Goal: Task Accomplishment & Management: Manage account settings

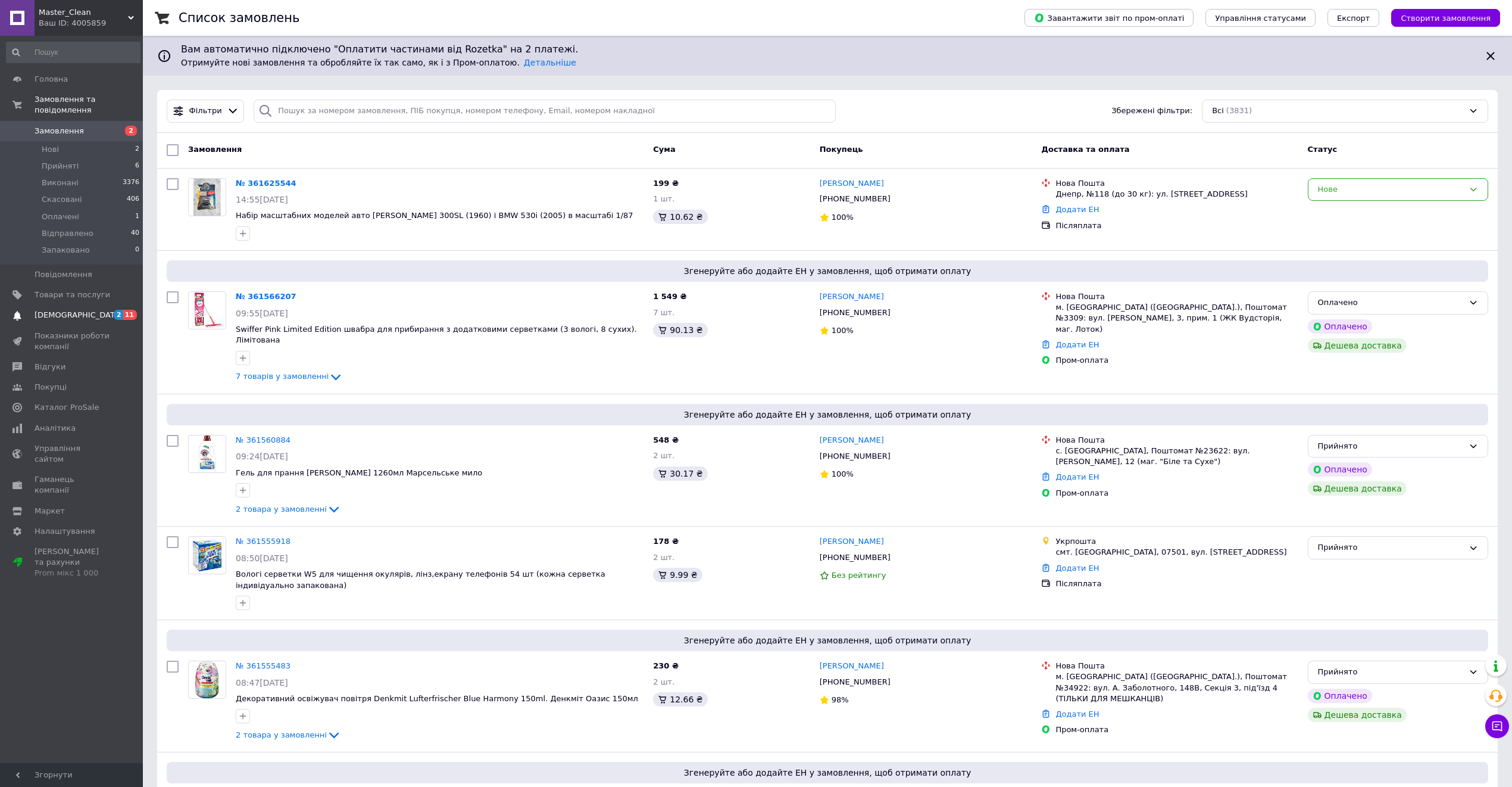
click at [125, 310] on span "11" at bounding box center [130, 315] width 14 height 10
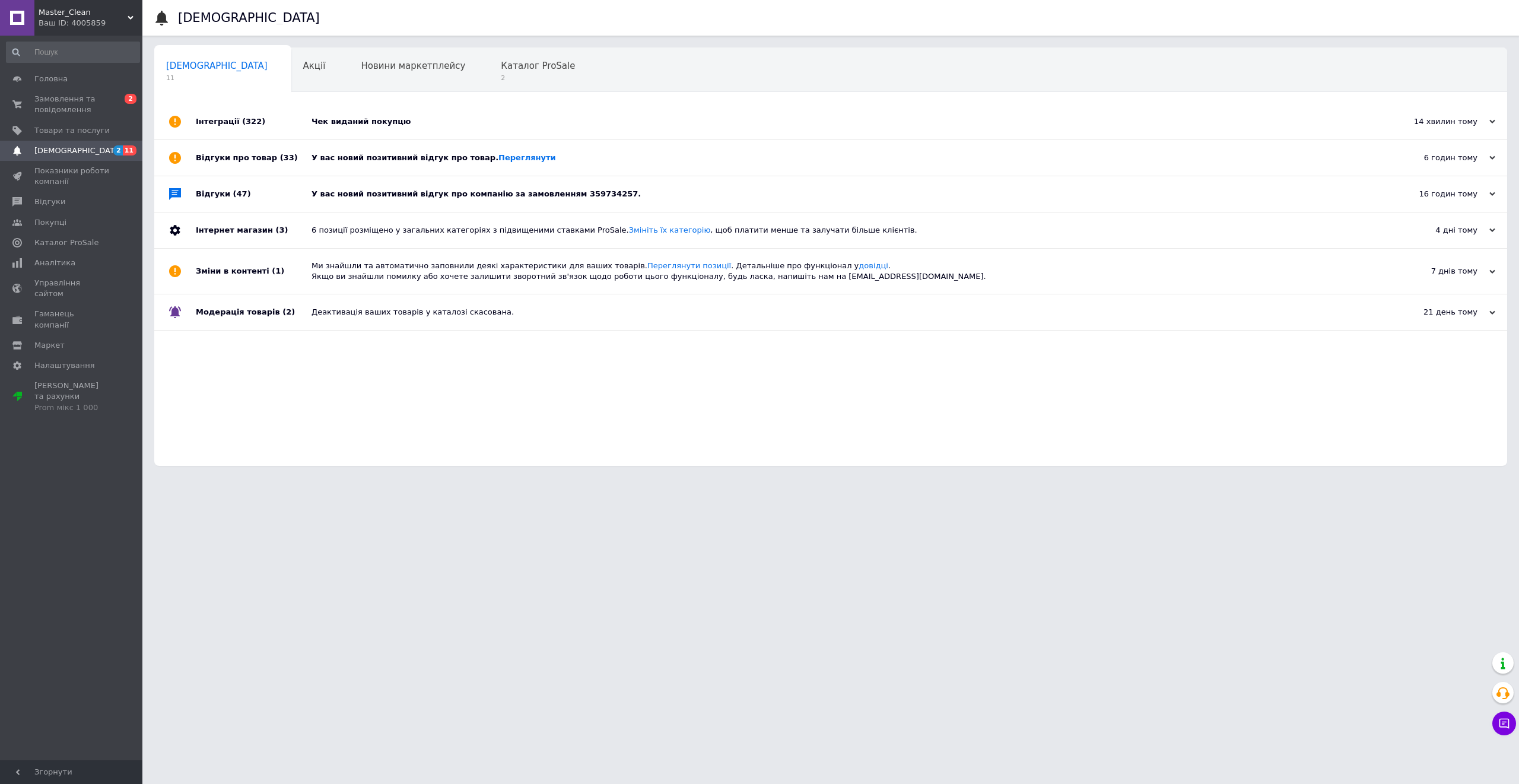
click at [421, 198] on div "У вас новий позитивний відгук про компанію за замовленням 359734257." at bounding box center [844, 194] width 1065 height 11
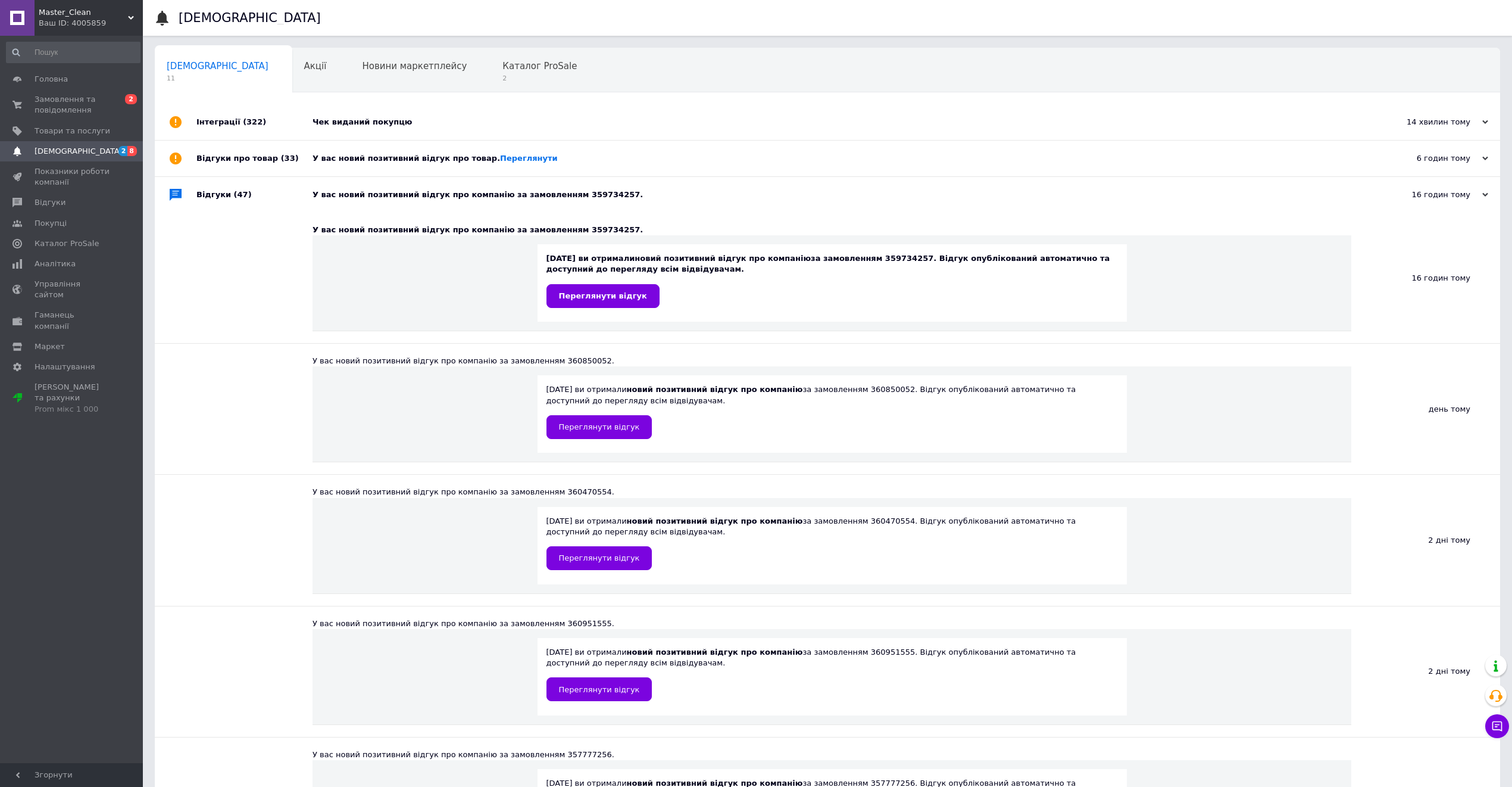
click at [415, 165] on div "У вас новий позитивний відгук про товар. Переглянути" at bounding box center [841, 158] width 1057 height 36
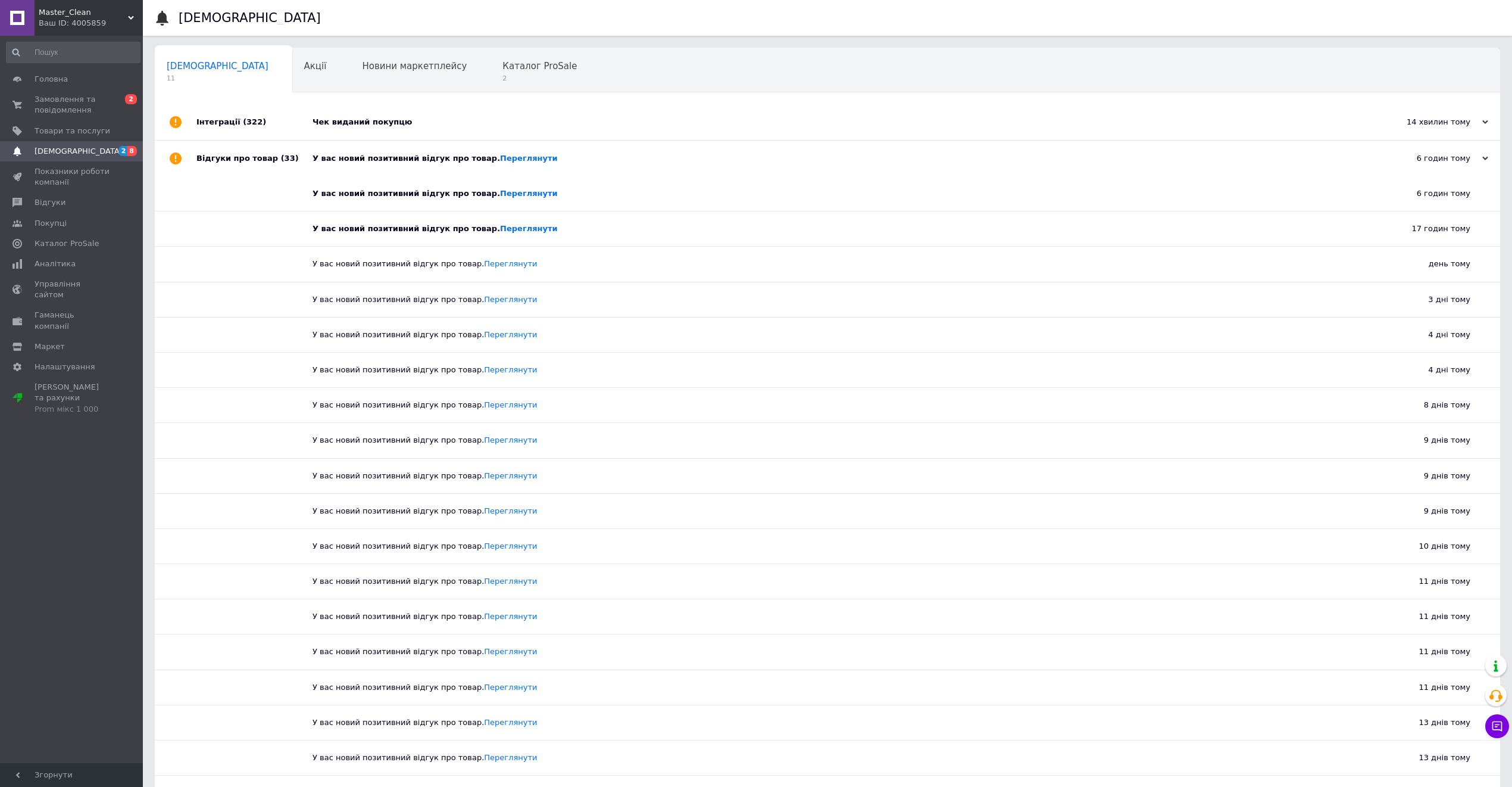
click at [384, 109] on div "Чек виданий покупцю" at bounding box center [841, 122] width 1057 height 36
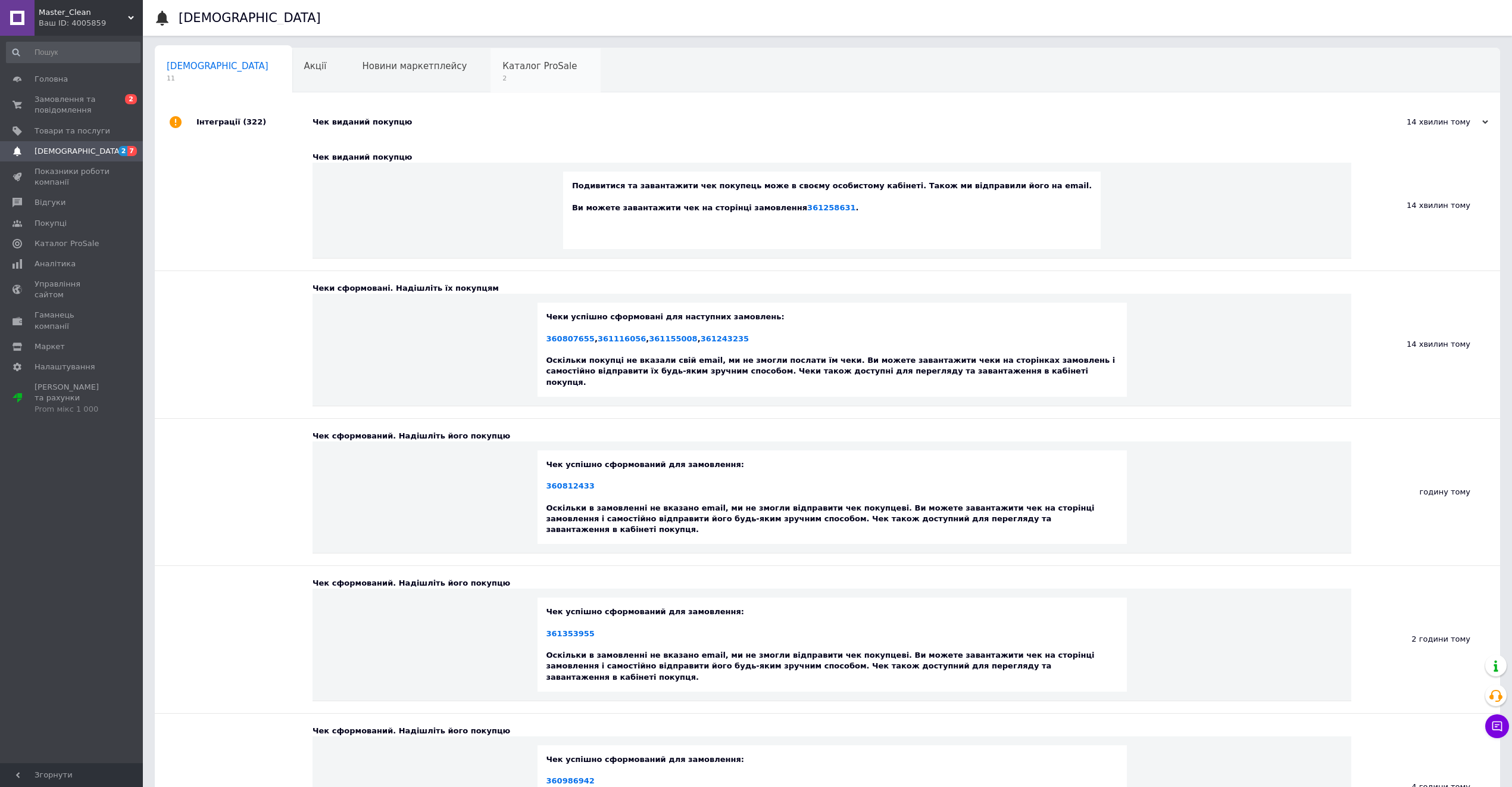
click at [502, 65] on span "Каталог ProSale" at bounding box center [540, 66] width 74 height 11
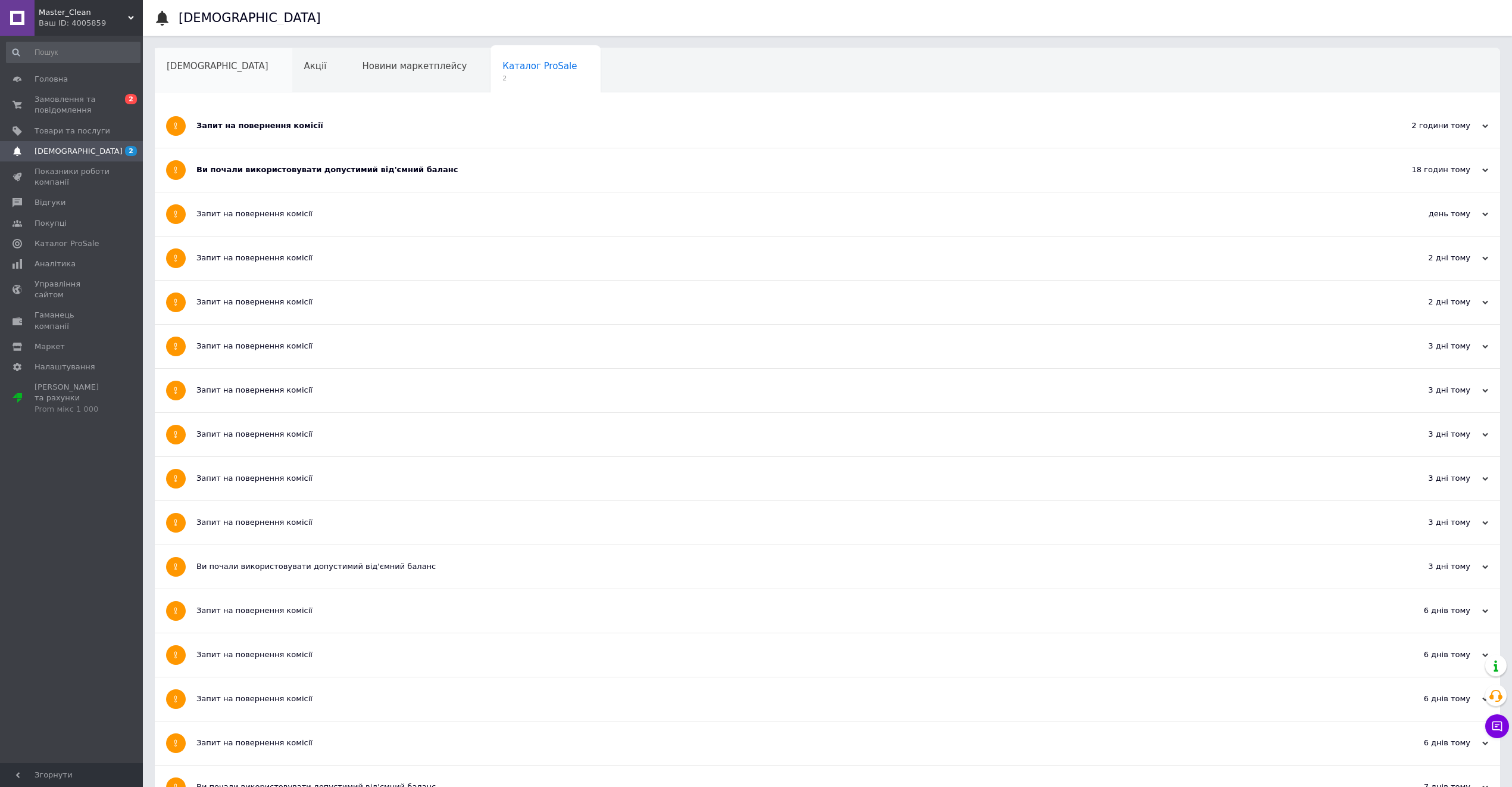
click at [192, 74] on div "[DEMOGRAPHIC_DATA]" at bounding box center [223, 70] width 138 height 45
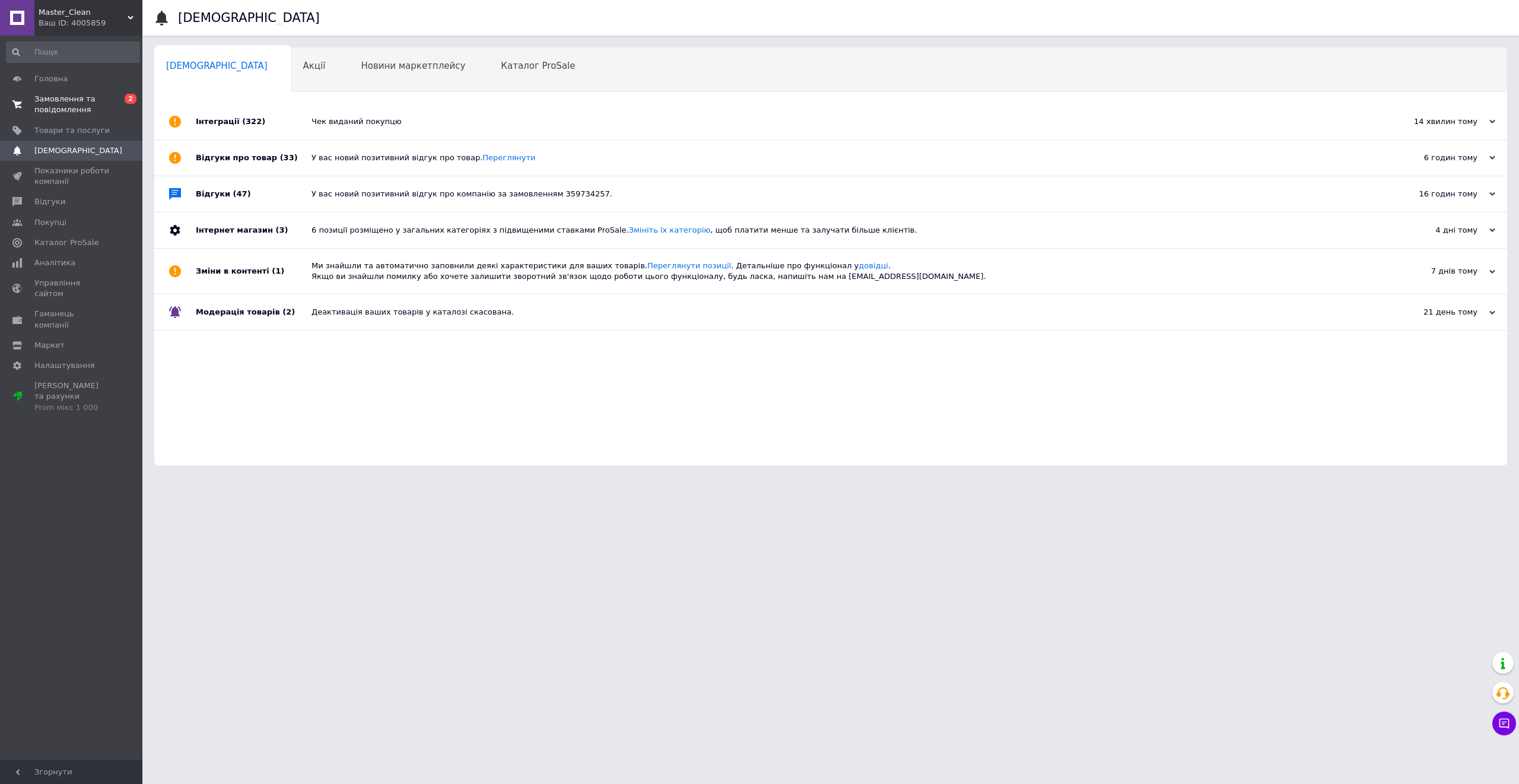
click at [103, 98] on span "Замовлення та повідомлення" at bounding box center [71, 104] width 75 height 21
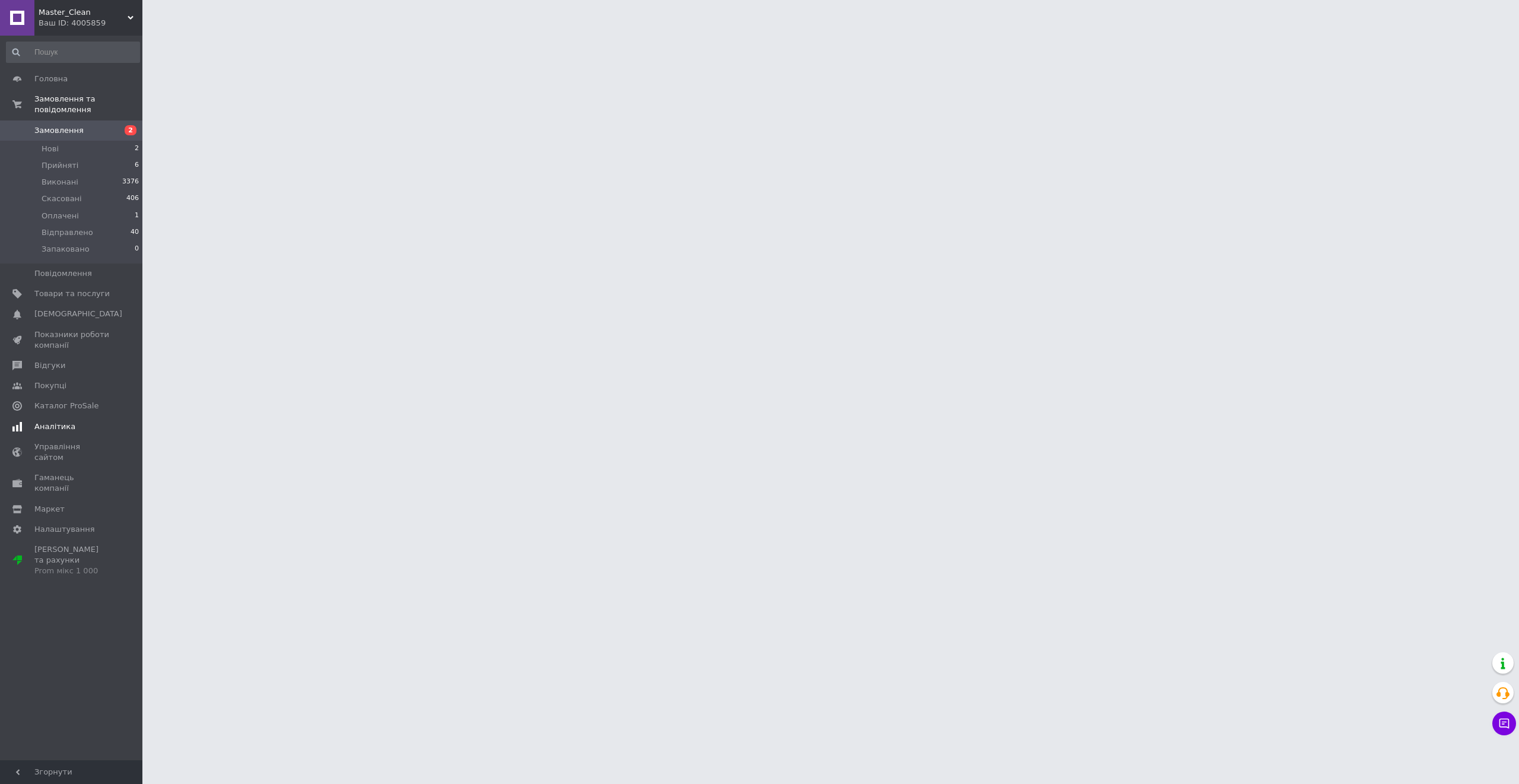
click at [91, 421] on span "Аналітика" at bounding box center [71, 426] width 75 height 11
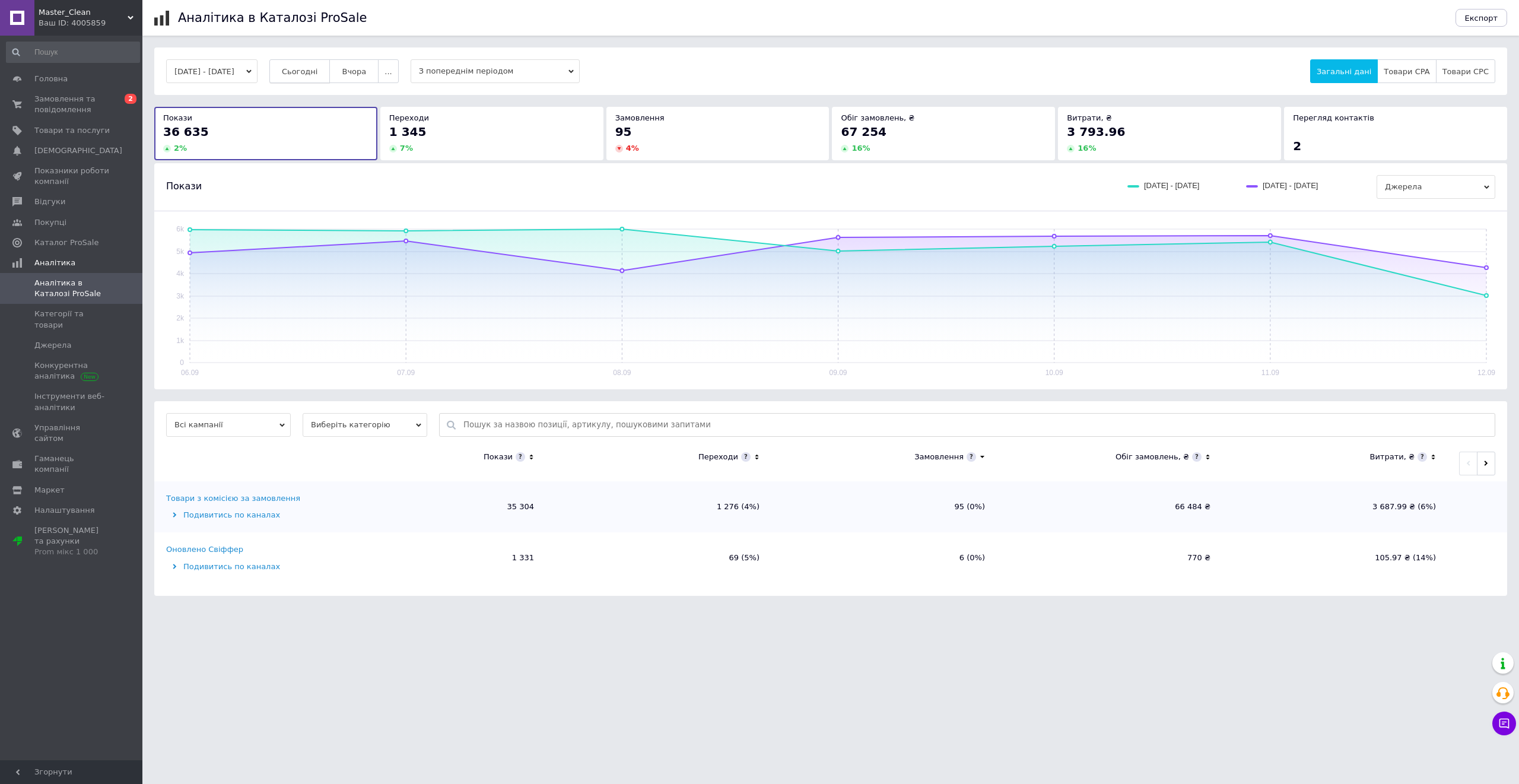
click at [312, 71] on span "Сьогодні" at bounding box center [299, 71] width 36 height 9
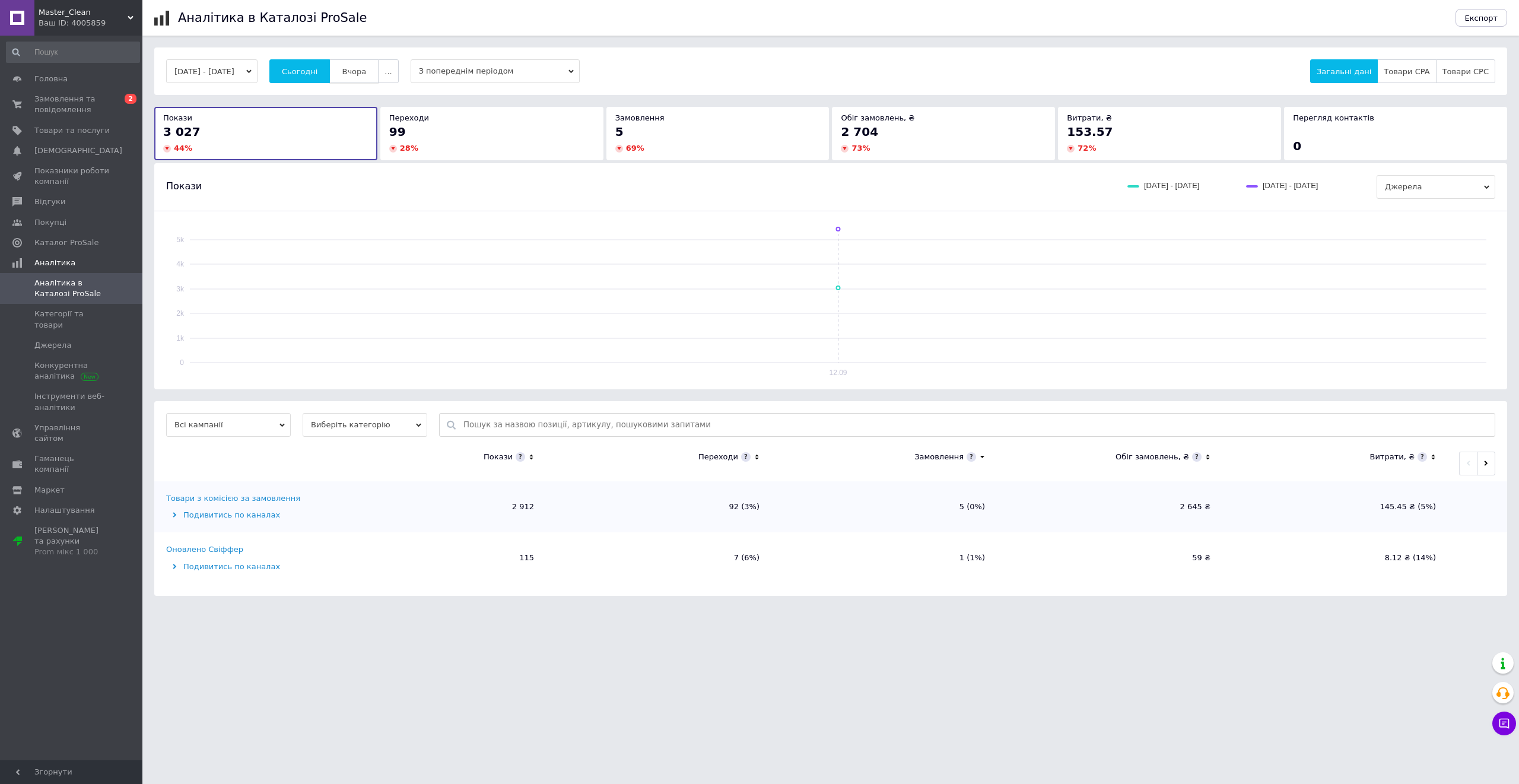
click at [366, 76] on span "Вчора" at bounding box center [354, 71] width 24 height 9
click at [318, 72] on span "Сьогодні" at bounding box center [299, 71] width 36 height 9
click at [77, 113] on span "Замовлення та повідомлення" at bounding box center [71, 104] width 75 height 21
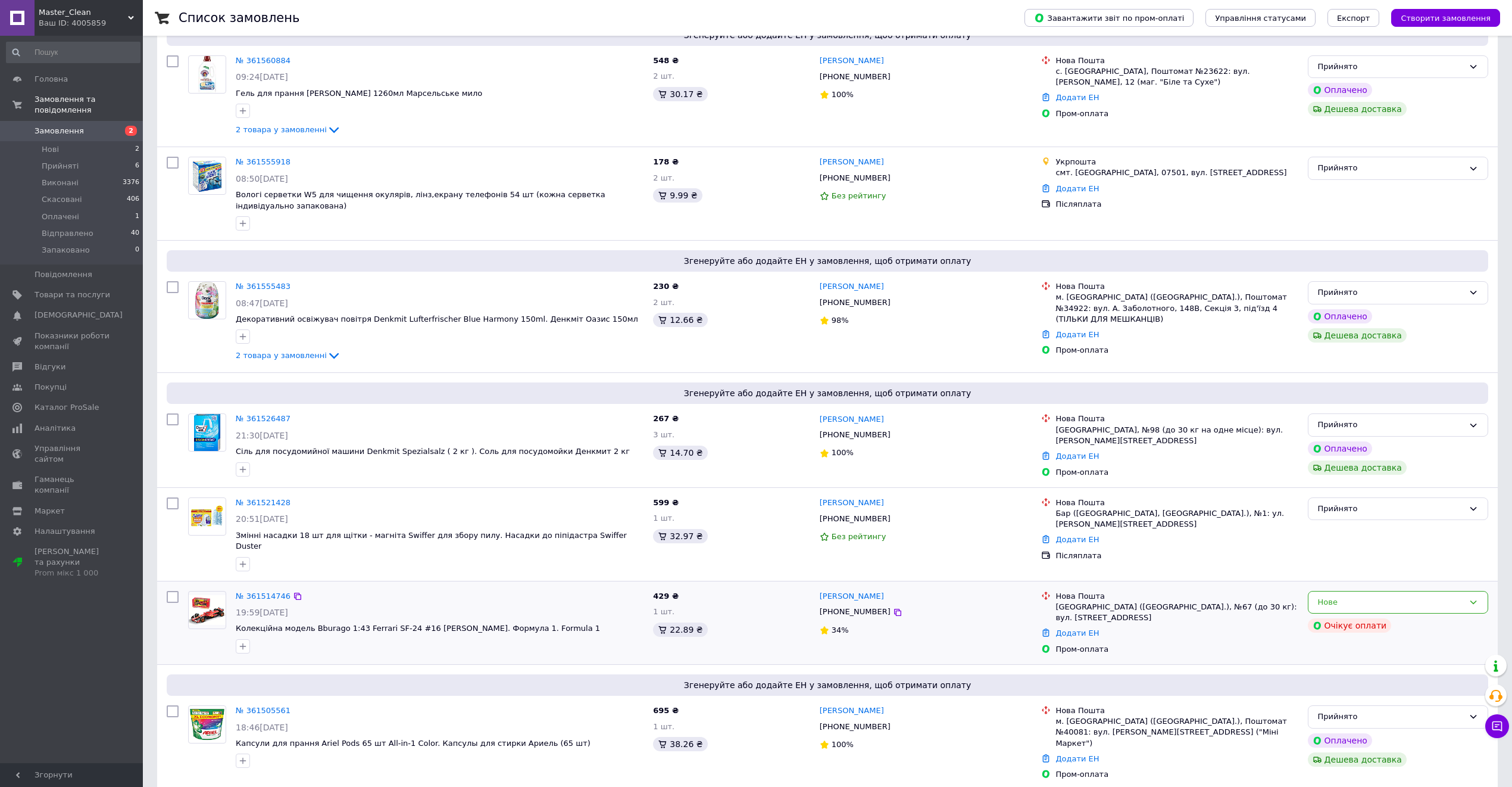
scroll to position [555, 0]
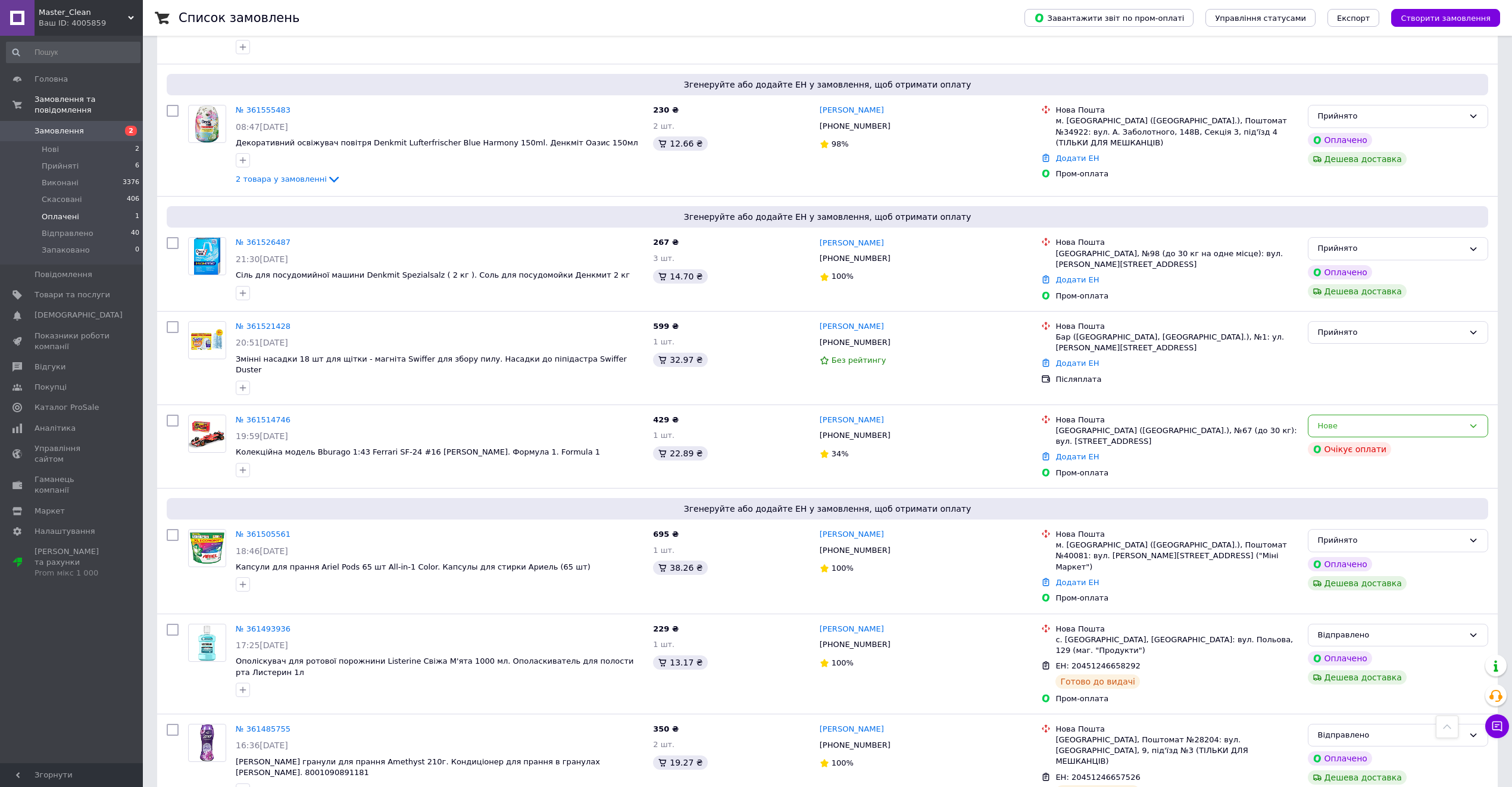
click at [114, 208] on li "Оплачені 1" at bounding box center [73, 216] width 147 height 17
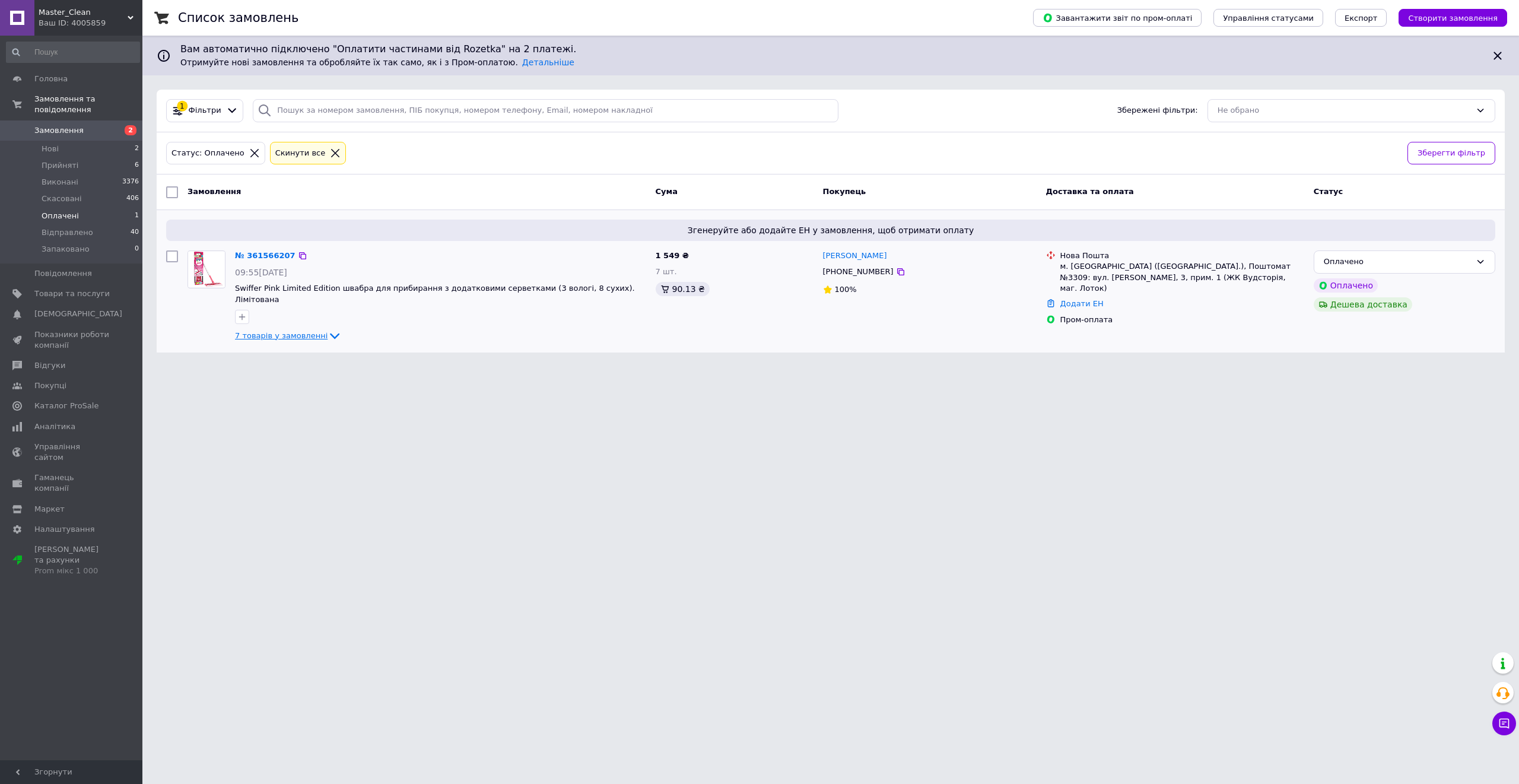
click at [281, 331] on span "7 товарів у замовленні" at bounding box center [281, 335] width 93 height 9
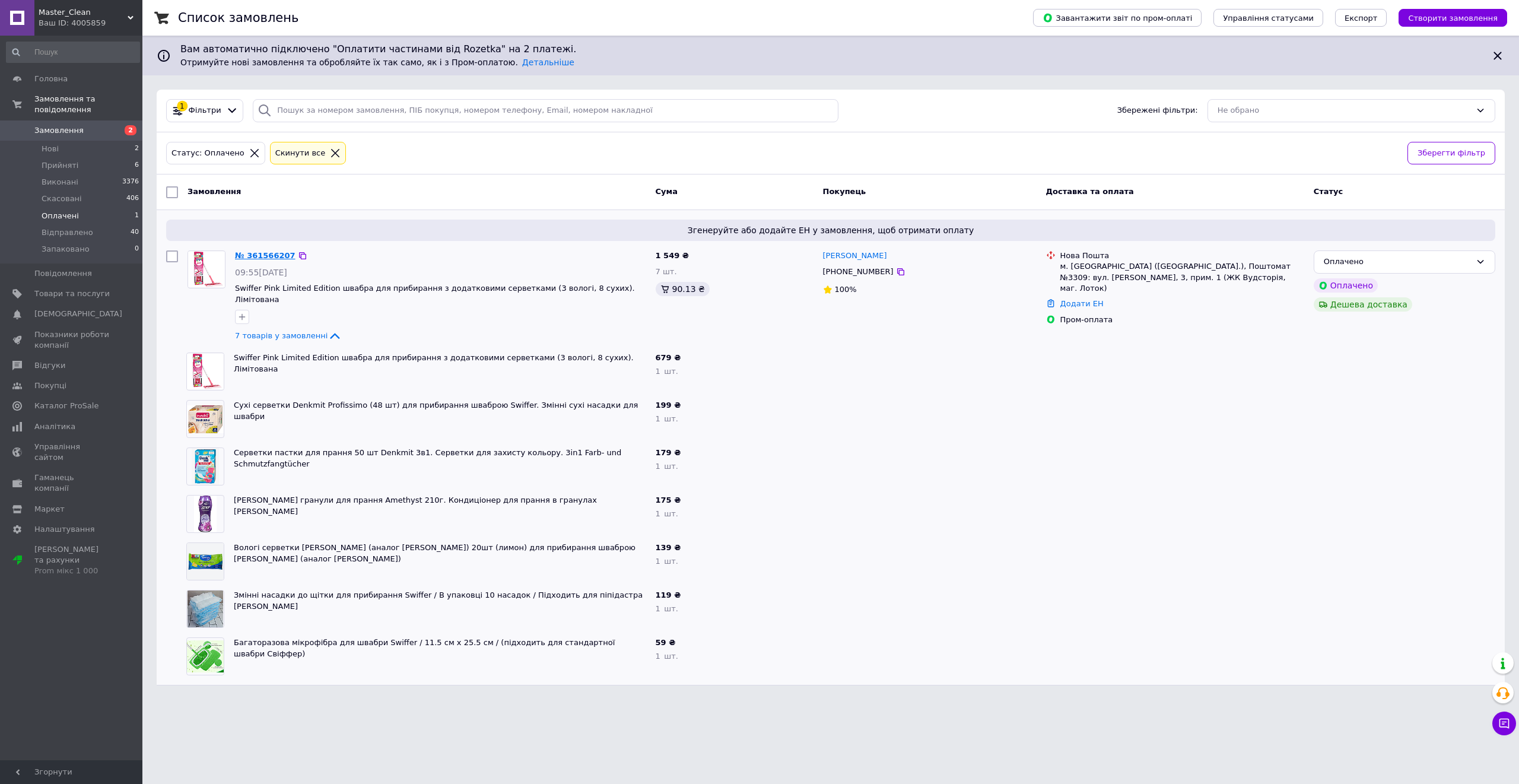
click at [249, 252] on link "№ 361566207" at bounding box center [265, 255] width 60 height 9
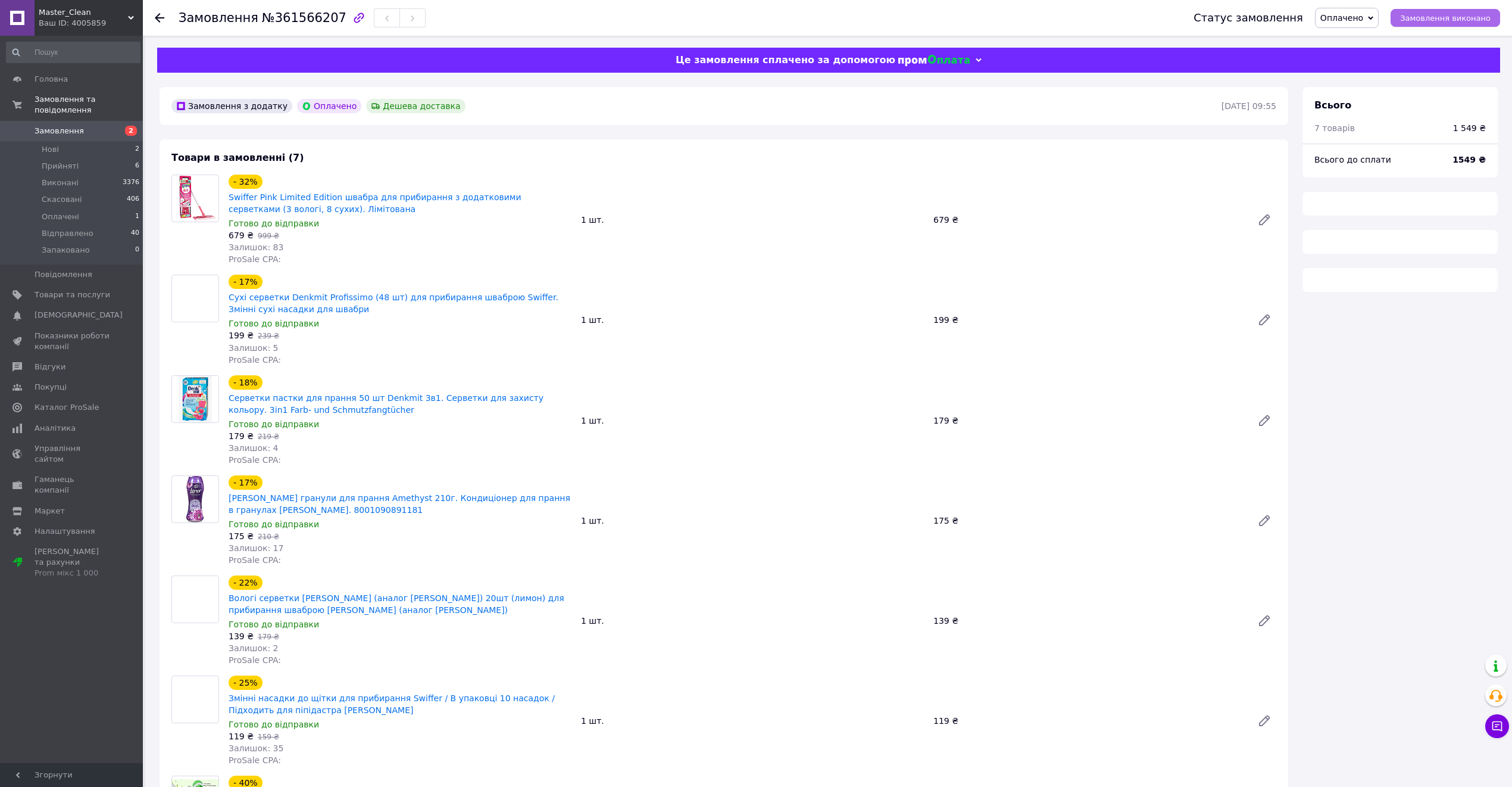
click at [1270, 14] on span "Замовлення виконано" at bounding box center [1446, 18] width 91 height 9
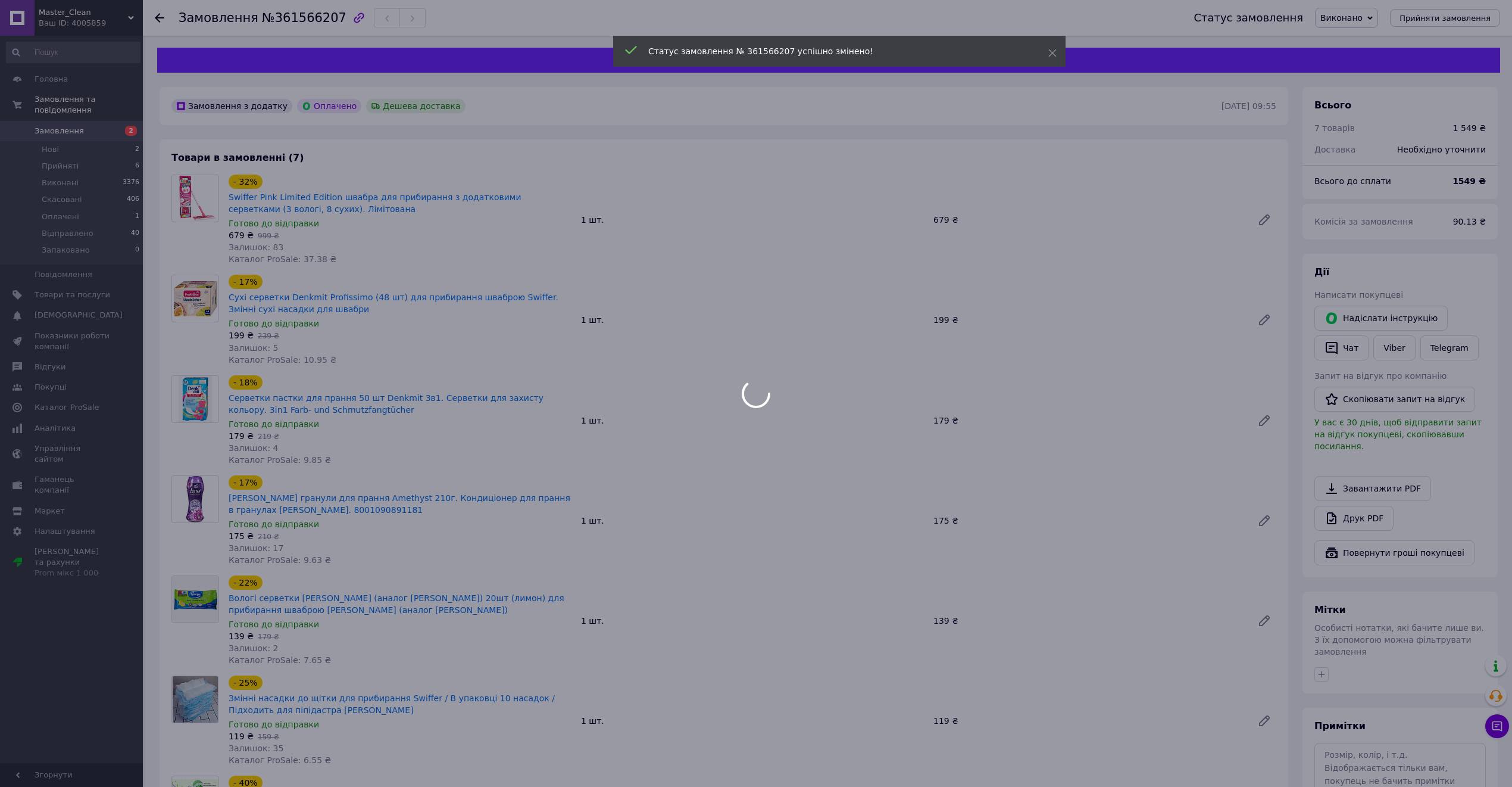
drag, startPoint x: 1412, startPoint y: 13, endPoint x: 1382, endPoint y: 15, distance: 30.1
click at [1270, 15] on body "Master_Clean Ваш ID: 4005859 Сайт Master_Clean Кабінет покупця Перевірити стан …" at bounding box center [756, 761] width 1512 height 1521
click at [1270, 19] on div at bounding box center [756, 393] width 1512 height 787
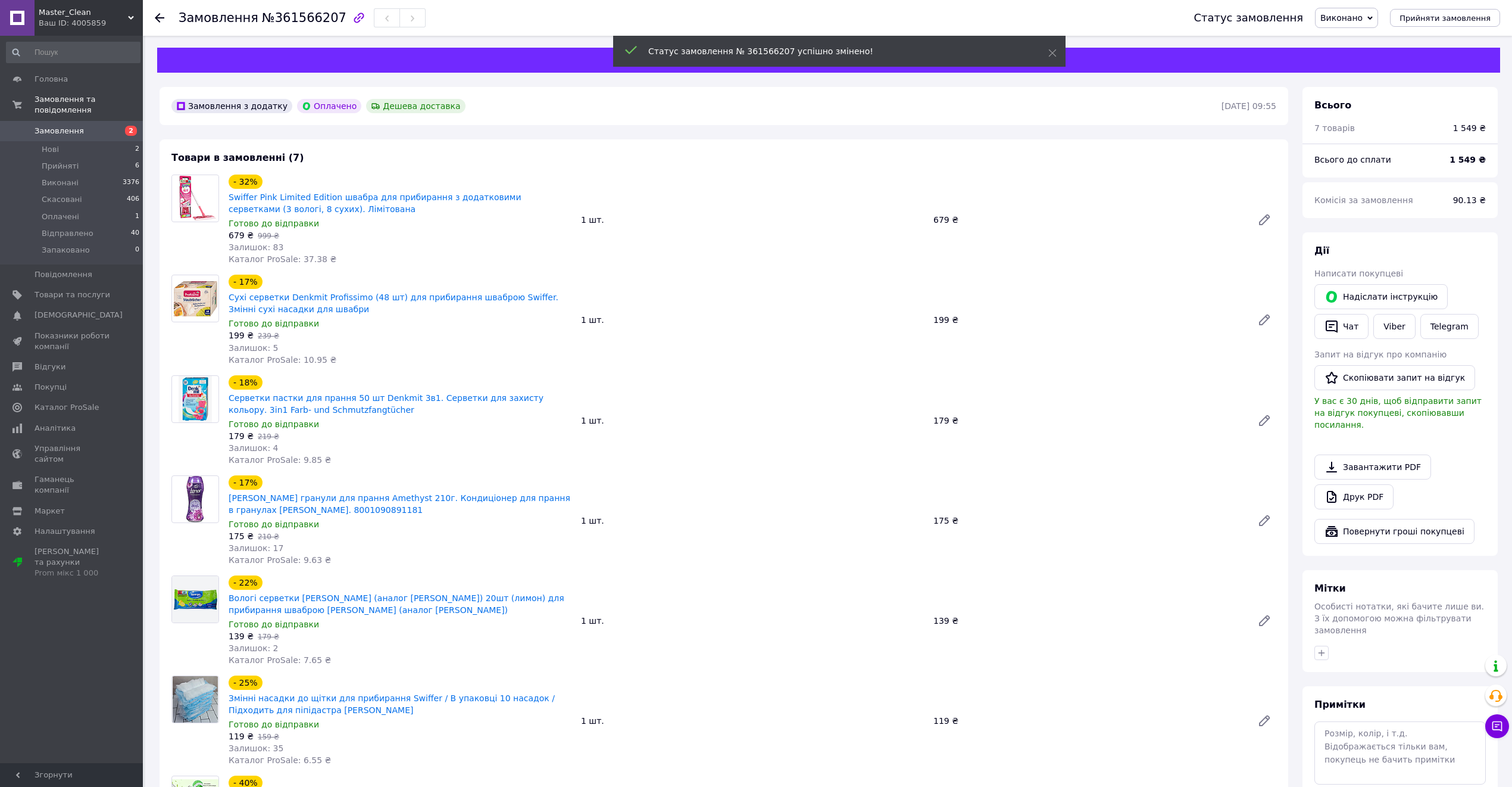
click at [1270, 13] on span "Виконано" at bounding box center [1341, 18] width 42 height 10
click at [1270, 36] on li "Прийнято" at bounding box center [1347, 42] width 64 height 18
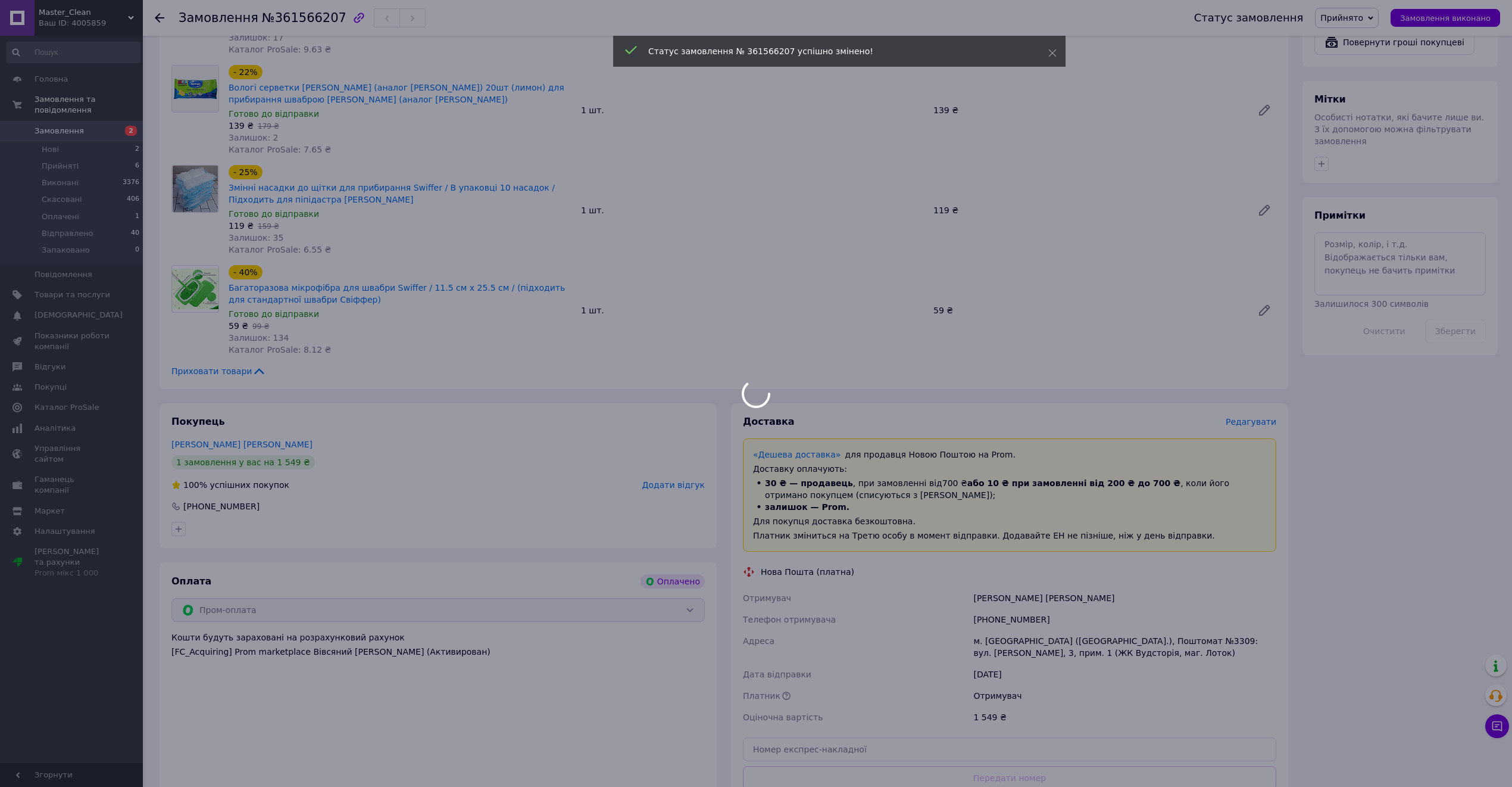
scroll to position [158, 0]
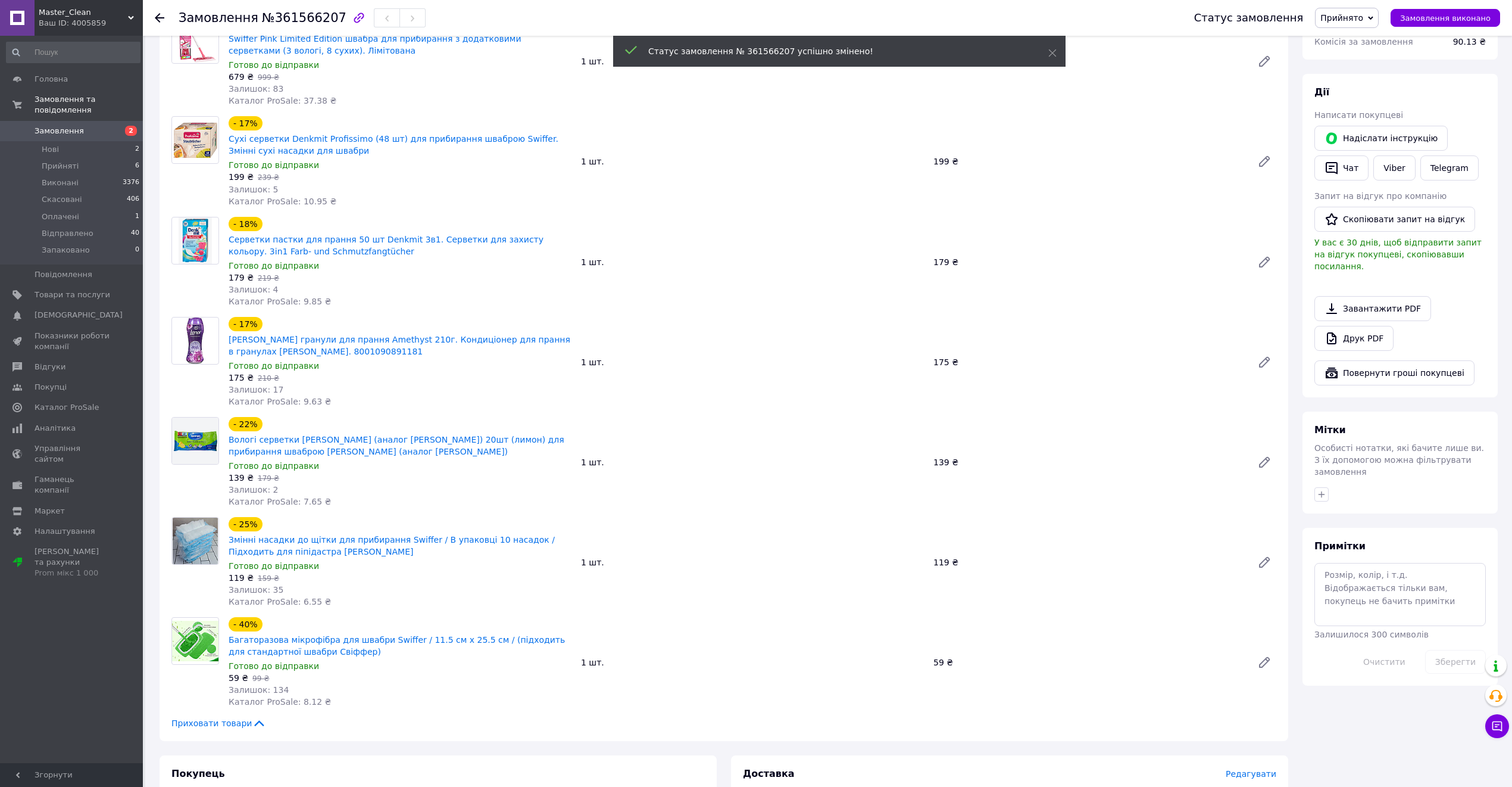
click at [1270, 15] on span "Прийнято" at bounding box center [1342, 18] width 43 height 10
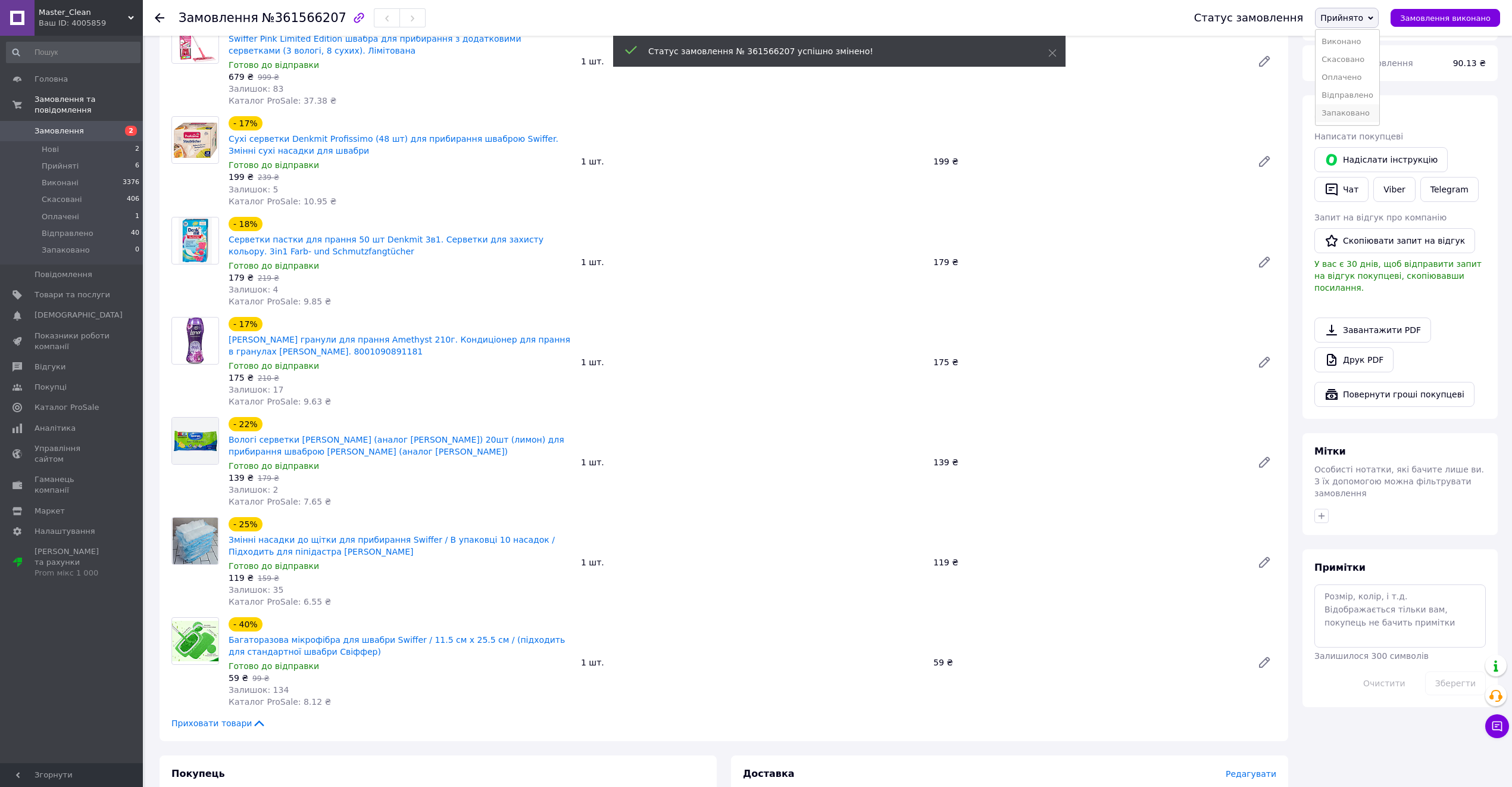
click at [1270, 115] on li "Запаковано" at bounding box center [1347, 113] width 64 height 18
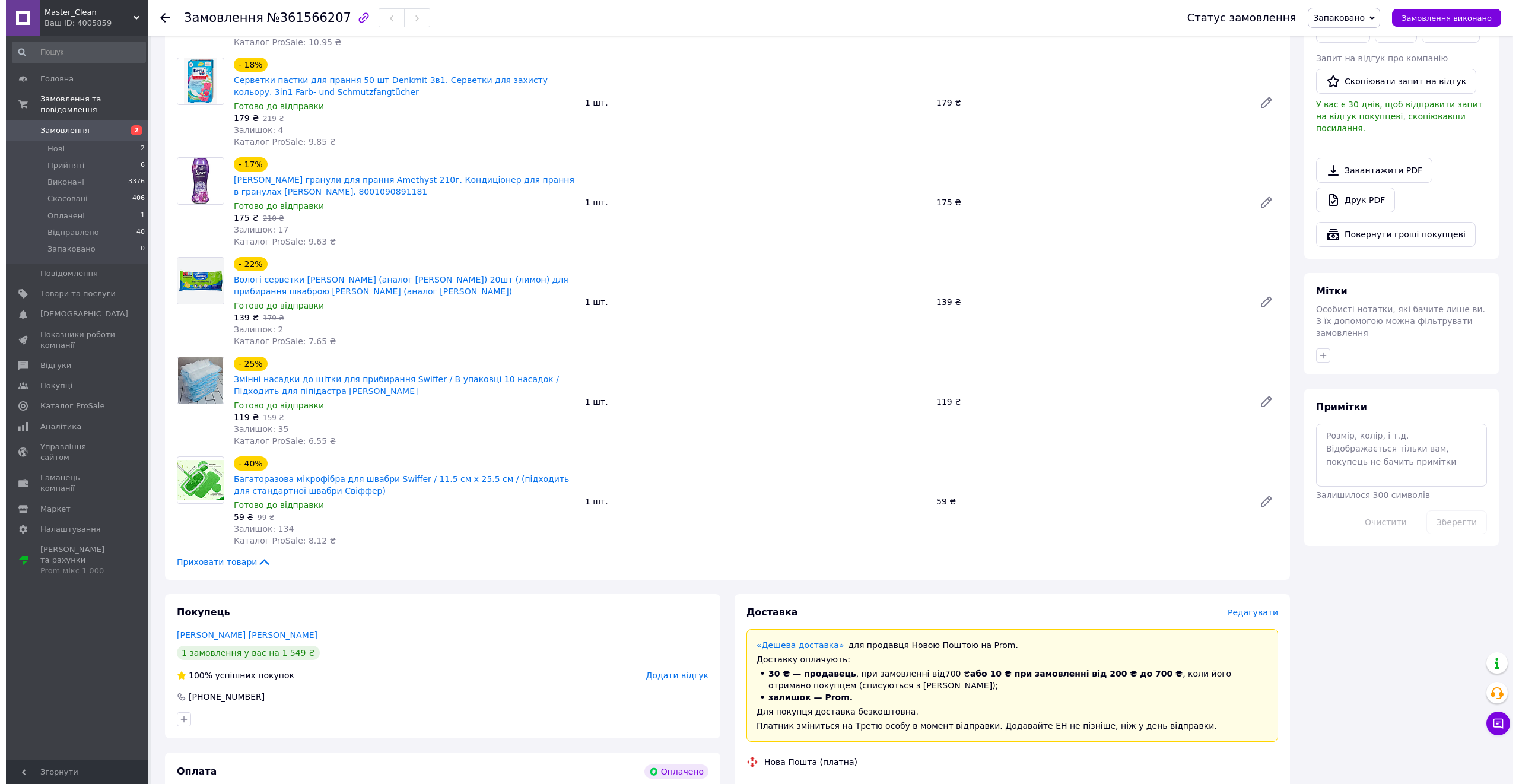
scroll to position [474, 0]
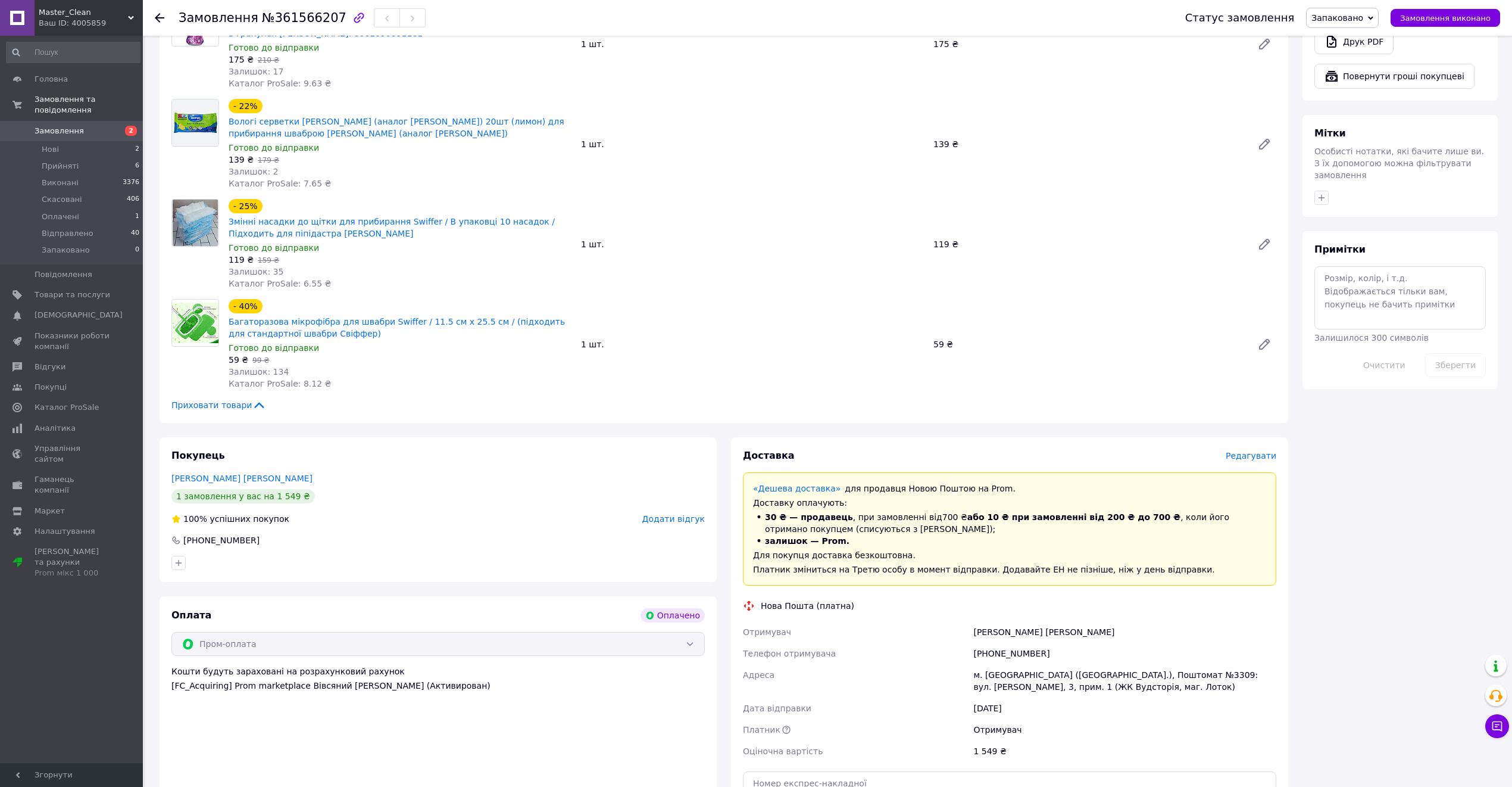
click at [1244, 451] on span "Редагувати" at bounding box center [1251, 456] width 51 height 10
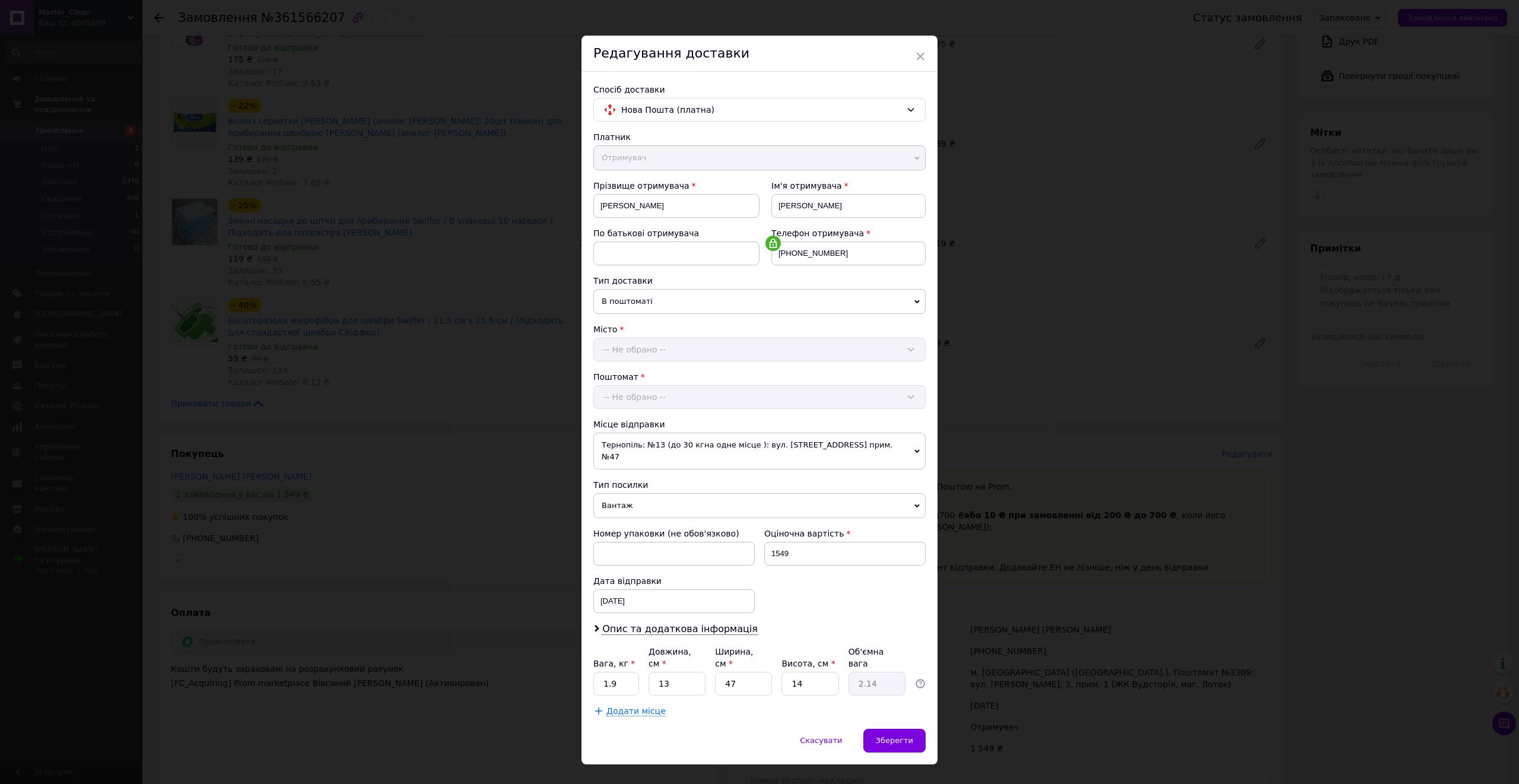
scroll to position [10, 0]
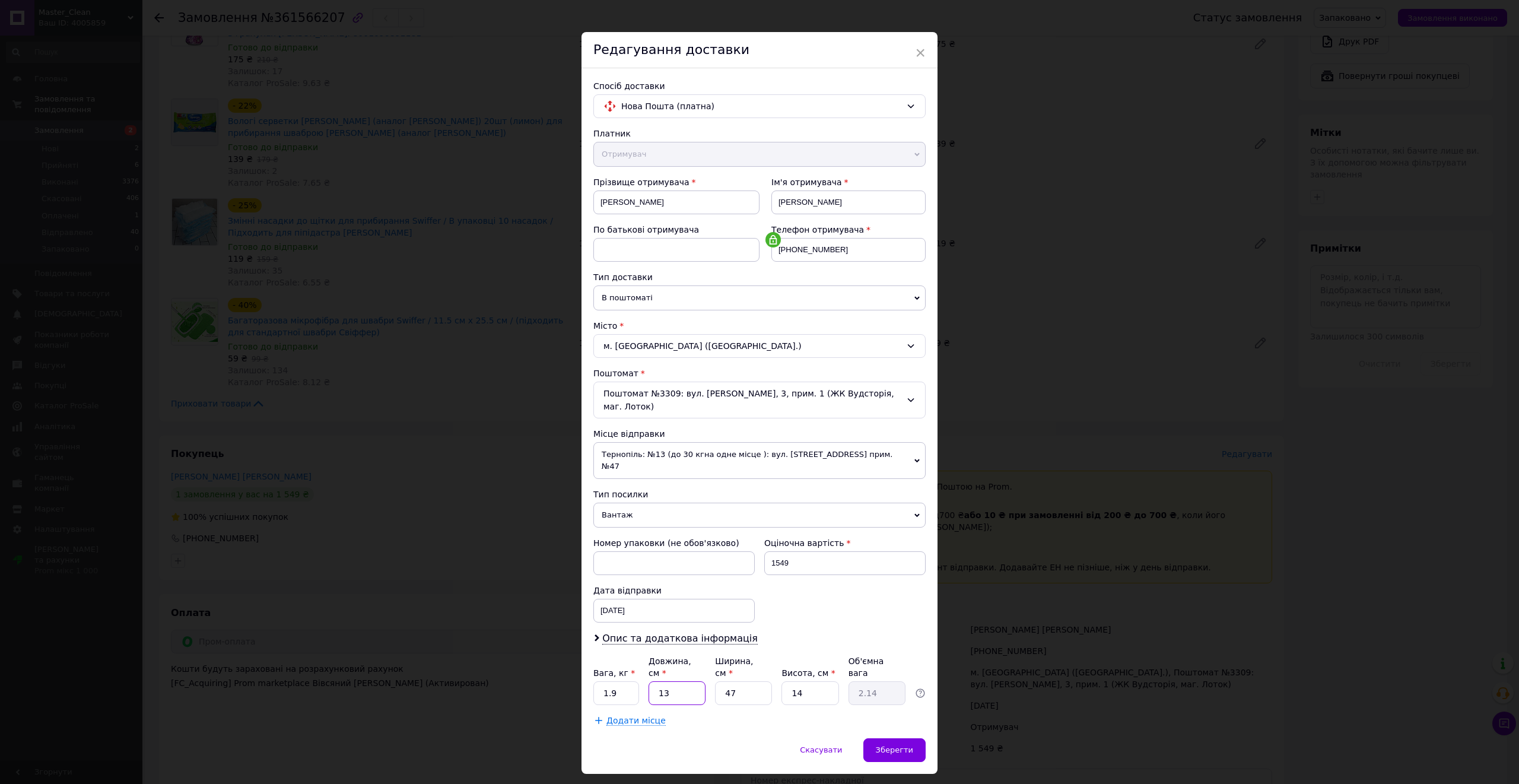
click at [681, 653] on input "13" at bounding box center [677, 692] width 57 height 23
type input "4"
type input "0.66"
type input "47"
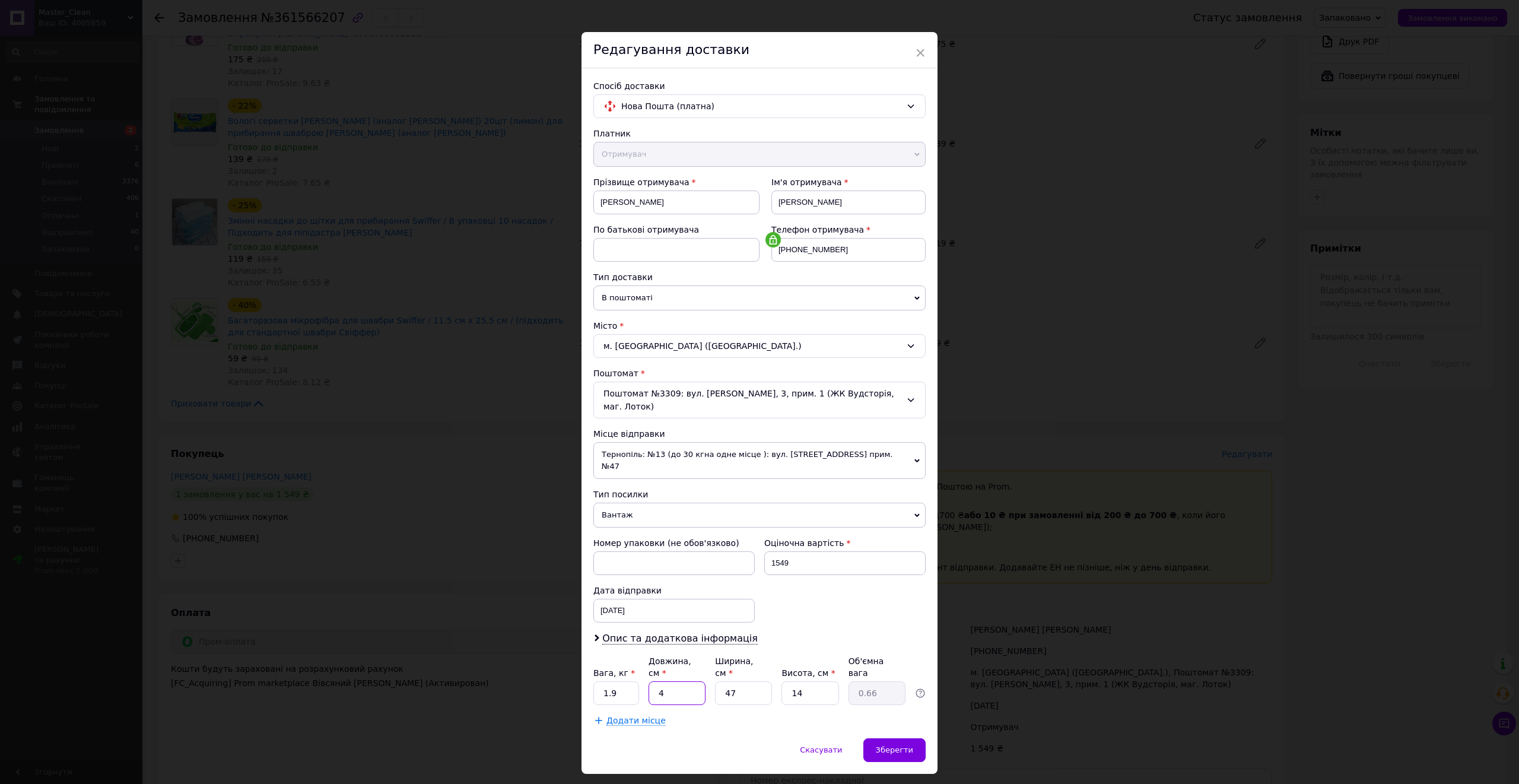
type input "7.73"
type input "47"
type input "2"
type input "0.33"
type input "20"
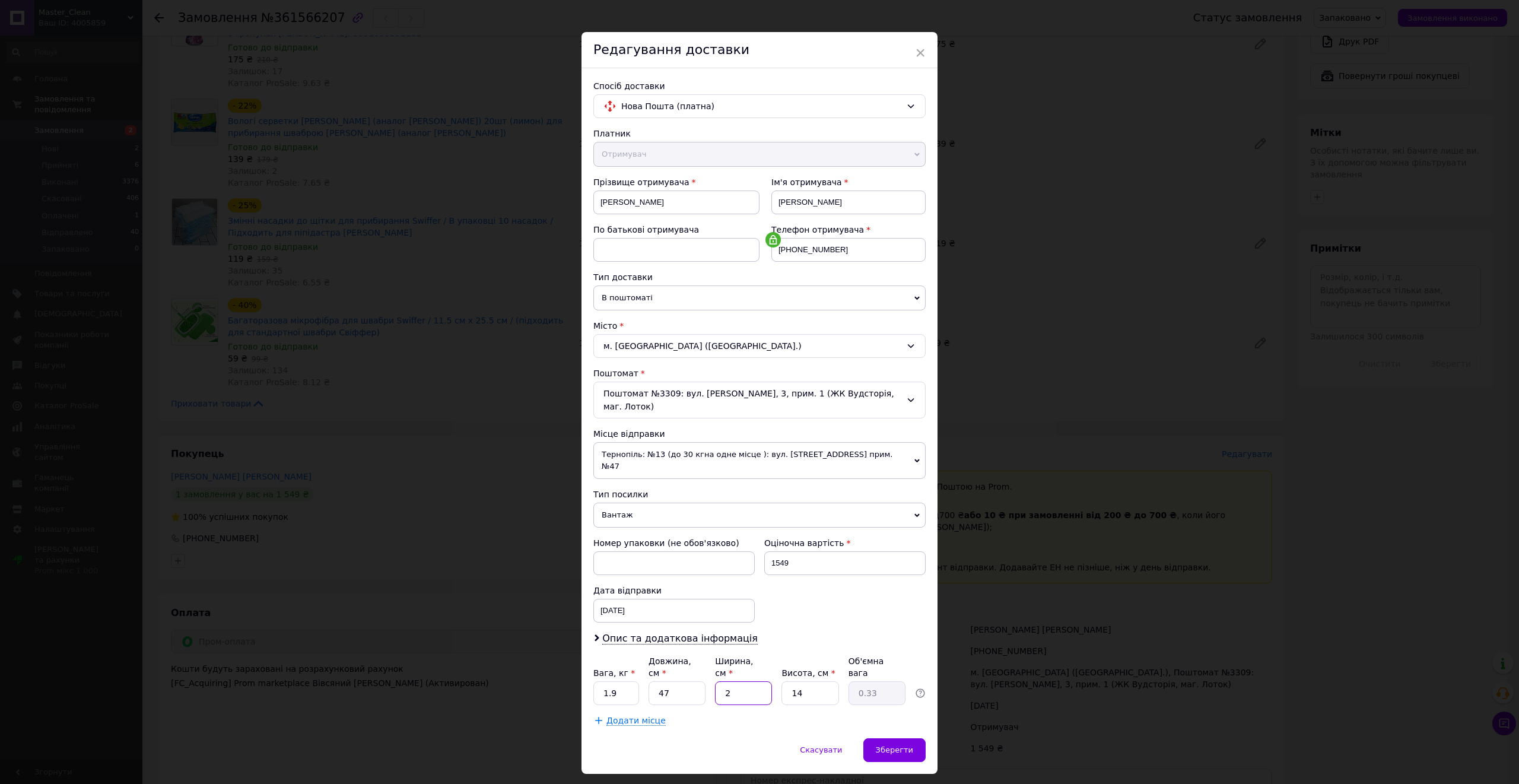
type input "3.29"
type input "20"
type input "2"
type input "0.47"
type input "25"
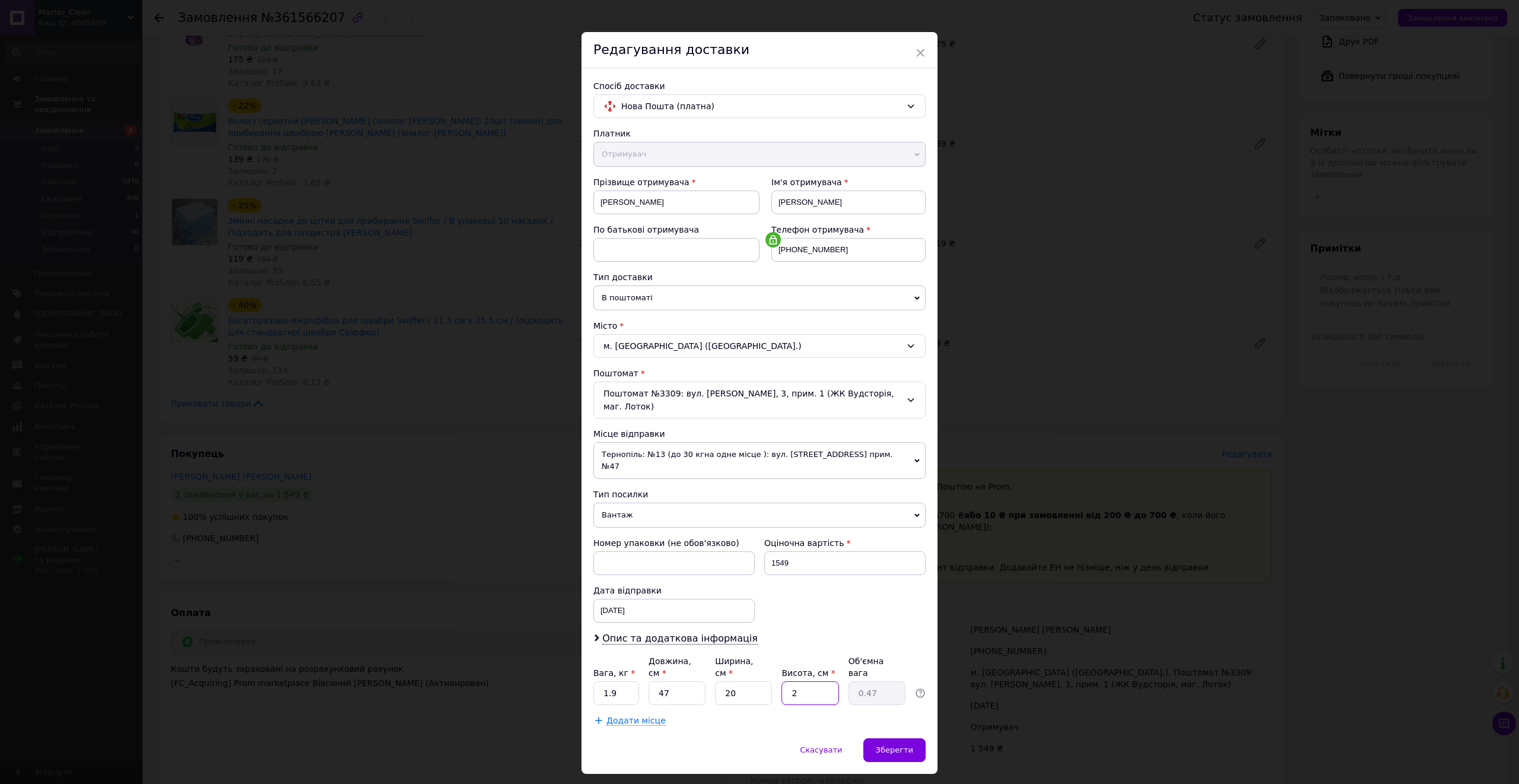
type input "5.88"
type input "25"
click at [915, 653] on div "Зберегти" at bounding box center [894, 750] width 62 height 23
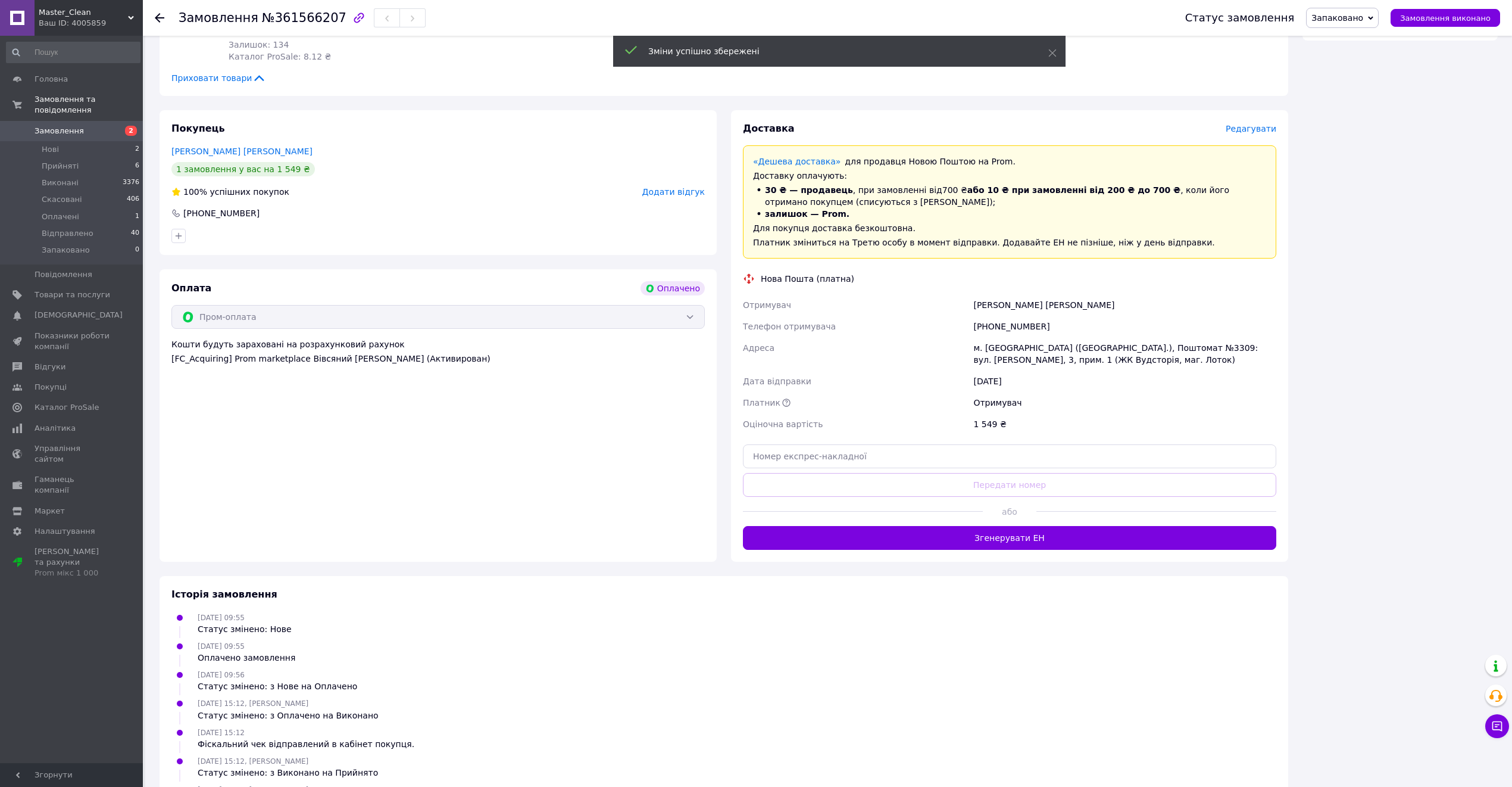
scroll to position [891, 0]
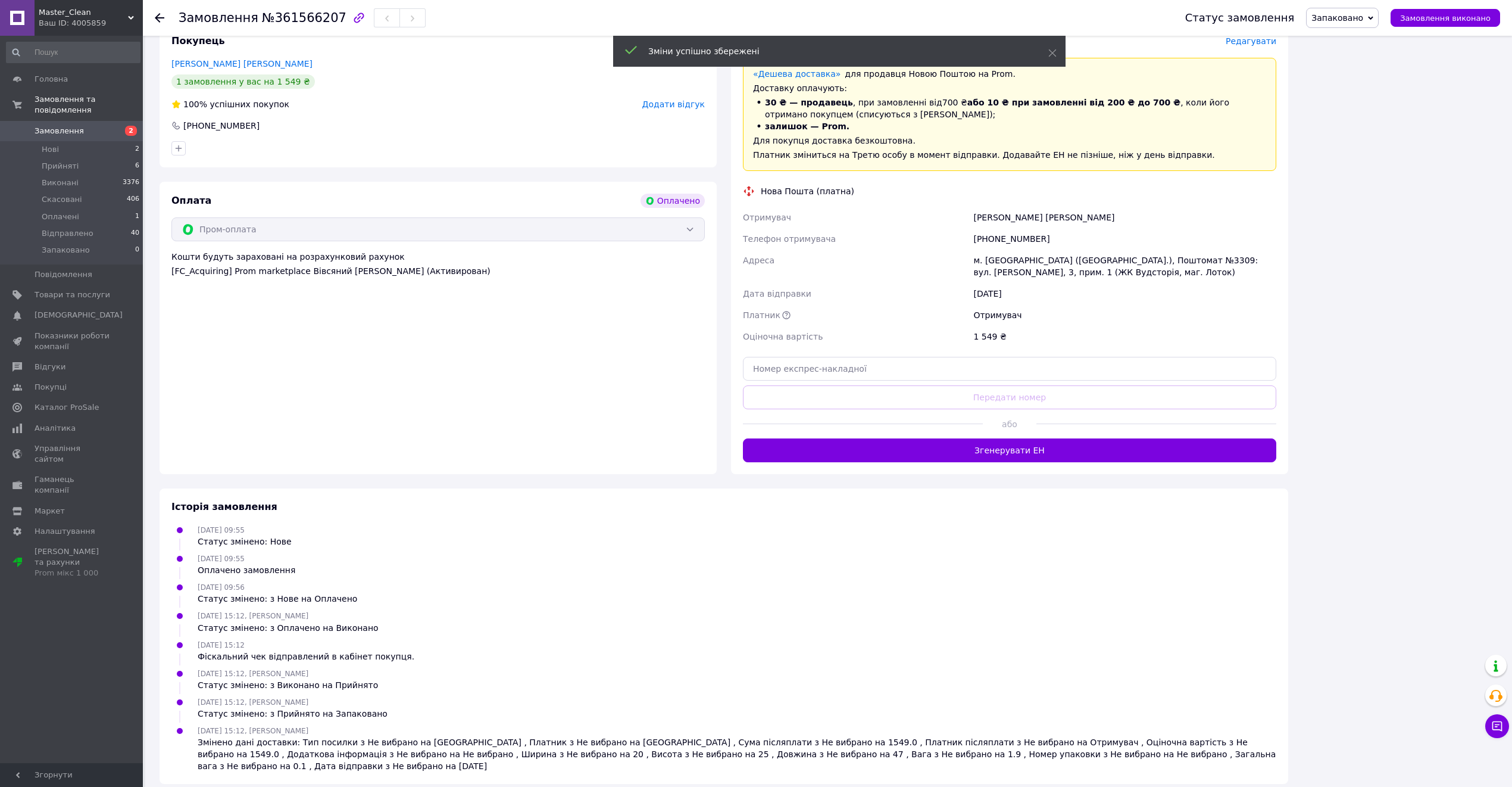
click at [997, 419] on span "або" at bounding box center [1010, 424] width 54 height 12
click at [991, 450] on button "Згенерувати ЕН" at bounding box center [1010, 450] width 534 height 23
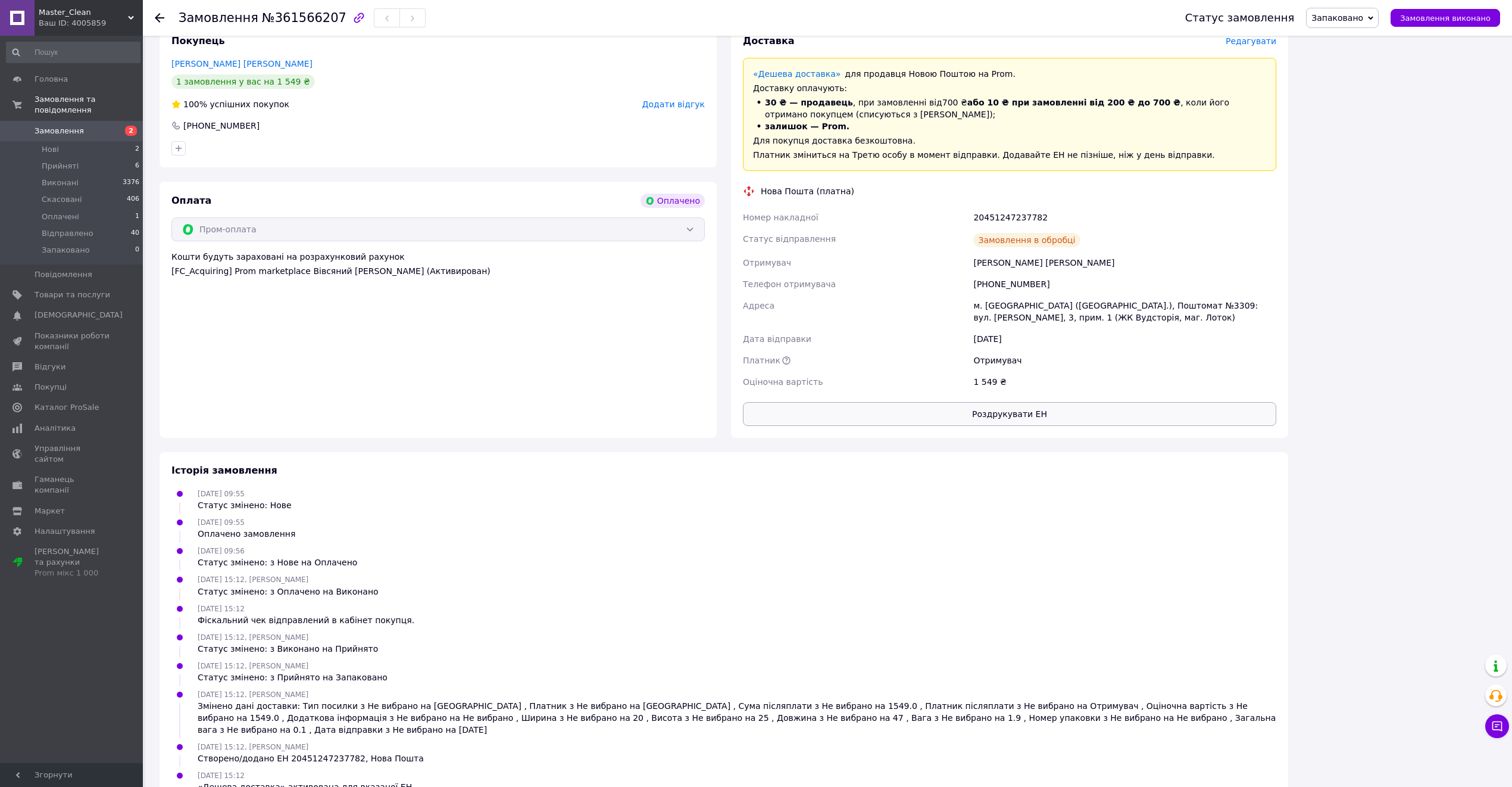
click at [1025, 413] on button "Роздрукувати ЕН" at bounding box center [1010, 414] width 534 height 23
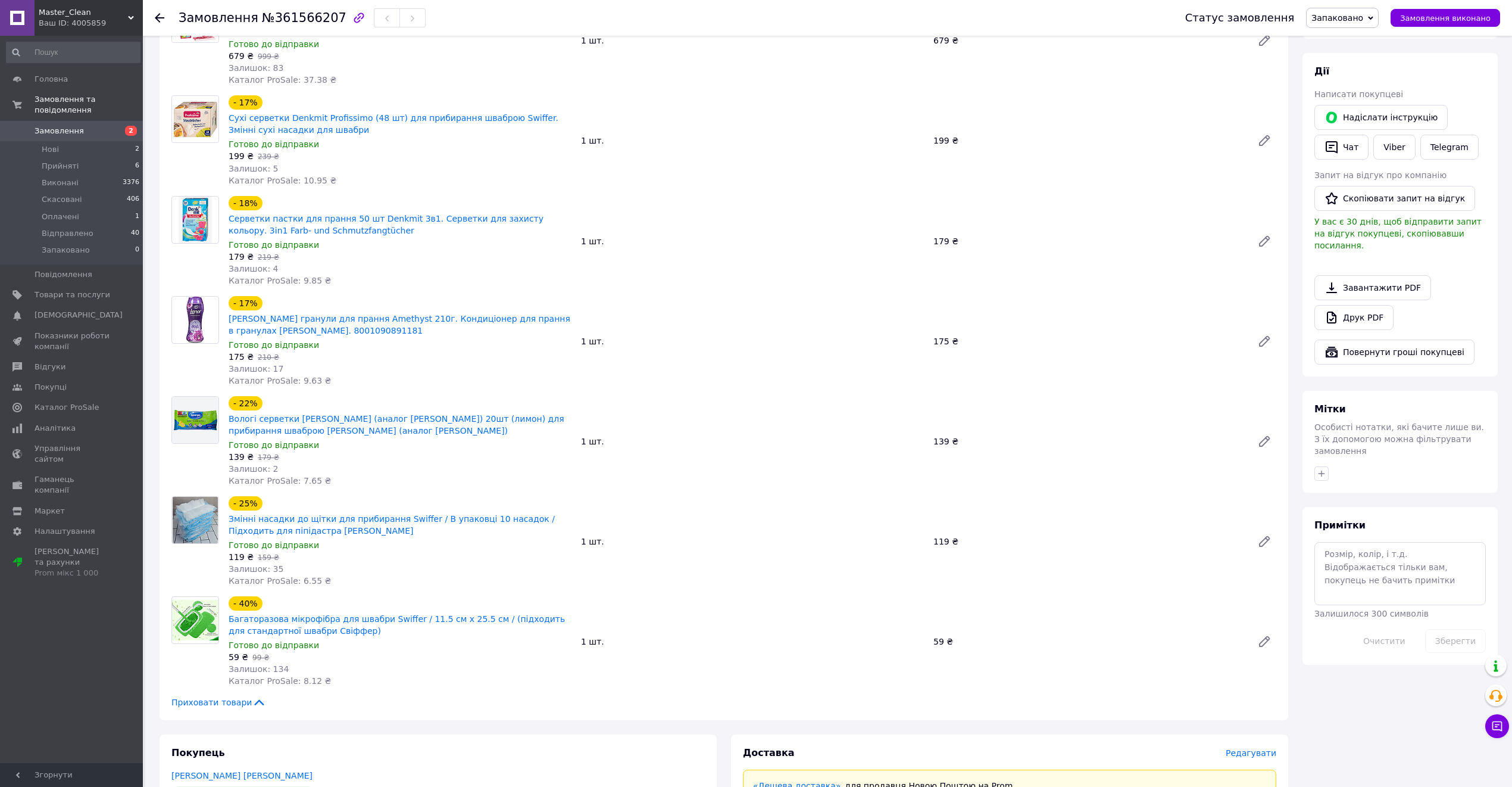
scroll to position [0, 0]
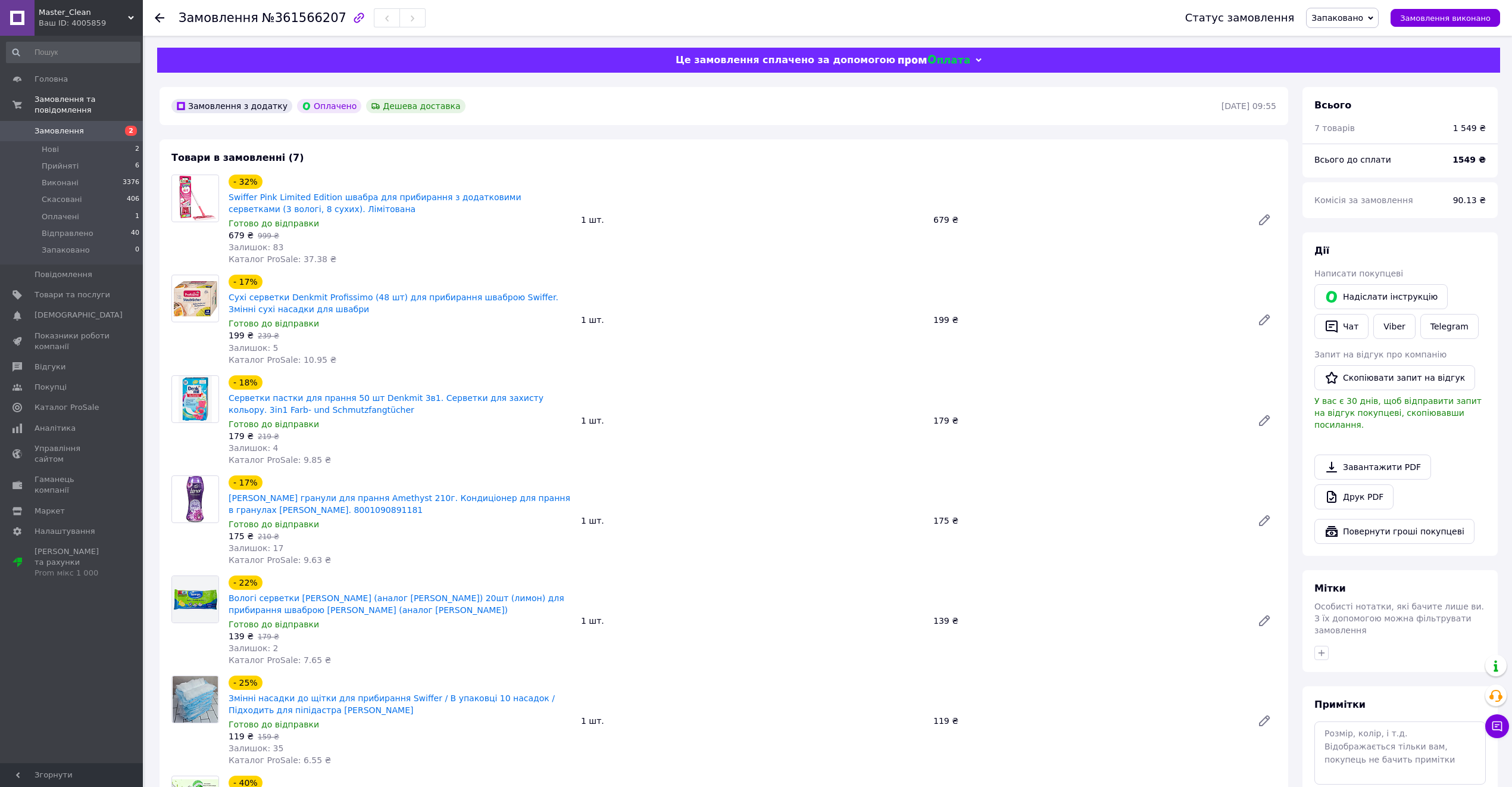
drag, startPoint x: 825, startPoint y: 284, endPoint x: 817, endPoint y: 284, distance: 8.0
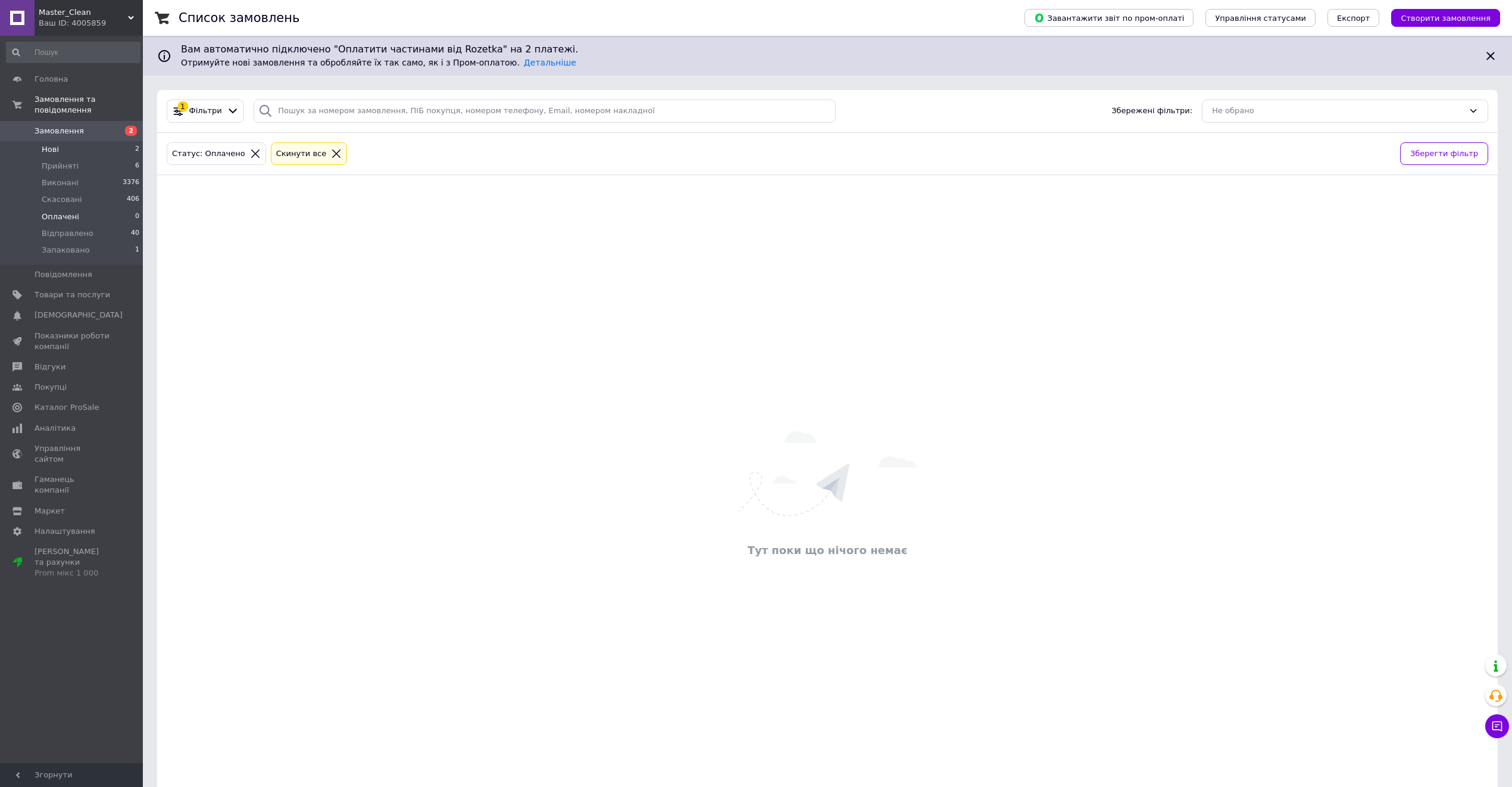
click at [129, 141] on li "Нові 2" at bounding box center [73, 149] width 147 height 17
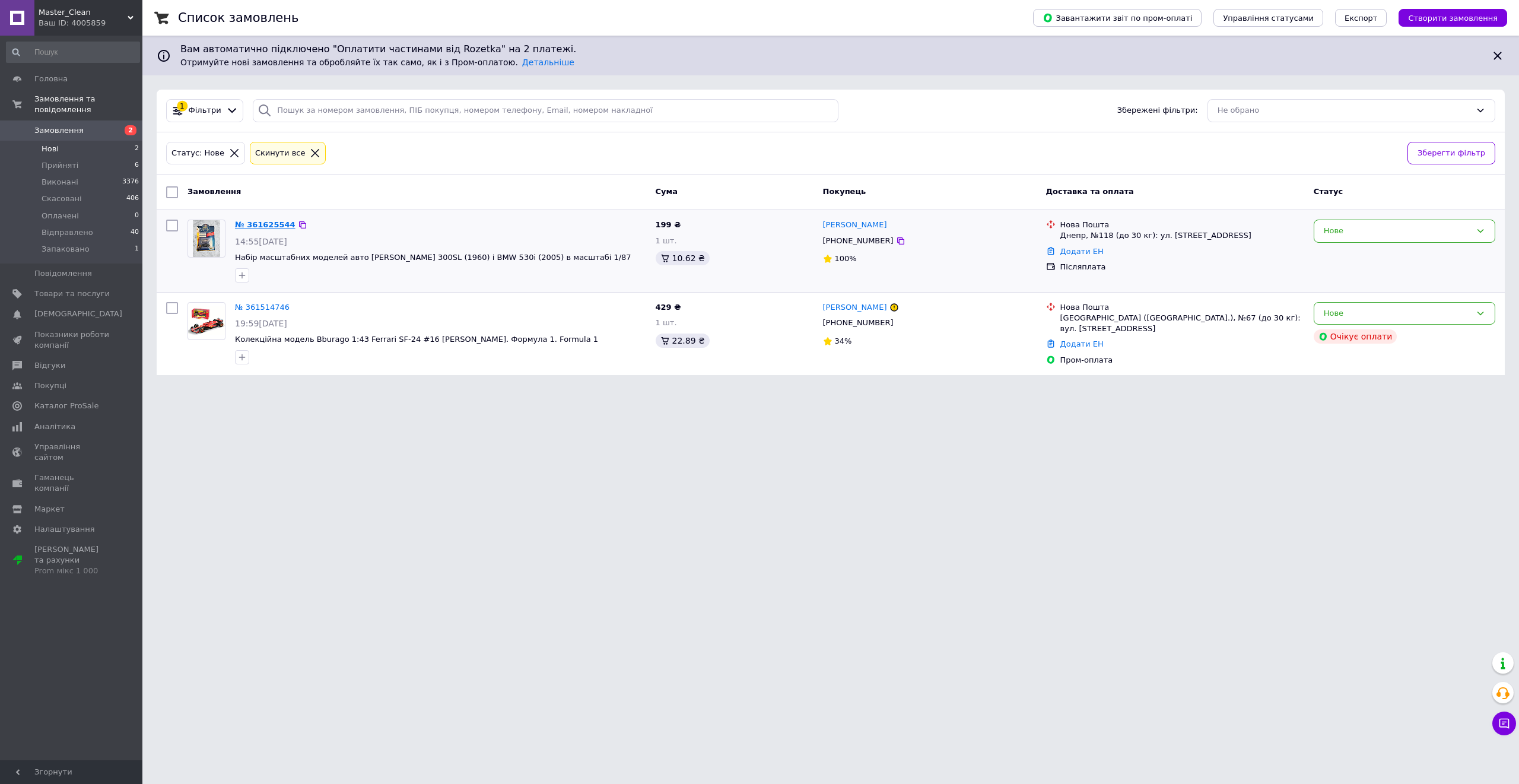
click at [259, 225] on link "№ 361625544" at bounding box center [265, 224] width 60 height 9
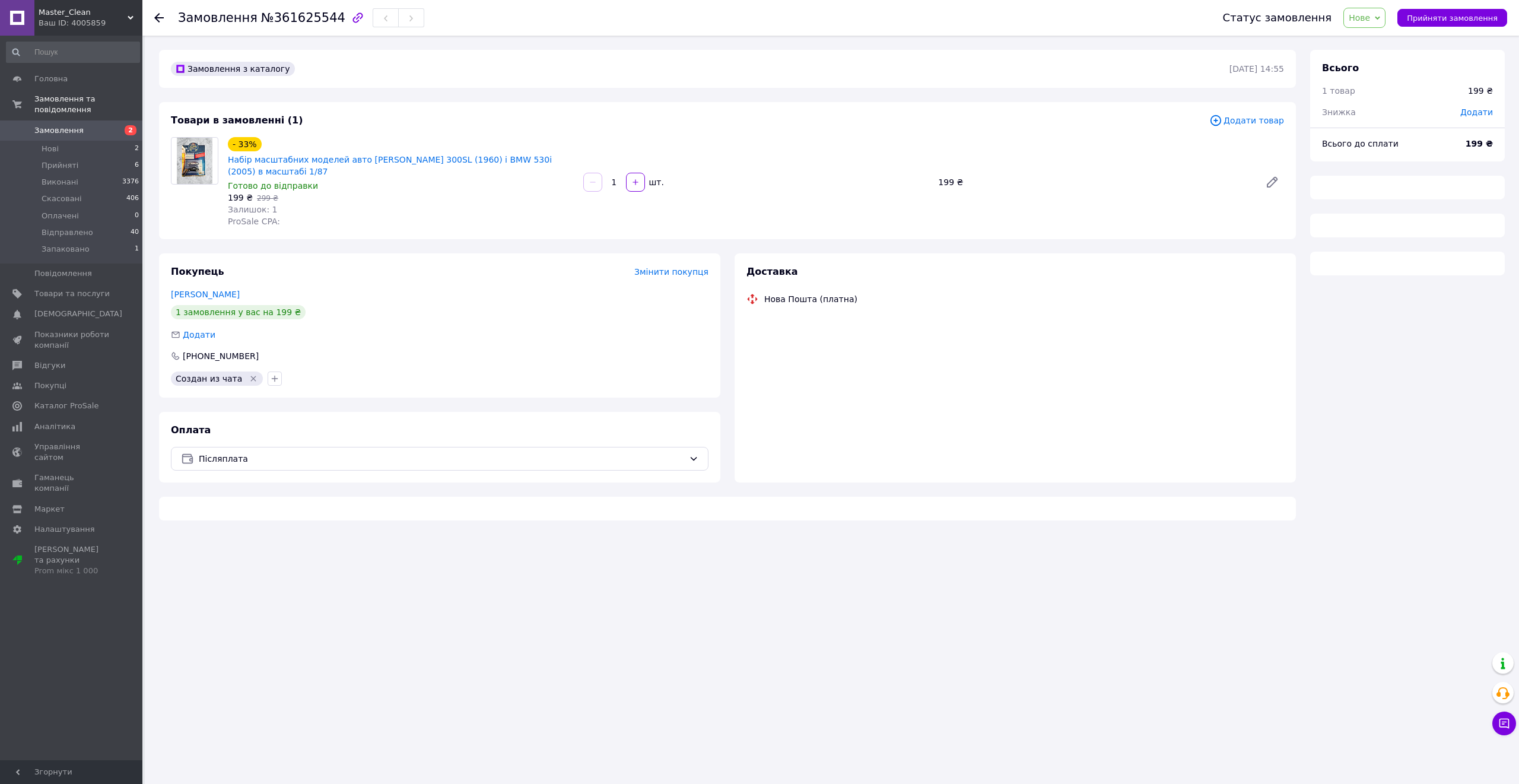
click at [1266, 36] on div "Замовлення №361625544 Статус замовлення Нове Прийнято Виконано Скасовано Оплаче…" at bounding box center [832, 285] width 1375 height 499
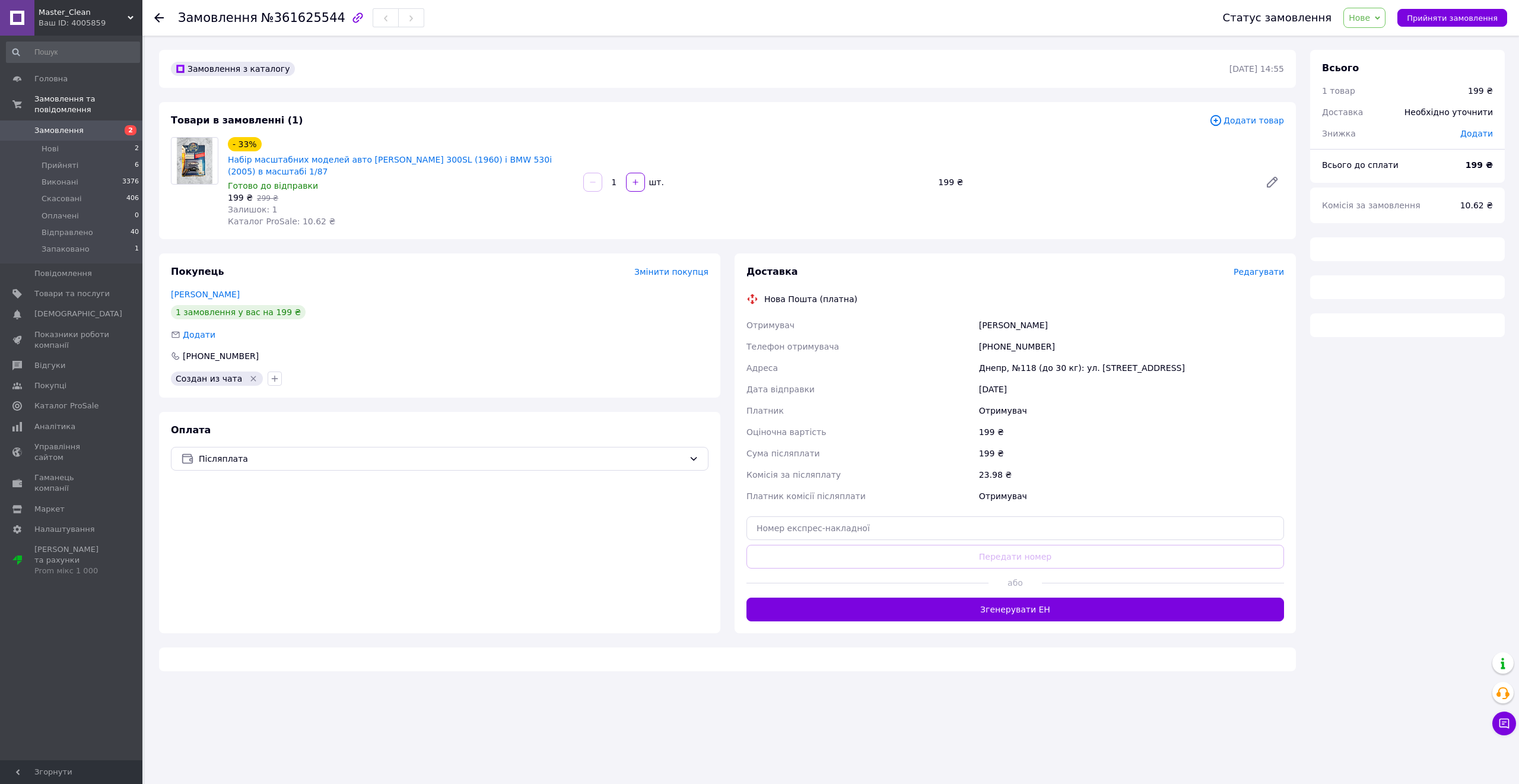
click at [1266, 24] on div "Нове Прийнято Виконано Скасовано Оплачено Відправлено Запаковано" at bounding box center [1364, 18] width 42 height 20
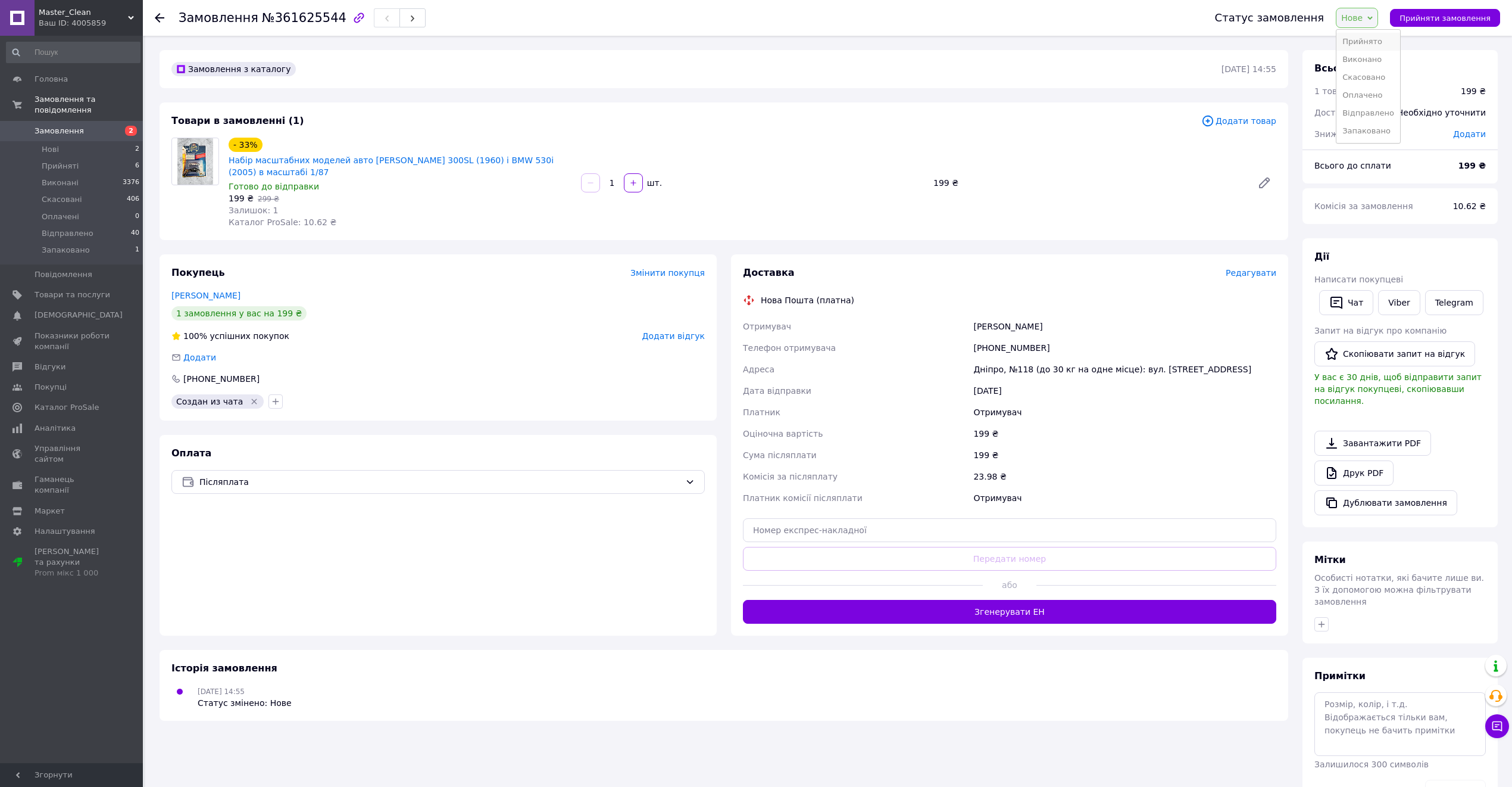
click at [1270, 34] on li "Прийнято" at bounding box center [1367, 42] width 64 height 18
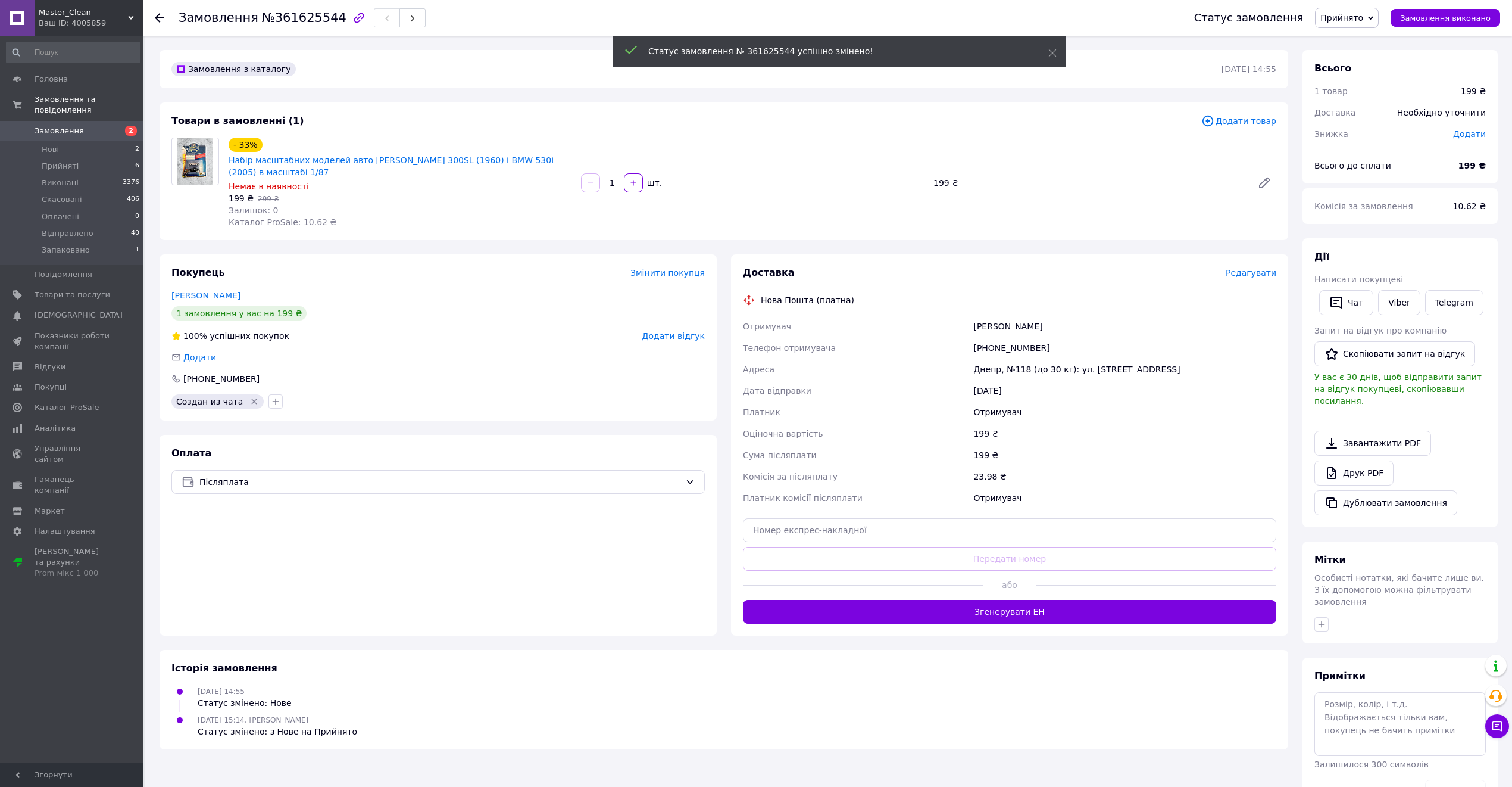
click at [1270, 24] on span "Прийнято" at bounding box center [1347, 18] width 64 height 21
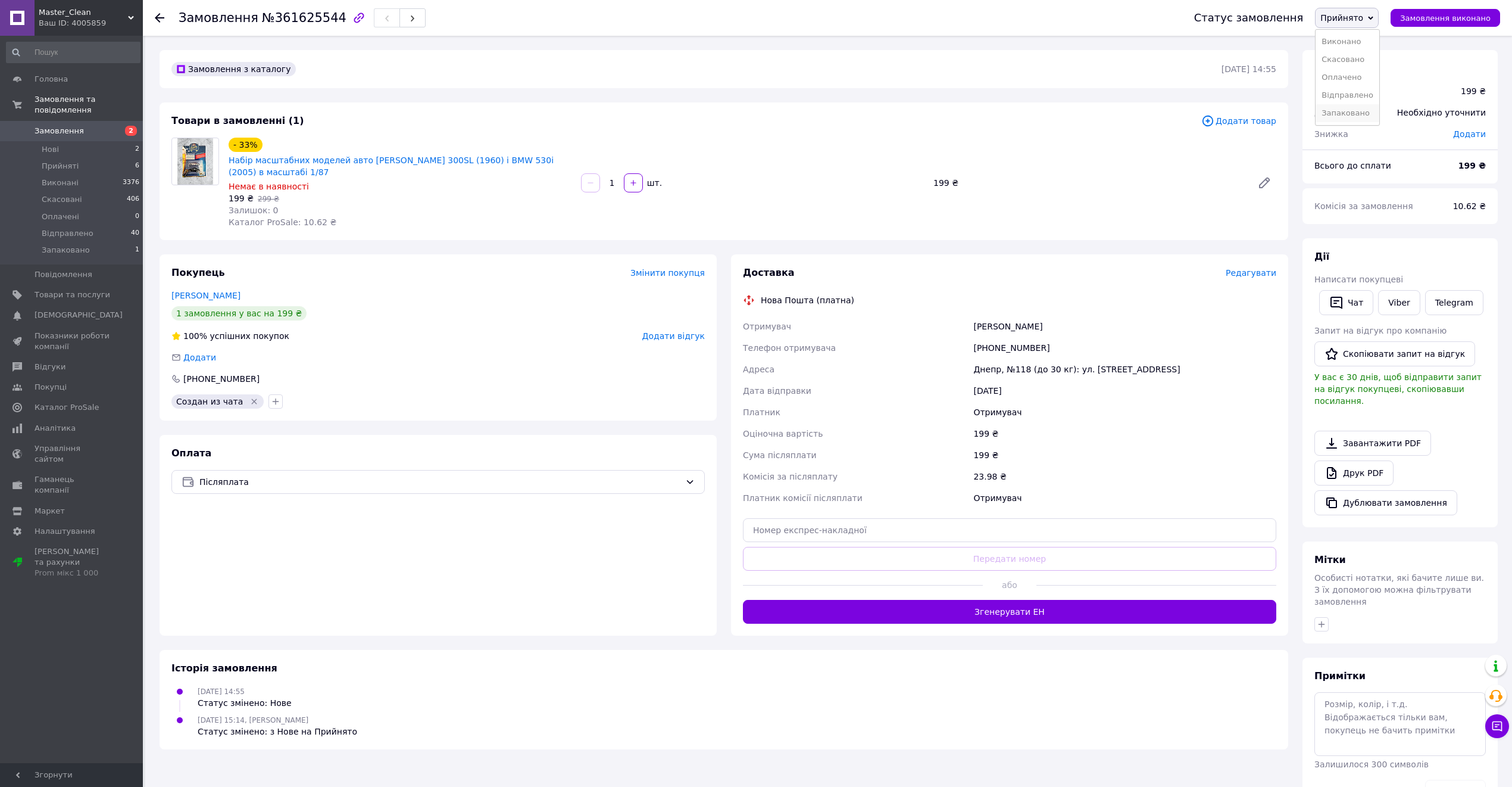
click at [1270, 112] on li "Запаковано" at bounding box center [1347, 113] width 64 height 18
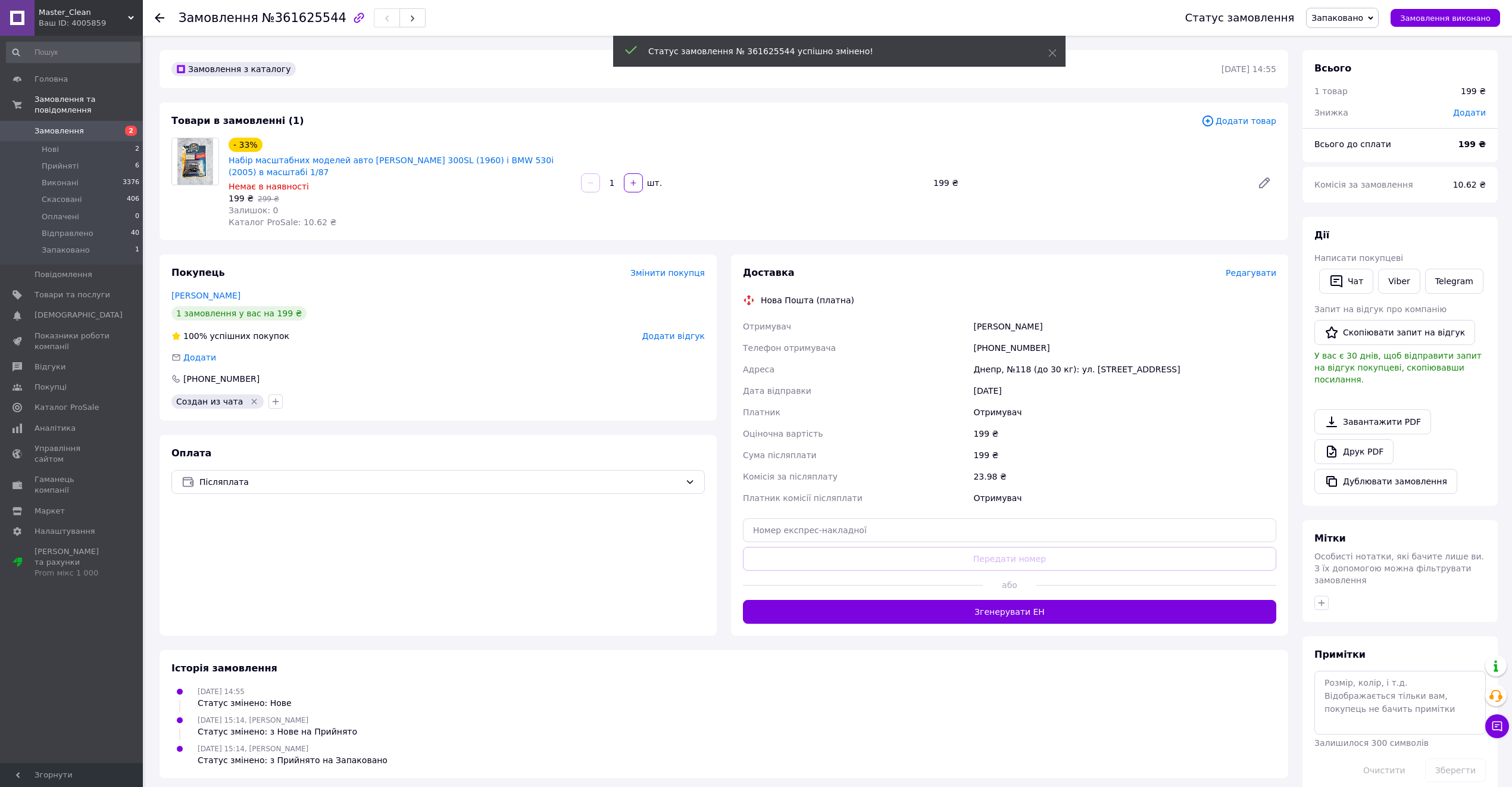
click at [1009, 339] on div "+380669301174" at bounding box center [1124, 348] width 308 height 22
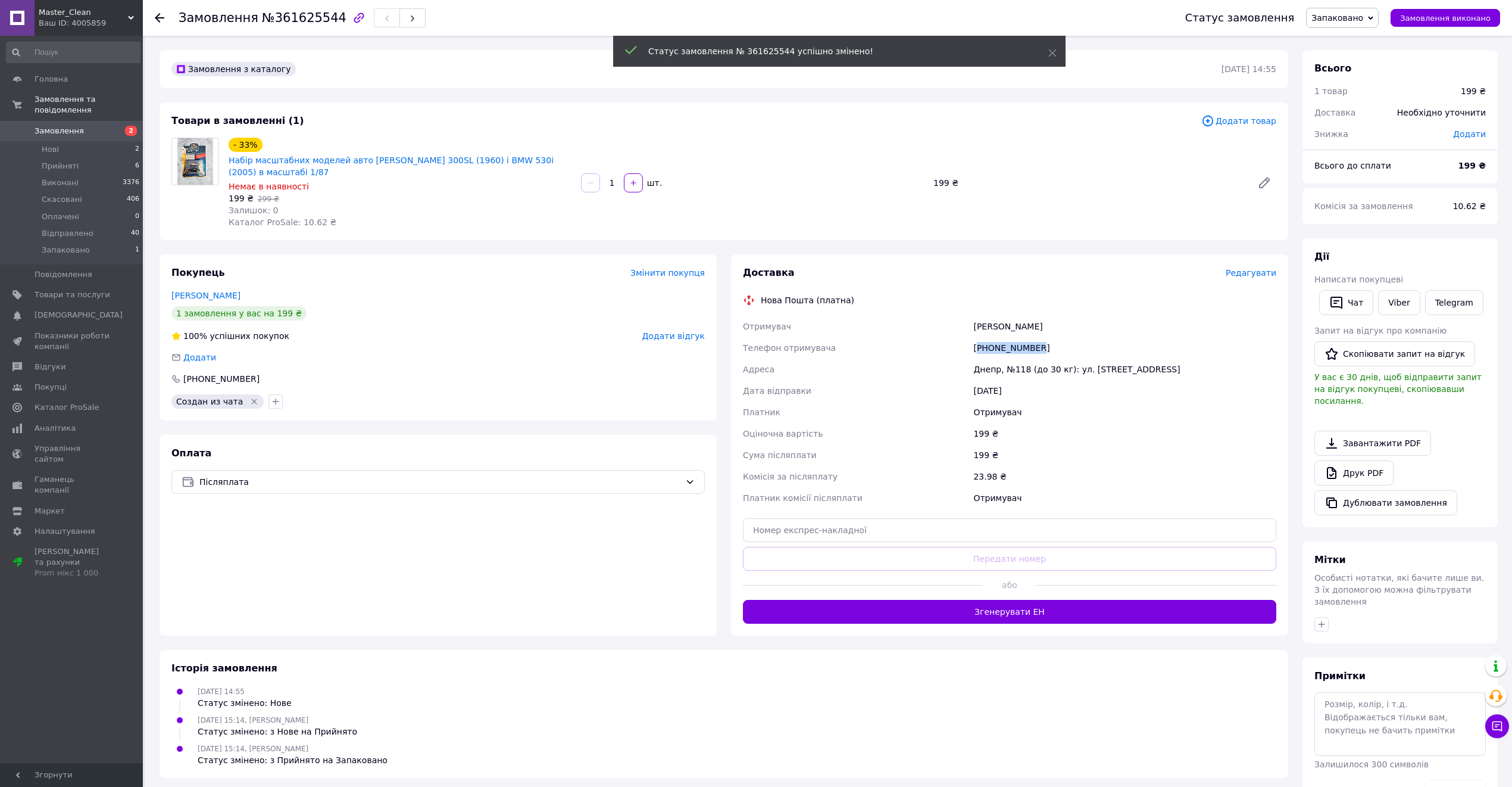
click at [1012, 347] on div "+380669301174" at bounding box center [1124, 348] width 308 height 22
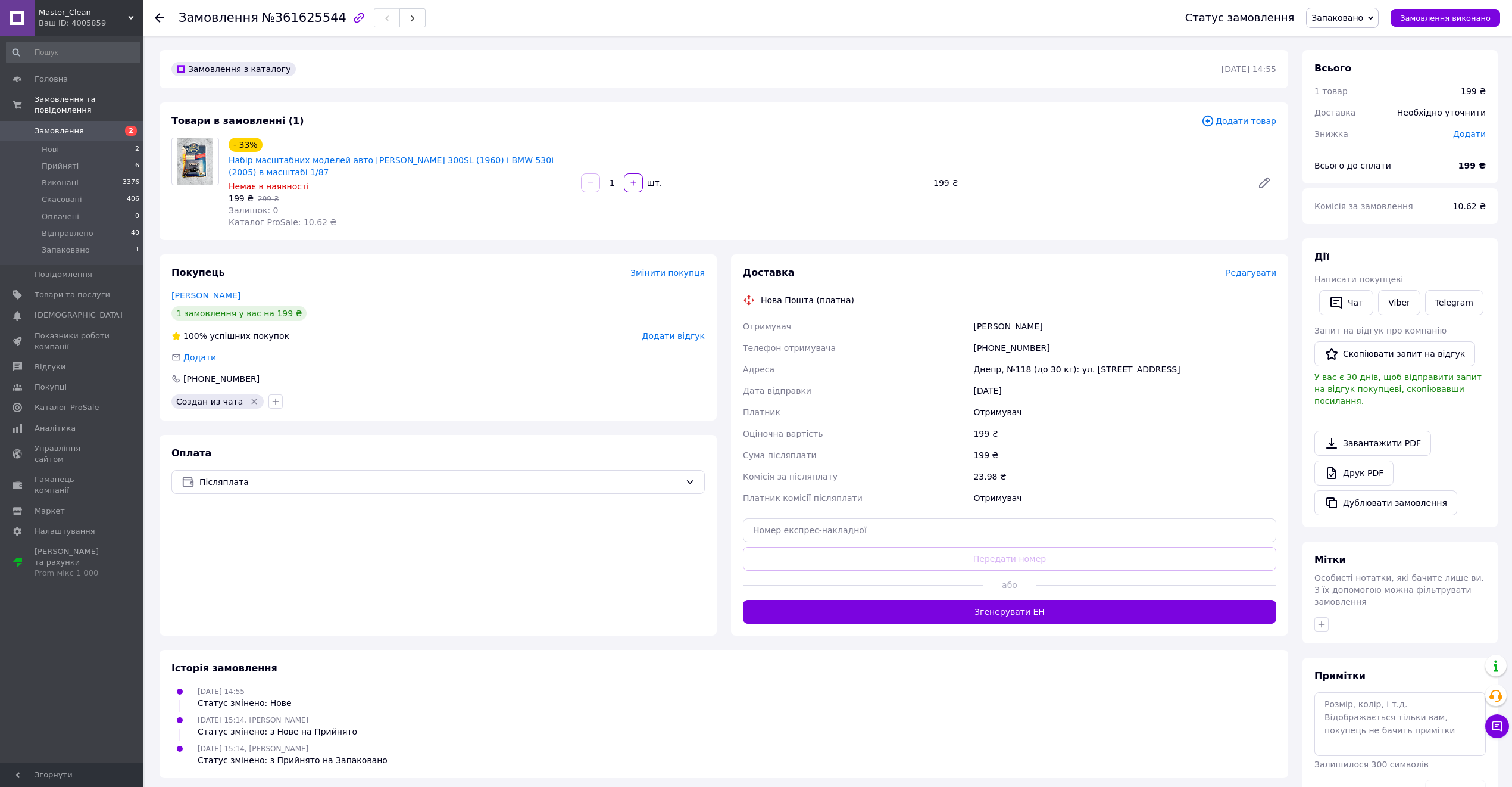
click at [977, 365] on div "Днепр, №118 (до 30 кг): ул. Березинская, 38г" at bounding box center [1124, 370] width 308 height 22
copy div "Днепр"
click at [1051, 547] on div "Доставка Редагувати Нова Пошта (платна) Отримувач Успенский Максим Телефон отри…" at bounding box center [1010, 444] width 534 height 357
click at [1015, 525] on input "text" at bounding box center [1010, 530] width 534 height 23
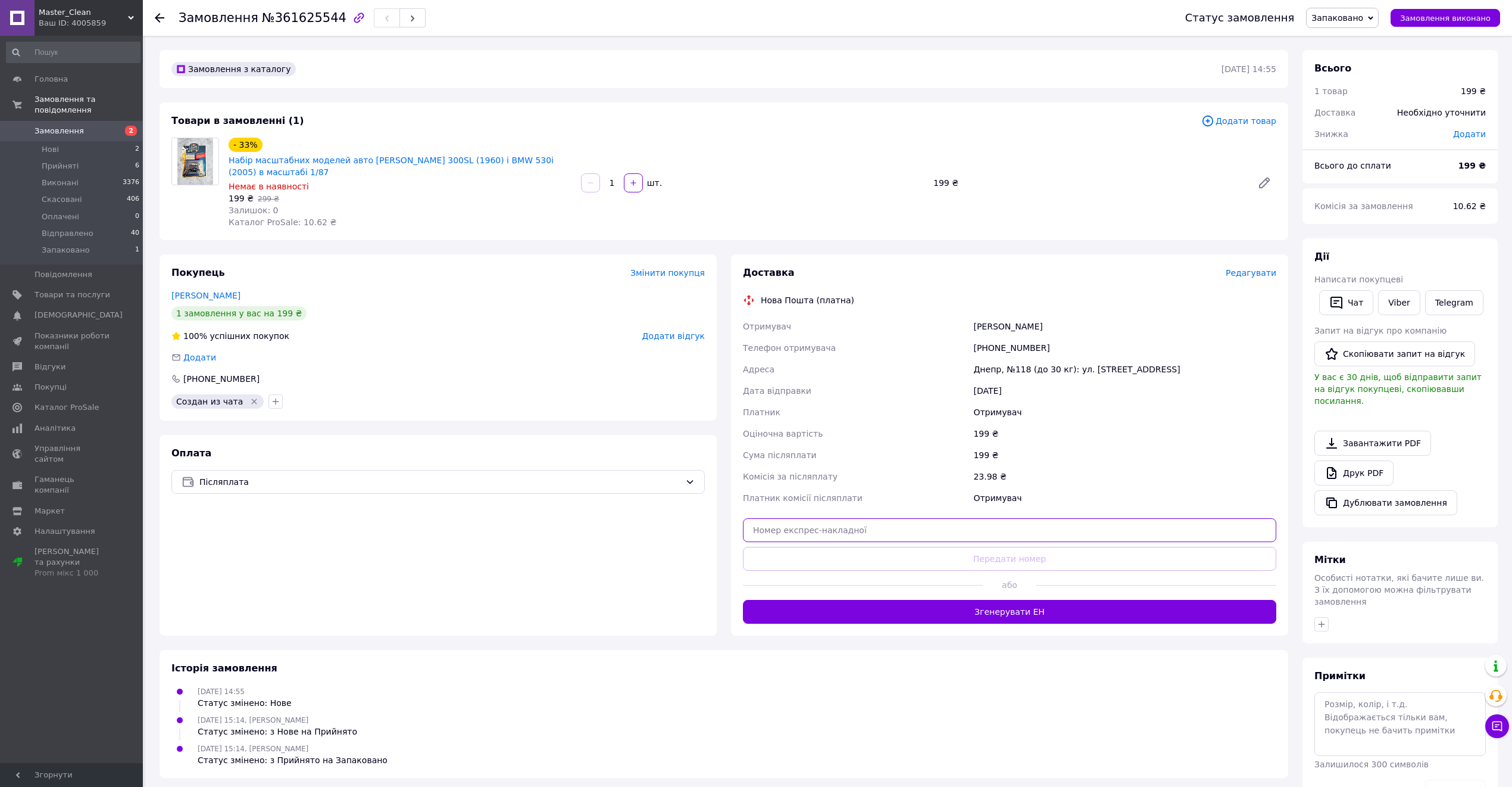
paste input "20451247240480"
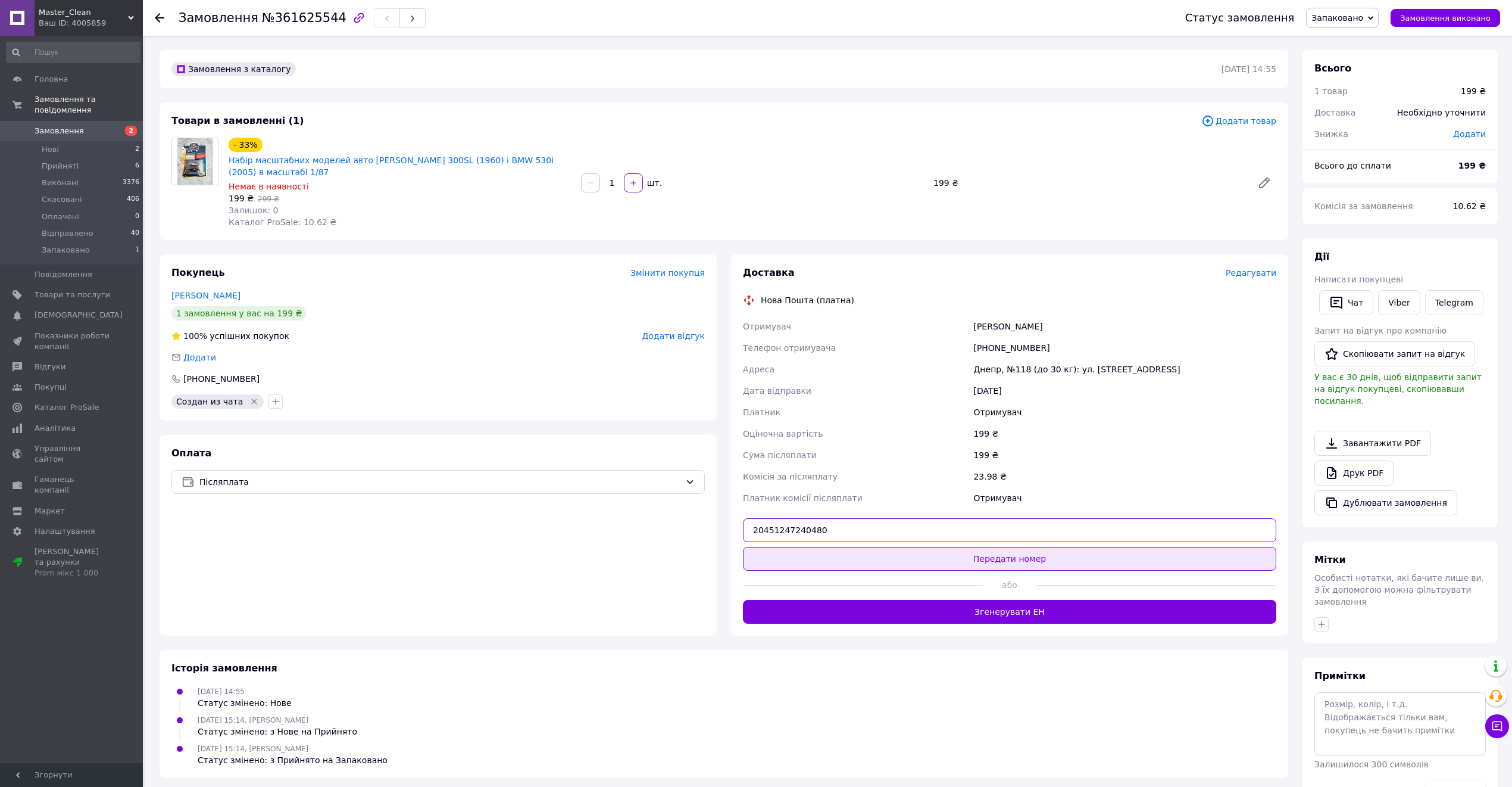
type input "20451247240480"
click at [994, 562] on button "Передати номер" at bounding box center [1010, 558] width 534 height 23
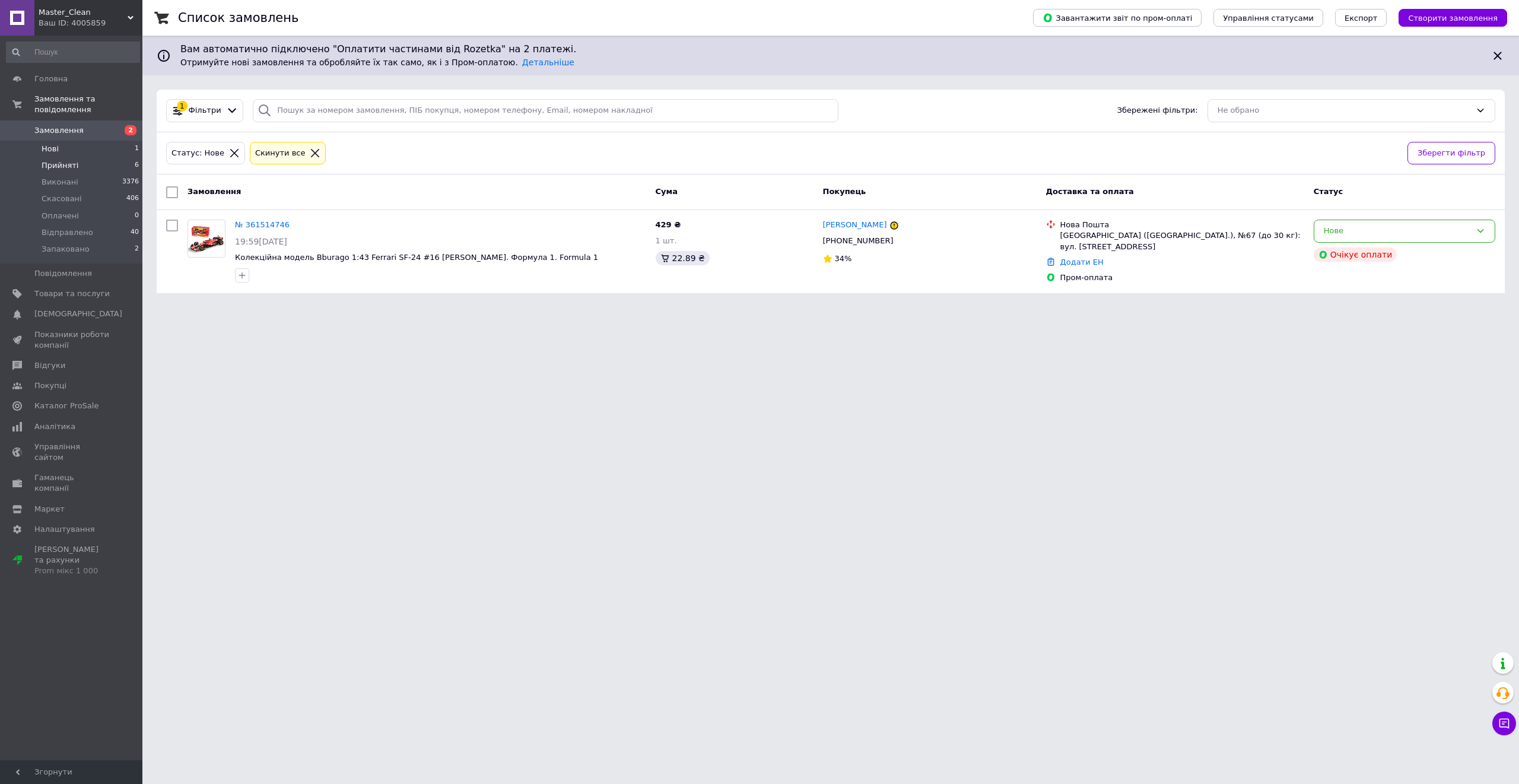
click at [107, 160] on li "Прийняті 6" at bounding box center [73, 165] width 146 height 17
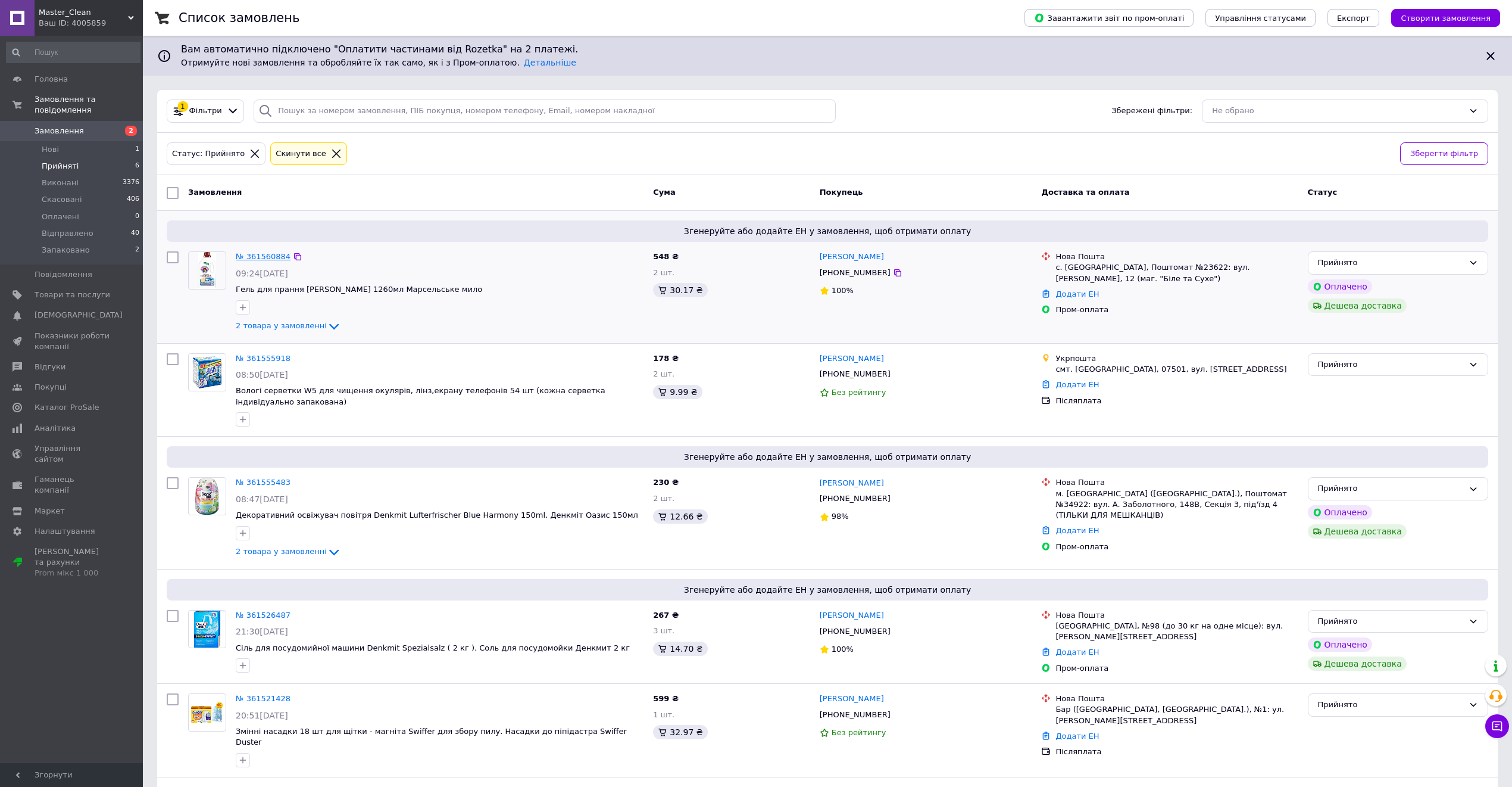
click at [249, 258] on link "№ 361560884" at bounding box center [263, 256] width 55 height 9
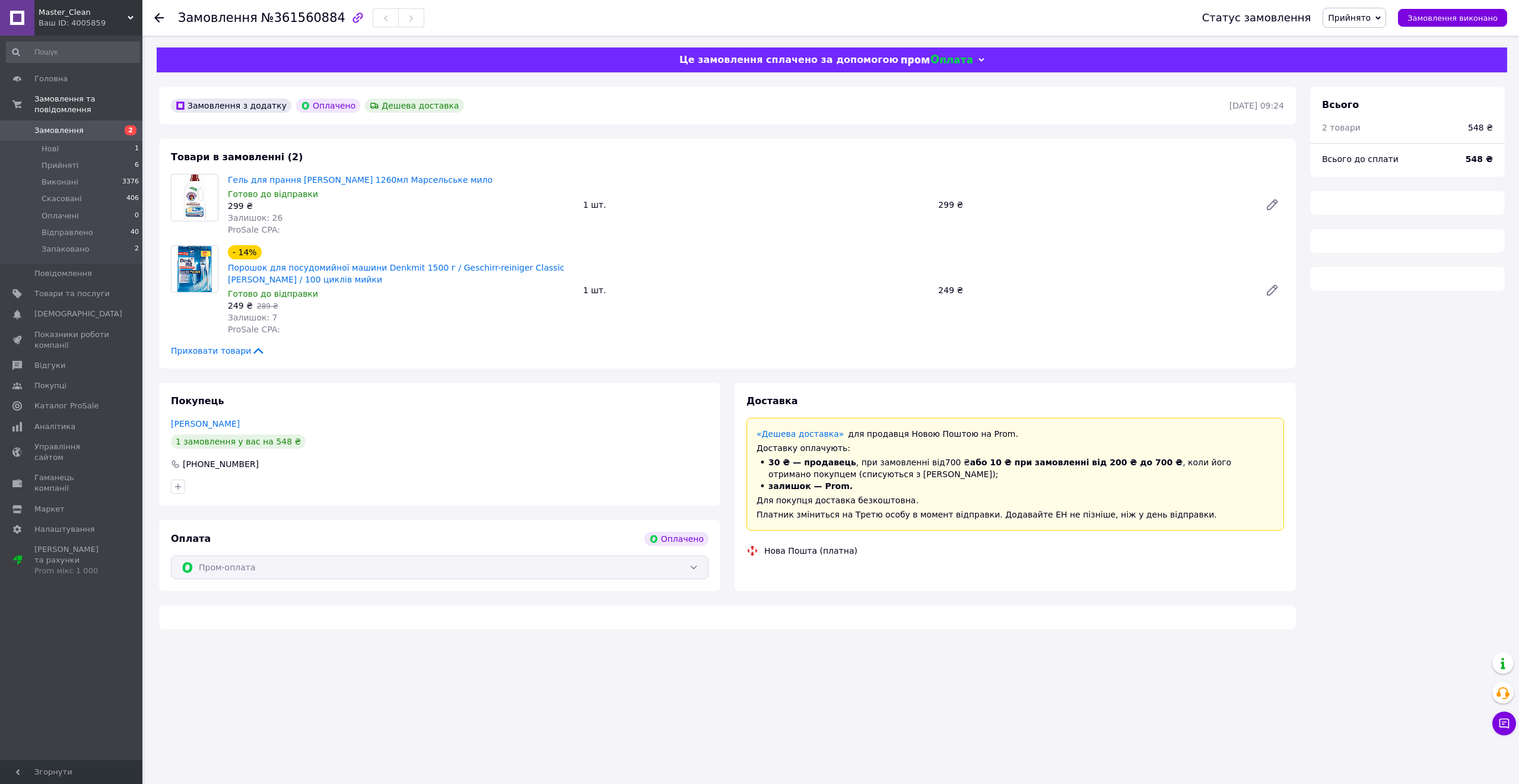
click at [1266, 22] on span "Прийнято" at bounding box center [1349, 18] width 43 height 10
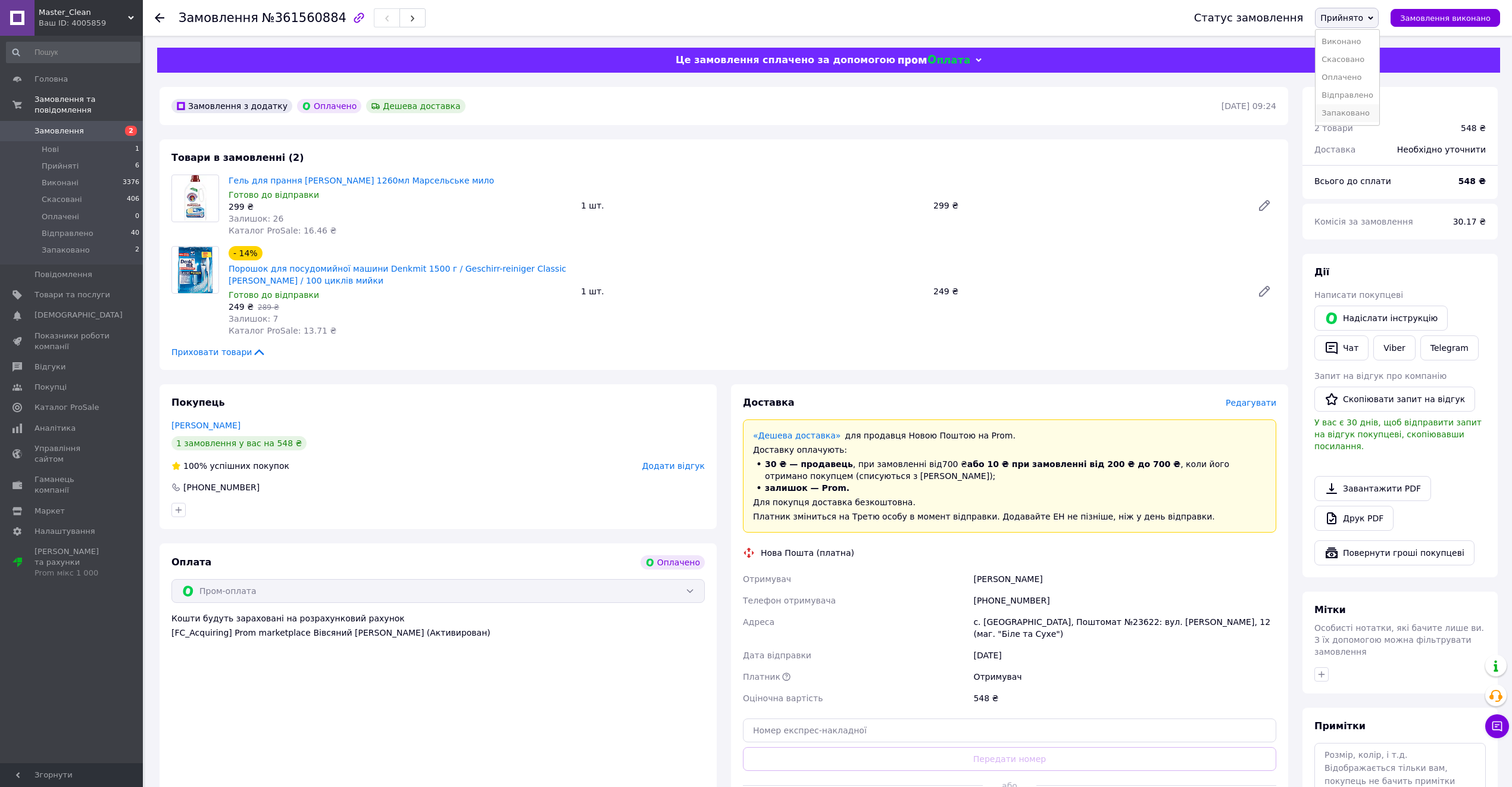
click at [1270, 106] on li "Запаковано" at bounding box center [1347, 113] width 64 height 18
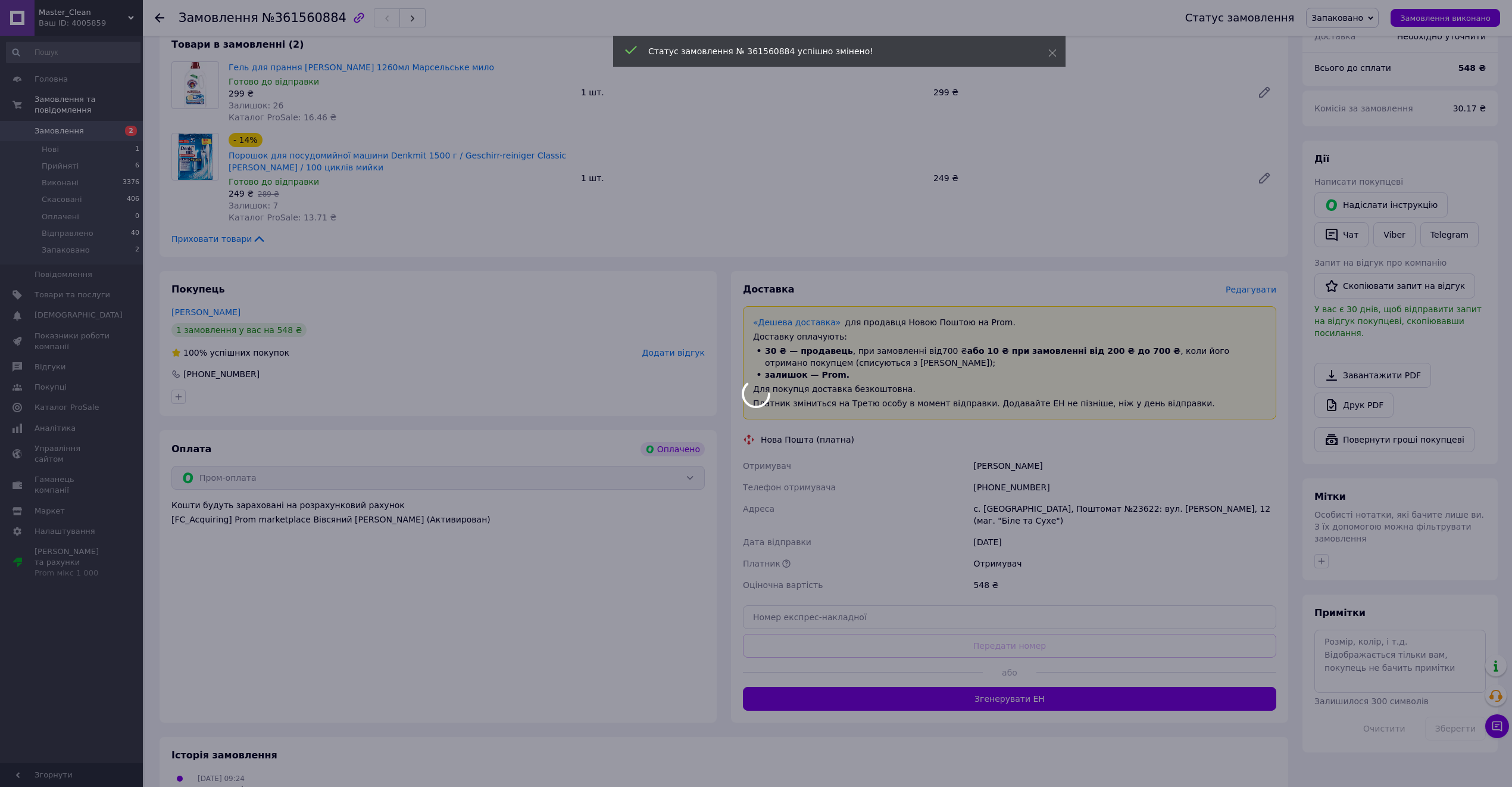
scroll to position [236, 0]
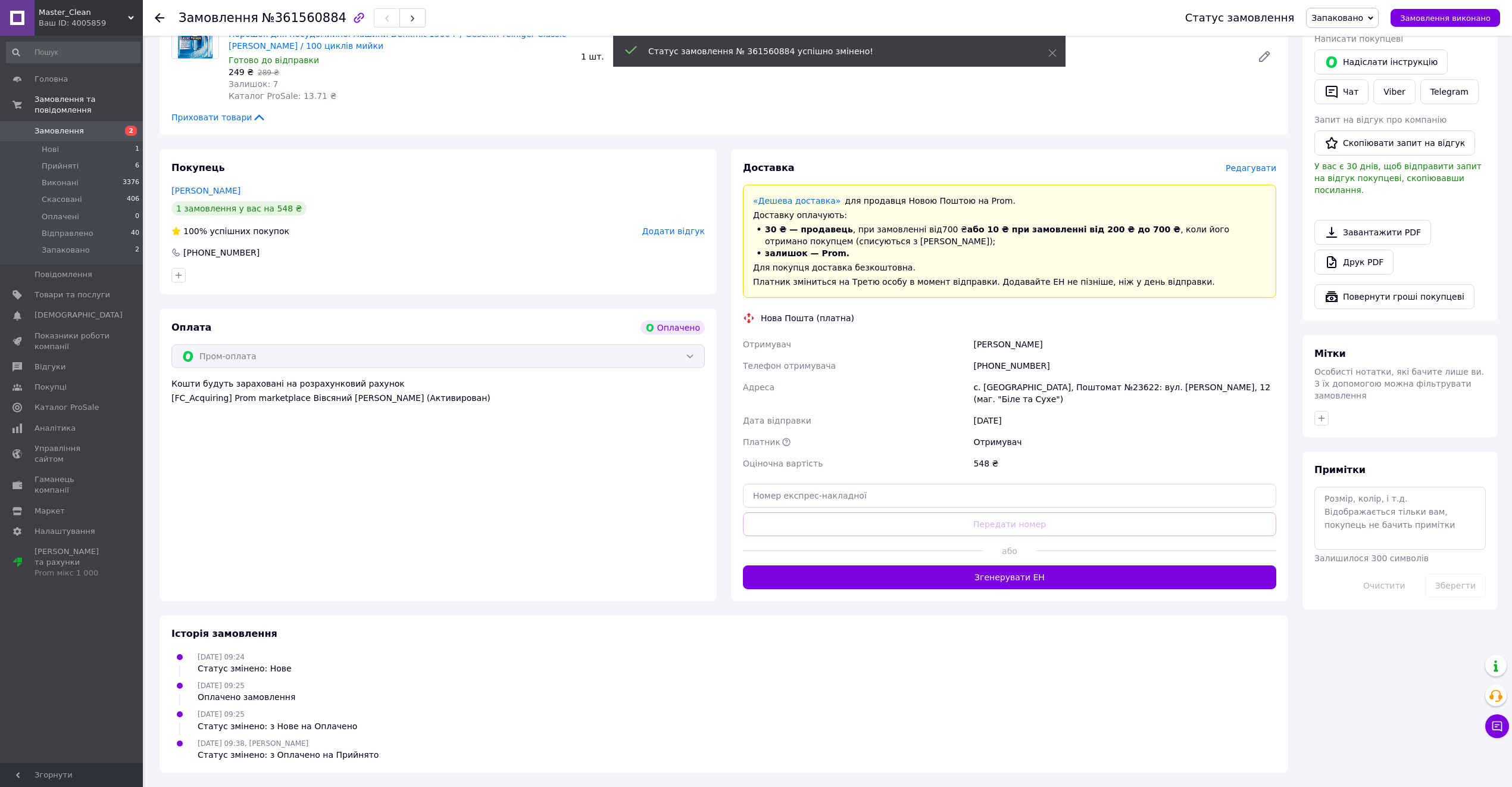
click at [1018, 572] on button "Згенерувати ЕН" at bounding box center [1010, 577] width 534 height 23
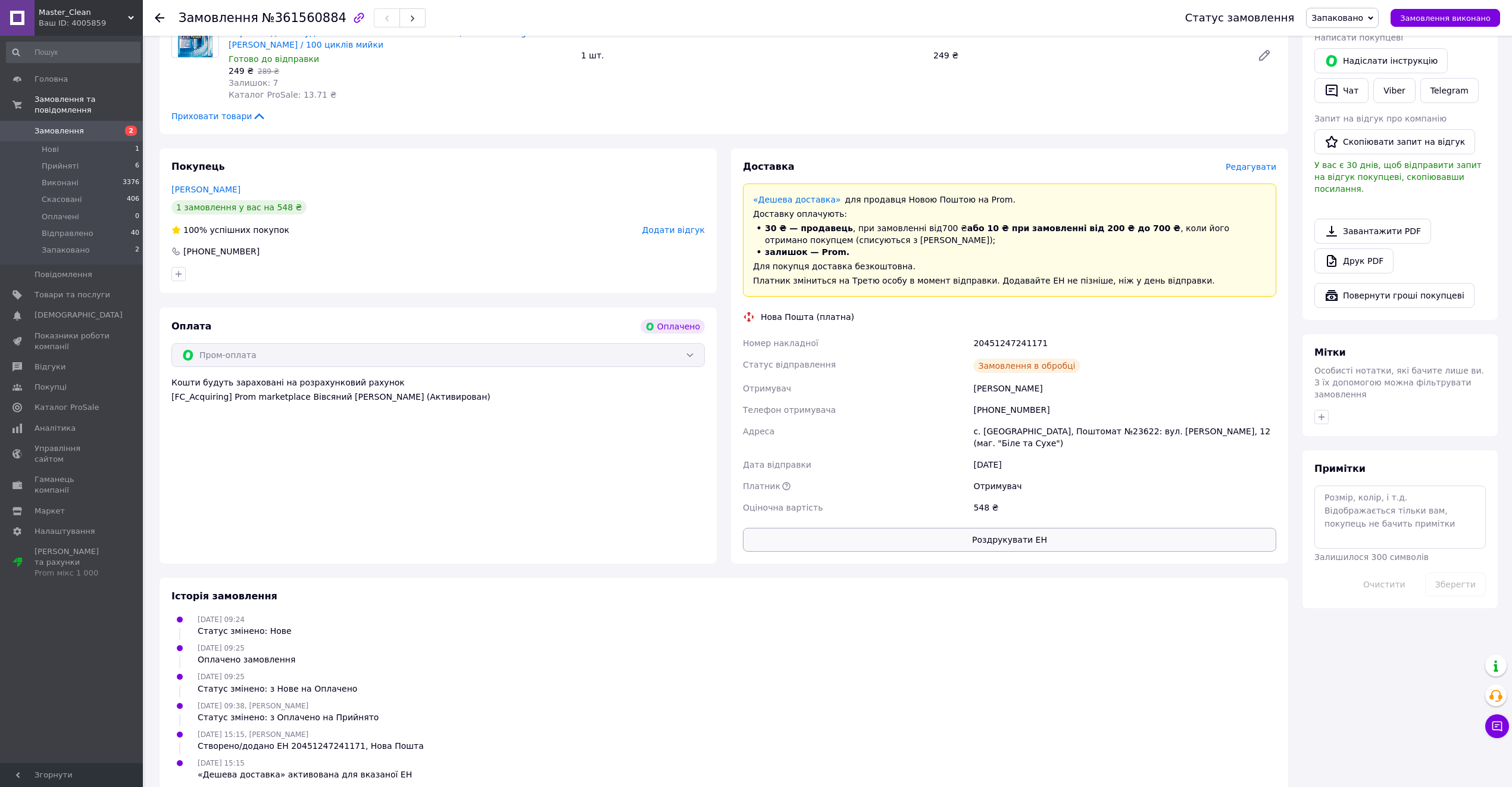
click at [1033, 533] on button "Роздрукувати ЕН" at bounding box center [1010, 540] width 534 height 23
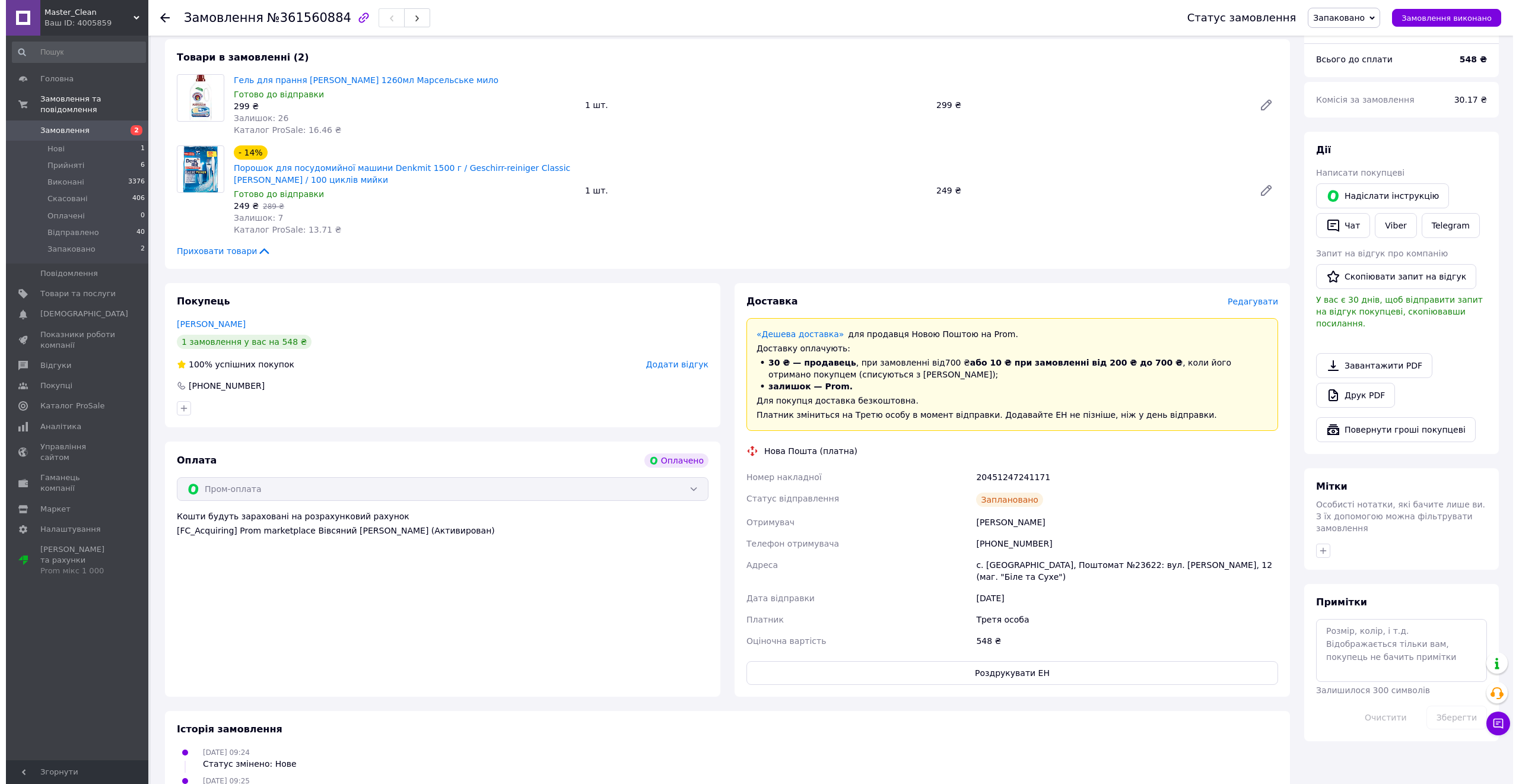
scroll to position [0, 0]
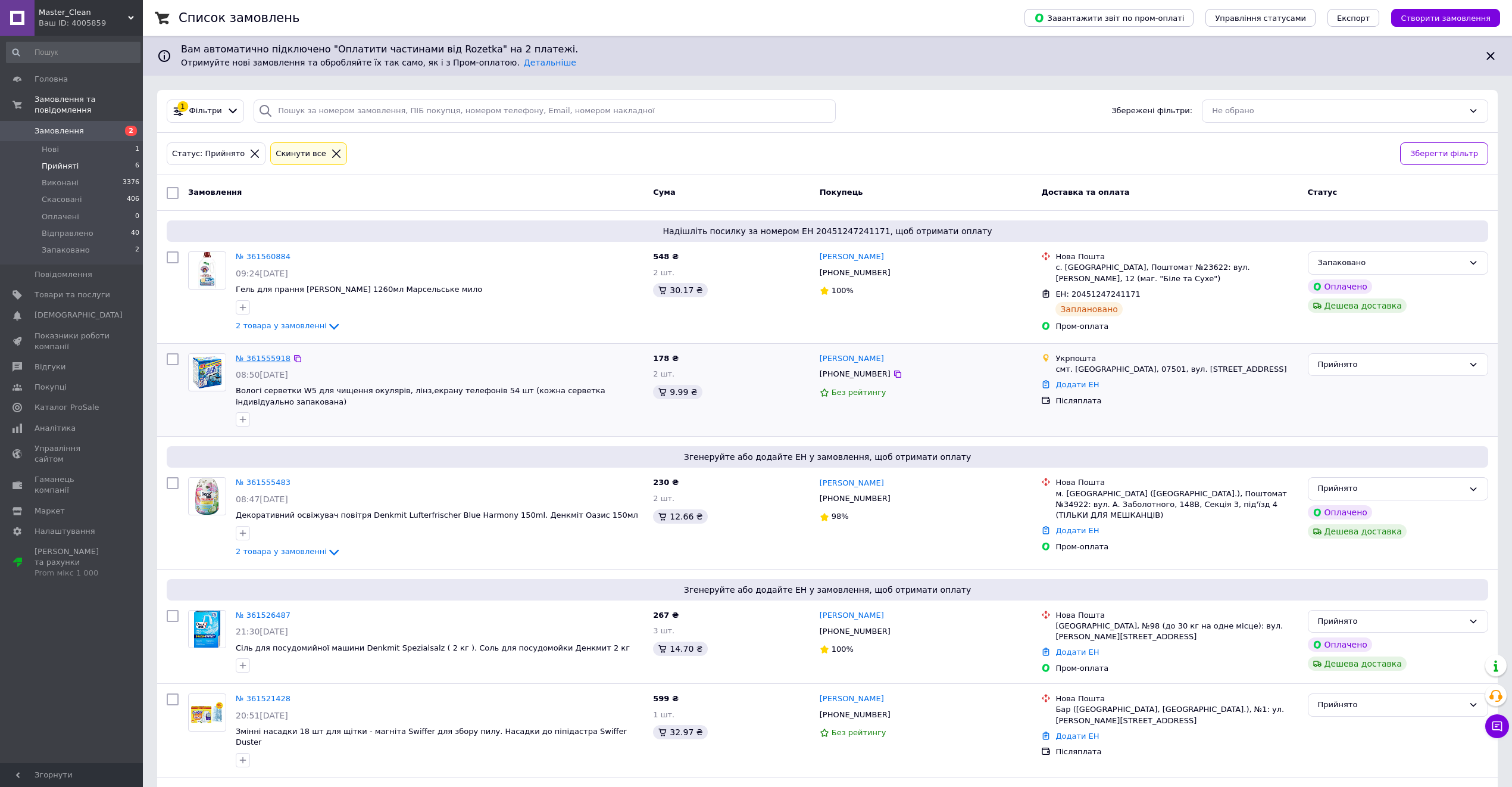
click at [241, 356] on link "№ 361555918" at bounding box center [263, 358] width 55 height 9
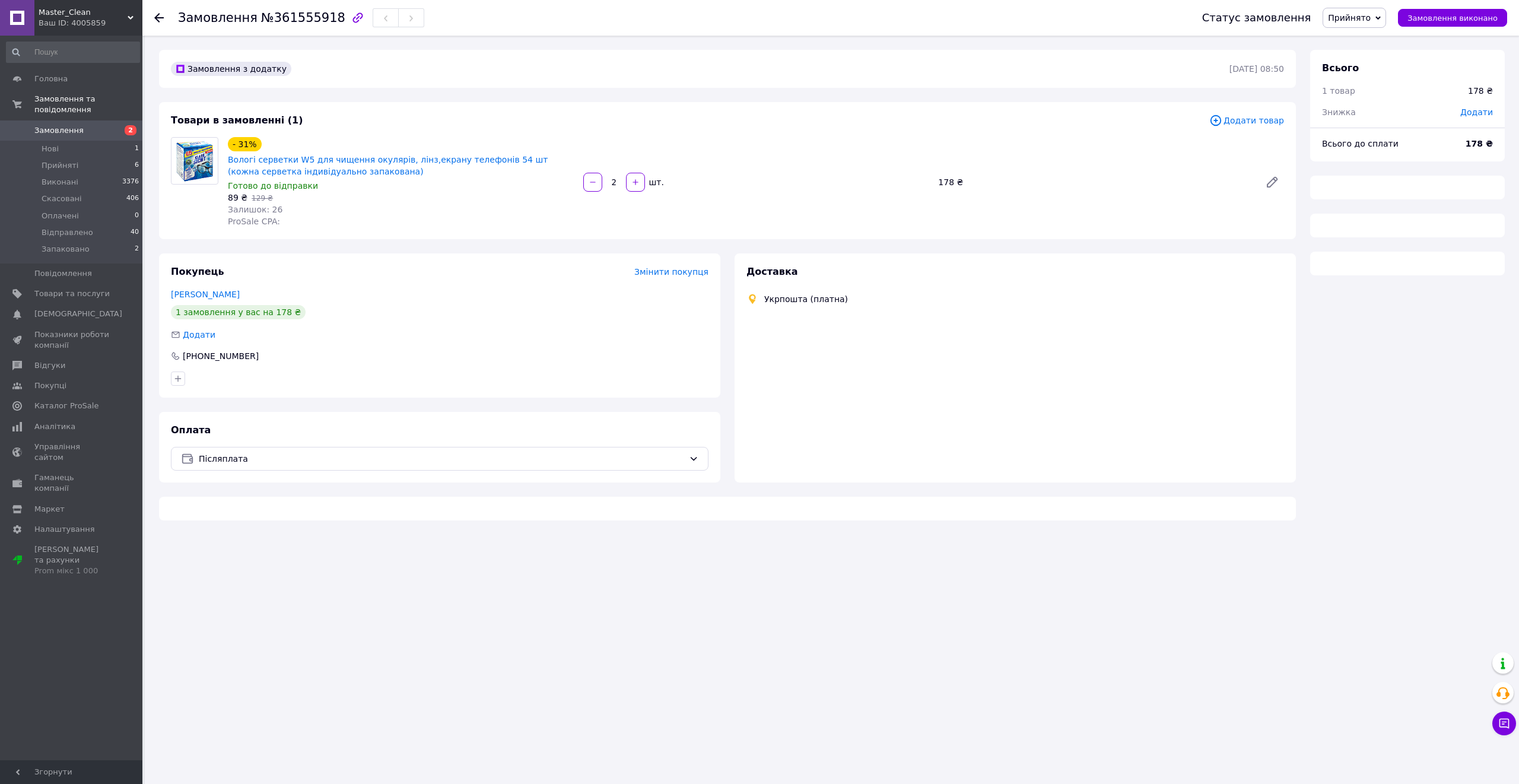
click at [1266, 16] on span "Прийнято" at bounding box center [1349, 18] width 43 height 10
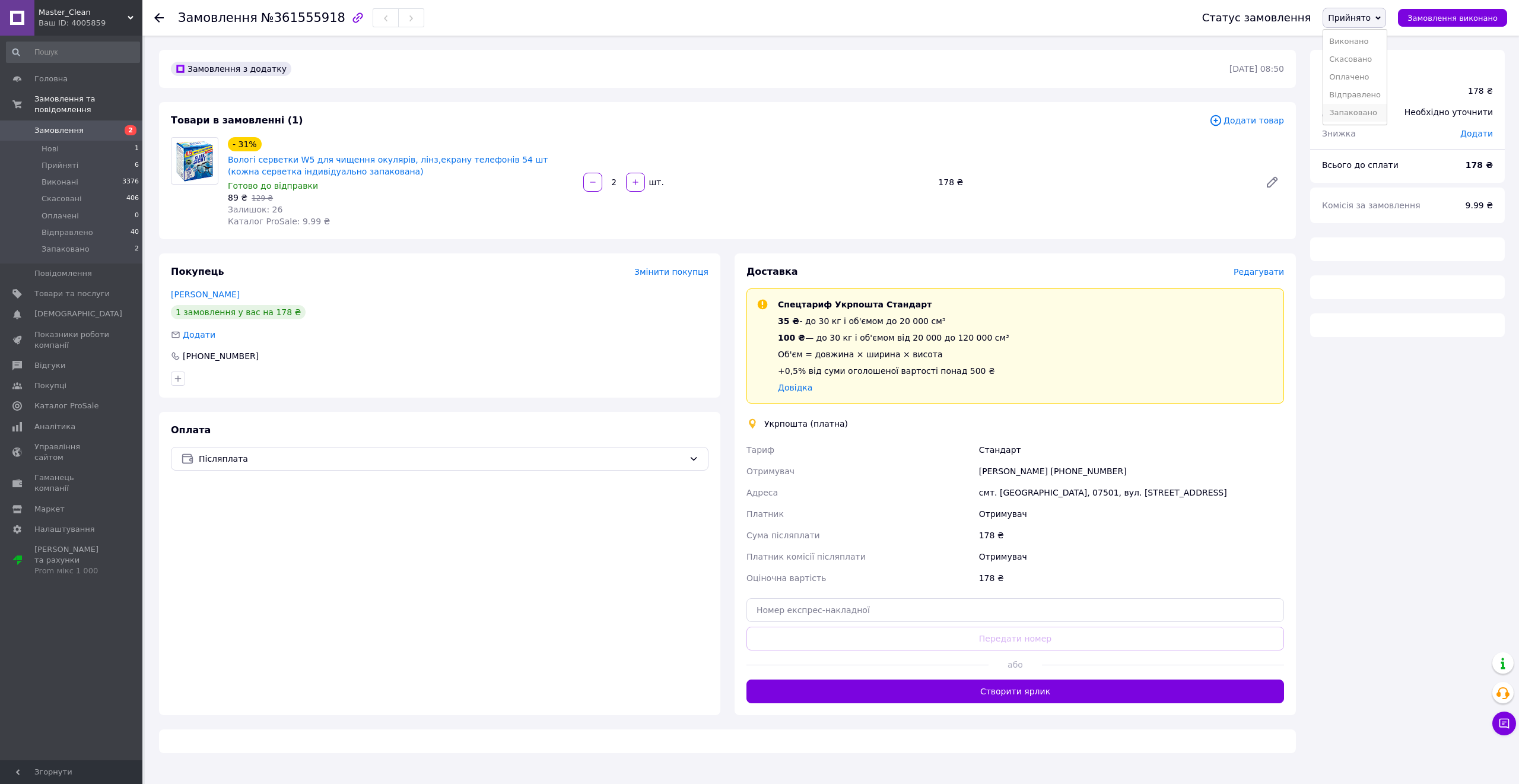
click at [1266, 118] on li "Запаковано" at bounding box center [1354, 113] width 63 height 18
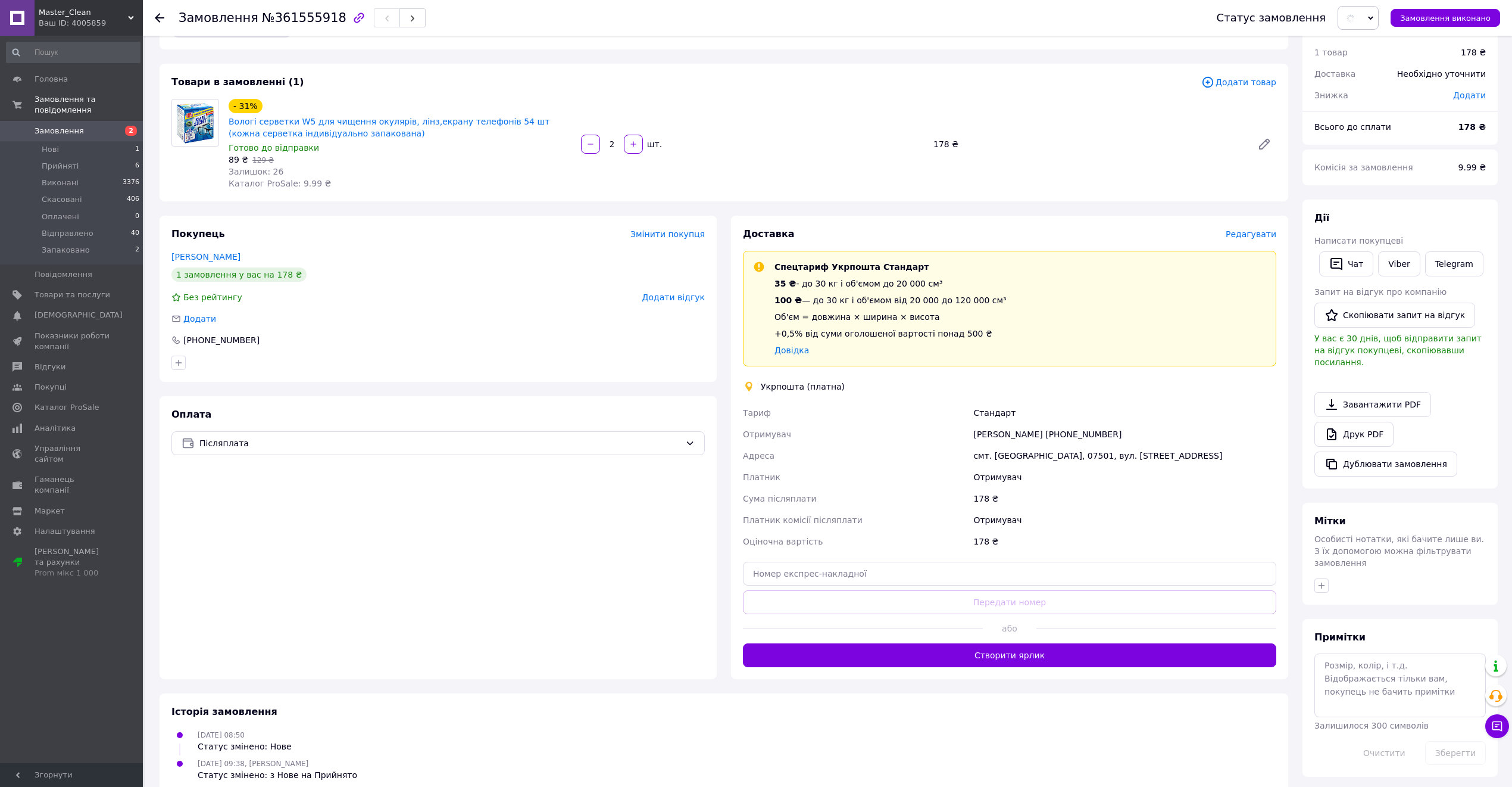
scroll to position [61, 0]
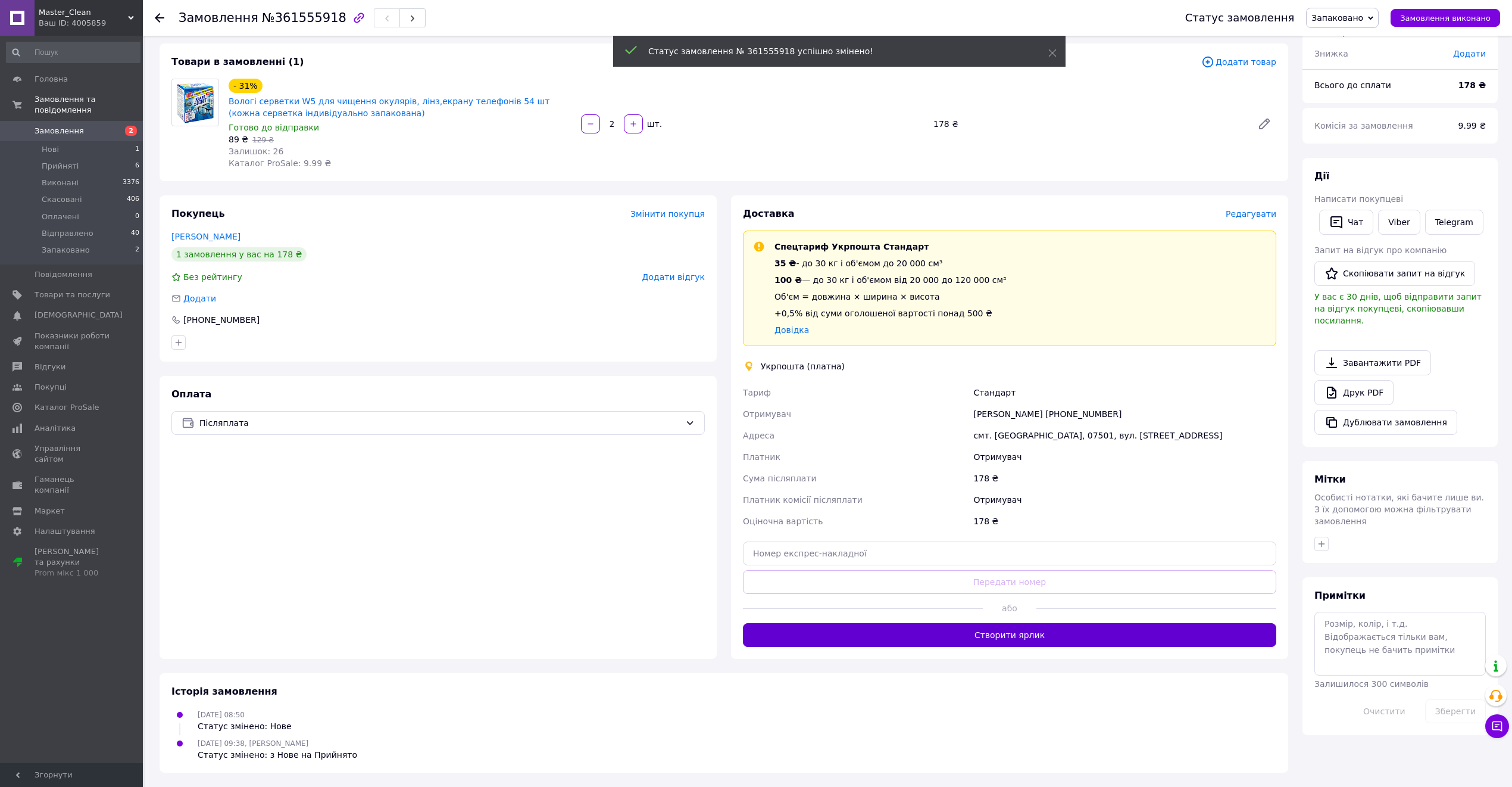
click at [1012, 646] on button "Створити ярлик" at bounding box center [1010, 634] width 534 height 23
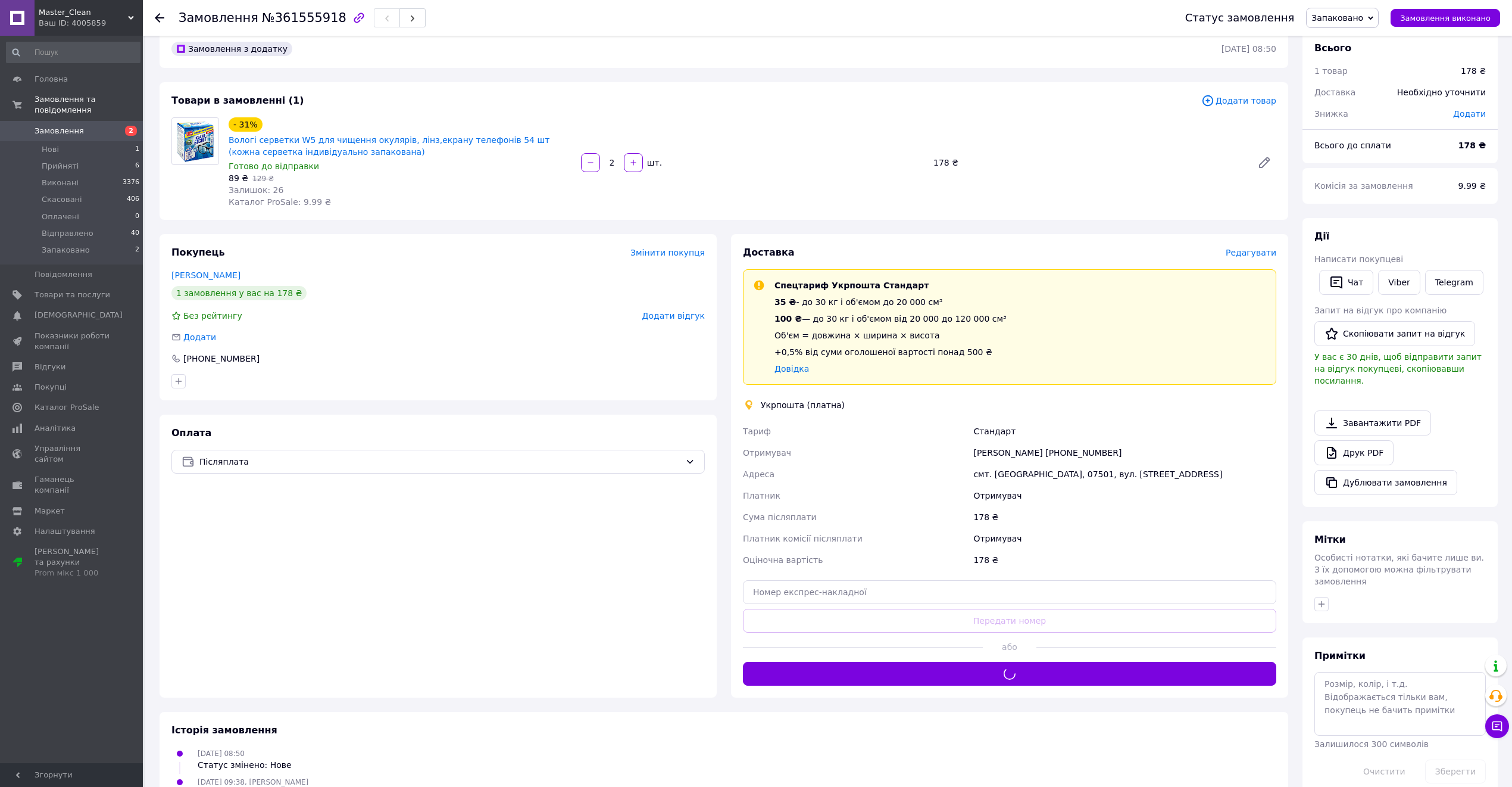
scroll to position [44, 0]
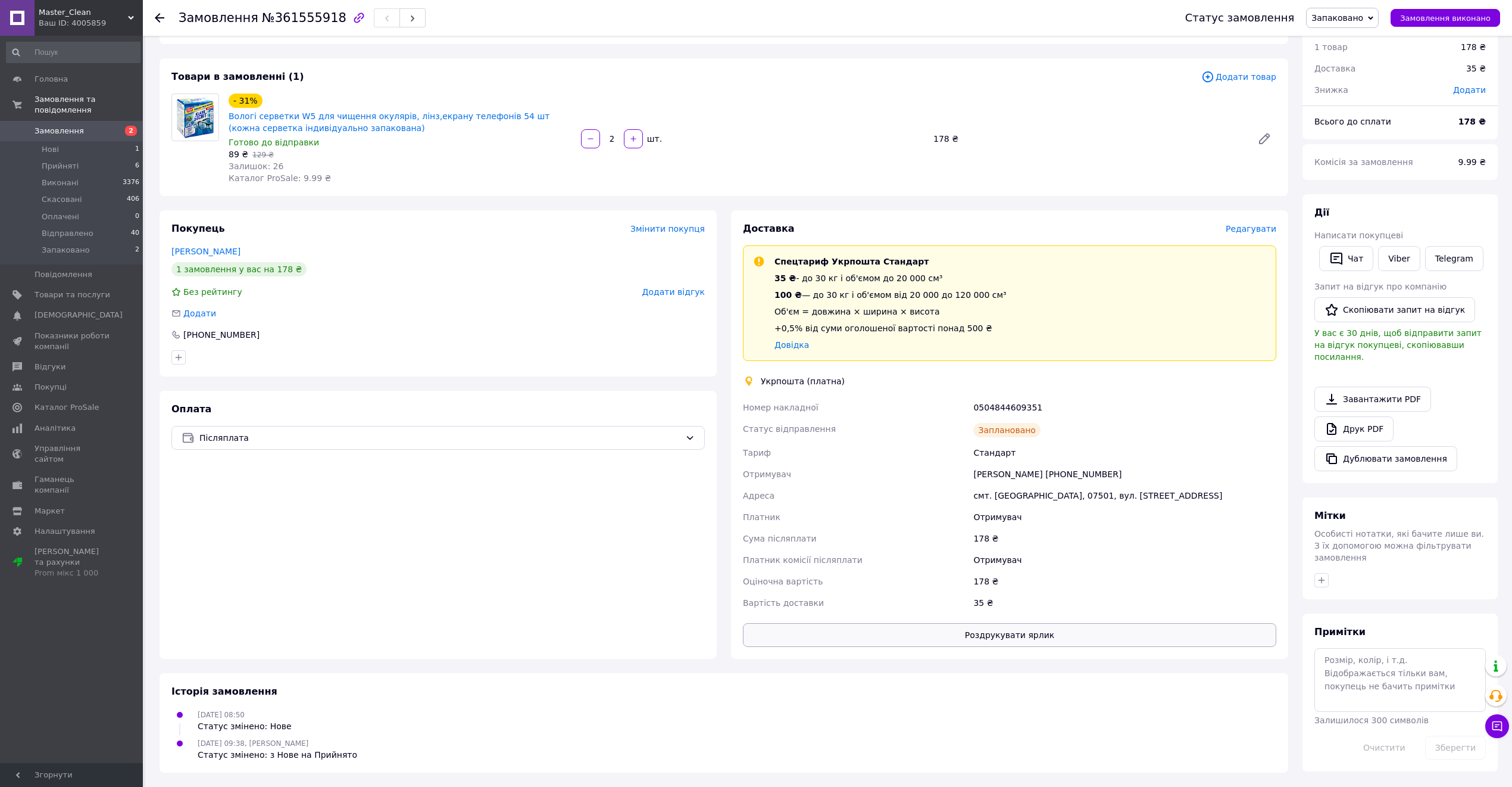
click at [1024, 625] on button "Роздрукувати ярлик" at bounding box center [1010, 634] width 534 height 23
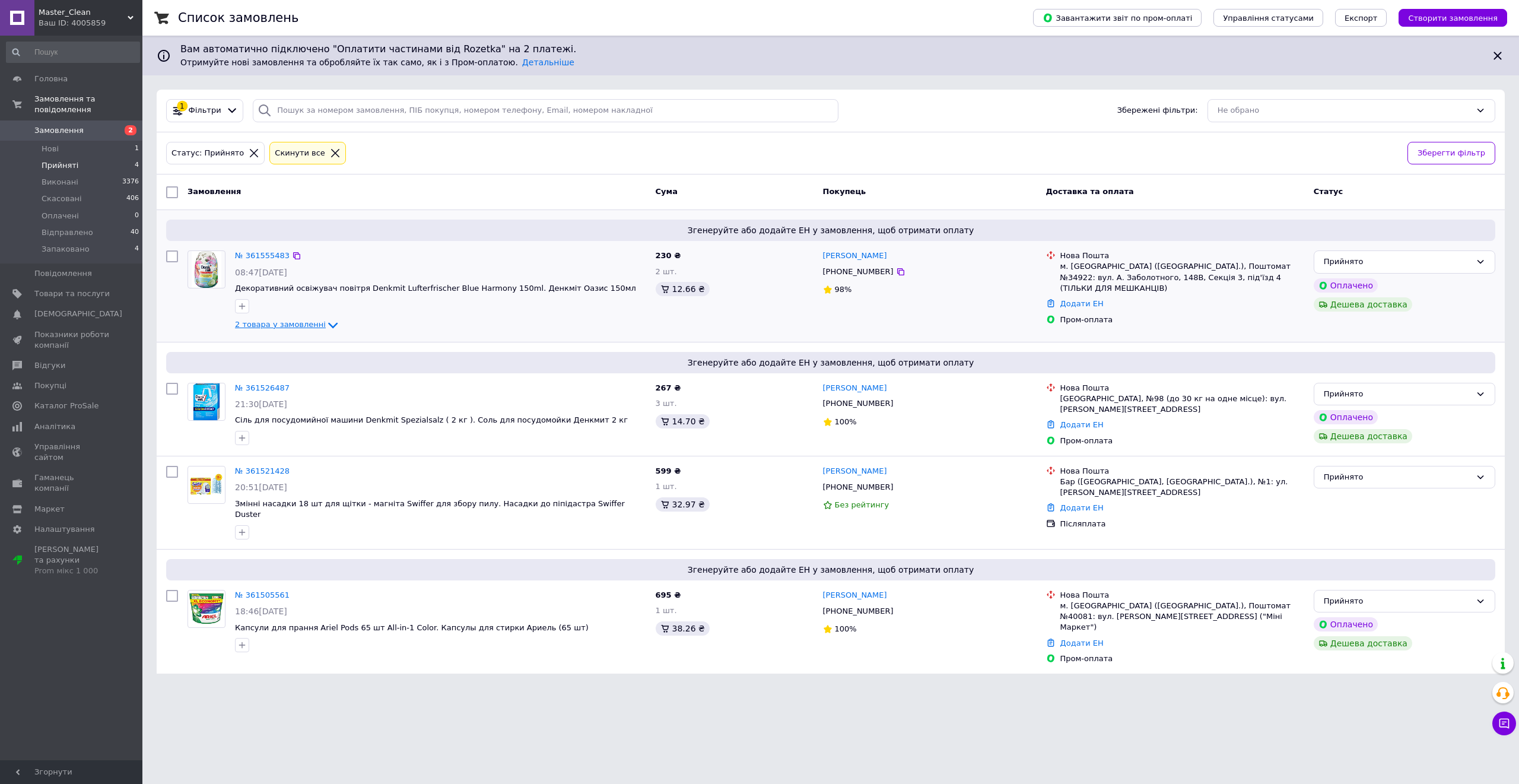
click at [251, 321] on span "2 товара у замовленні" at bounding box center [280, 323] width 91 height 9
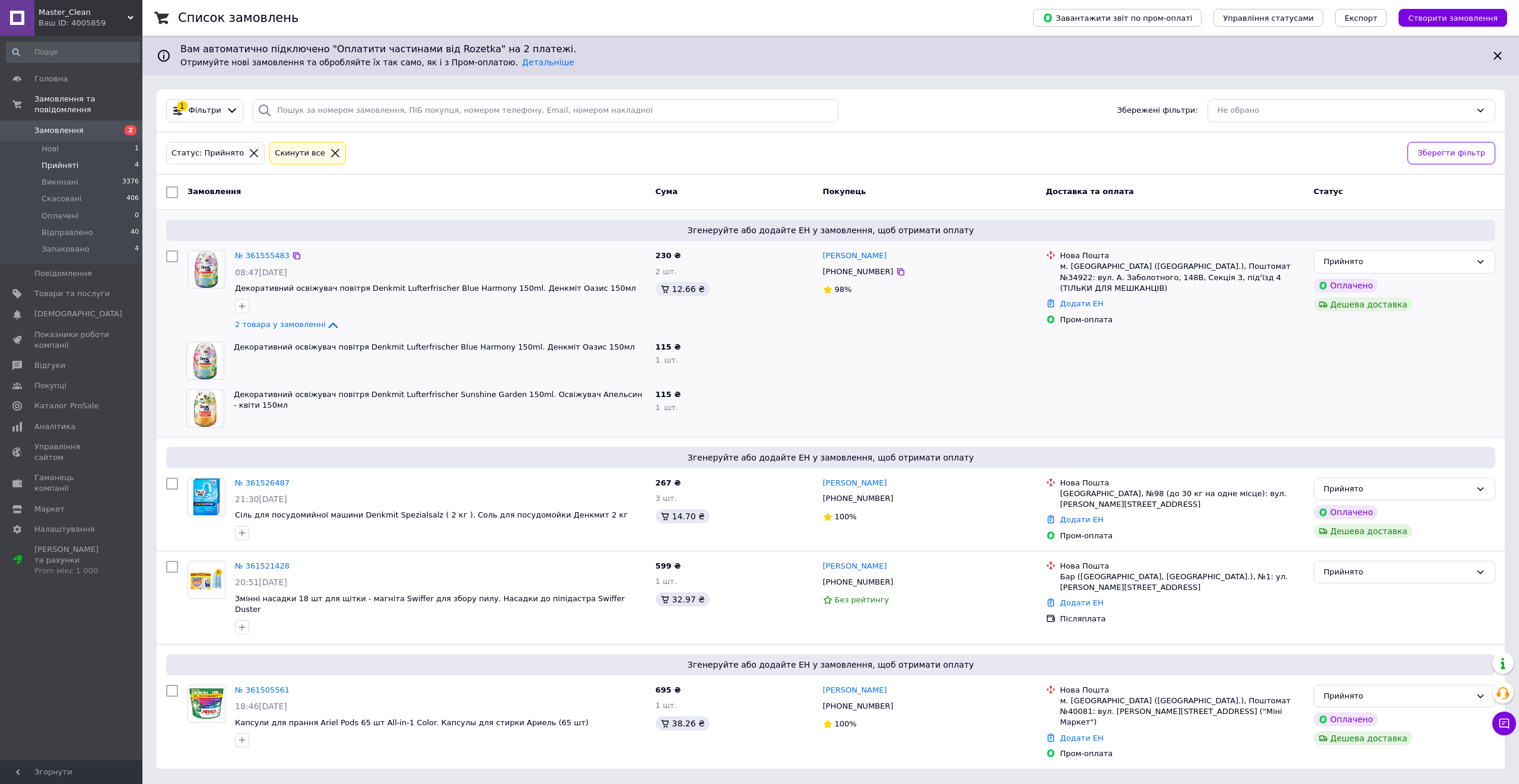
click at [261, 262] on div "№ 361555483" at bounding box center [262, 256] width 57 height 14
click at [259, 256] on link "№ 361555483" at bounding box center [262, 255] width 55 height 9
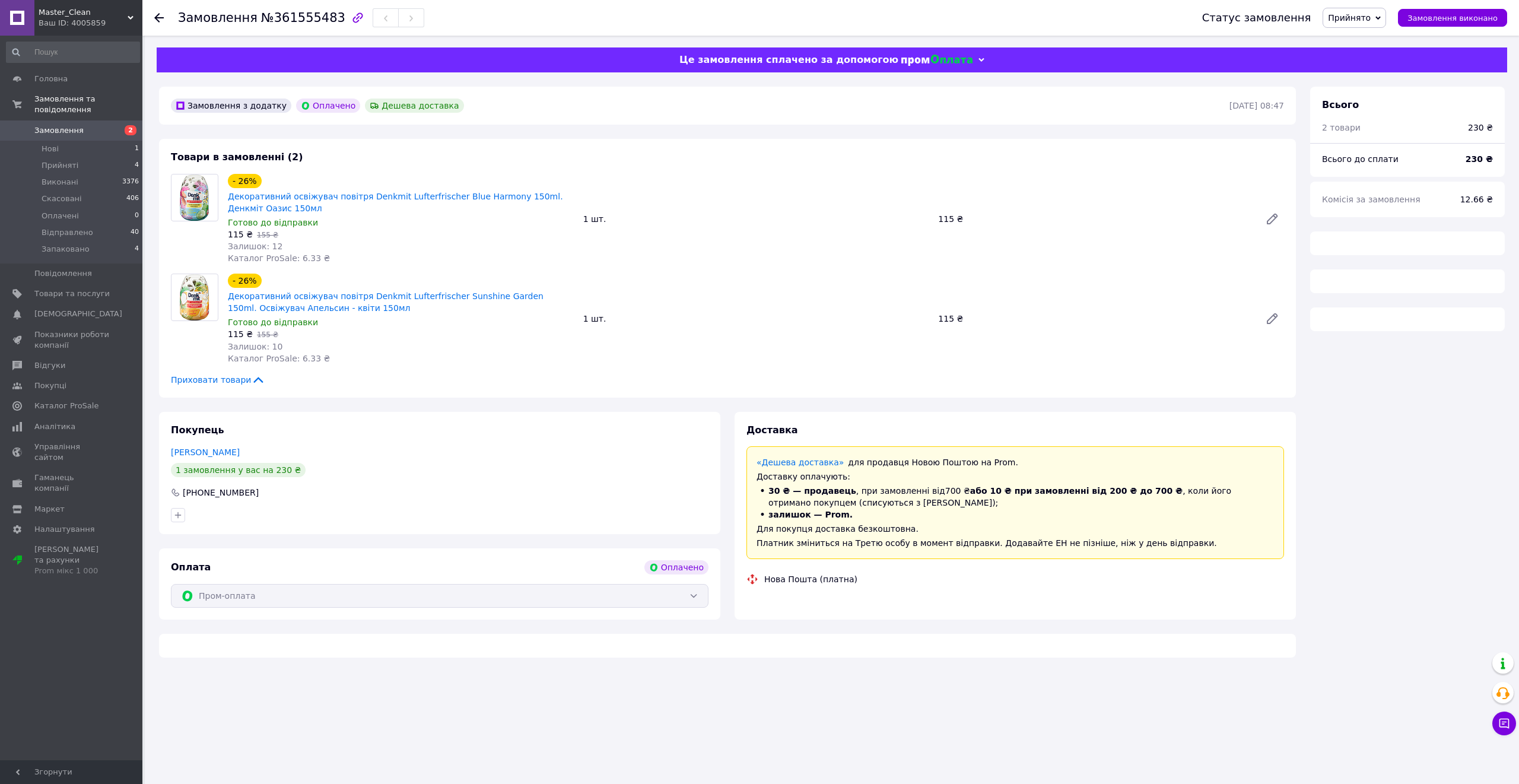
click at [1266, 18] on span "Прийнято" at bounding box center [1349, 18] width 43 height 10
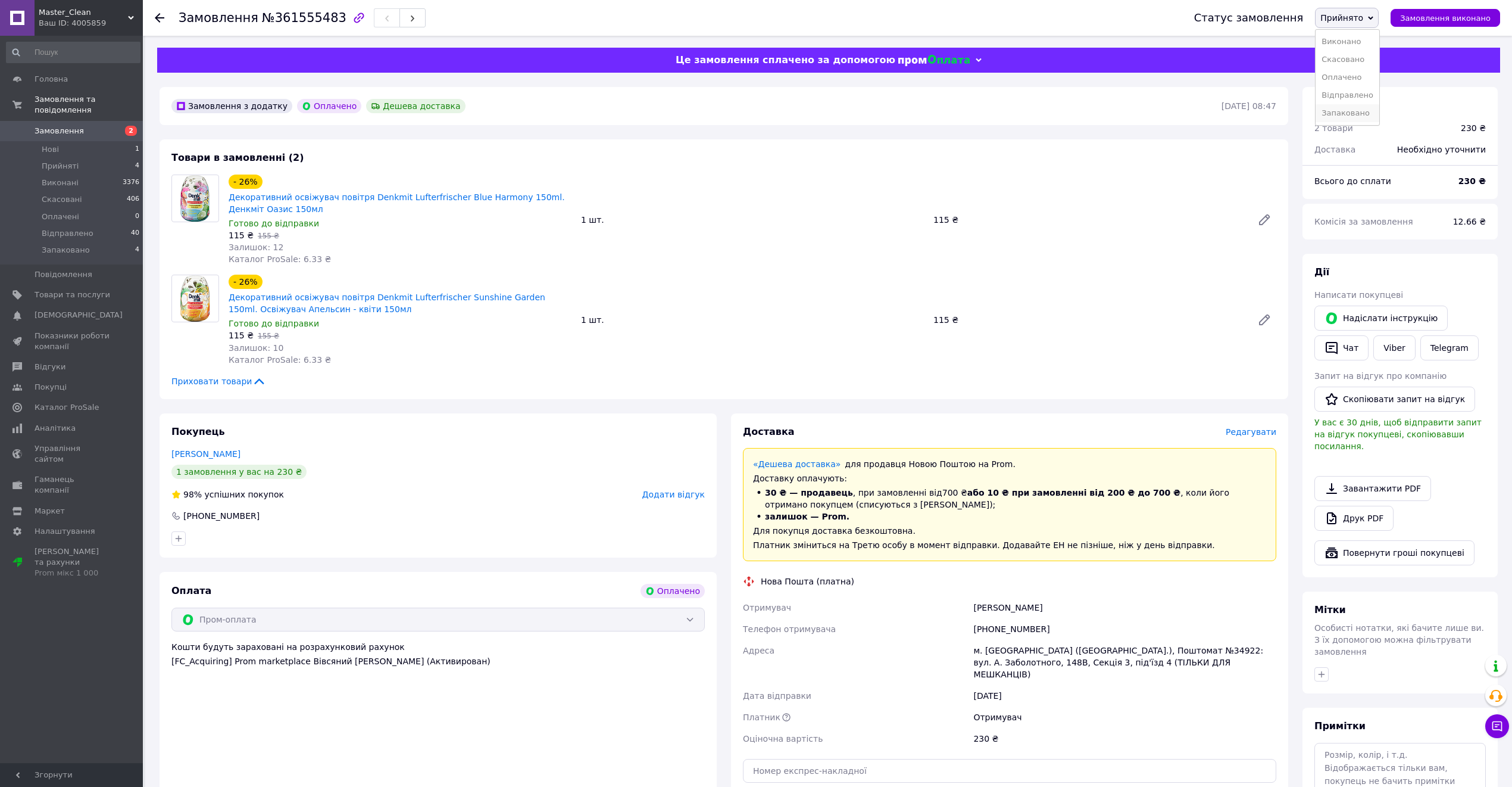
click at [1270, 106] on li "Запаковано" at bounding box center [1347, 113] width 64 height 18
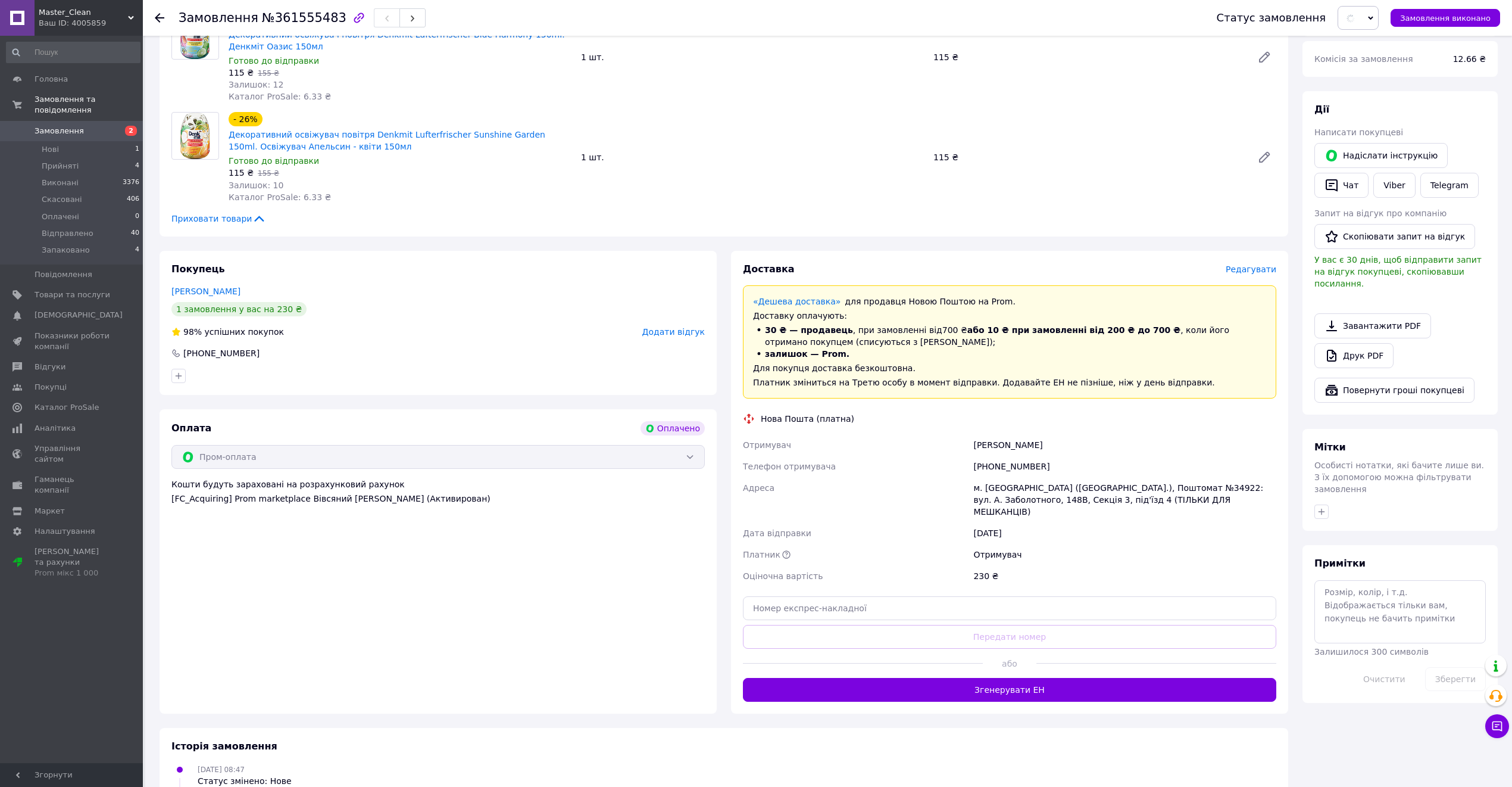
scroll to position [264, 0]
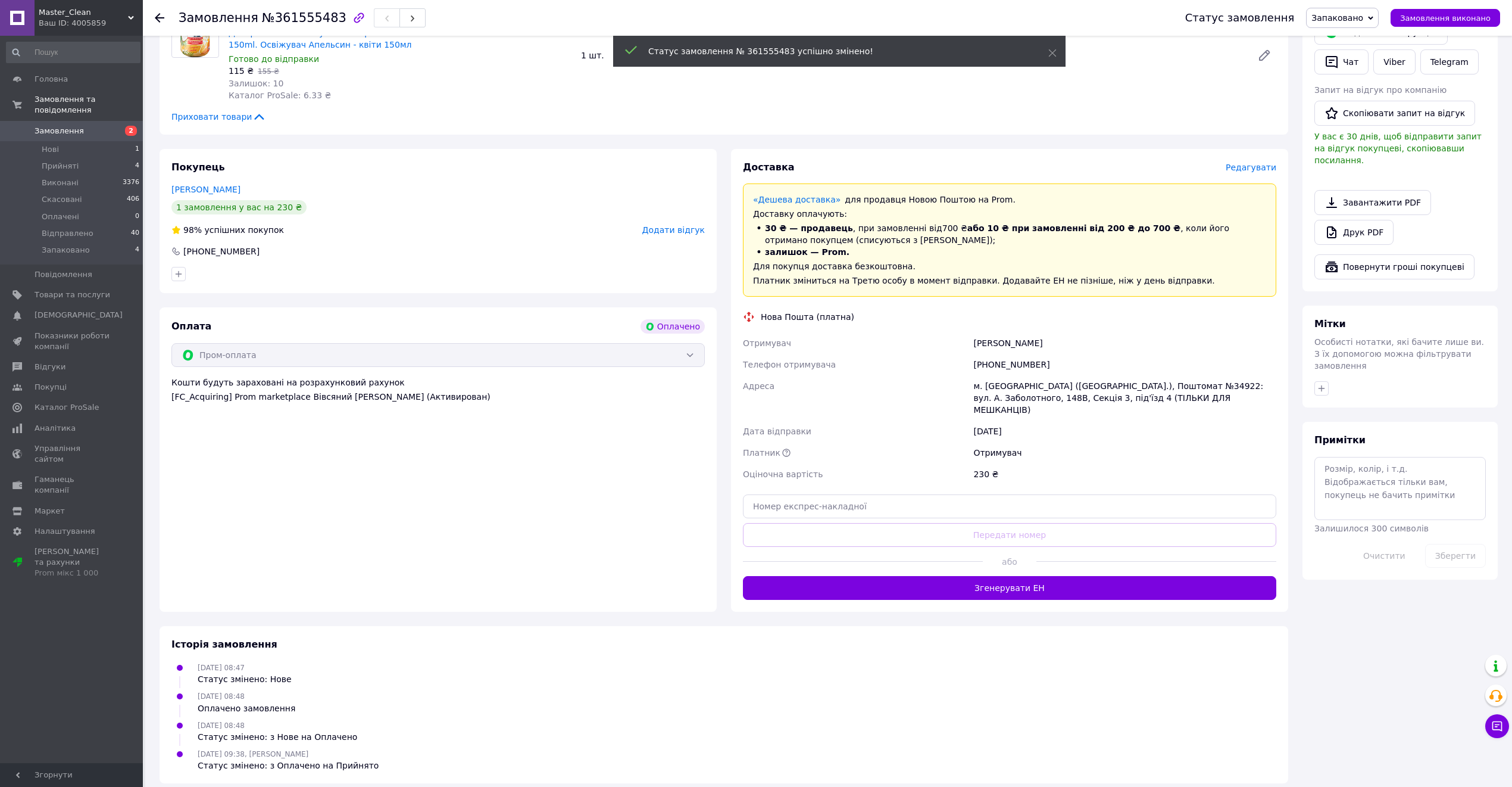
click at [993, 585] on button "Згенерувати ЕН" at bounding box center [1010, 588] width 534 height 23
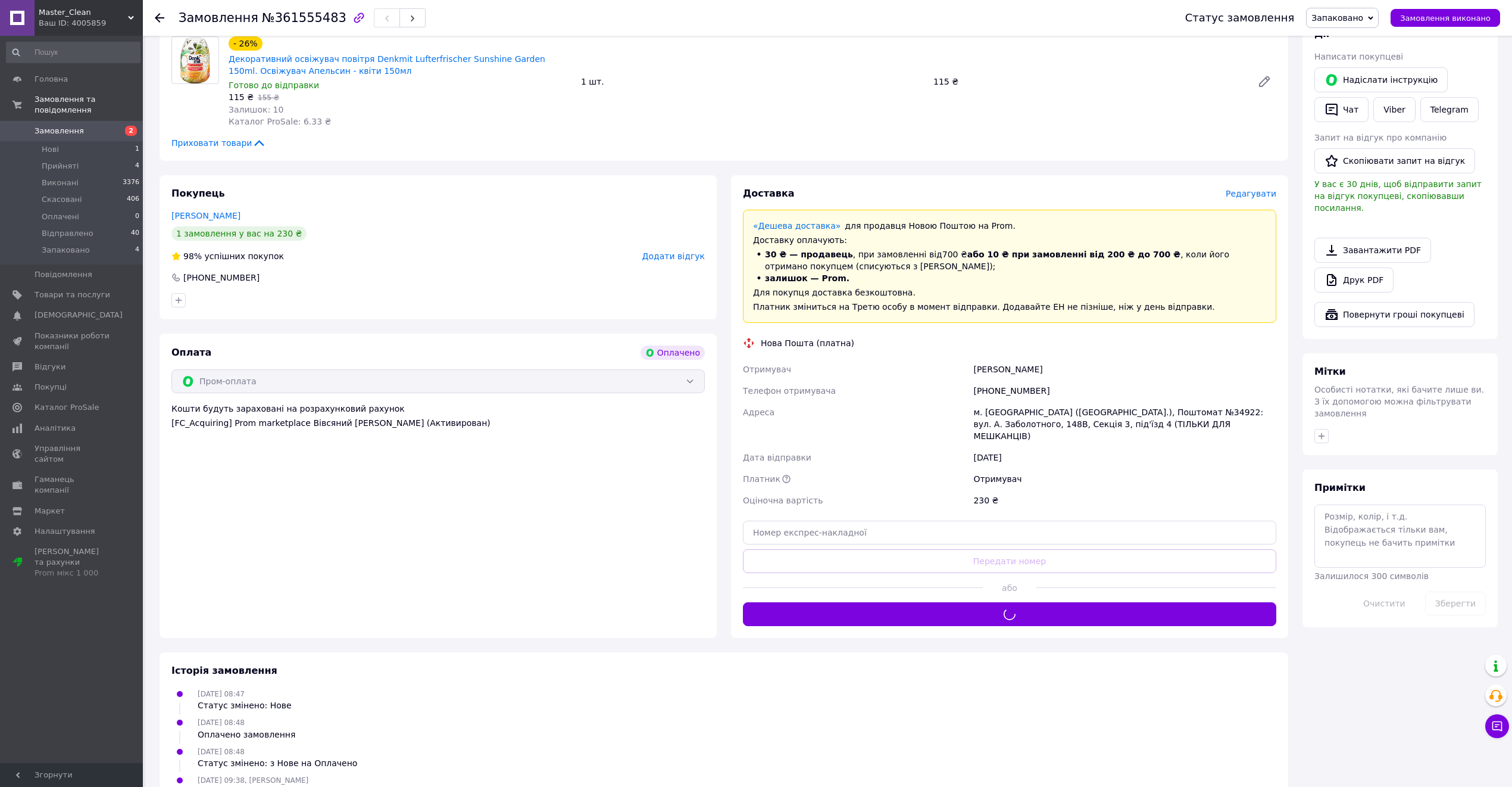
scroll to position [158, 0]
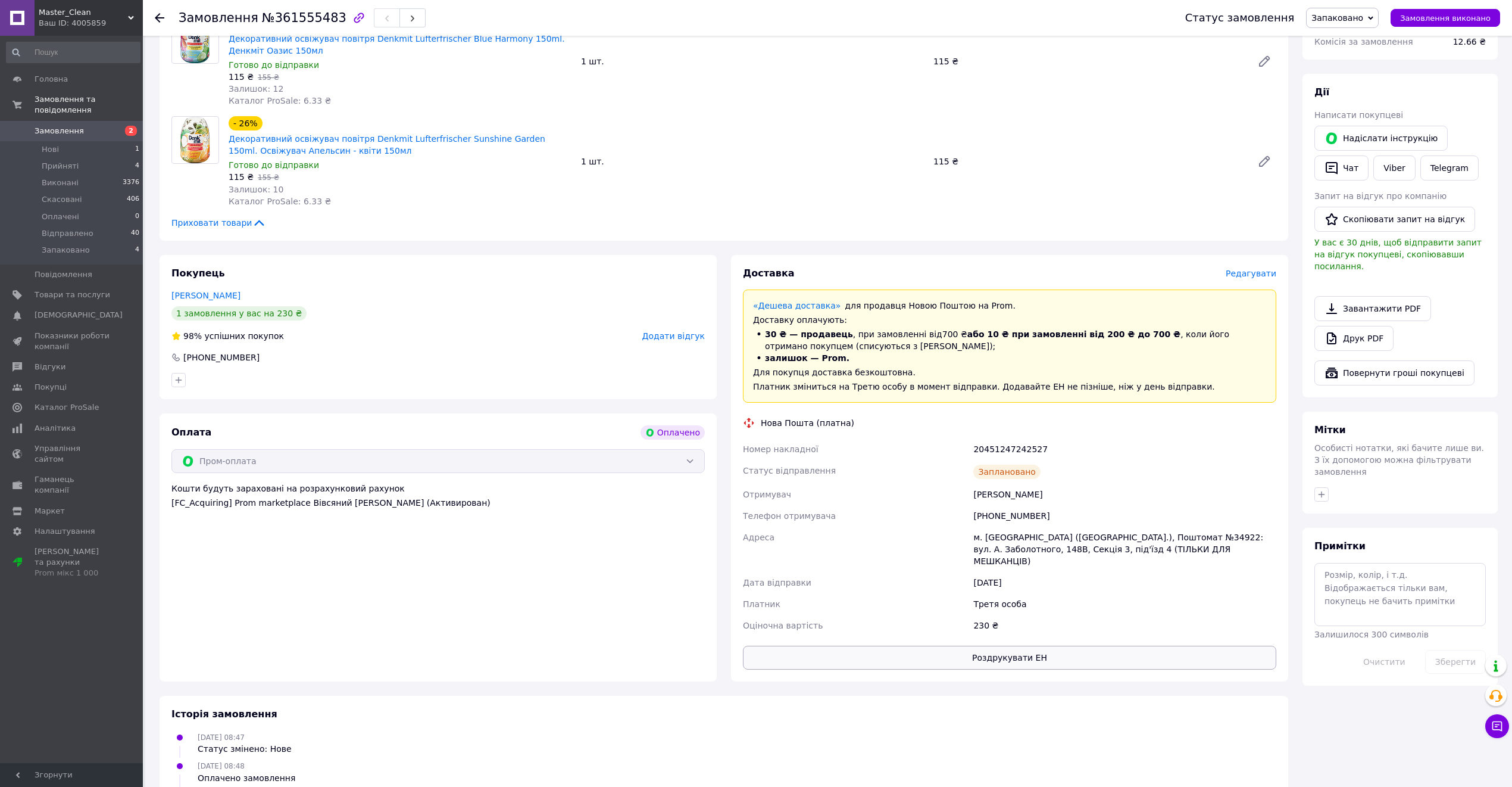
click at [970, 653] on button "Роздрукувати ЕН" at bounding box center [1010, 657] width 534 height 23
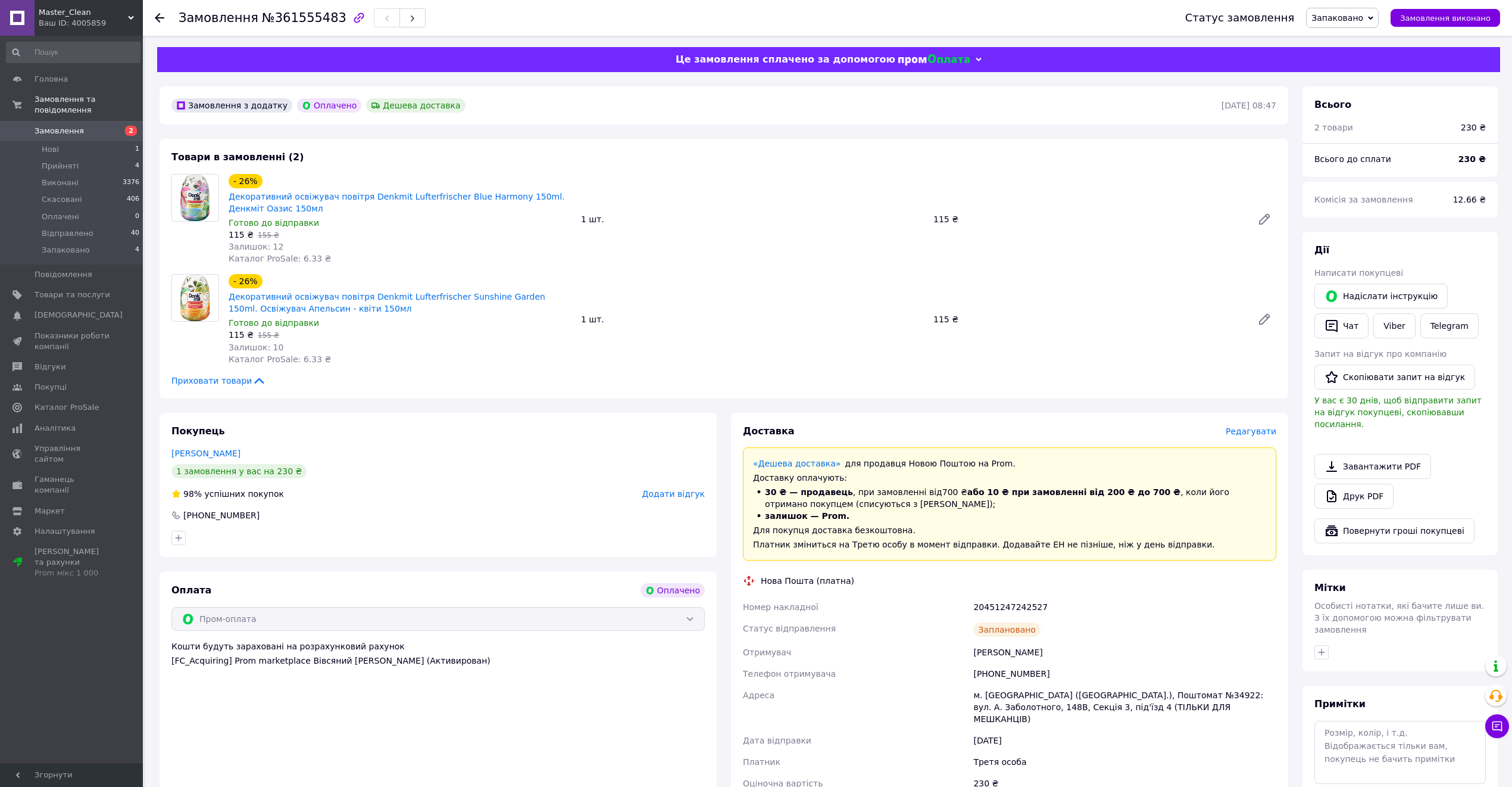
scroll to position [0, 0]
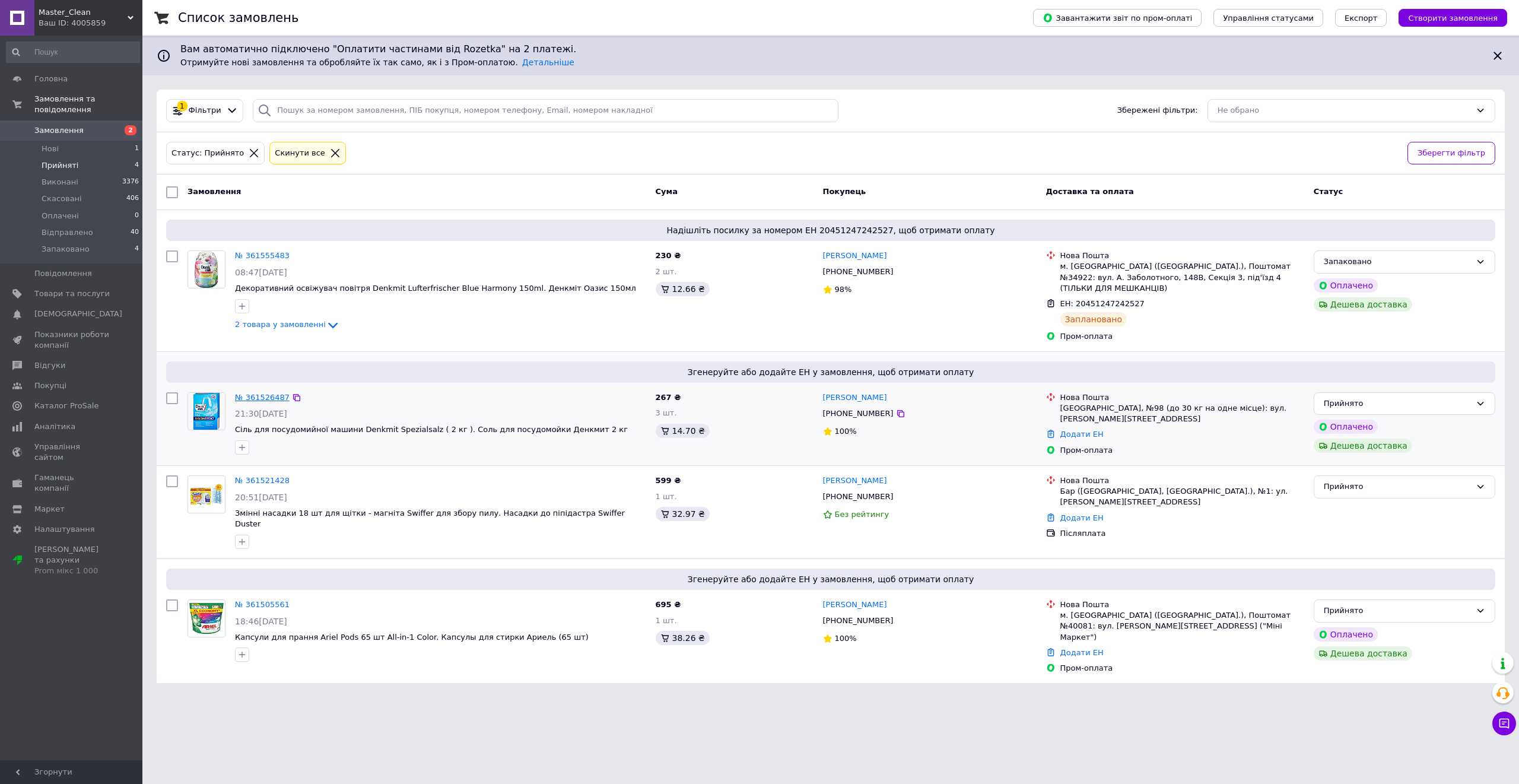
click at [247, 392] on link "№ 361526487" at bounding box center [262, 396] width 55 height 9
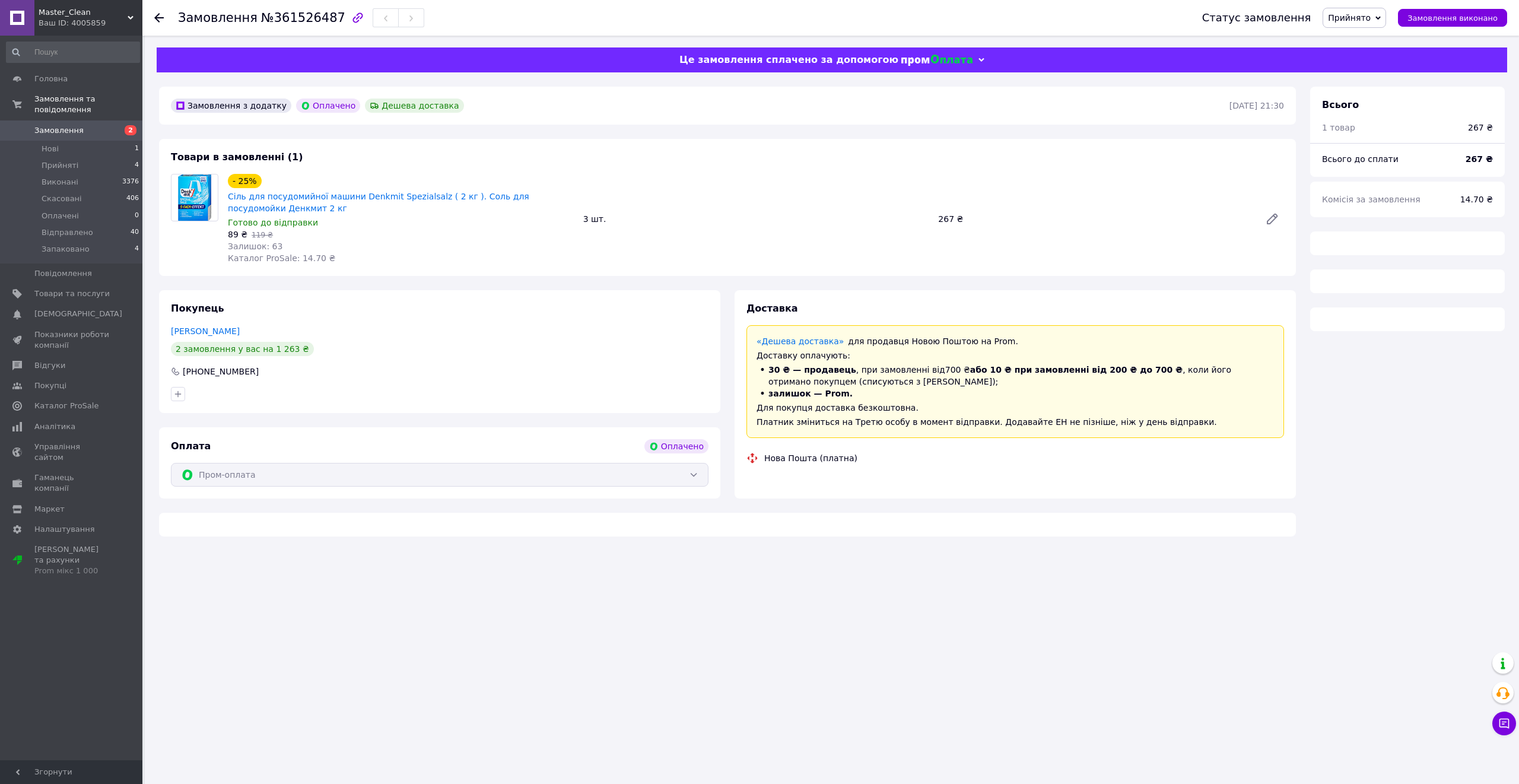
click at [1266, 16] on span "Прийнято" at bounding box center [1349, 18] width 43 height 10
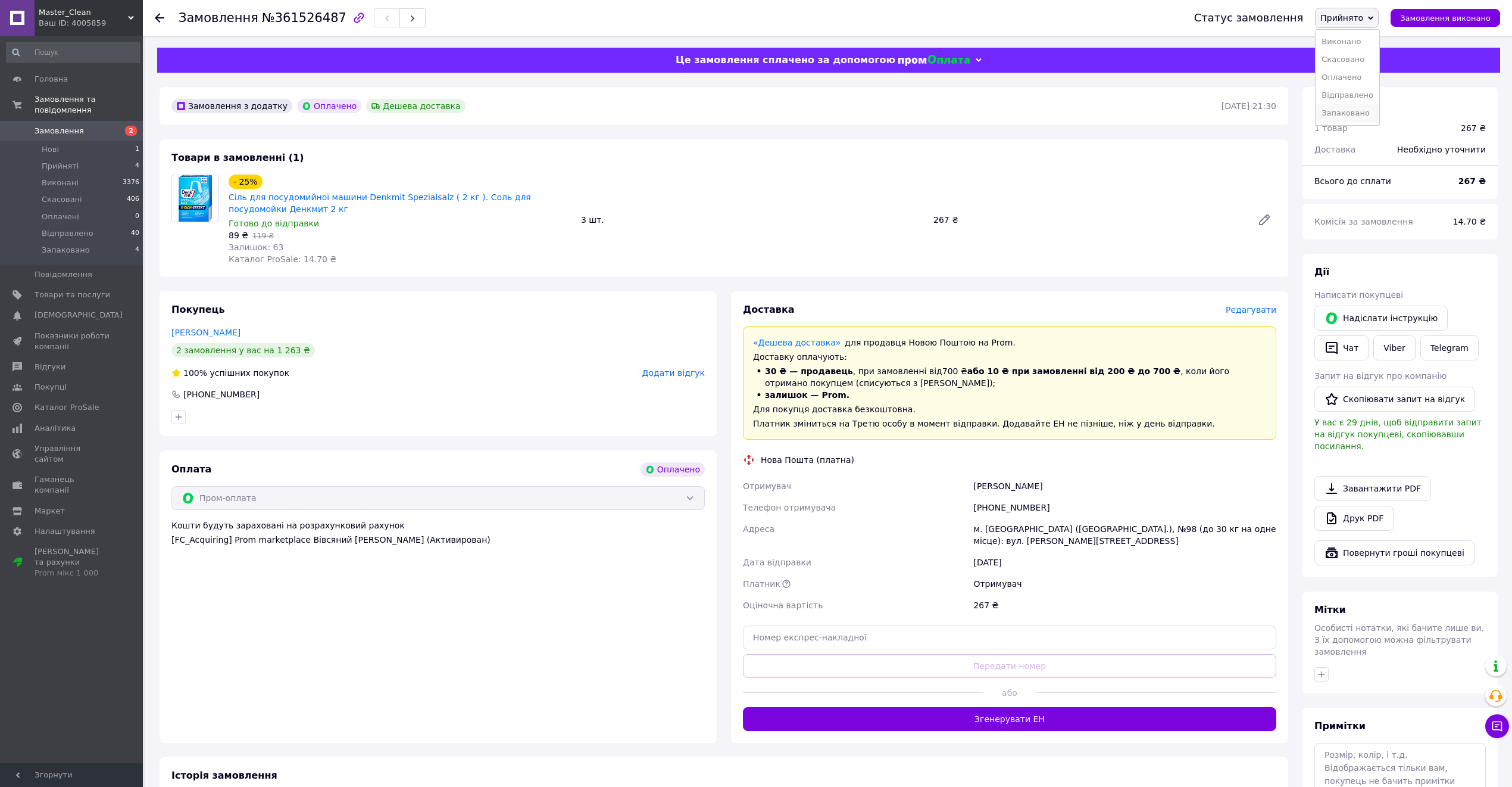
click at [1270, 112] on li "Запаковано" at bounding box center [1347, 113] width 64 height 18
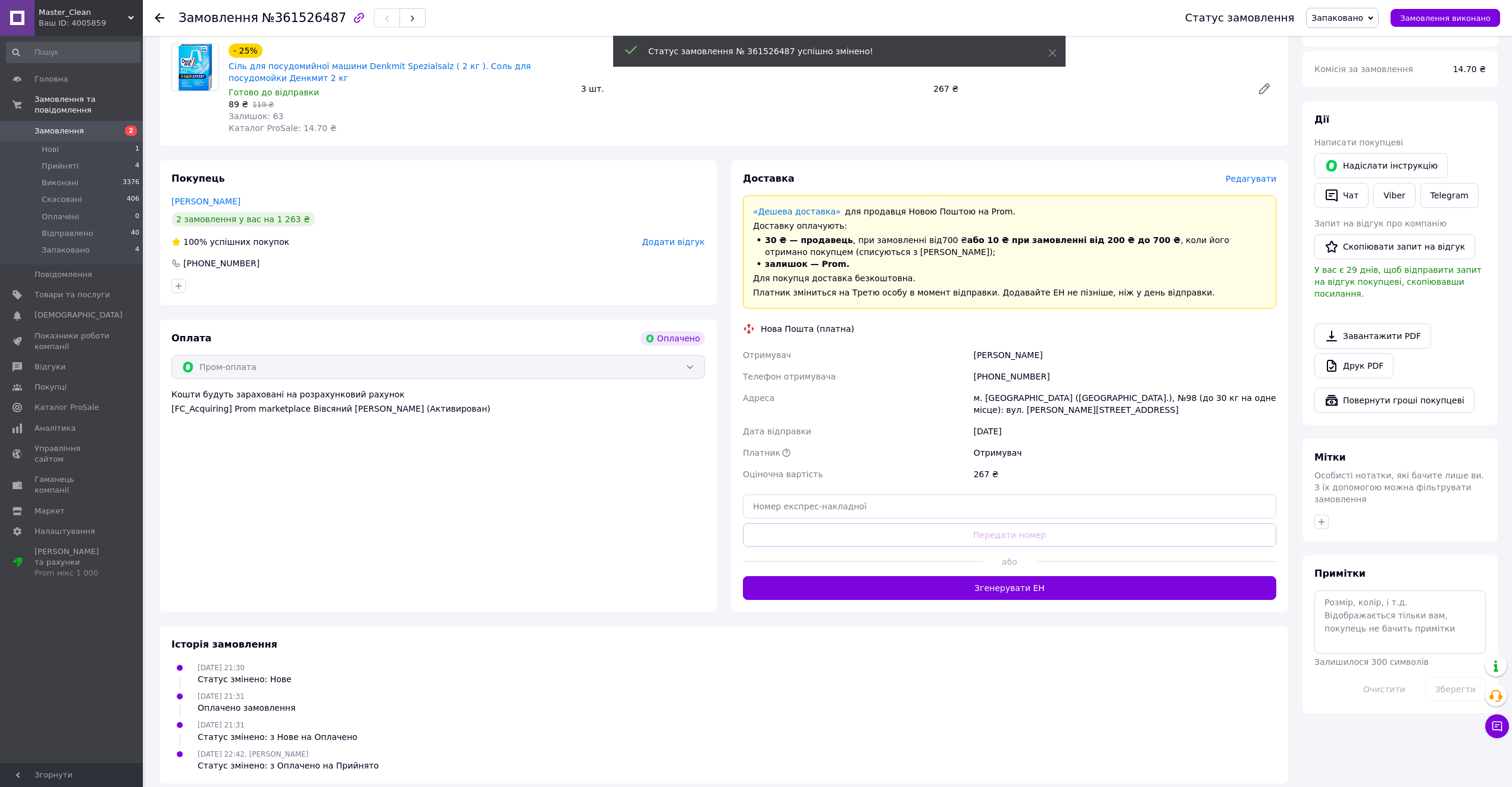
click at [1040, 585] on button "Згенерувати ЕН" at bounding box center [1010, 588] width 534 height 23
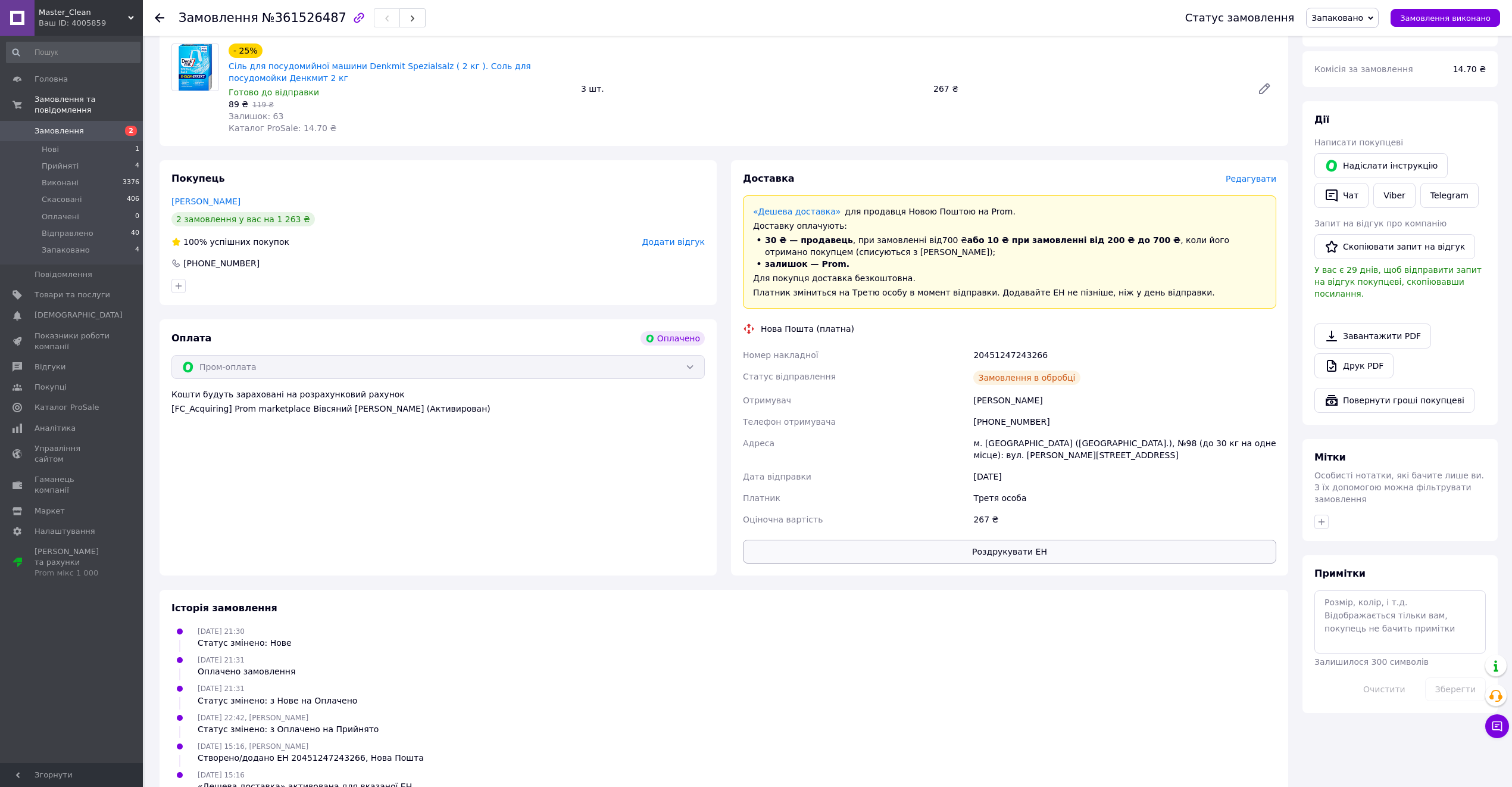
click at [1041, 547] on button "Роздрукувати ЕН" at bounding box center [1010, 551] width 534 height 23
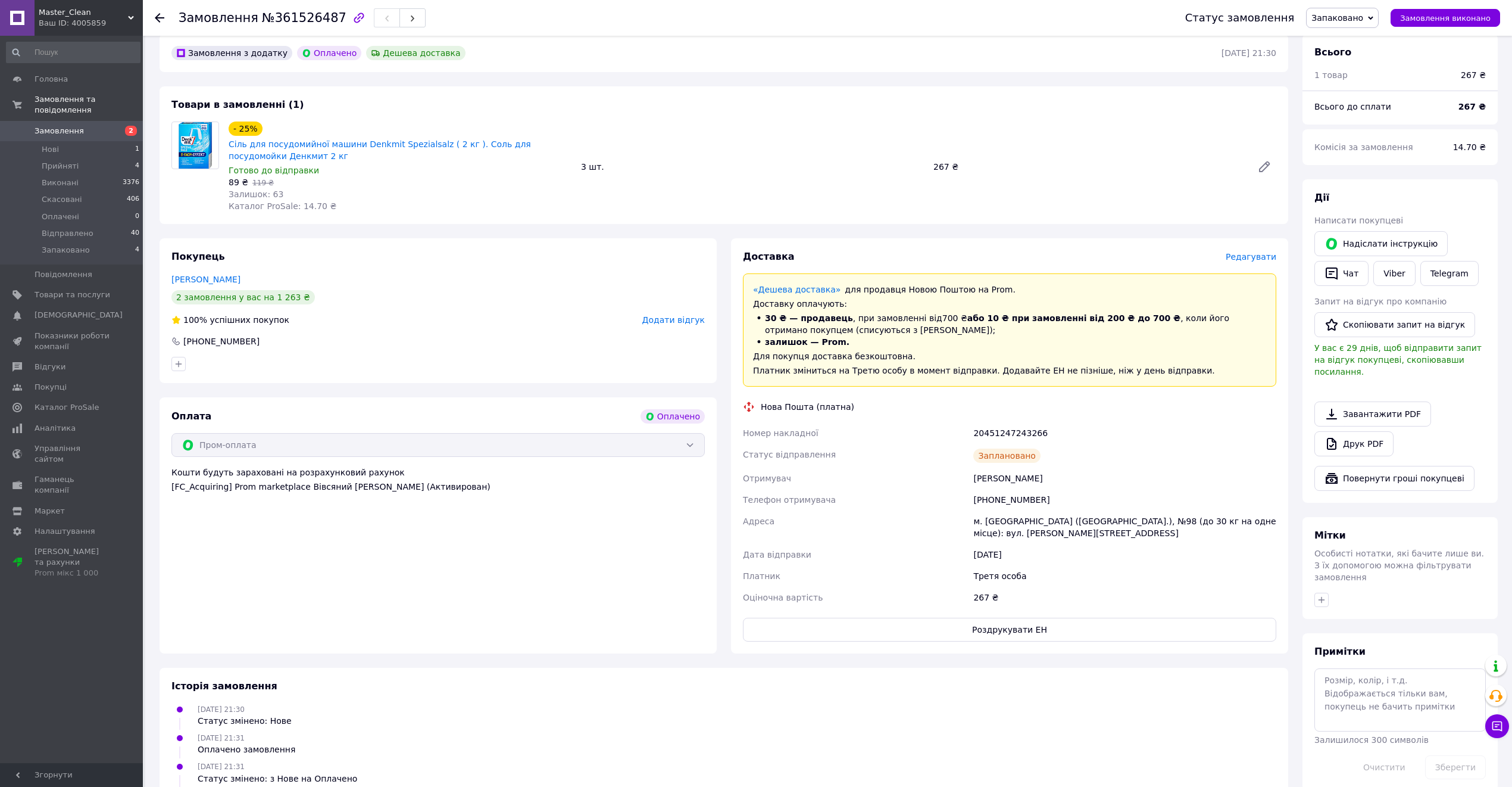
scroll to position [0, 0]
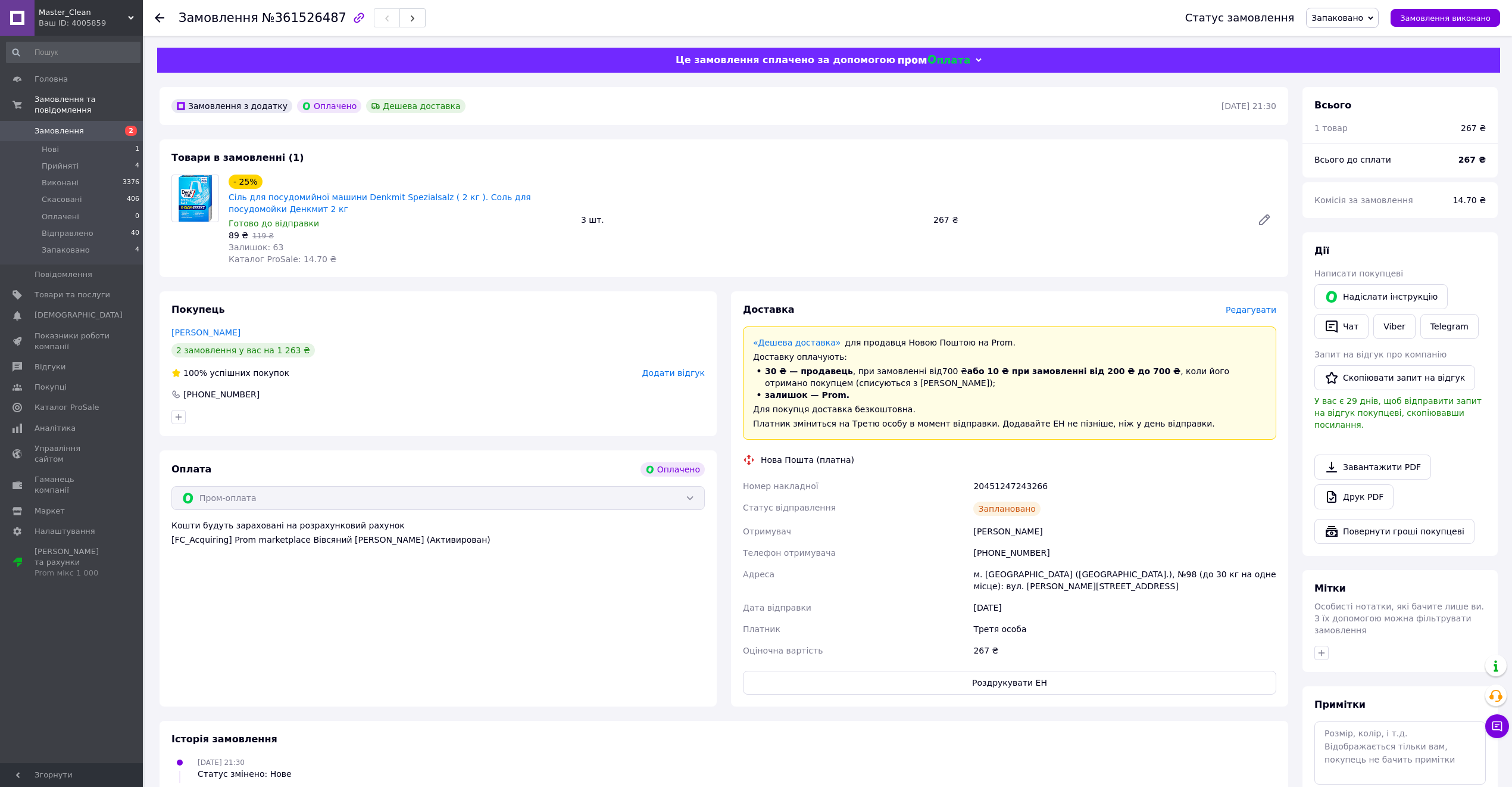
drag, startPoint x: 955, startPoint y: 234, endPoint x: 951, endPoint y: 229, distance: 6.4
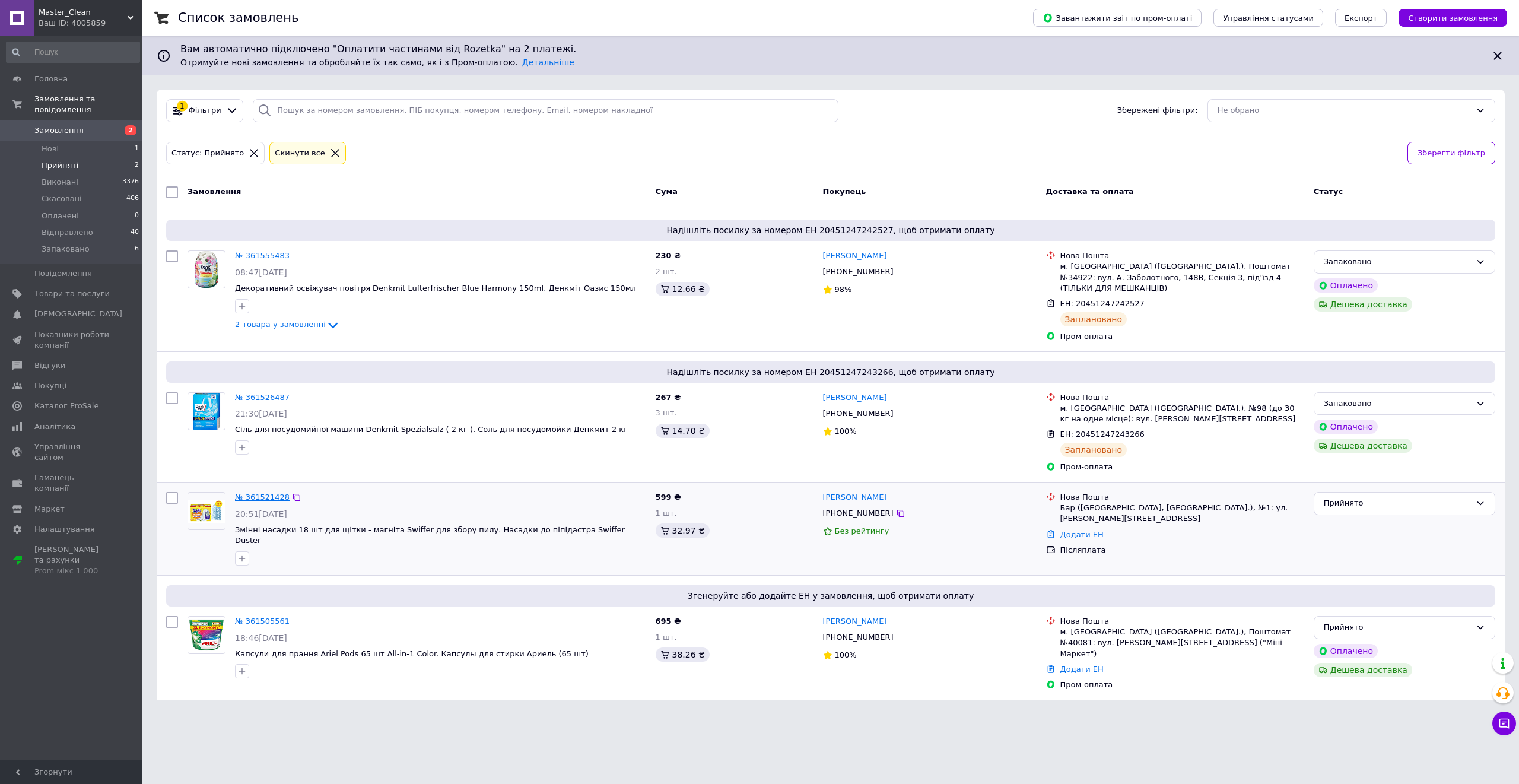
click at [249, 493] on link "№ 361521428" at bounding box center [262, 497] width 55 height 9
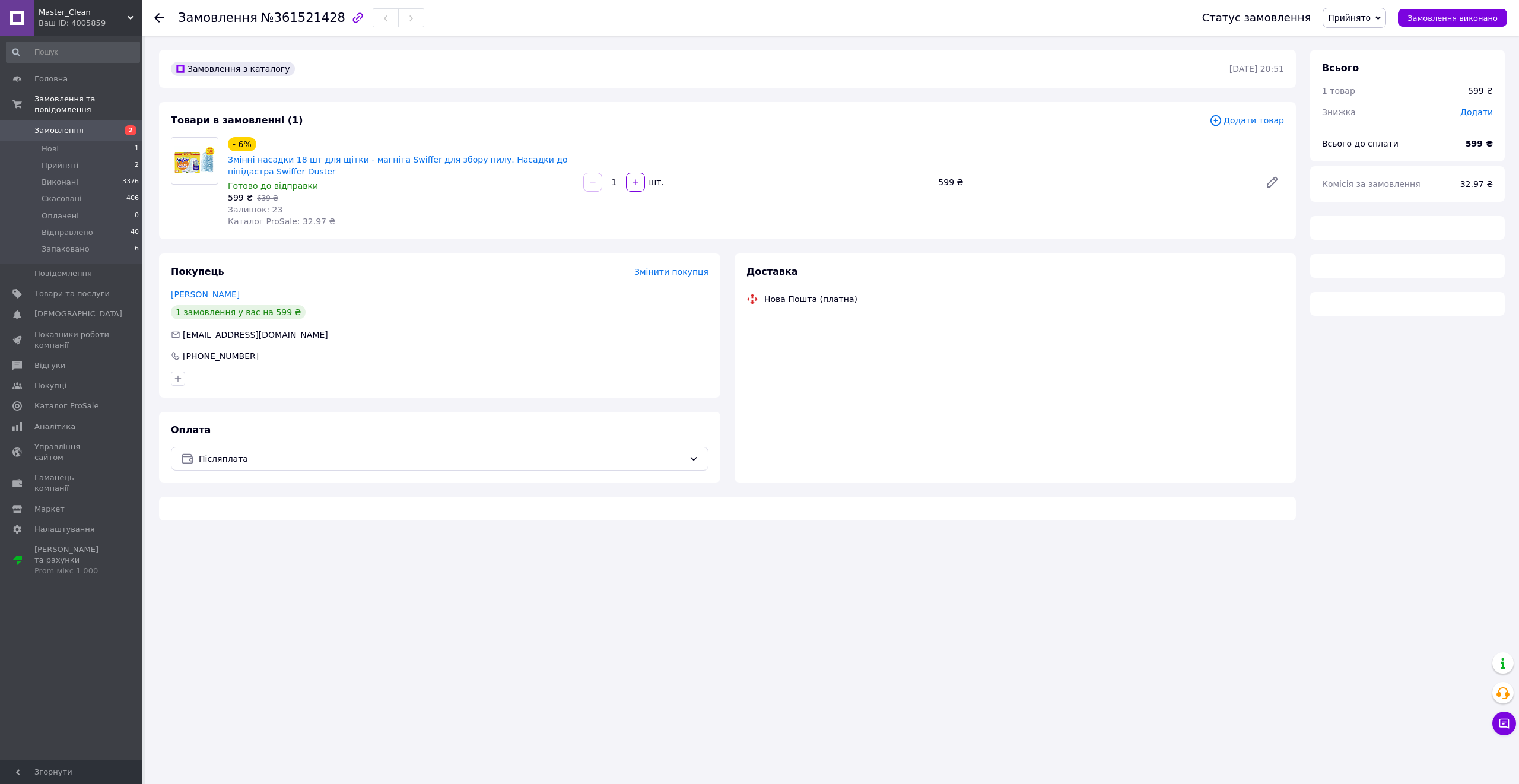
click at [1266, 18] on span "Прийнято" at bounding box center [1349, 18] width 43 height 10
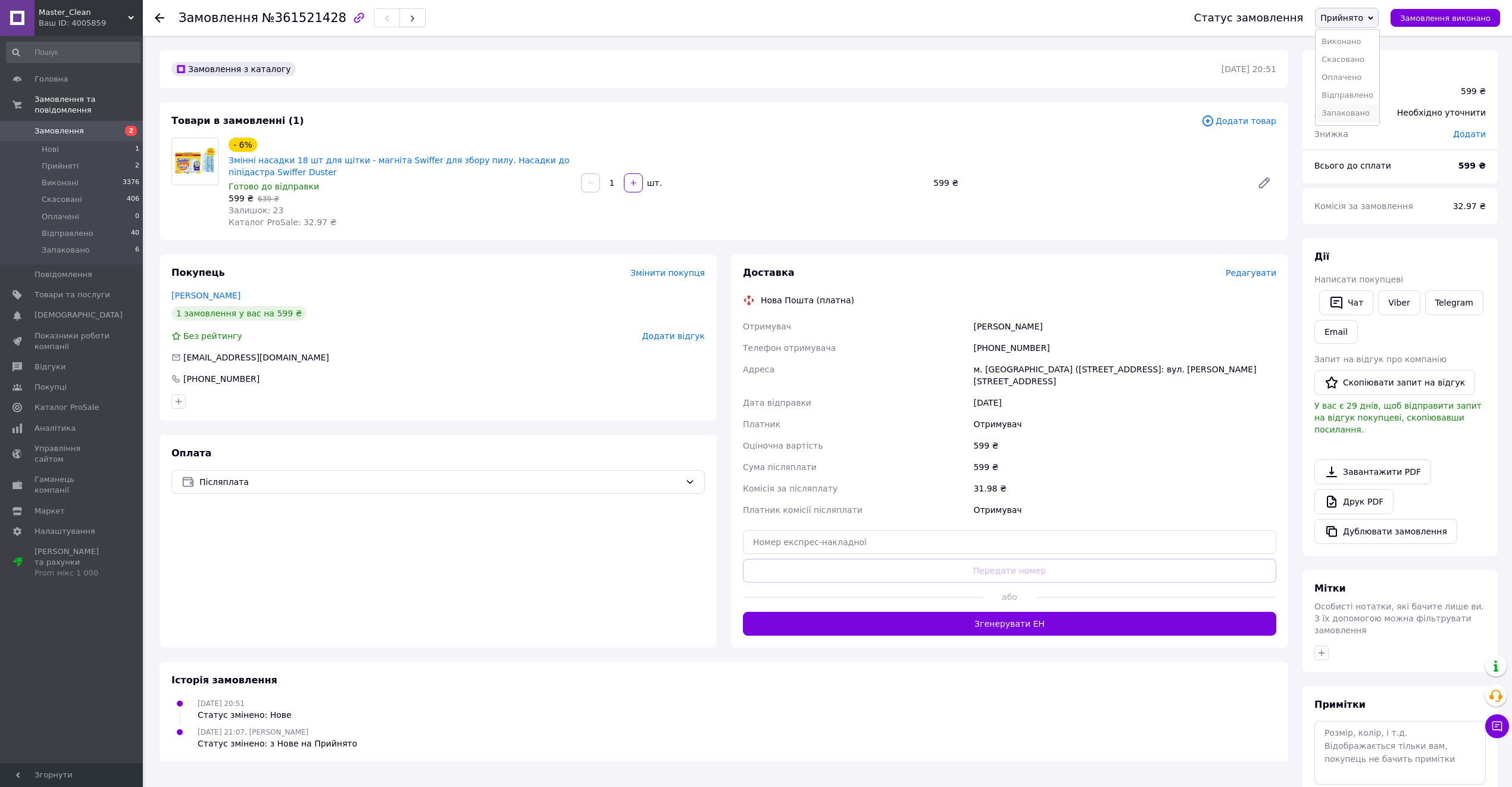
click at [1270, 115] on li "Запаковано" at bounding box center [1347, 113] width 64 height 18
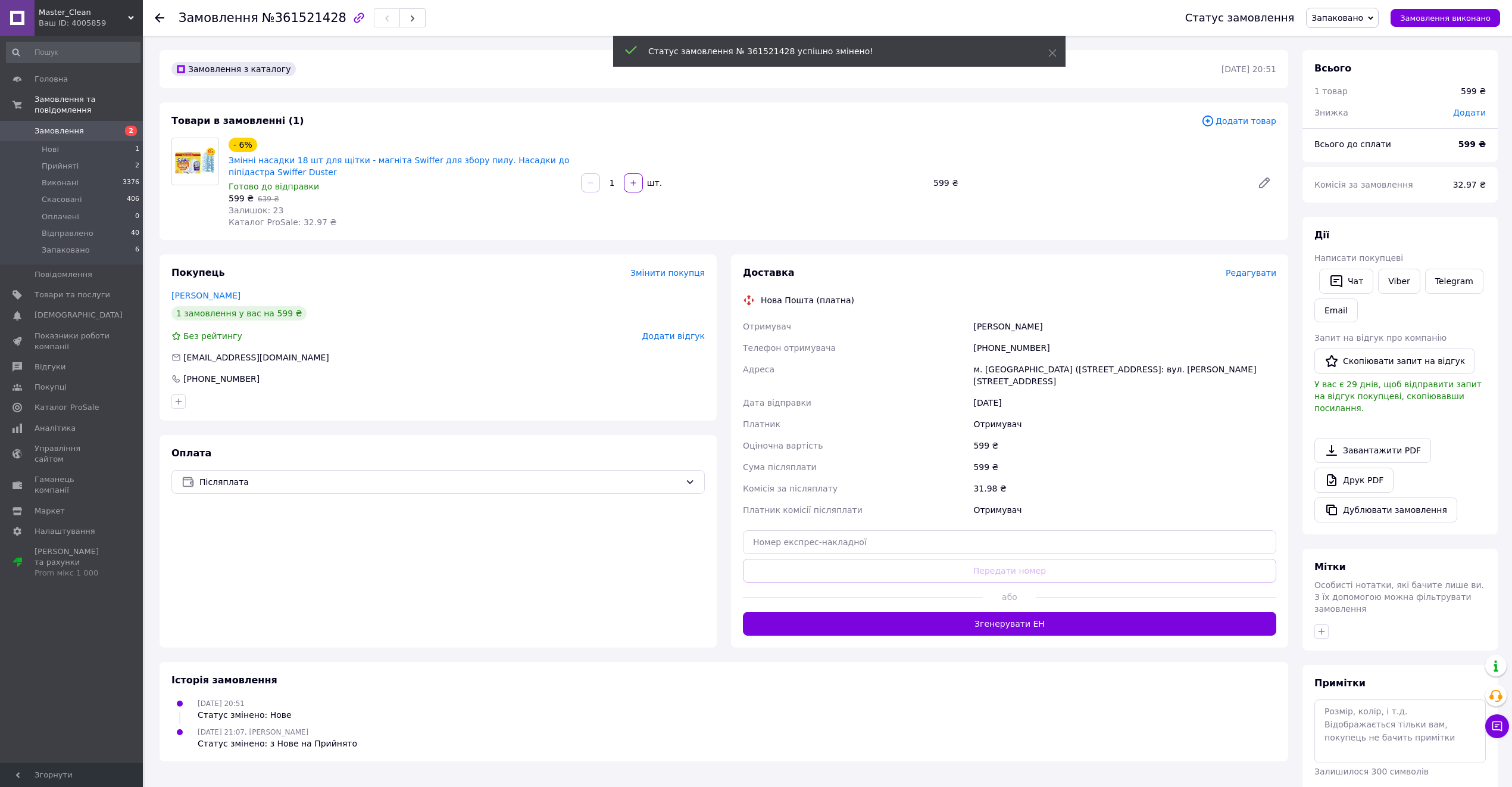
click at [1026, 344] on div "+380636737016" at bounding box center [1124, 348] width 308 height 22
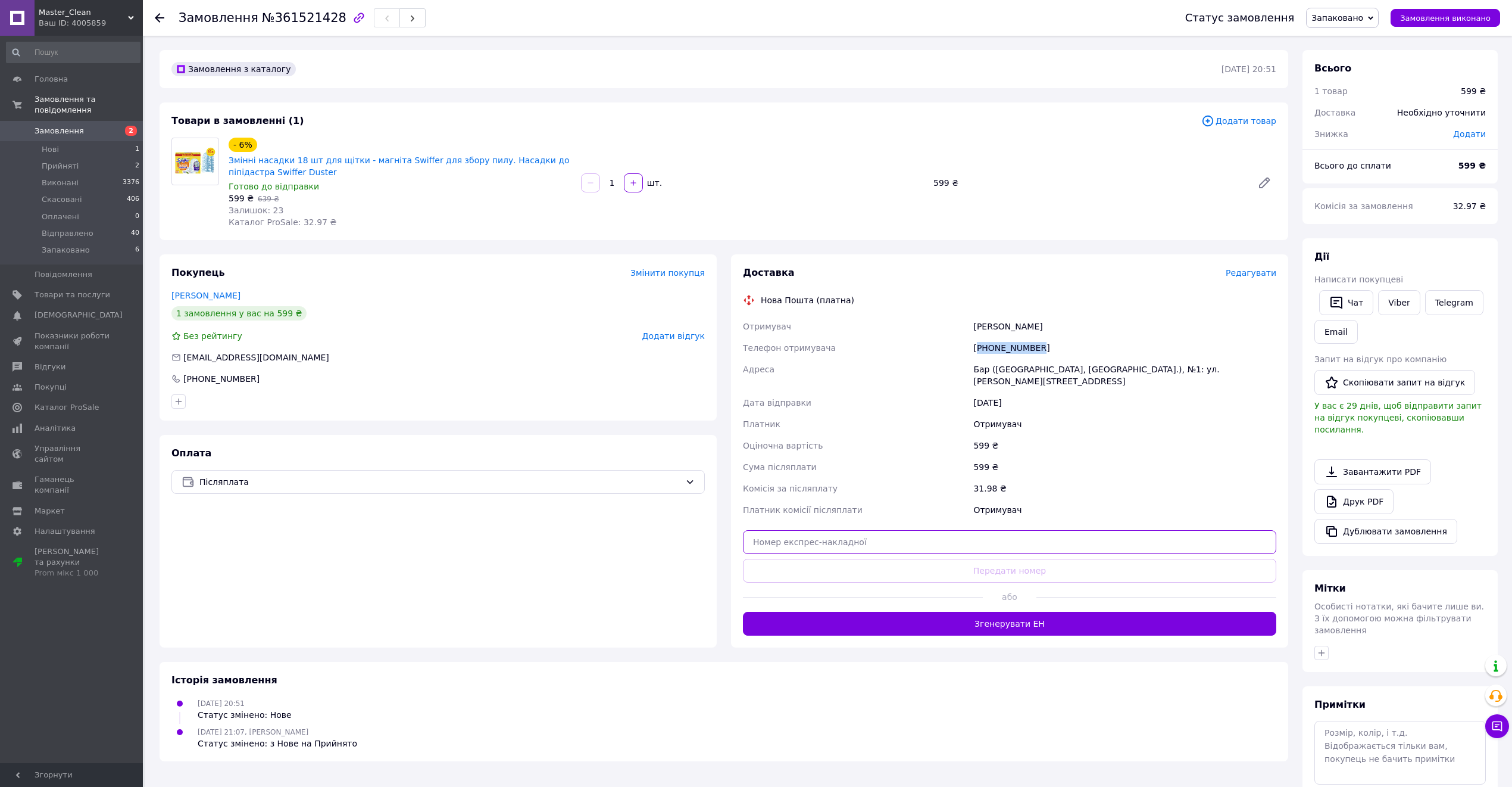
click at [982, 532] on input "text" at bounding box center [1010, 542] width 534 height 23
paste input "20451247244811"
type input "20451247244811"
click at [968, 560] on button "Передати номер" at bounding box center [1010, 570] width 534 height 23
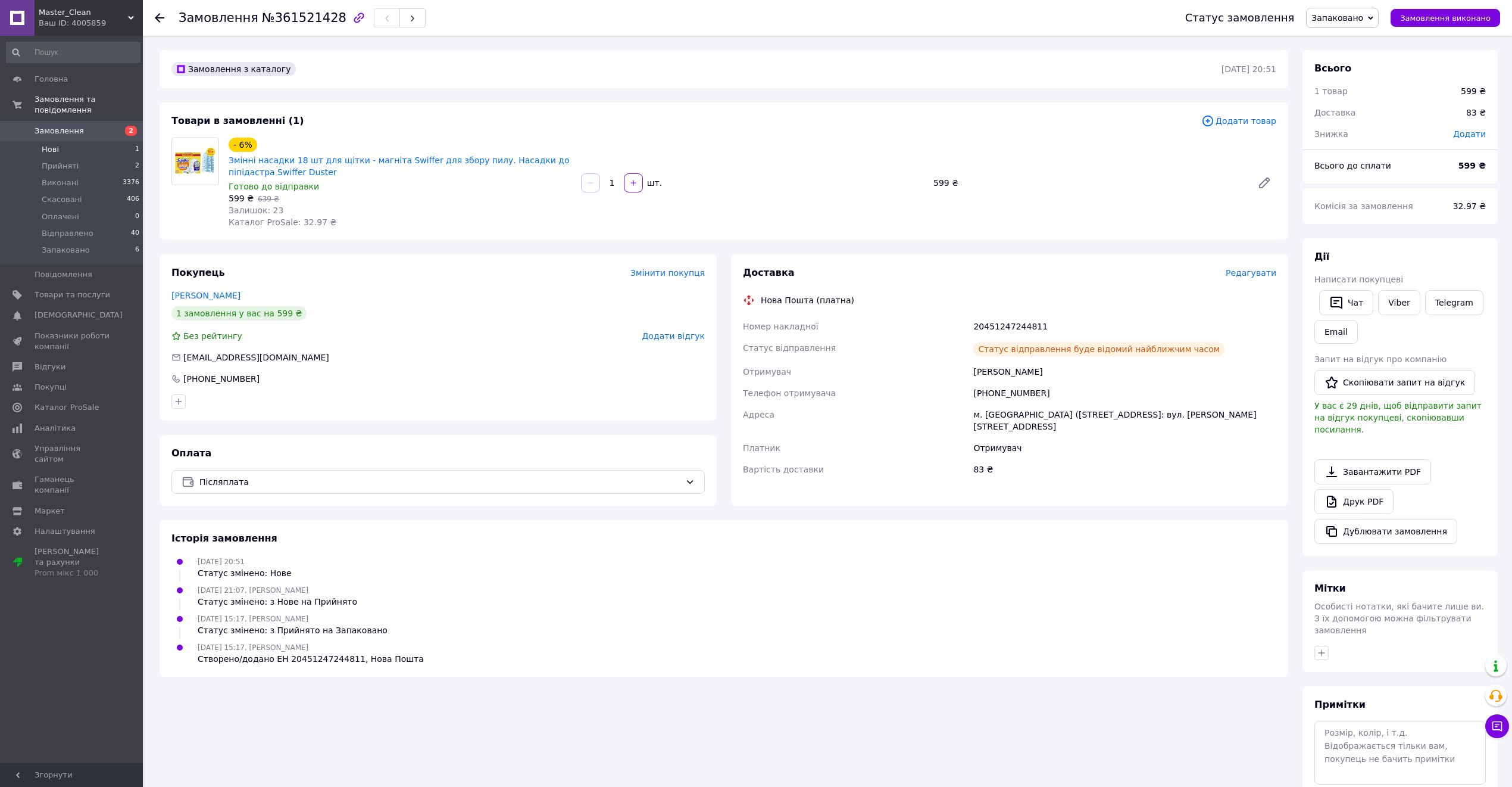
click at [98, 141] on li "Нові 1" at bounding box center [73, 149] width 147 height 17
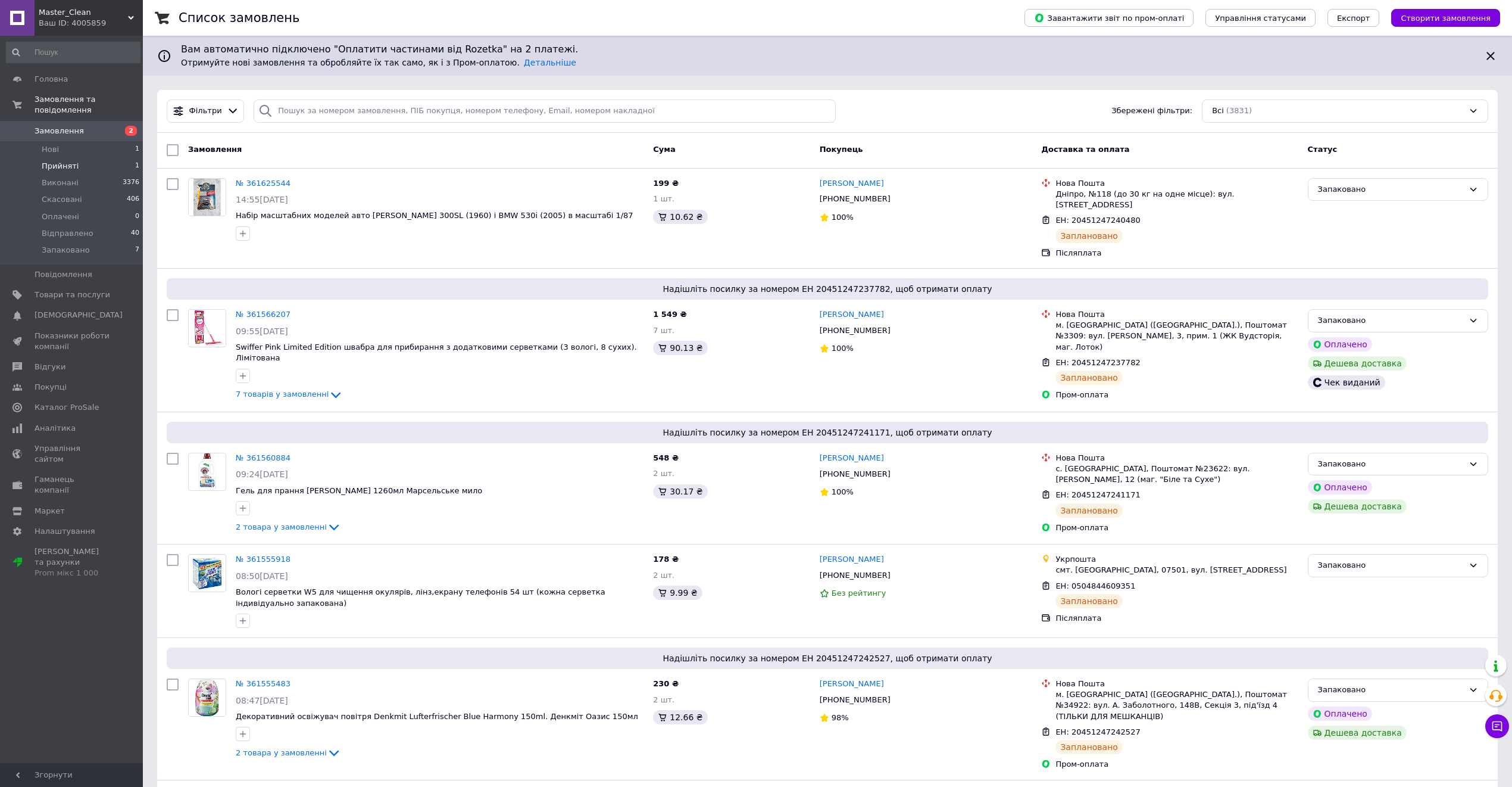
click at [101, 157] on li "Прийняті 1" at bounding box center [73, 165] width 147 height 17
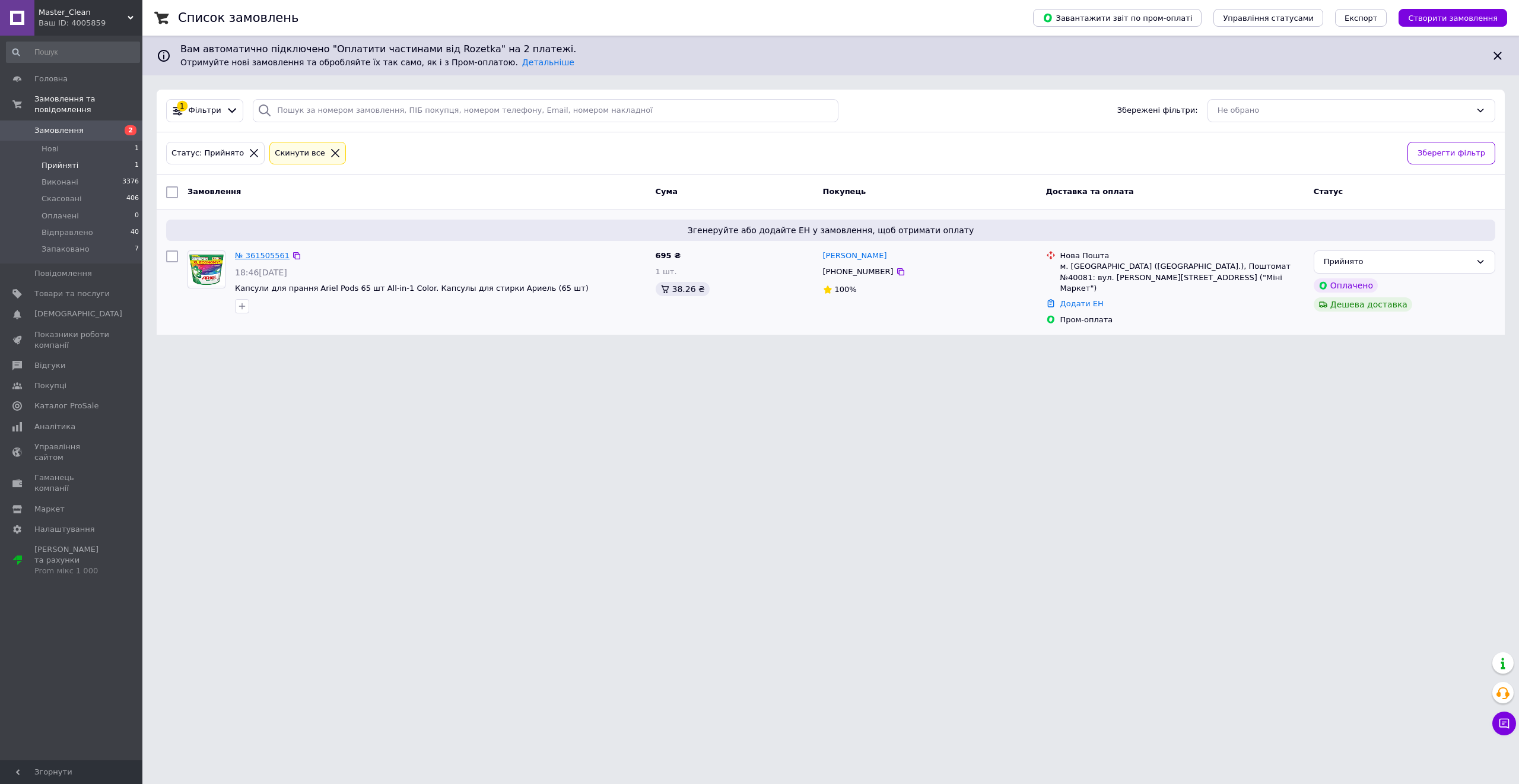
click at [254, 259] on link "№ 361505561" at bounding box center [262, 255] width 55 height 9
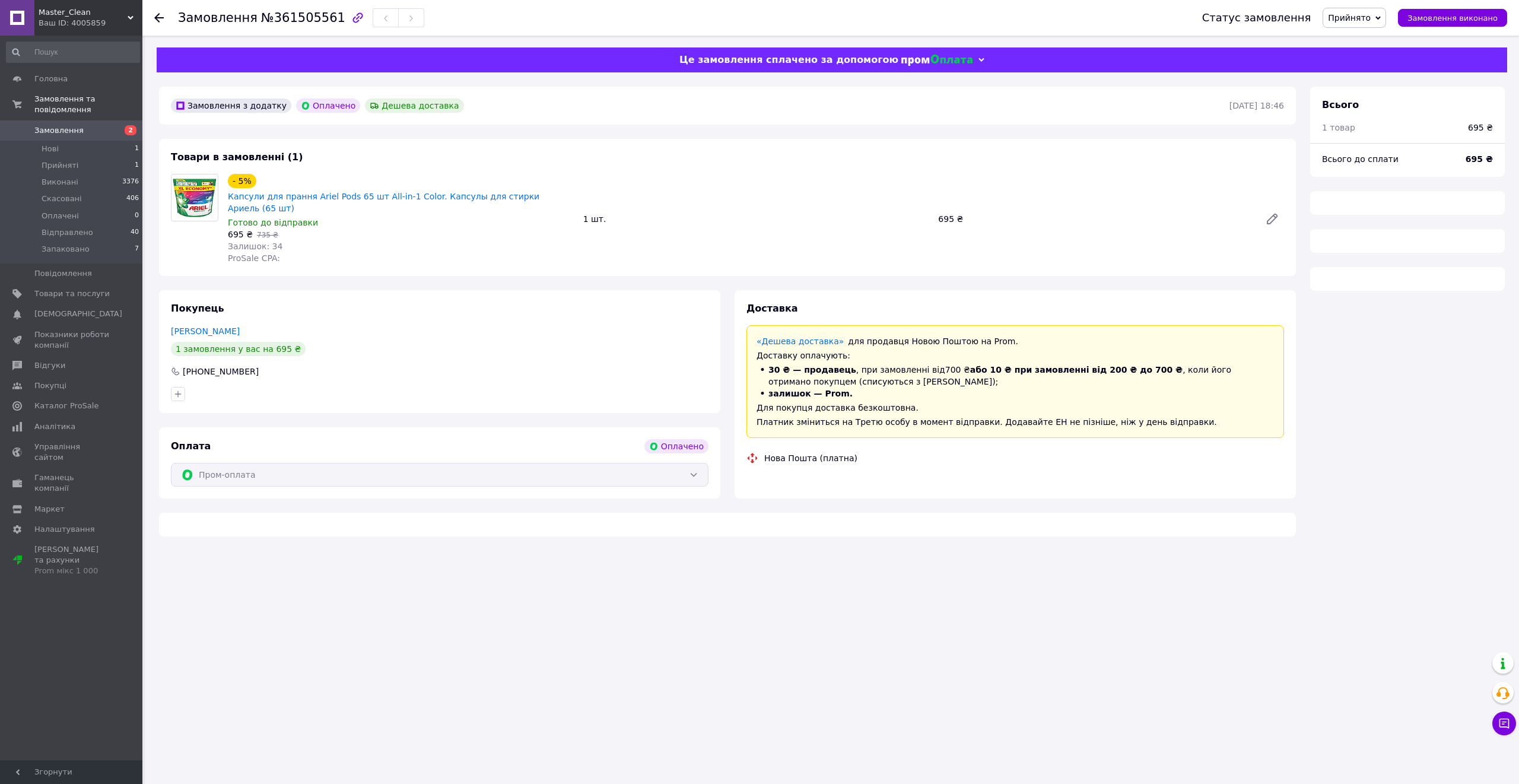
drag, startPoint x: 1368, startPoint y: 15, endPoint x: 1381, endPoint y: 29, distance: 19.1
click at [1266, 17] on span "Прийнято" at bounding box center [1349, 18] width 43 height 10
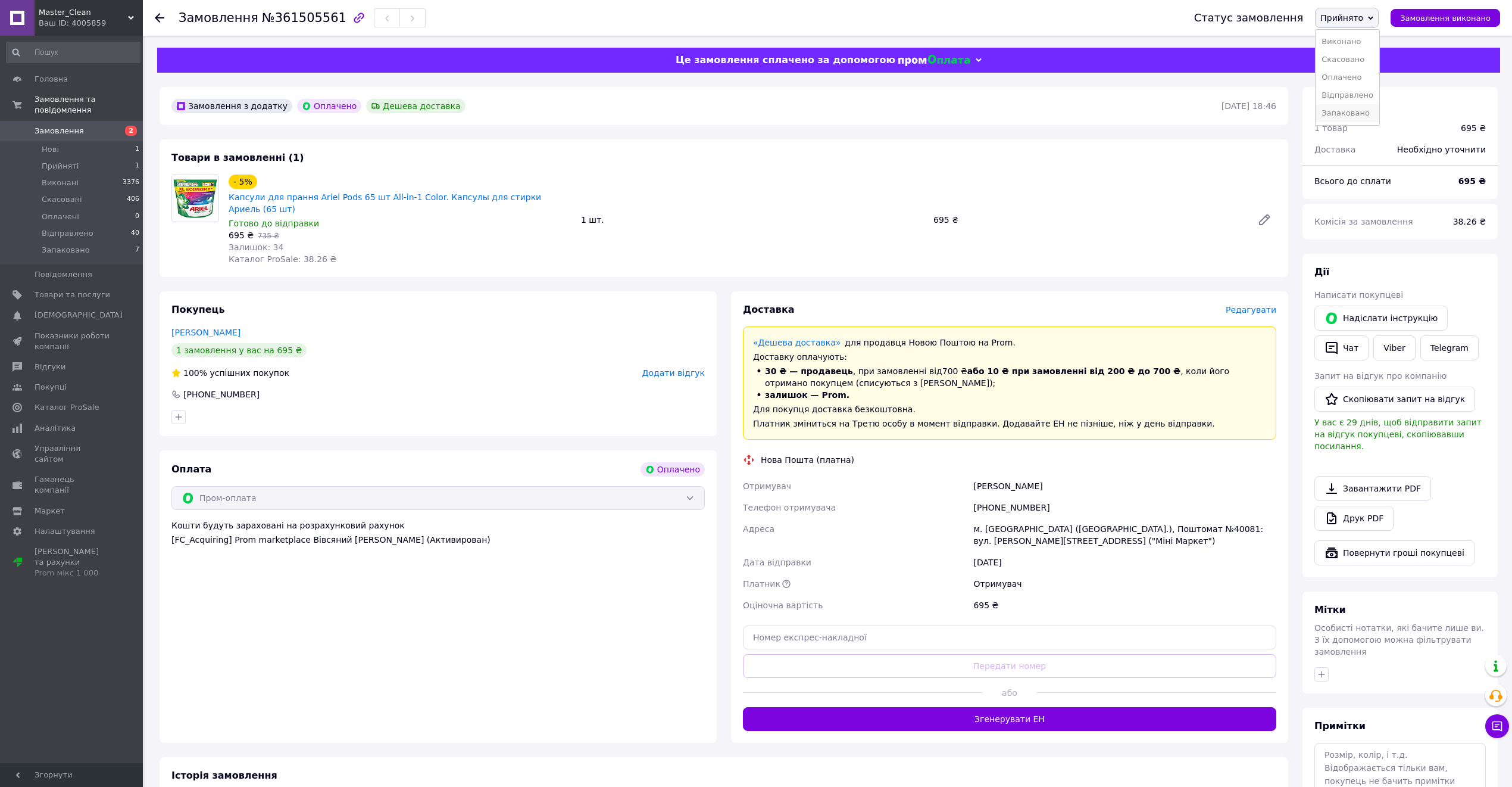
click at [1270, 122] on li "Запаковано" at bounding box center [1347, 113] width 64 height 18
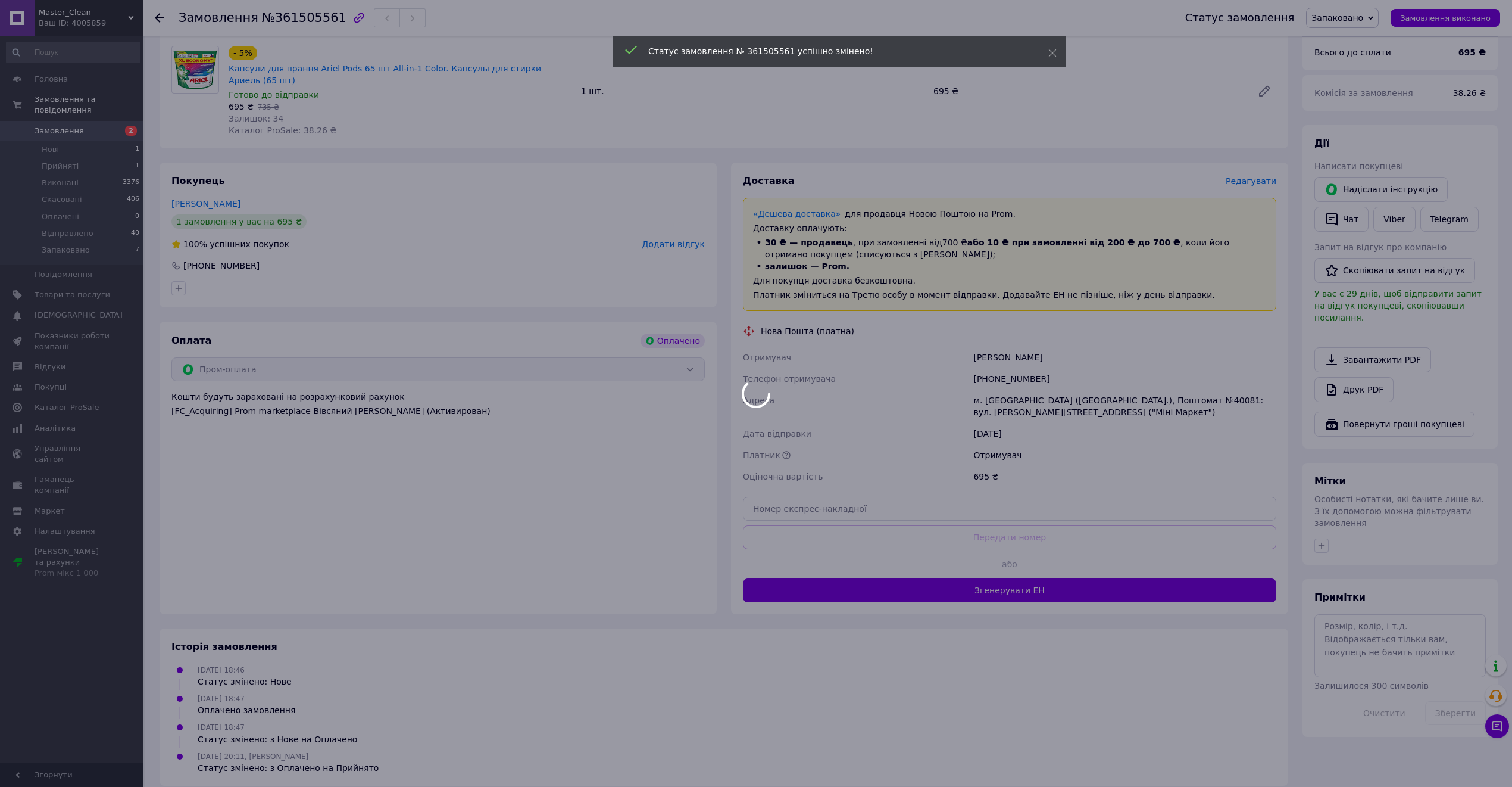
scroll to position [131, 0]
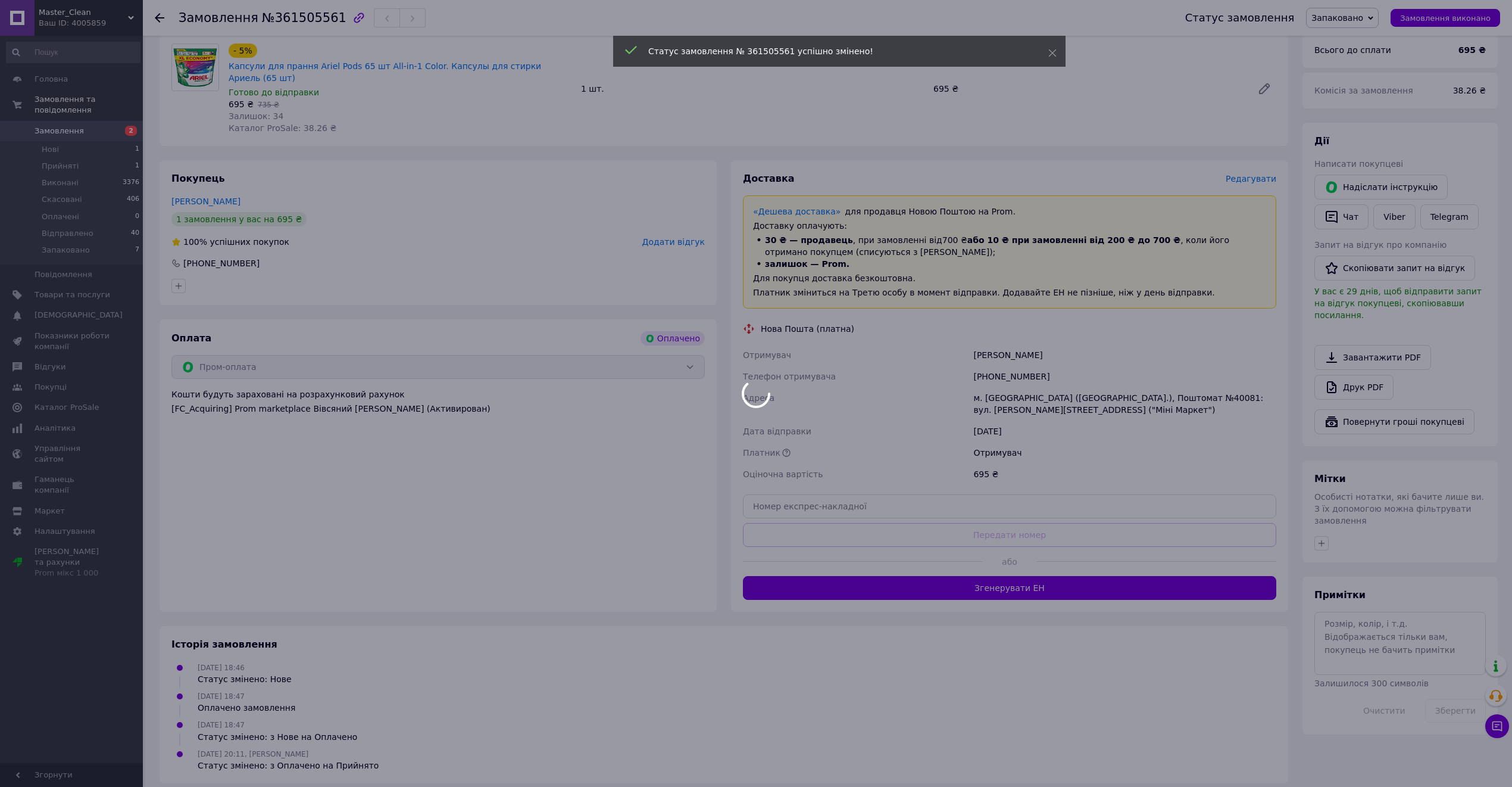
click at [1032, 580] on body "Master_Clean Ваш ID: 4005859 Сайт Master_Clean Кабінет покупця Перевірити стан …" at bounding box center [756, 333] width 1512 height 929
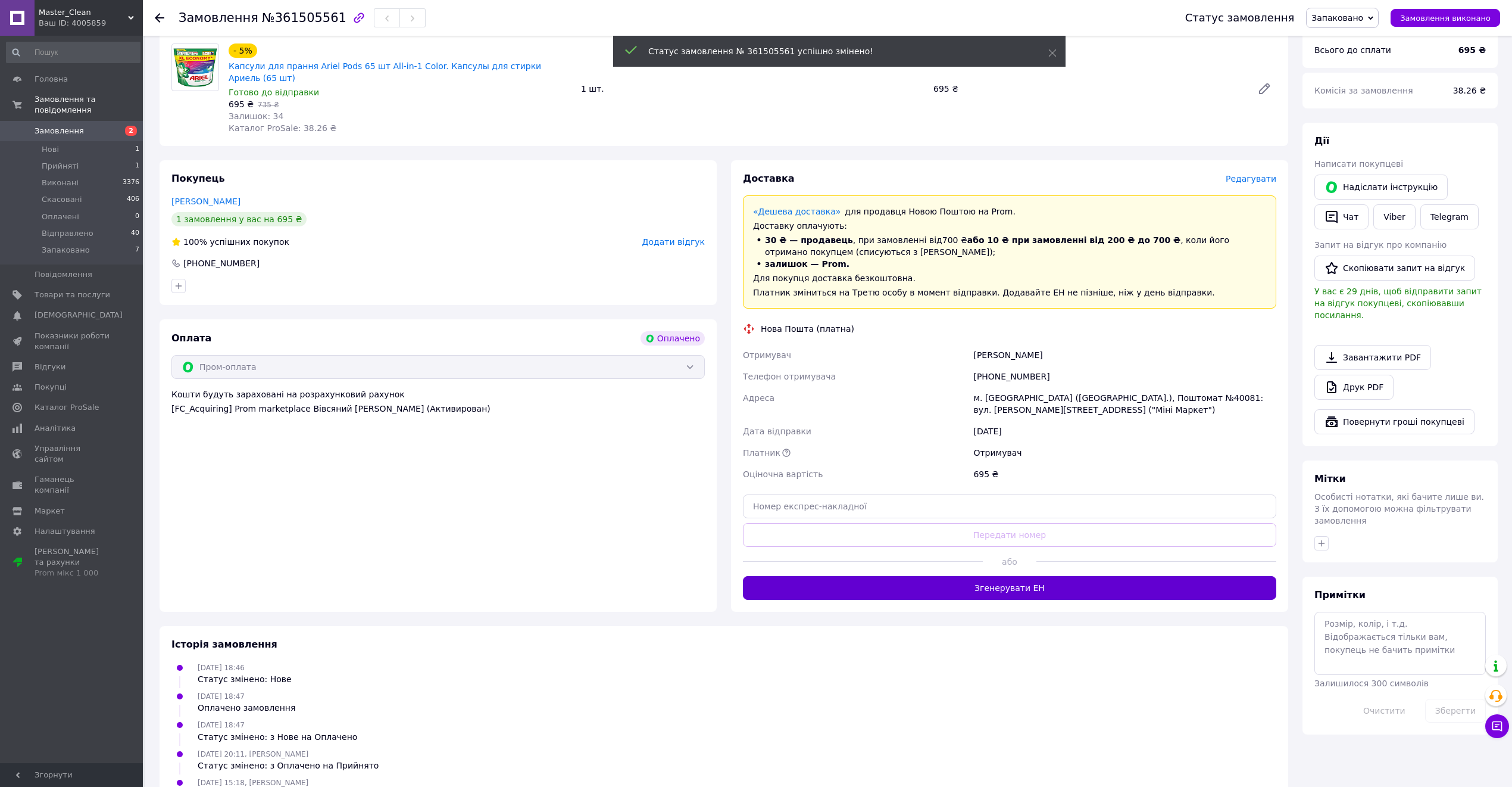
click at [933, 576] on button "Згенерувати ЕН" at bounding box center [1010, 588] width 534 height 23
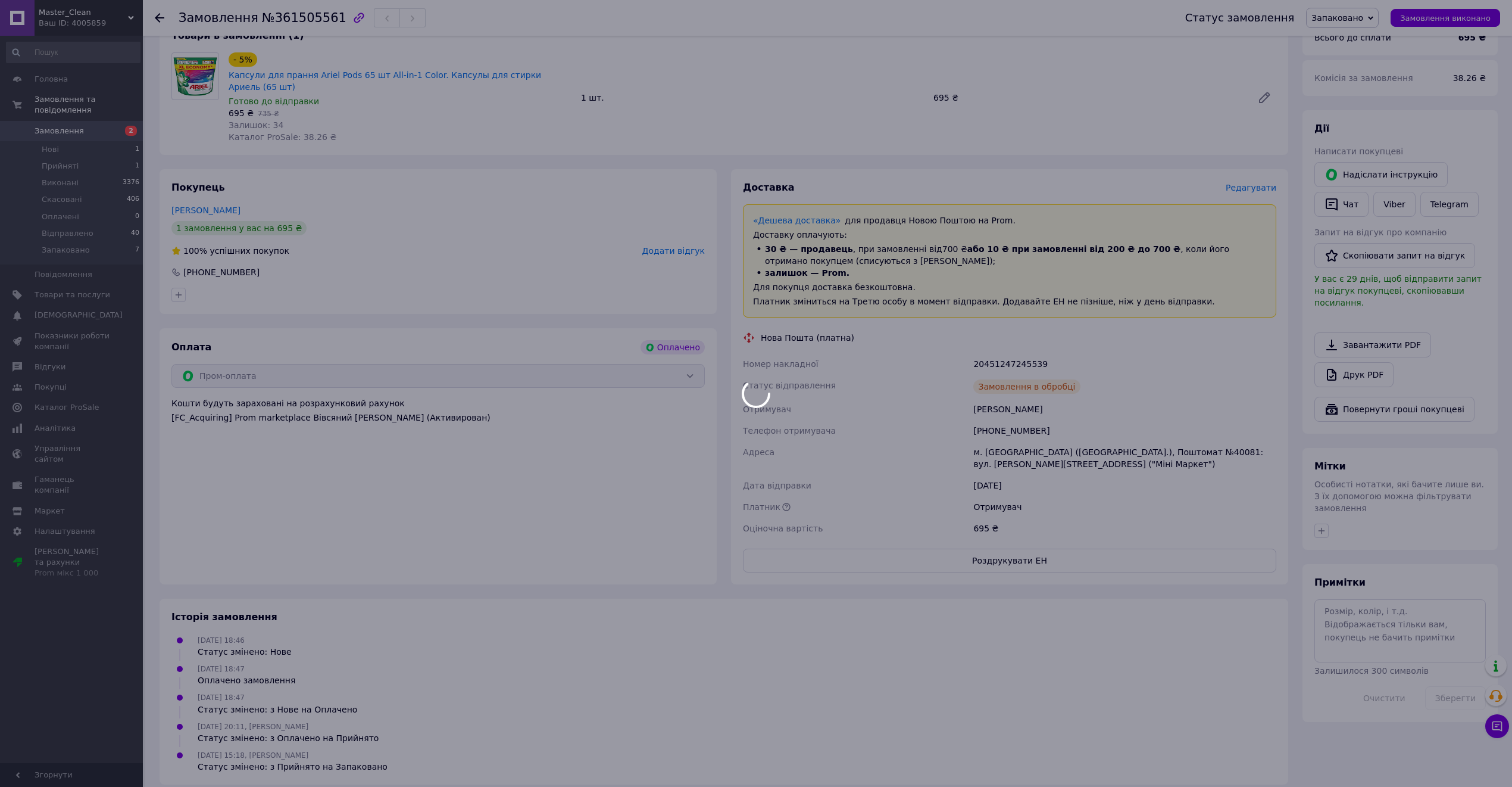
scroll to position [159, 0]
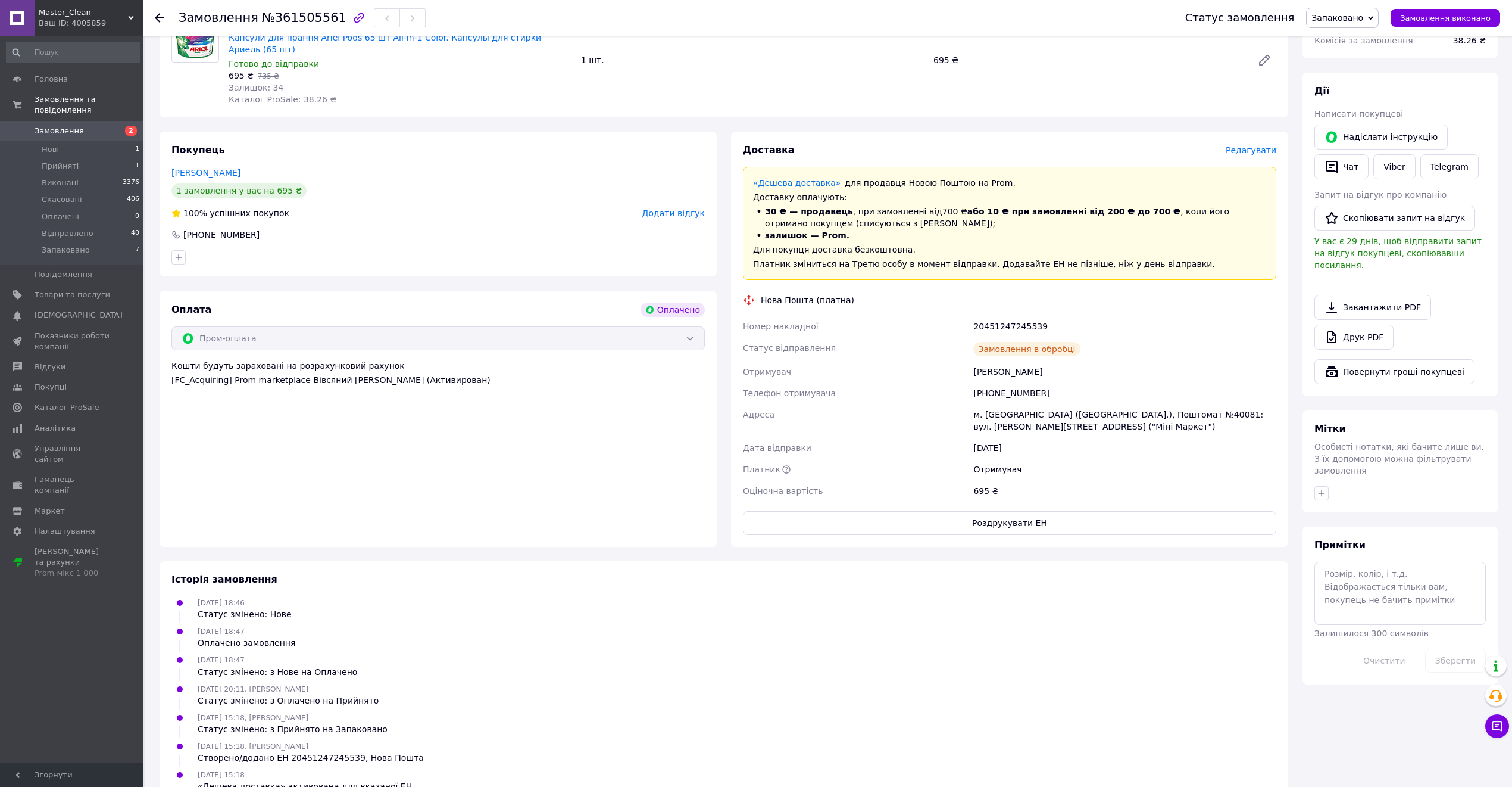
click at [1041, 534] on div "Доставка Редагувати «Дешева доставка»   для продавця Новою Поштою на Prom. Дост…" at bounding box center [1010, 339] width 557 height 415
click at [1042, 515] on button "Роздрукувати ЕН" at bounding box center [1010, 523] width 534 height 23
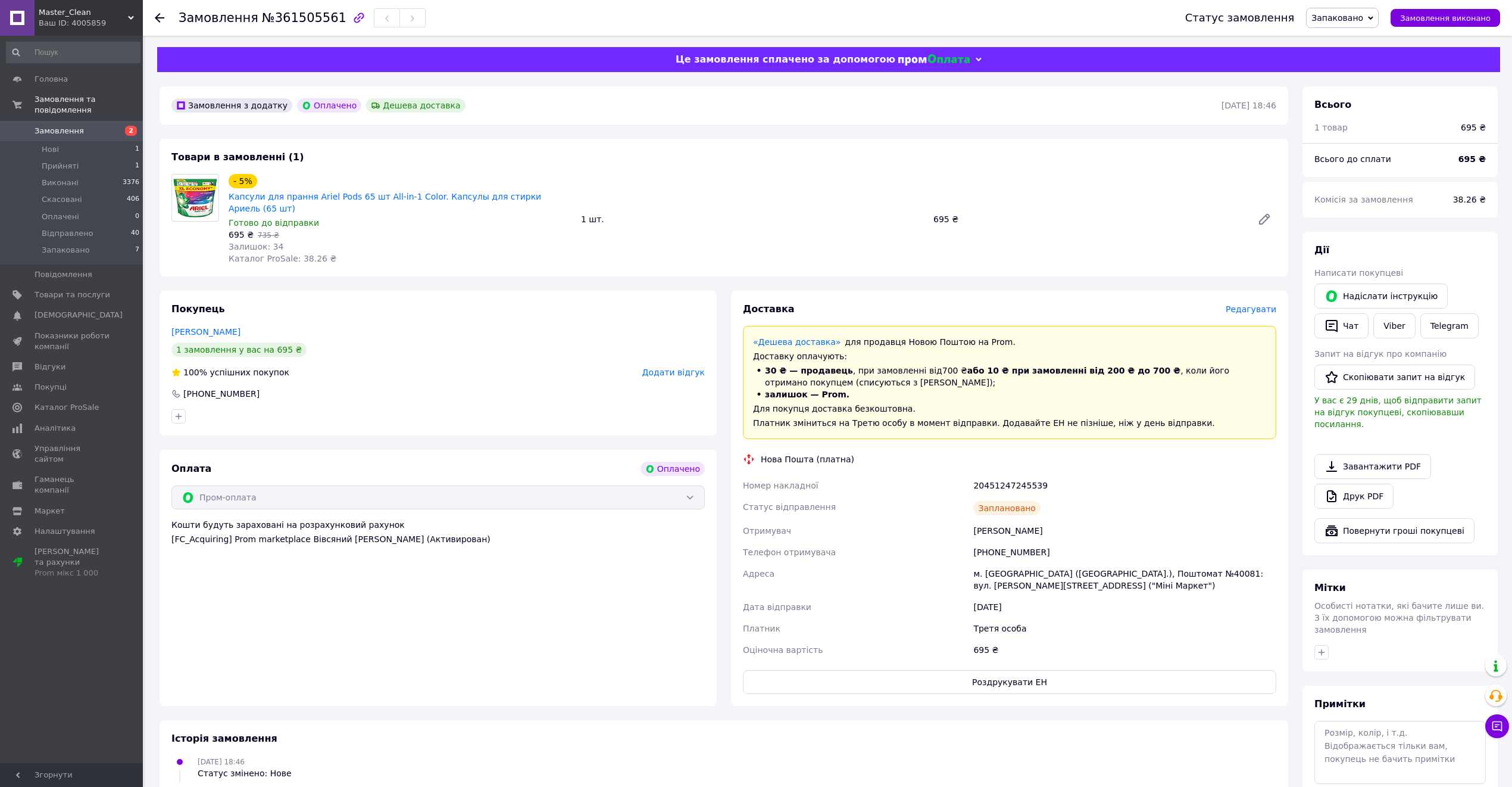
scroll to position [0, 0]
drag, startPoint x: 613, startPoint y: 246, endPoint x: 572, endPoint y: 250, distance: 41.2
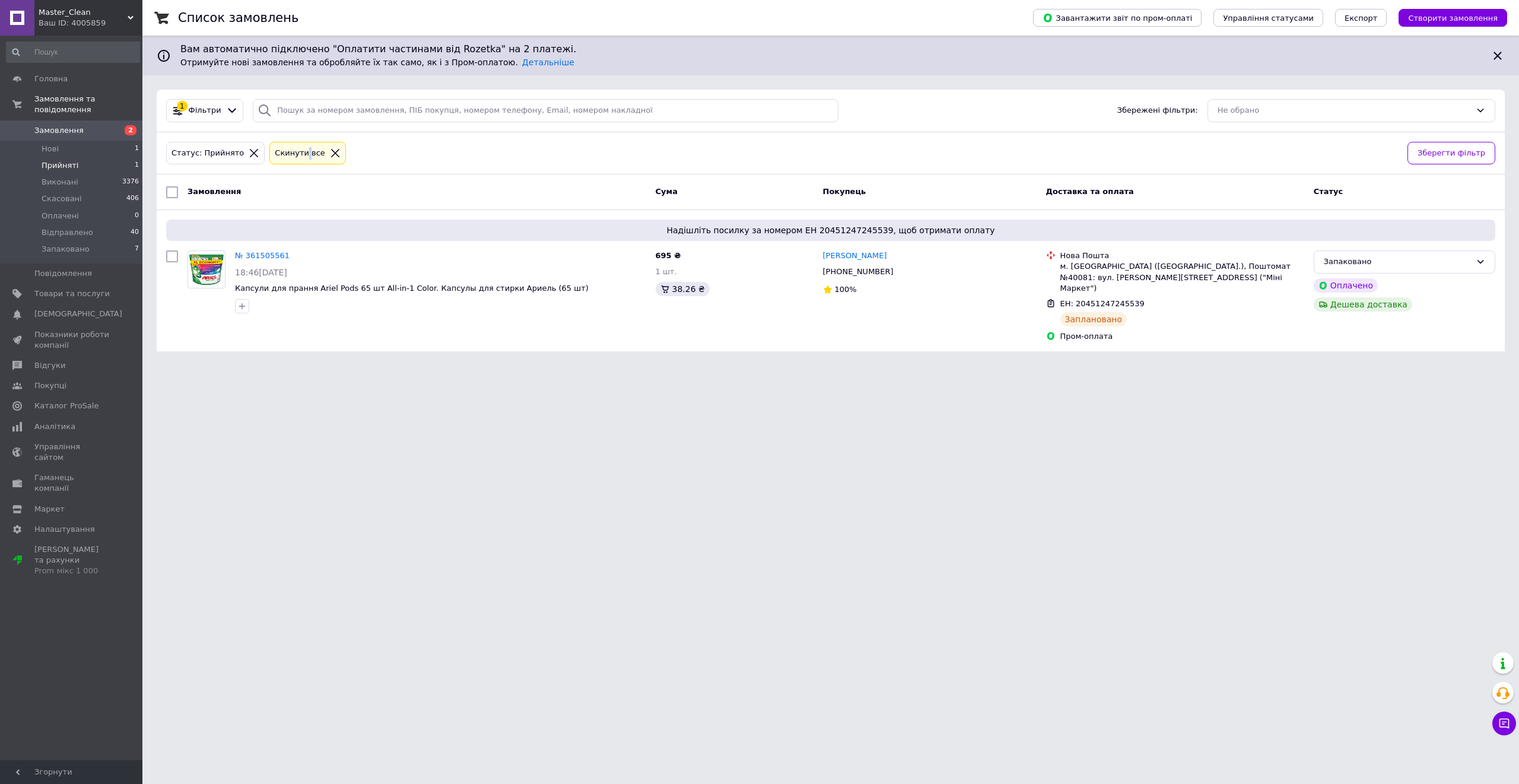
click at [294, 160] on div "Cкинути все" at bounding box center [300, 153] width 56 height 13
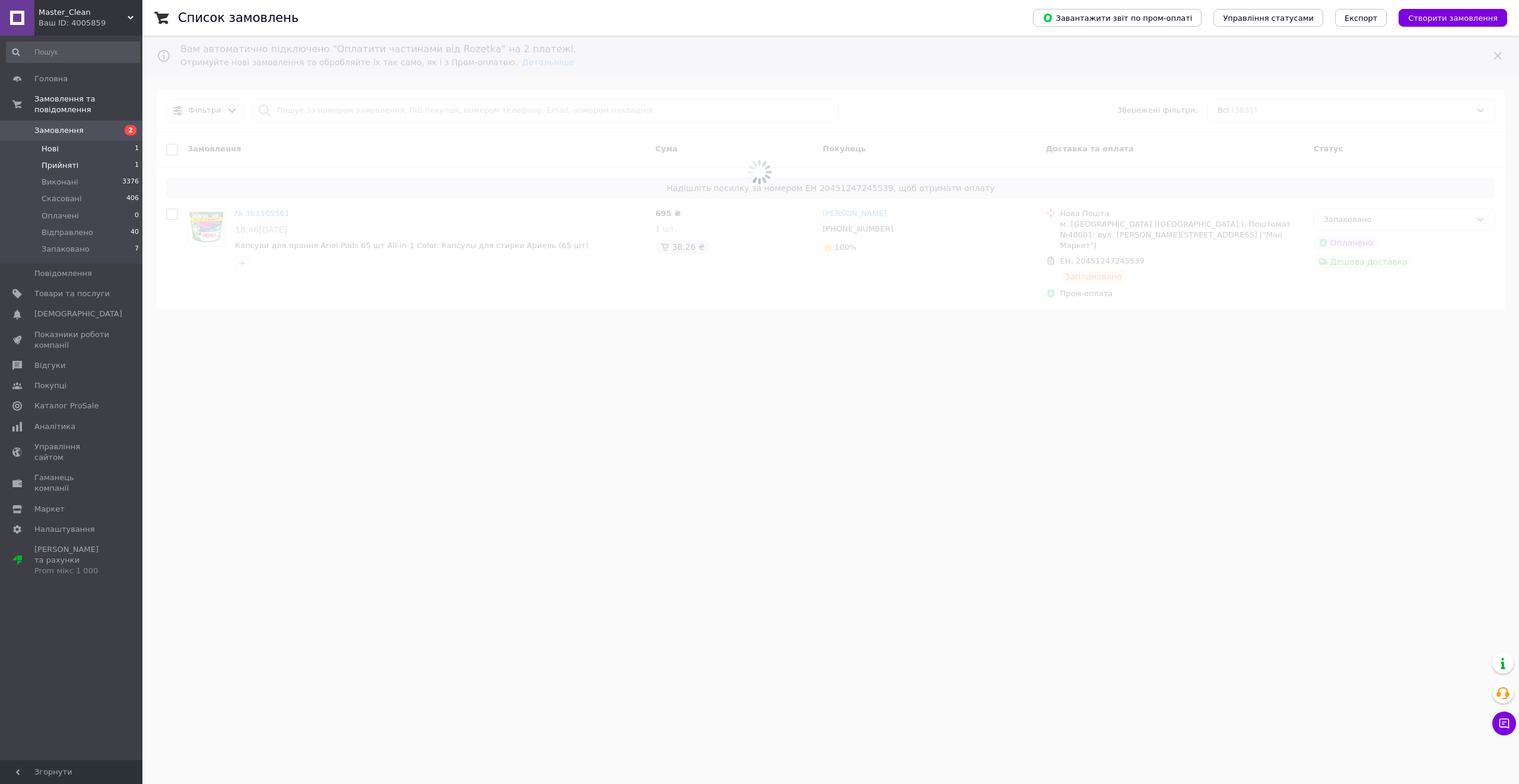
click at [74, 140] on li "Нові 1" at bounding box center [73, 148] width 146 height 17
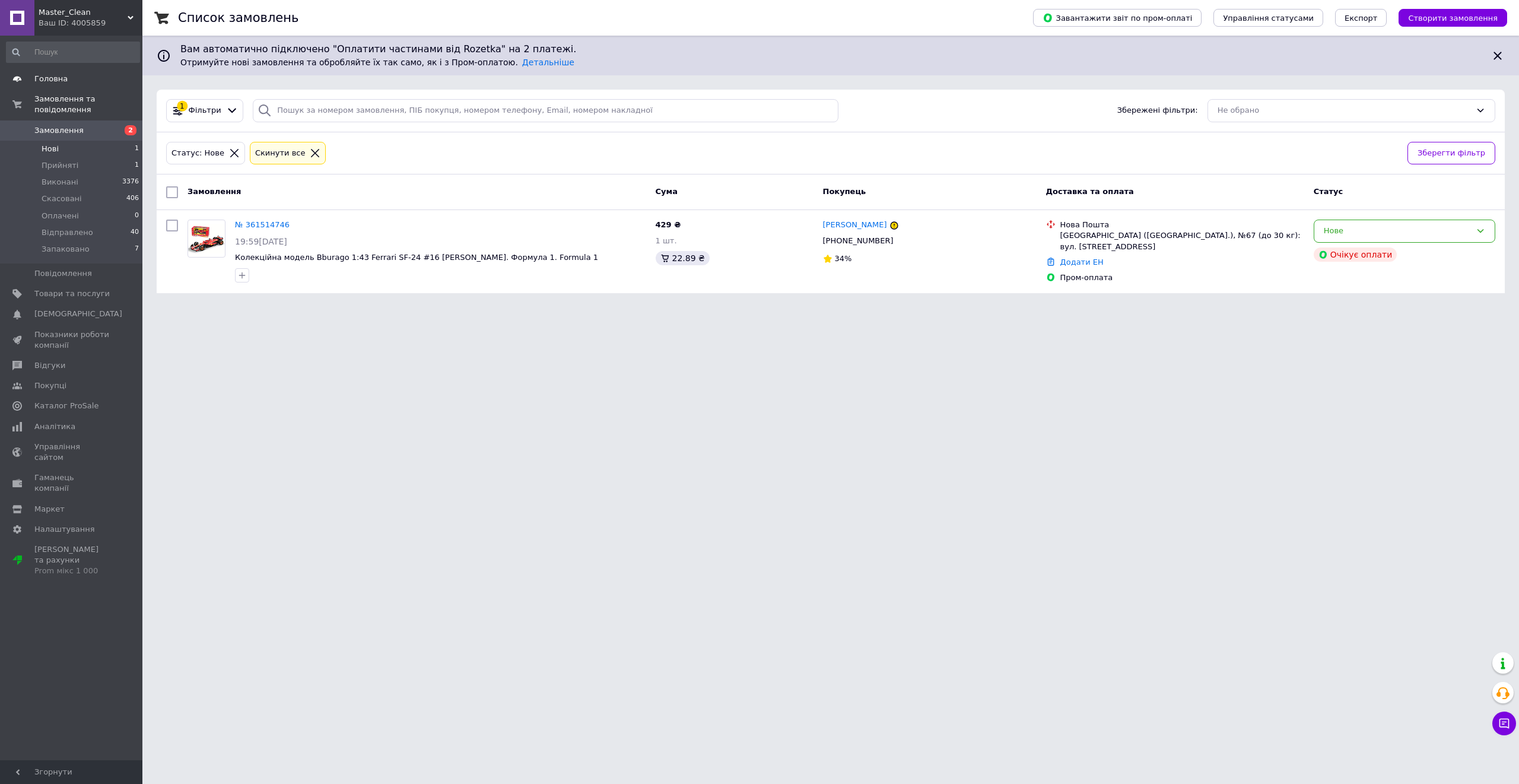
click at [84, 79] on span "Головна" at bounding box center [71, 79] width 75 height 11
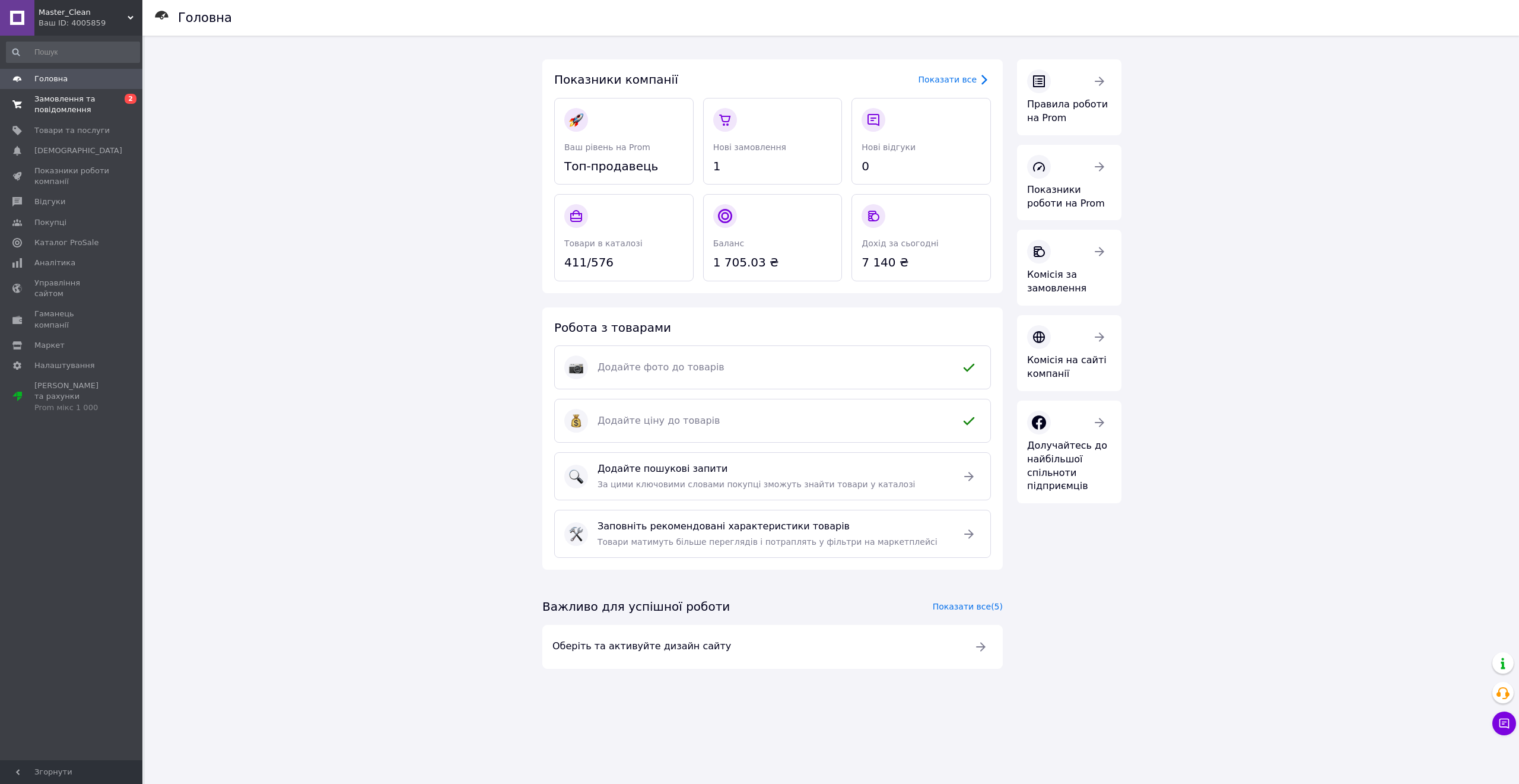
click at [89, 98] on span "Замовлення та повідомлення" at bounding box center [71, 104] width 75 height 21
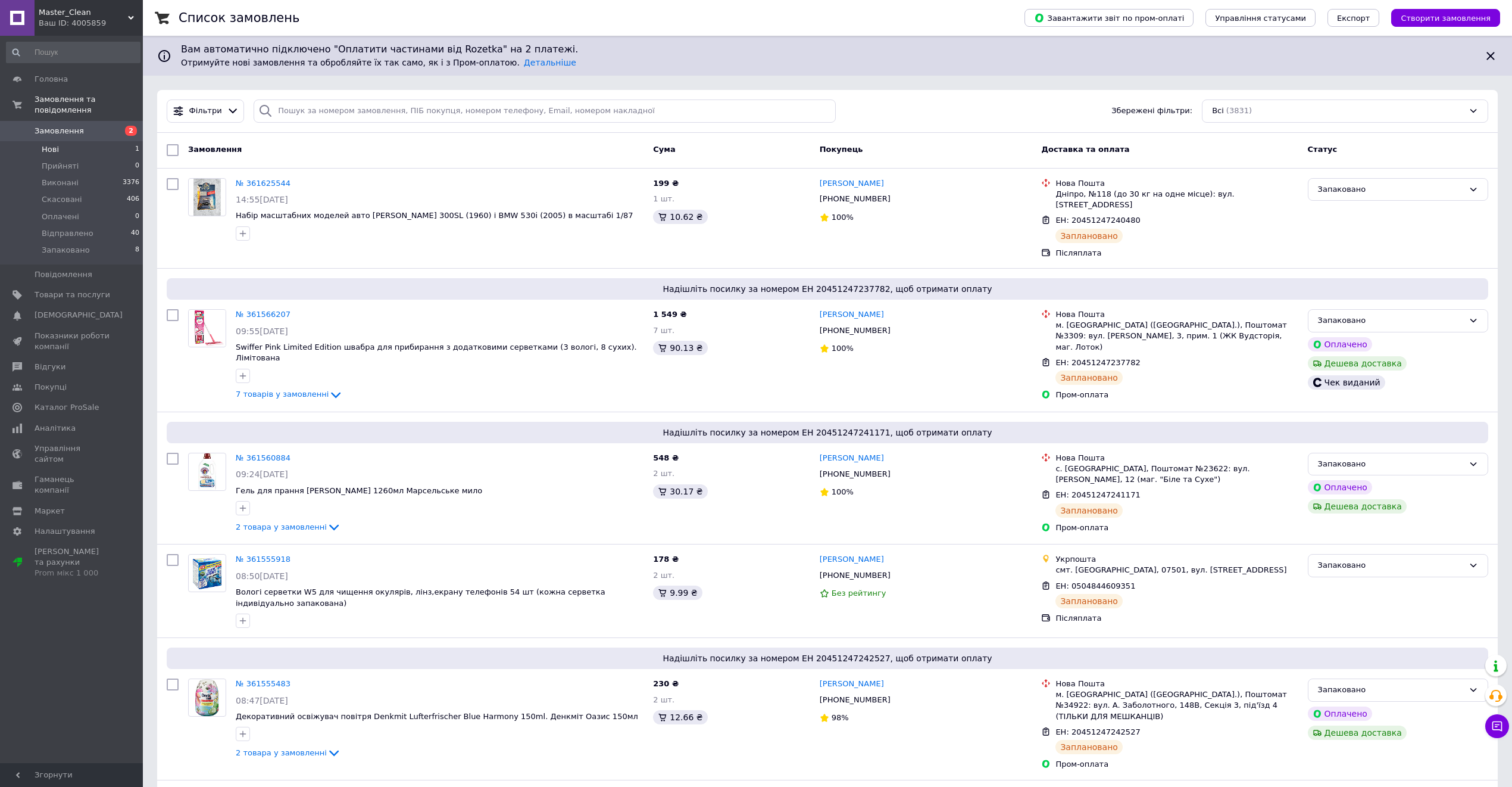
click at [105, 141] on li "Нові 1" at bounding box center [73, 149] width 147 height 17
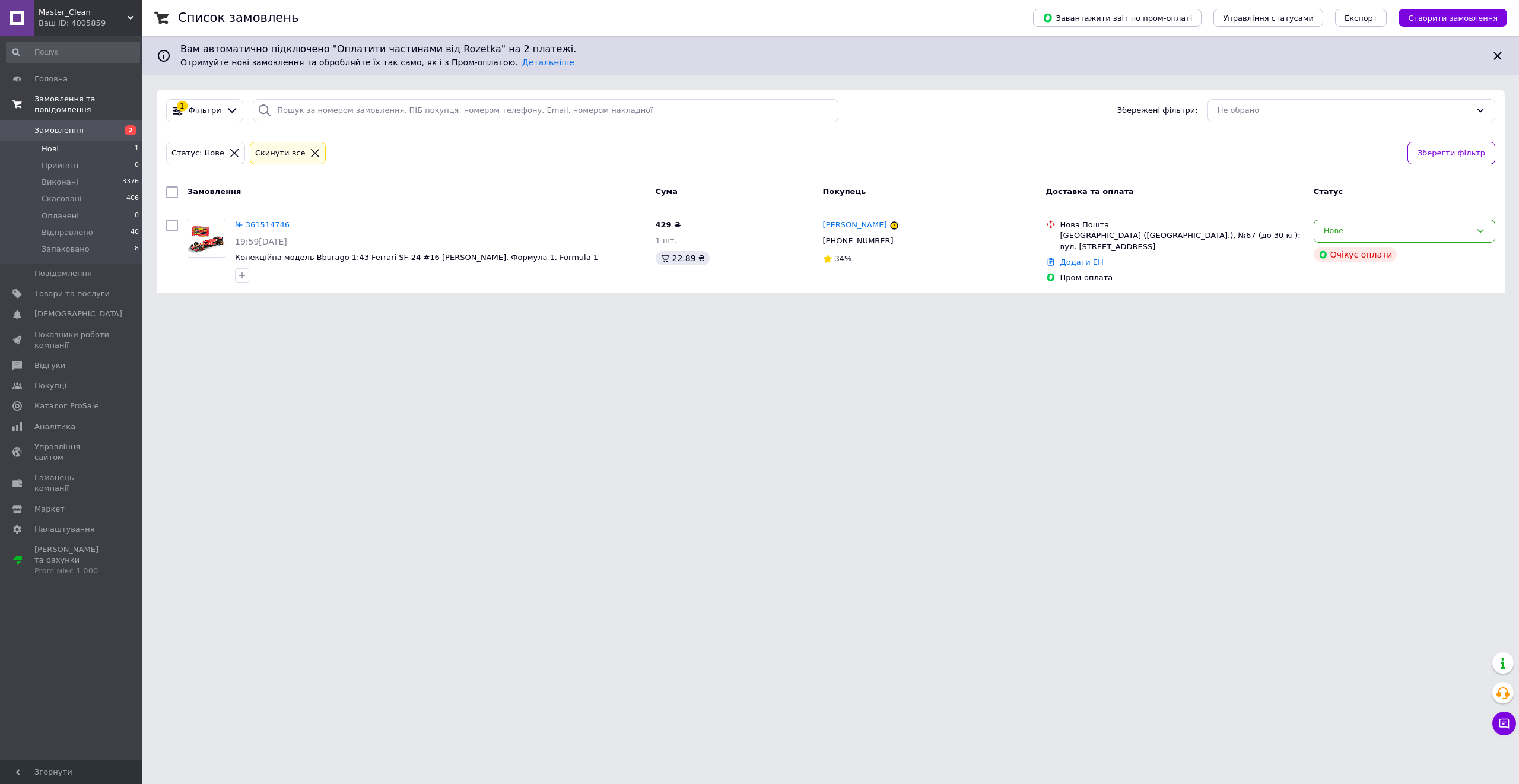
click at [64, 91] on link "Замовлення та повідомлення" at bounding box center [73, 104] width 146 height 31
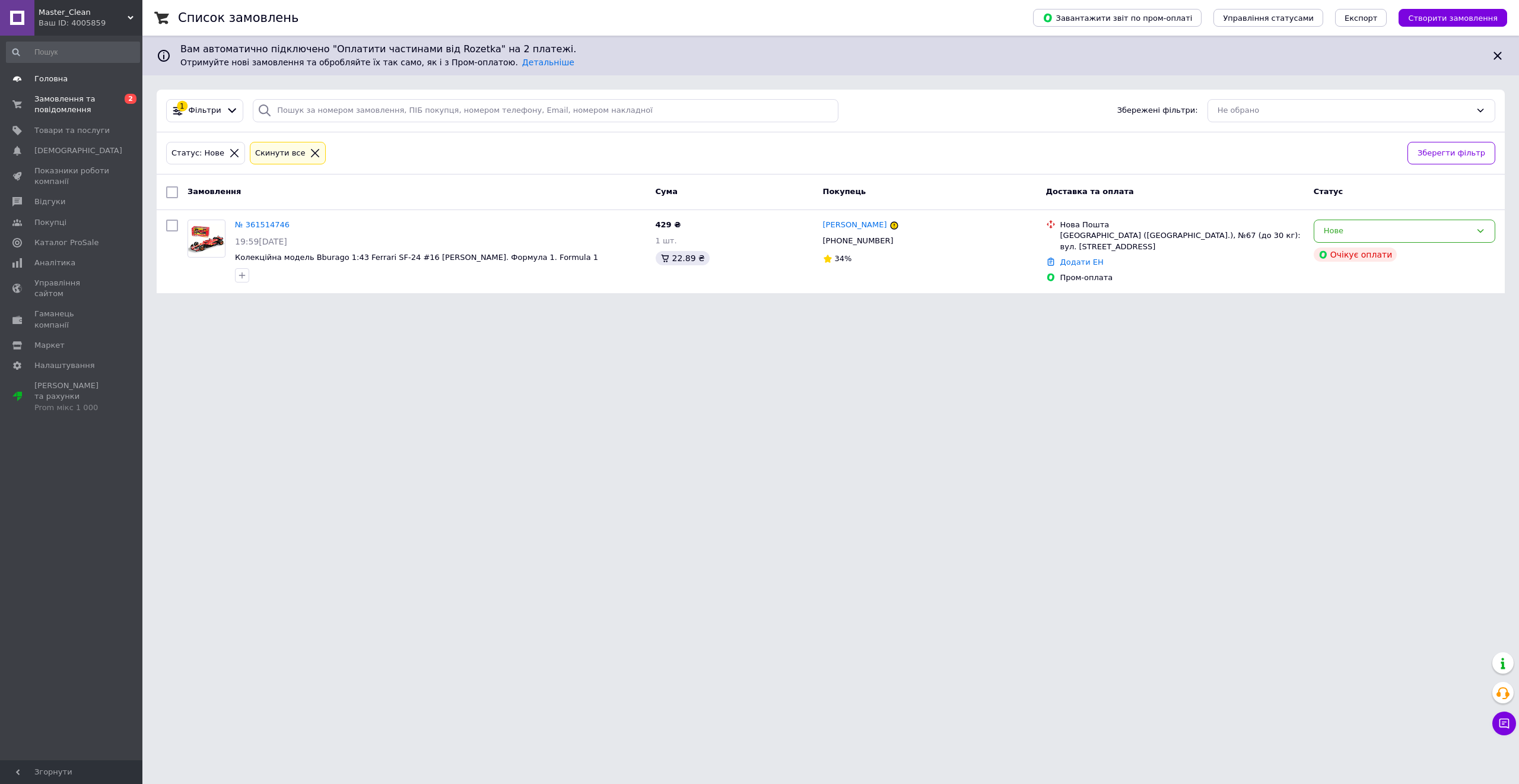
click at [66, 79] on span "Головна" at bounding box center [71, 79] width 75 height 11
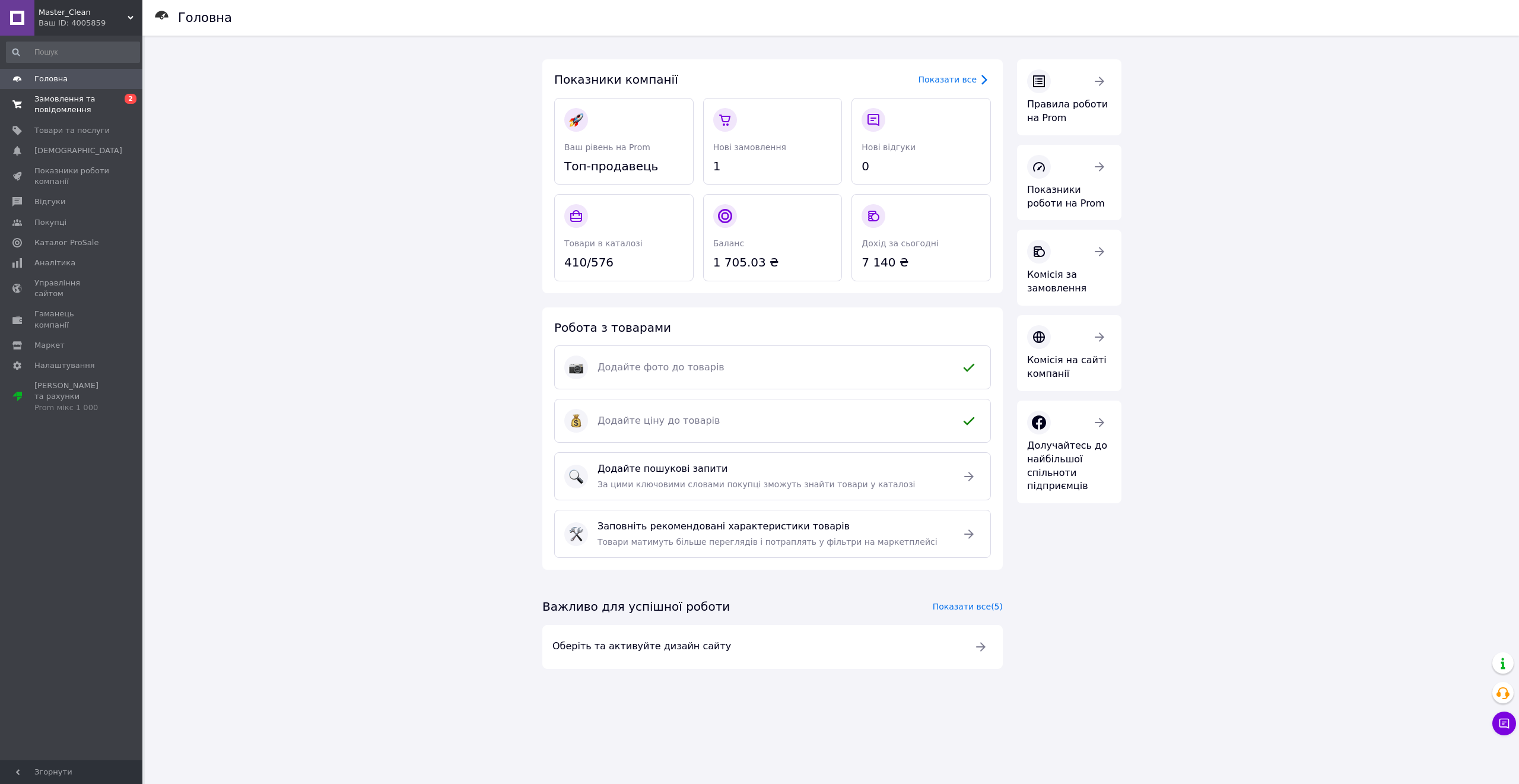
click at [132, 98] on span "2" at bounding box center [131, 98] width 12 height 10
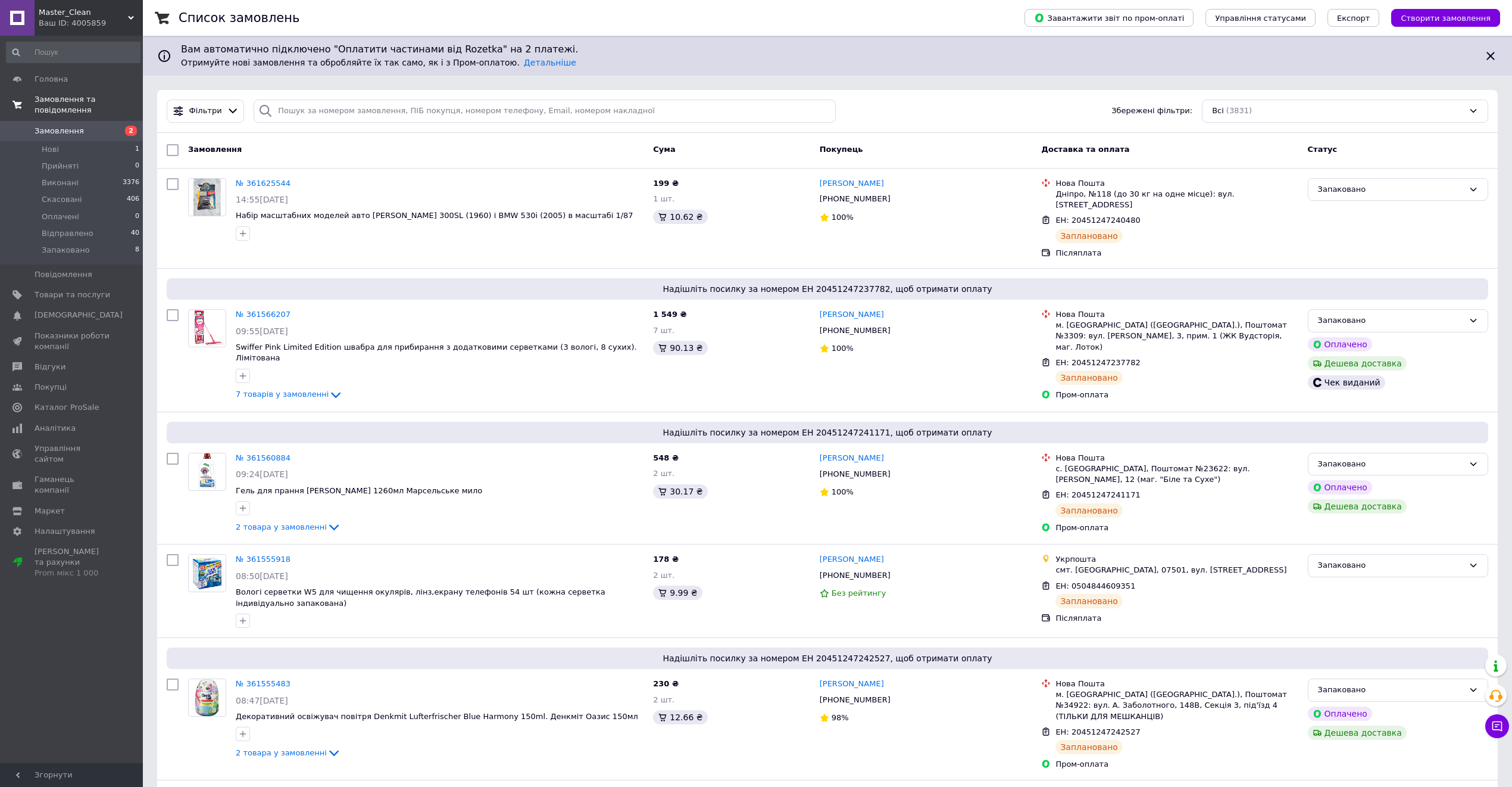
click at [106, 22] on div "Ваш ID: 4005859" at bounding box center [91, 22] width 105 height 11
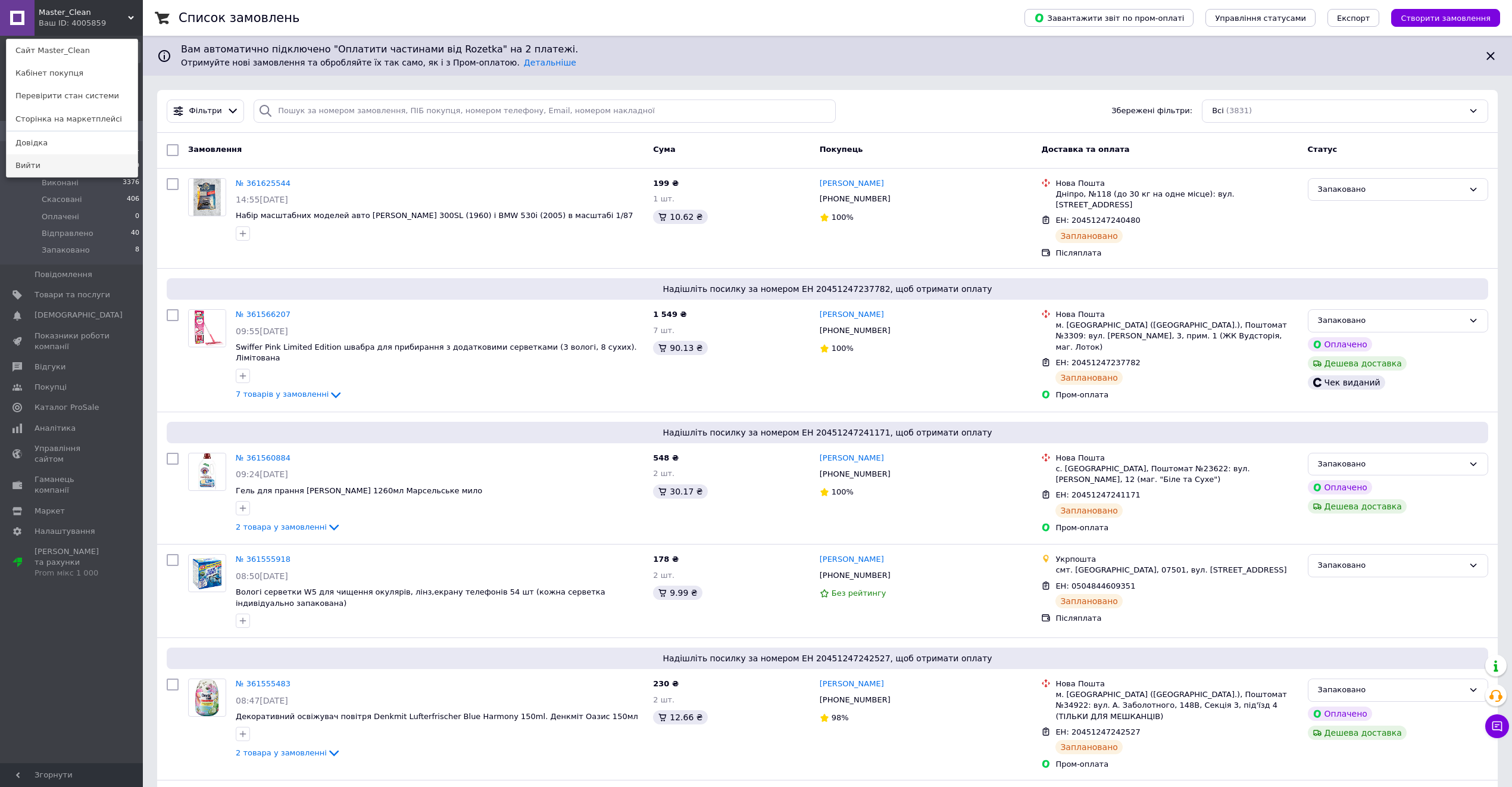
click at [51, 162] on link "Вийти" at bounding box center [72, 165] width 131 height 22
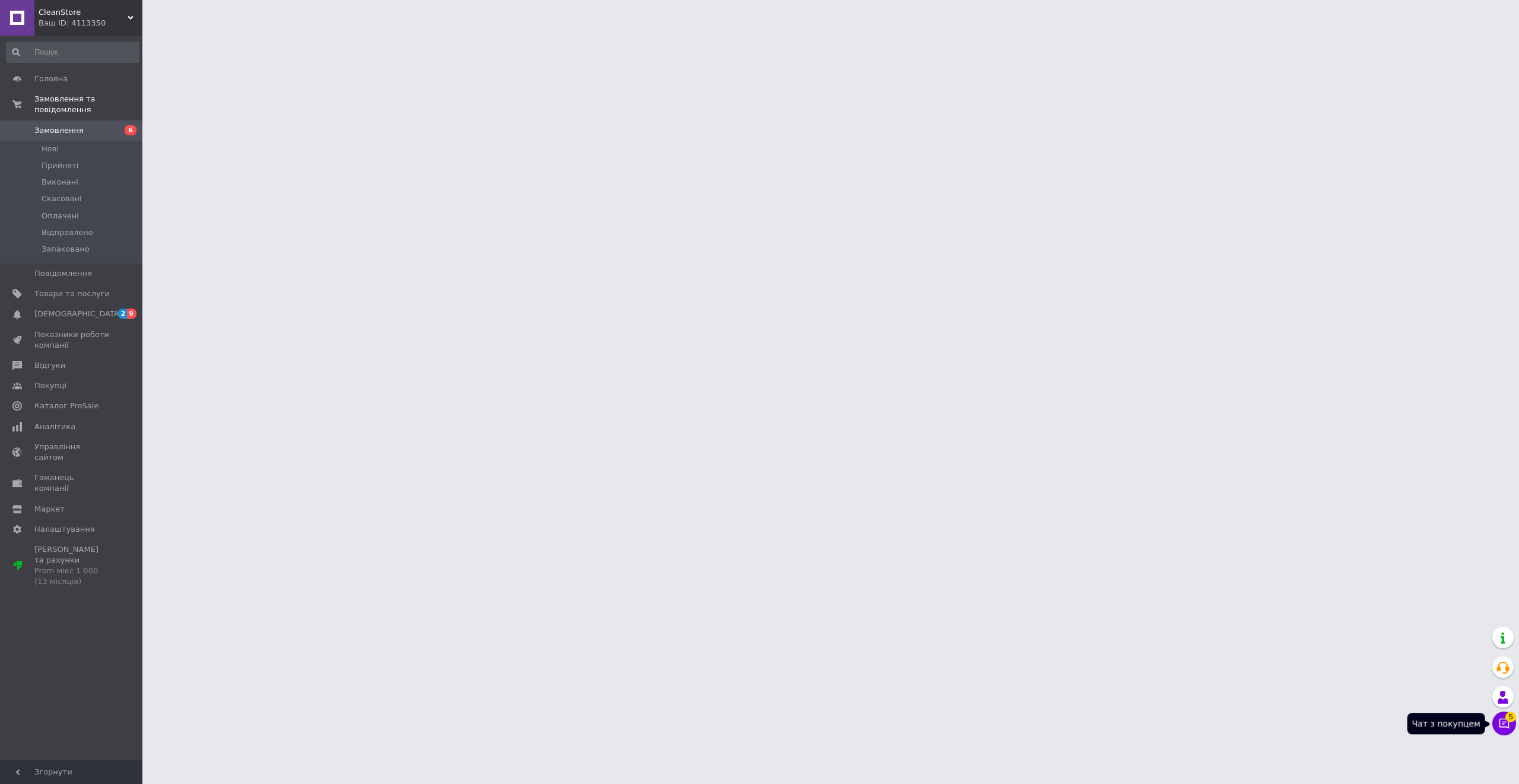
click at [1514, 723] on button "Чат з покупцем 5" at bounding box center [1504, 723] width 23 height 23
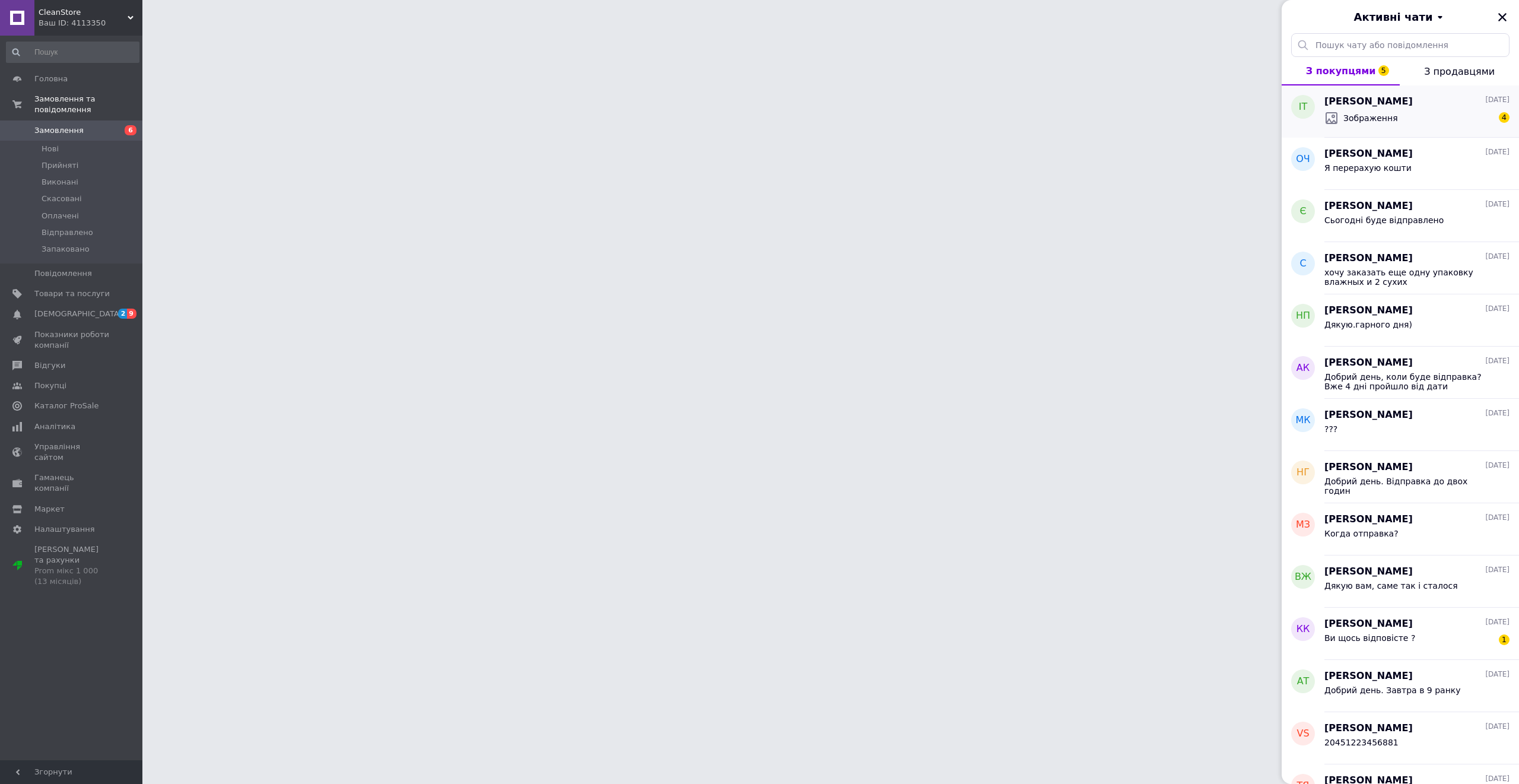
click at [1408, 109] on div "Зображення 4" at bounding box center [1418, 117] width 185 height 19
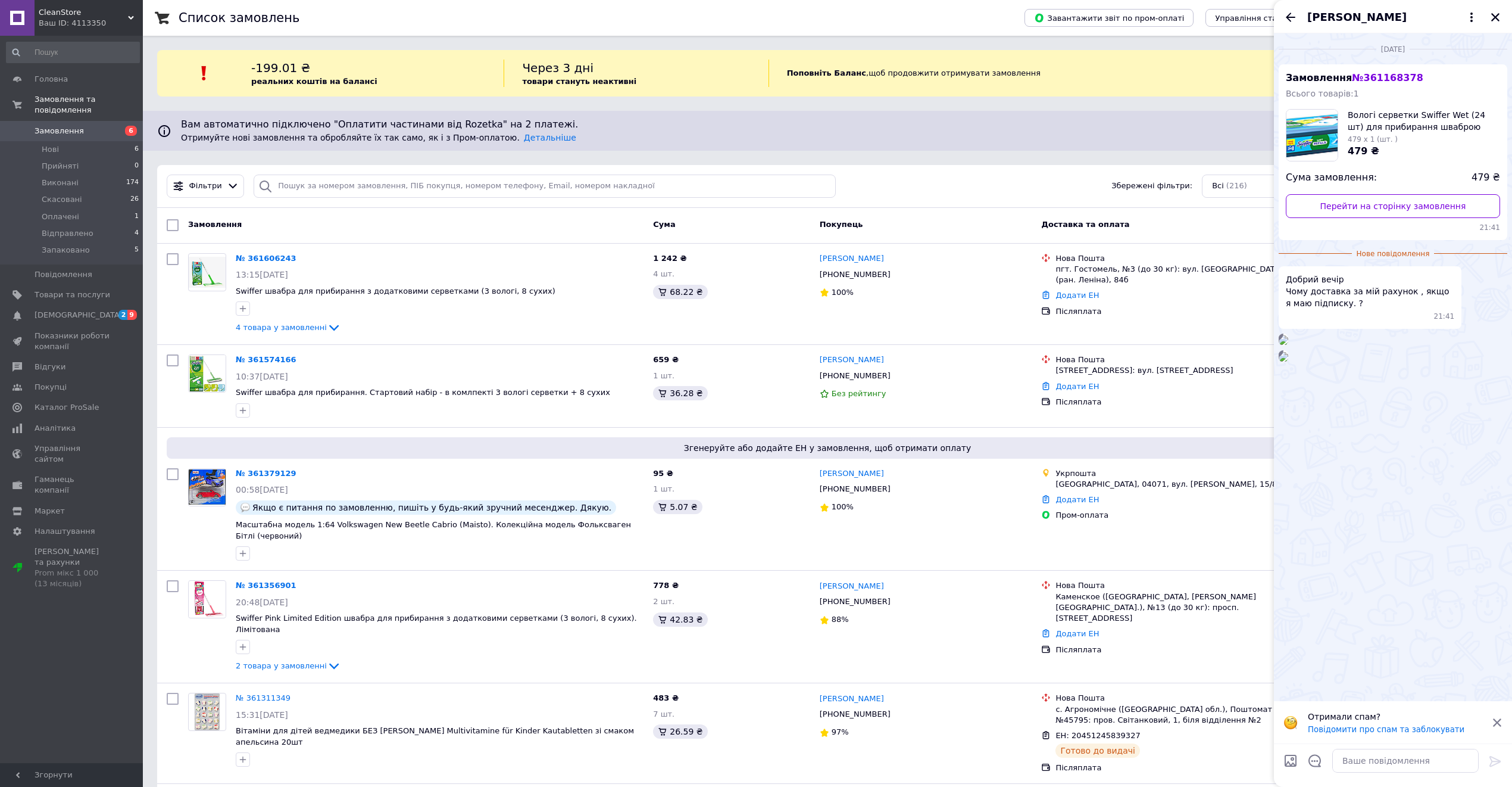
click at [1288, 345] on img at bounding box center [1283, 340] width 10 height 10
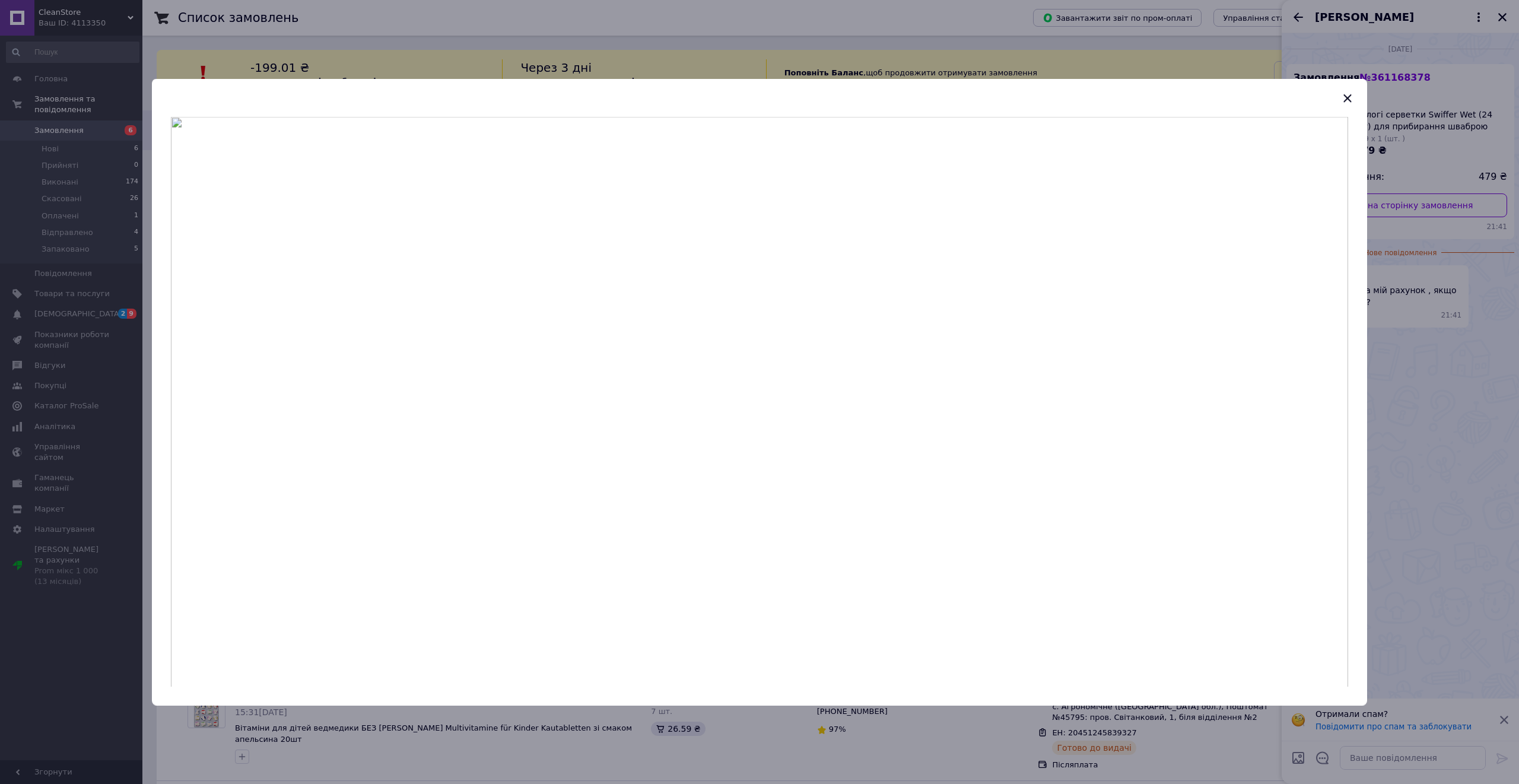
click at [1445, 399] on div at bounding box center [759, 392] width 1519 height 784
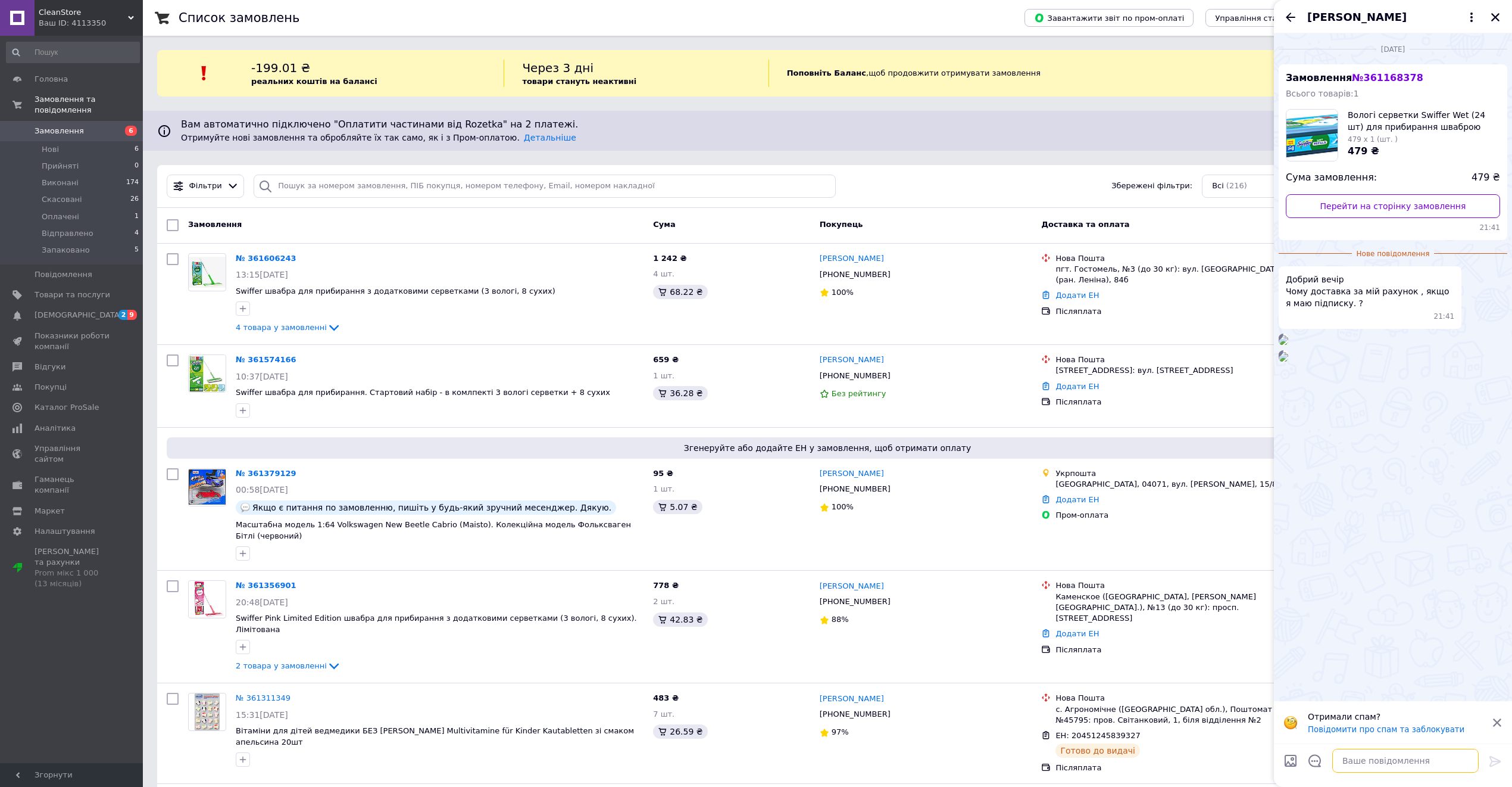
click at [1387, 767] on textarea at bounding box center [1405, 761] width 147 height 23
click at [1288, 345] on img at bounding box center [1283, 340] width 10 height 10
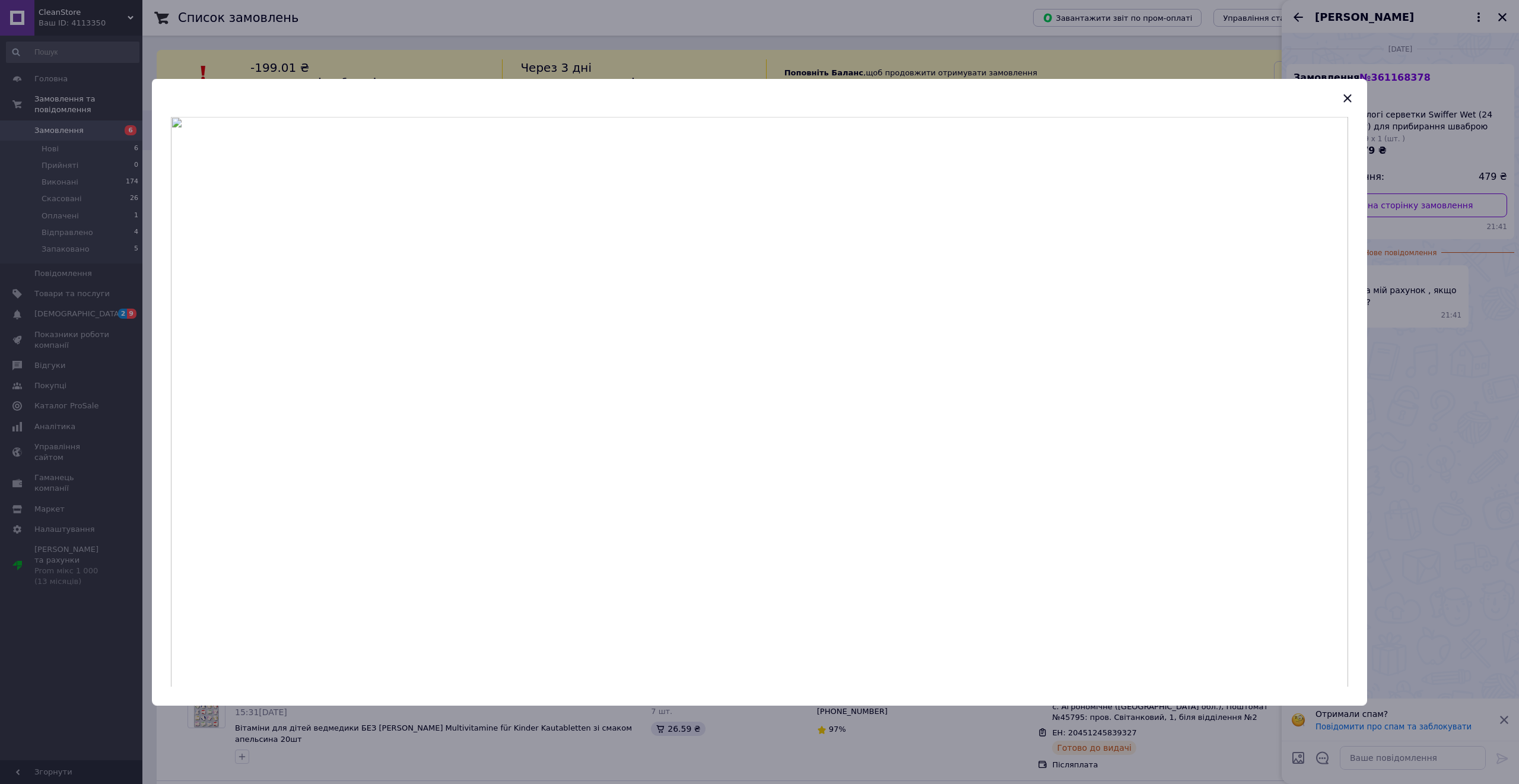
click at [1499, 467] on div at bounding box center [759, 392] width 1519 height 784
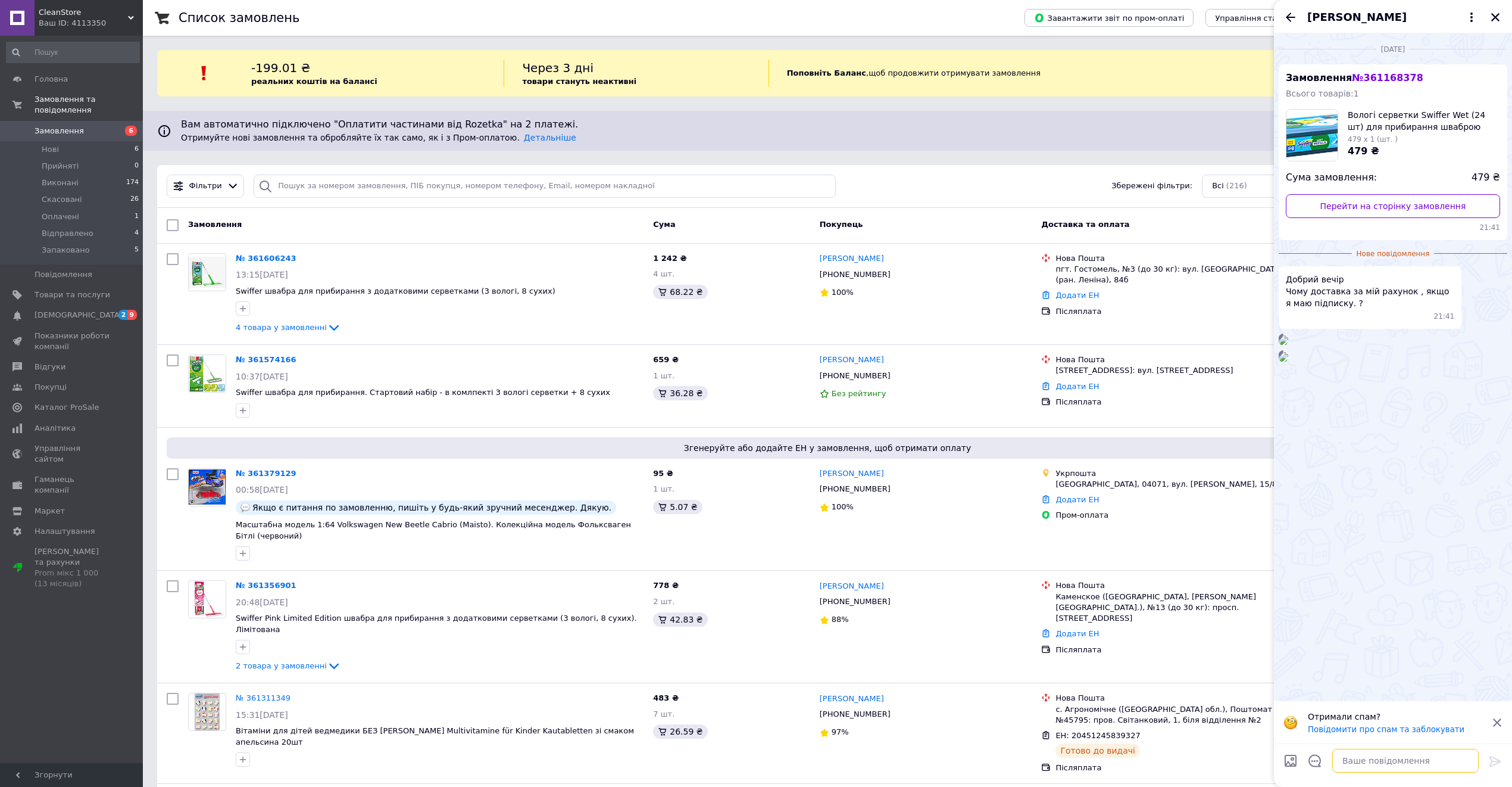
click at [1410, 759] on textarea at bounding box center [1405, 761] width 147 height 23
type textarea "Добрий день."
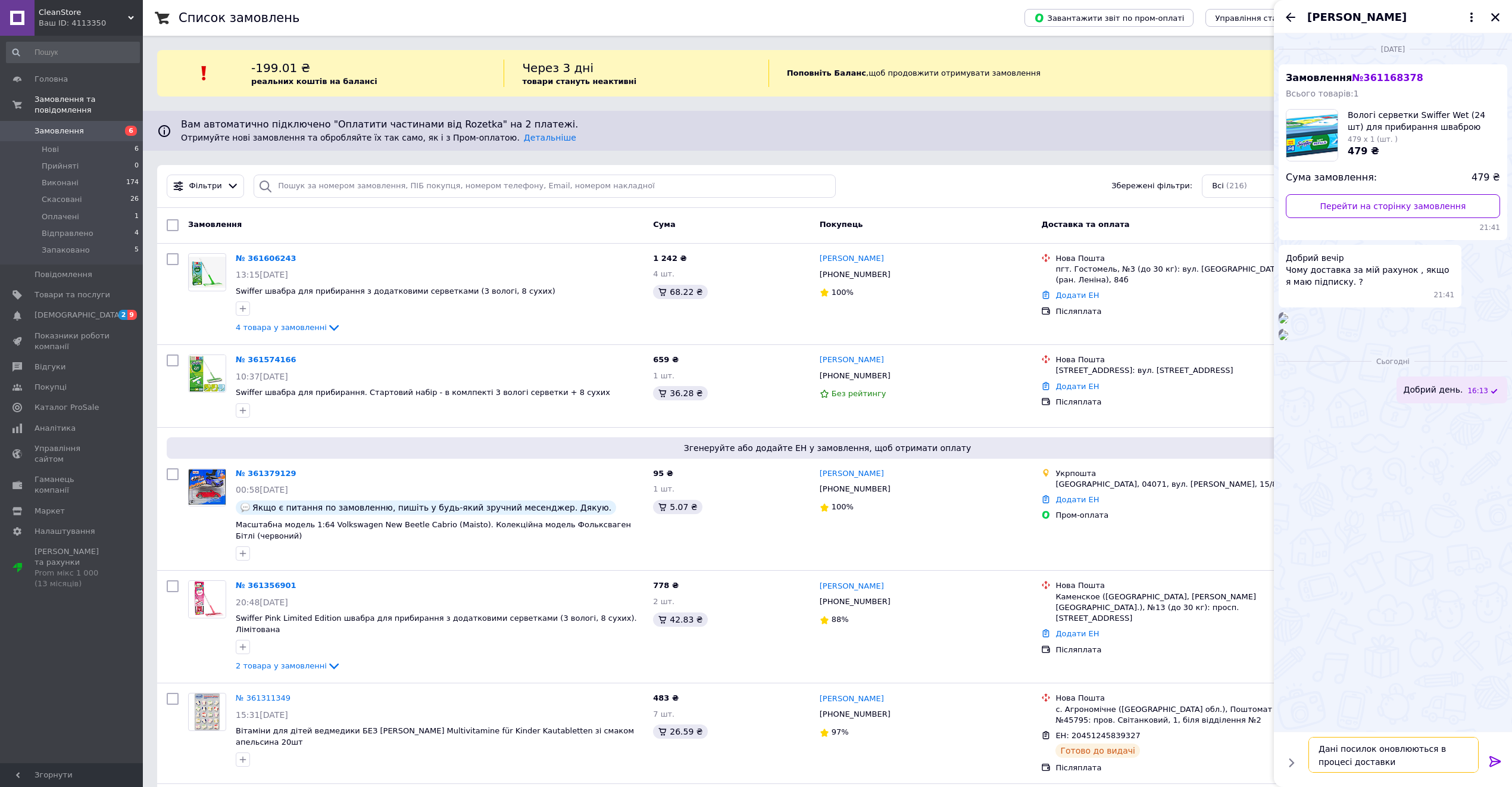
type textarea "Дані посилок оновлюються в процесі доставки."
type textarea "і"
type textarea "Б"
type textarea "Доставка оплачується третьою стороною (тобто пром)"
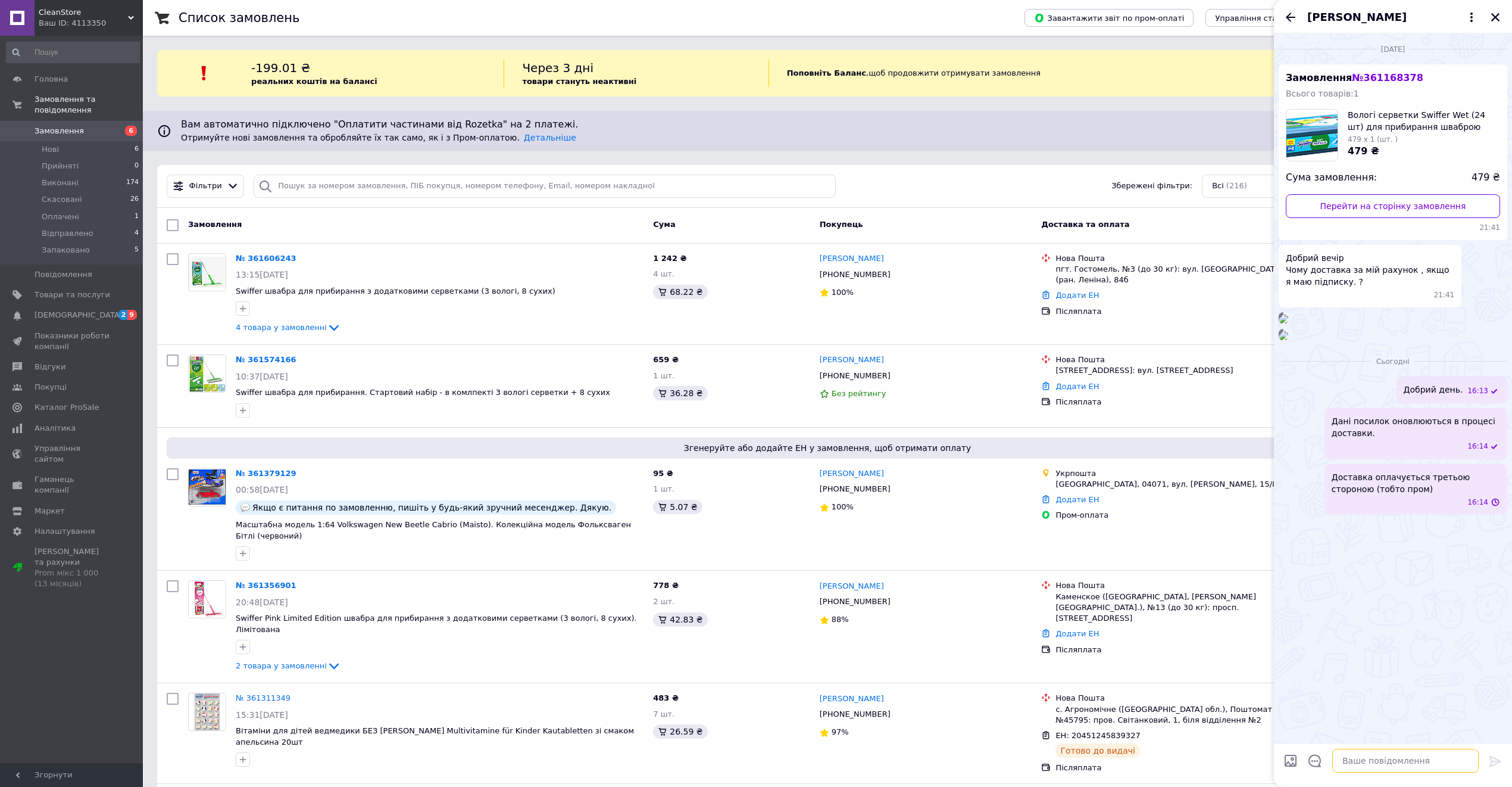
scroll to position [95, 0]
click at [1486, 15] on div "[PERSON_NAME]" at bounding box center [1394, 17] width 238 height 33
click at [1493, 16] on icon "Закрити" at bounding box center [1495, 17] width 11 height 11
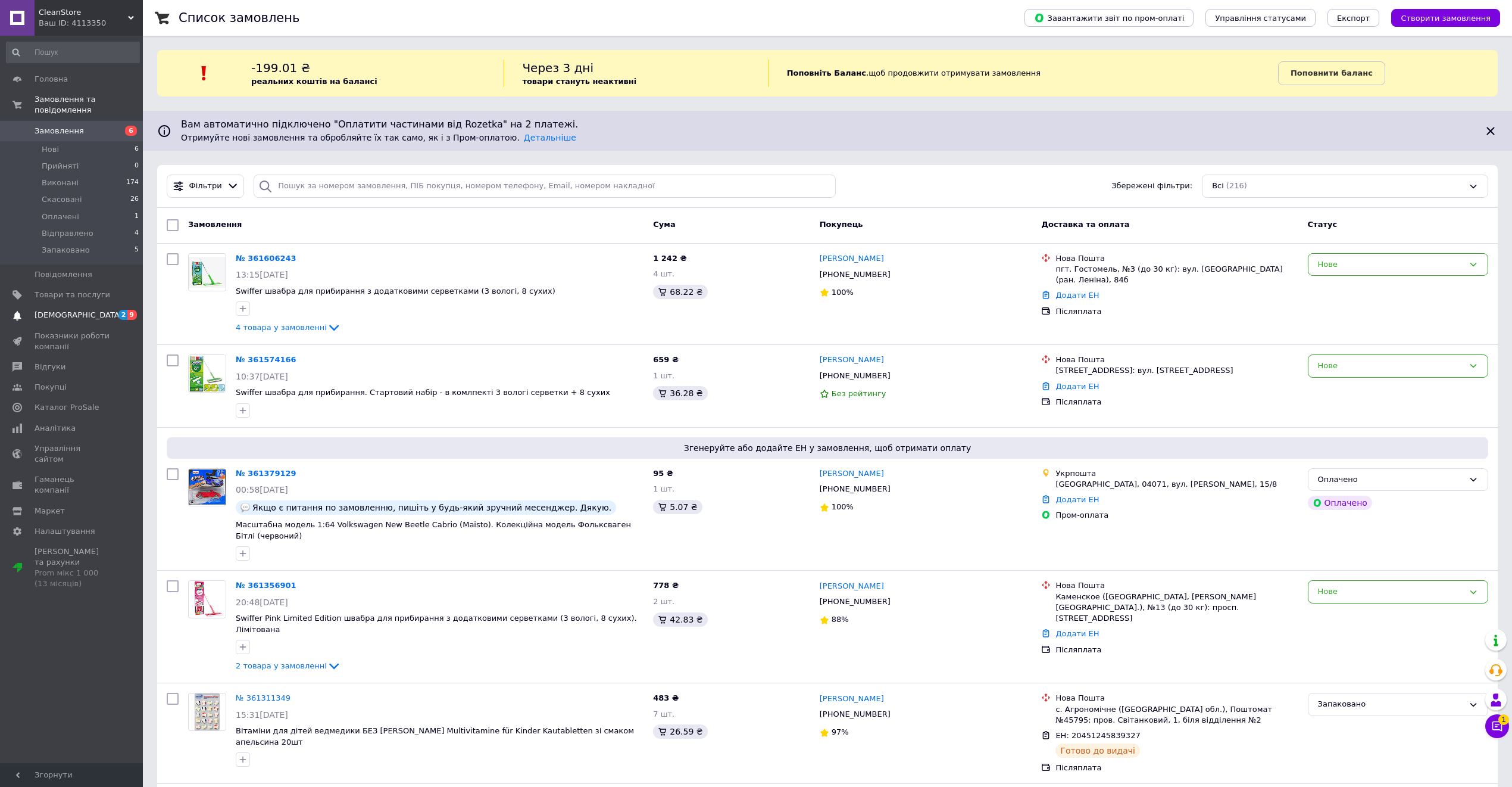
click at [115, 312] on link "[DEMOGRAPHIC_DATA] 2 9" at bounding box center [72, 315] width 146 height 21
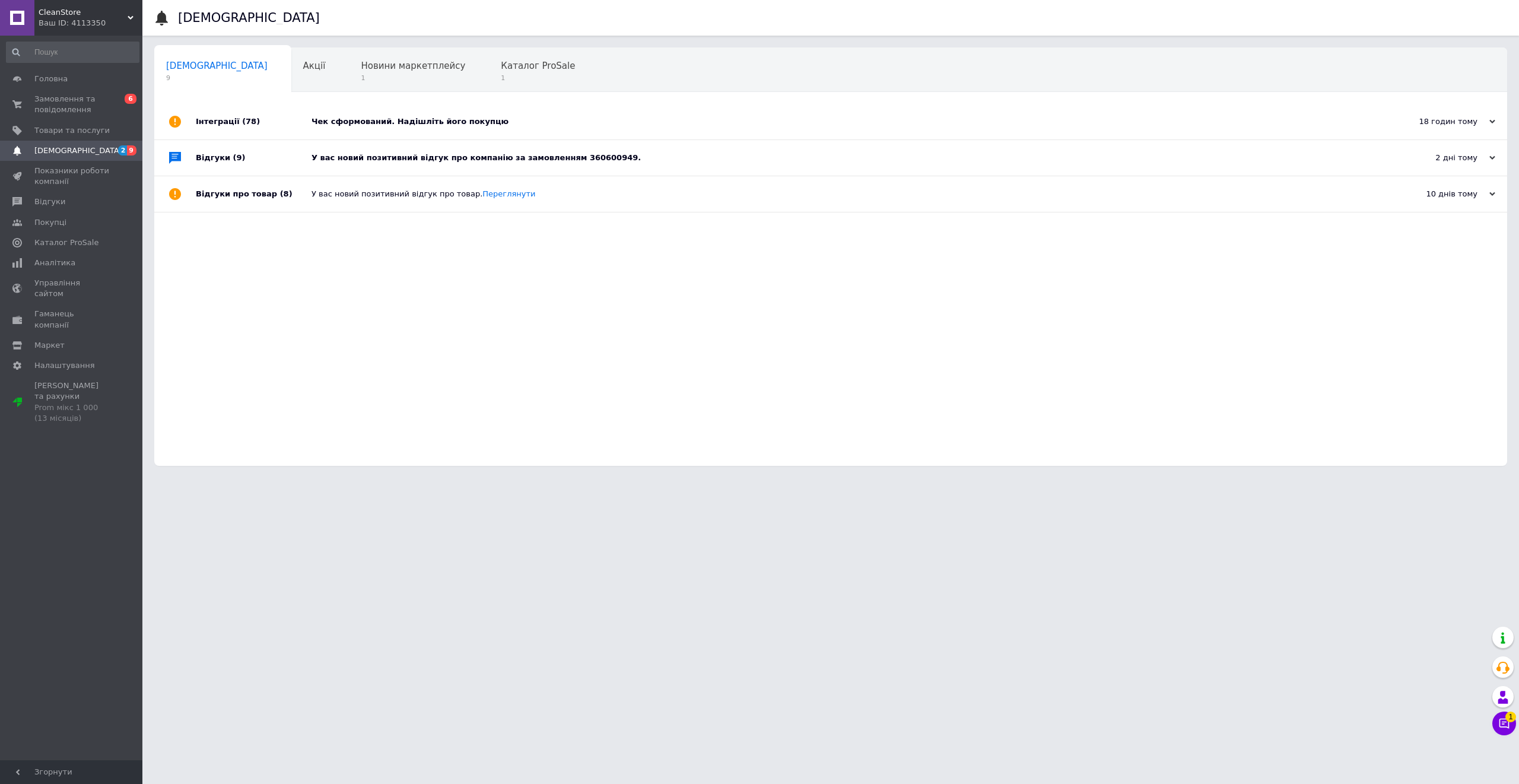
click at [420, 167] on div "У вас новий позитивний відгук про компанію за замовленням 360600949." at bounding box center [844, 158] width 1065 height 36
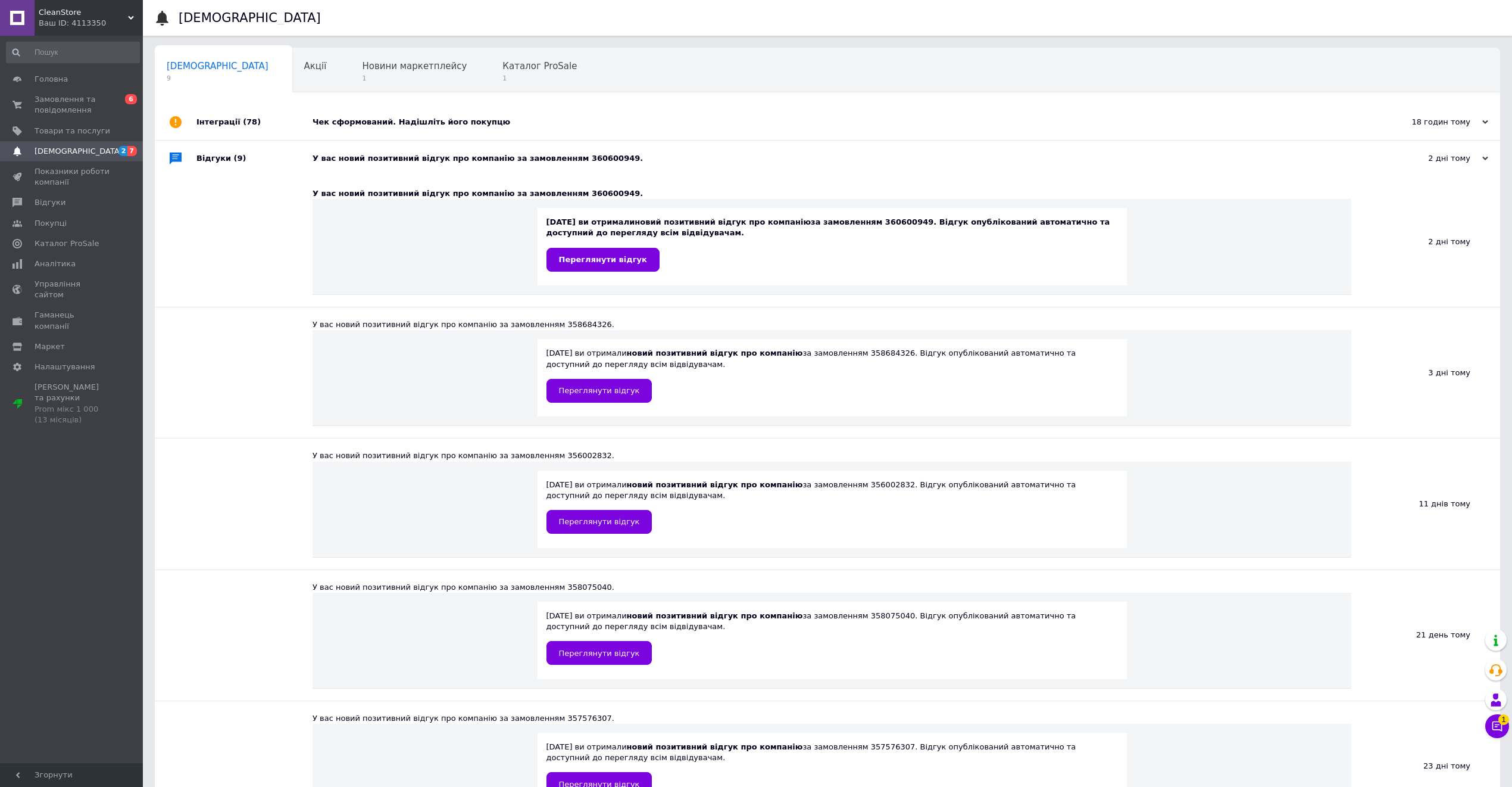
click at [433, 127] on div "Чек сформований. Надішліть його покупцю" at bounding box center [841, 121] width 1057 height 11
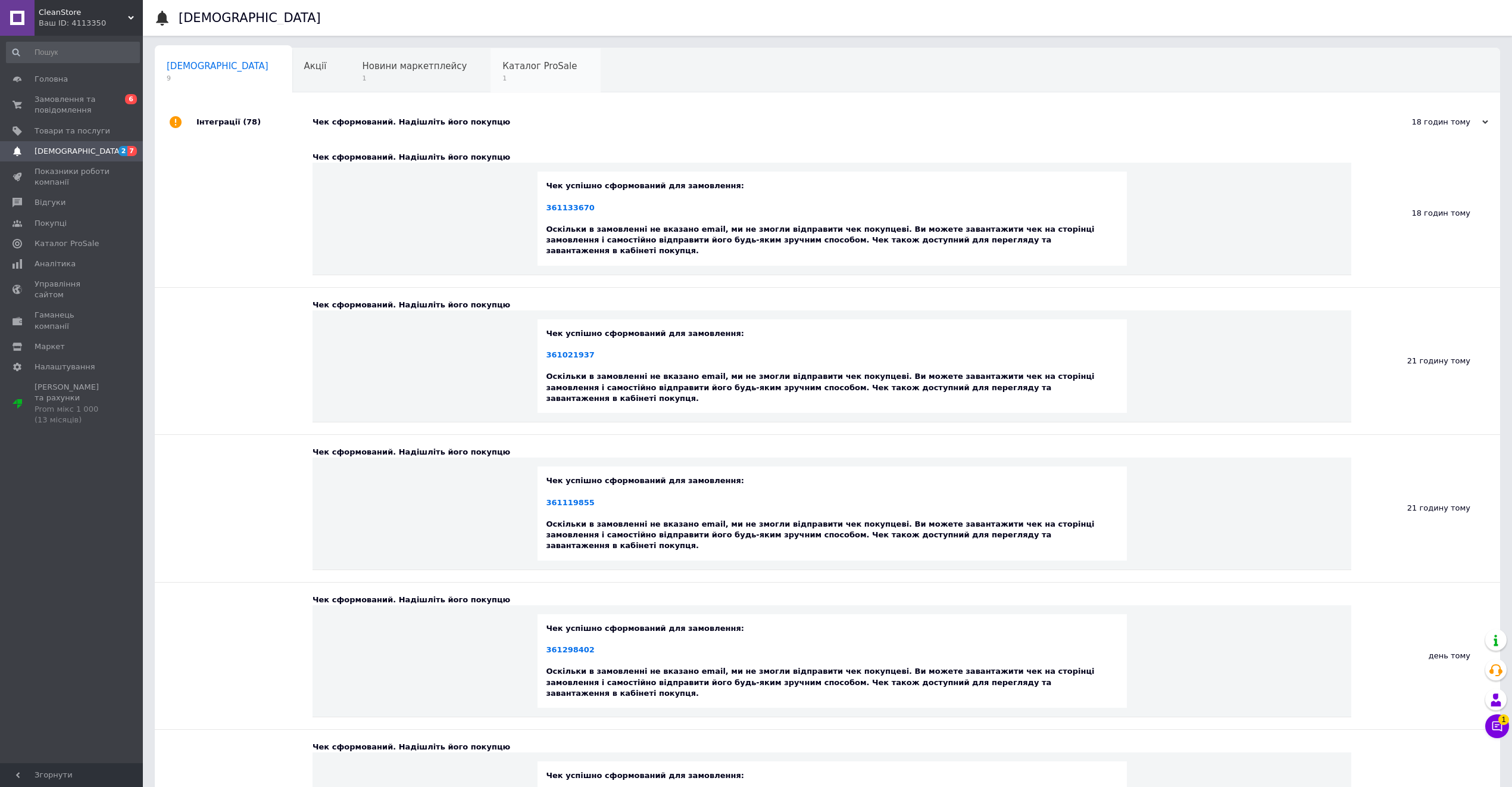
click at [502, 77] on span "1" at bounding box center [540, 78] width 74 height 9
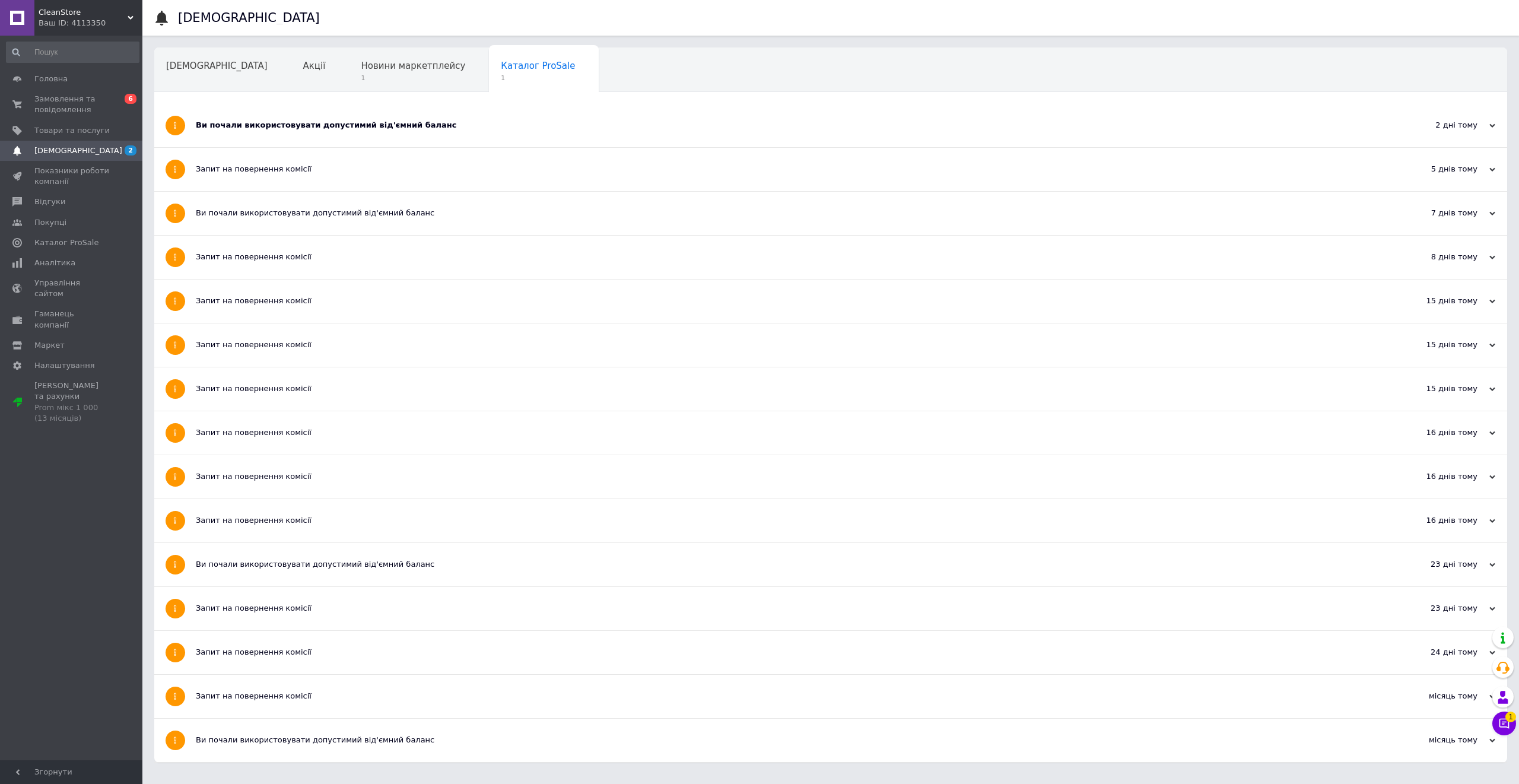
click at [353, 127] on div "Ви почали використовувати допустимий від'ємний баланс" at bounding box center [786, 125] width 1181 height 11
click at [361, 65] on span "Новини маркетплейсу" at bounding box center [412, 65] width 104 height 11
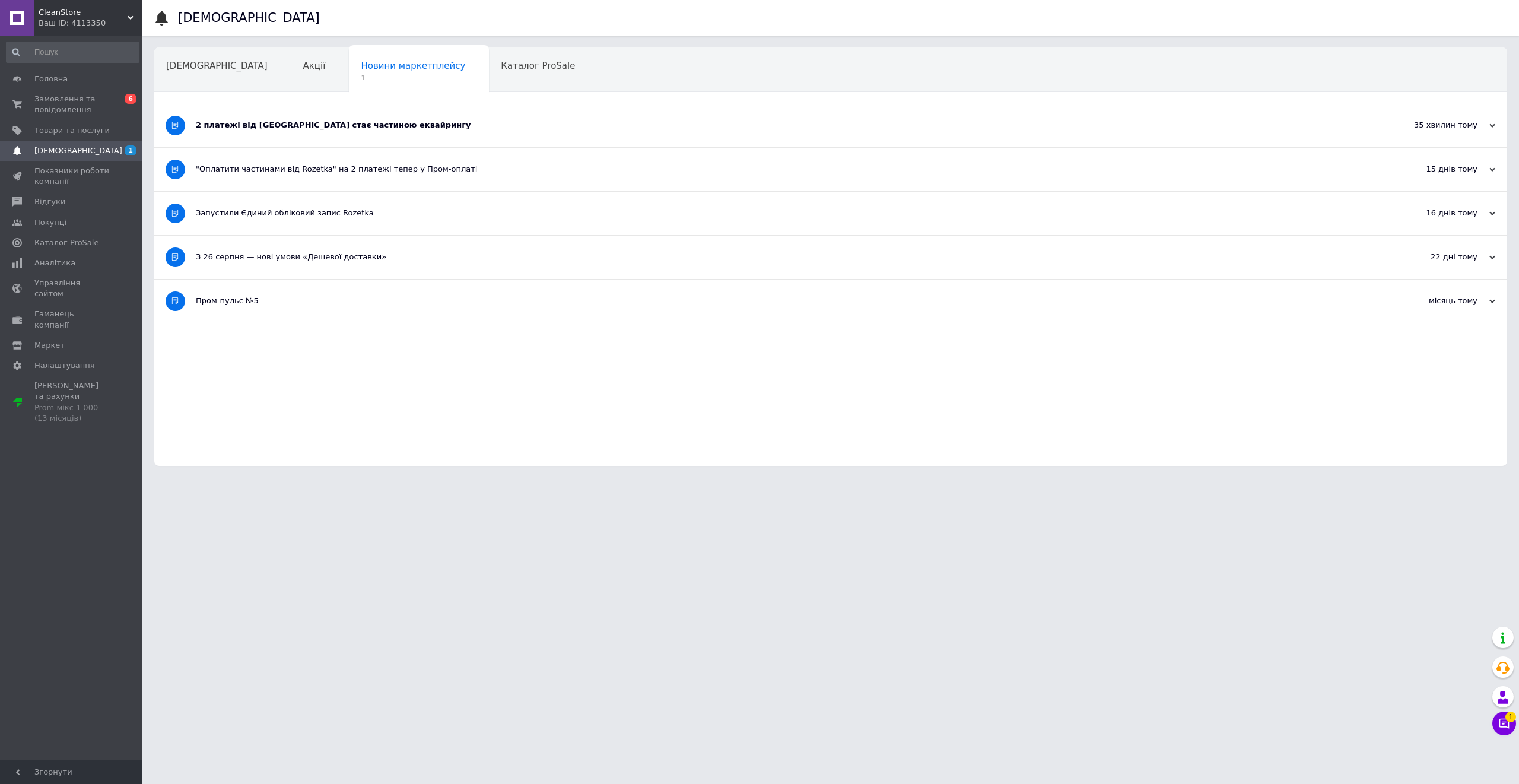
click at [331, 140] on div "2 платежі від [GEOGRAPHIC_DATA] стає частиною еквайрингу" at bounding box center [786, 126] width 1181 height 43
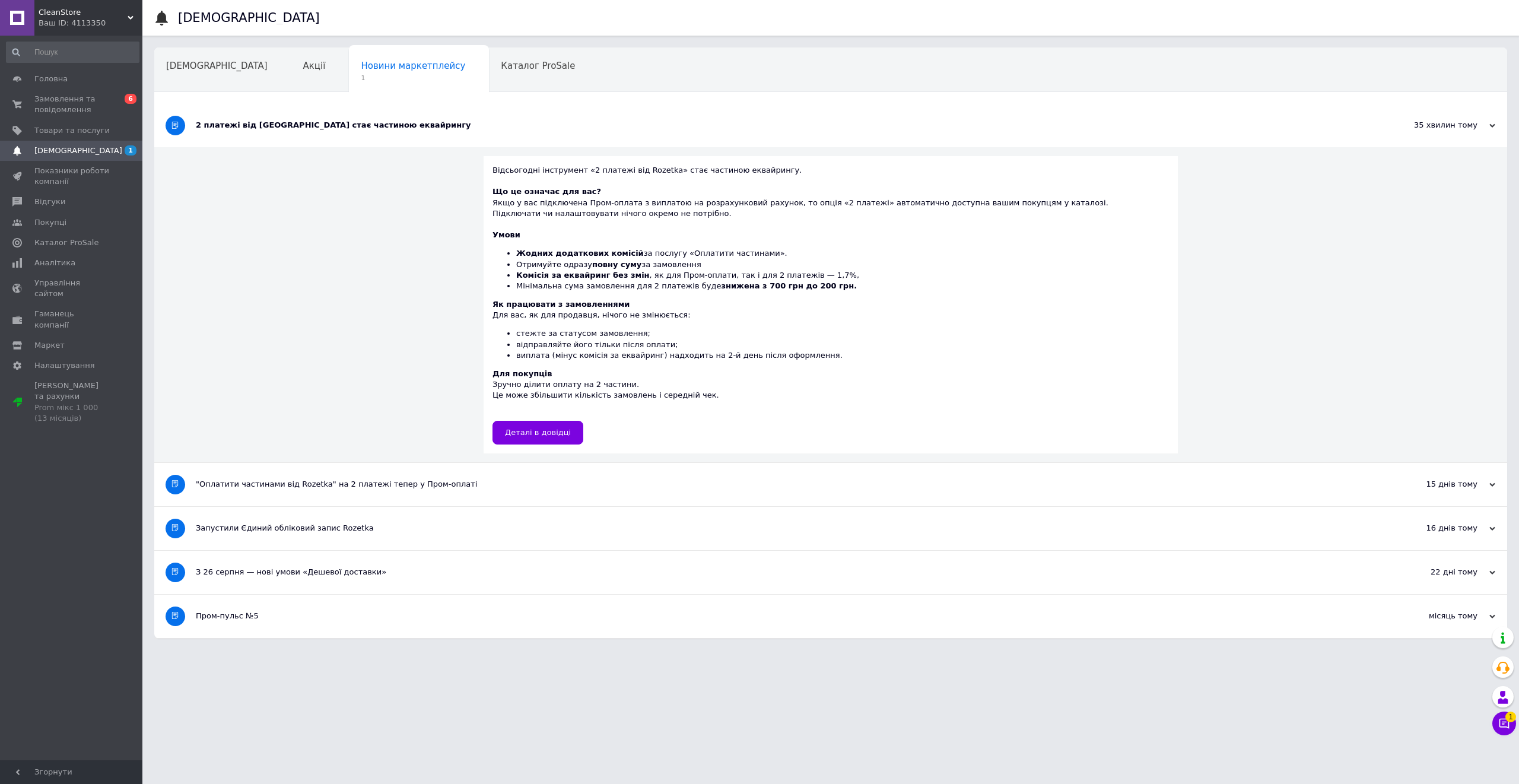
click at [345, 170] on div "Відсьогодні інструмент «2 платежі від Rozetka» стає частиною еквайрингу. Що це …" at bounding box center [830, 305] width 1353 height 316
click at [101, 107] on span "Замовлення та повідомлення" at bounding box center [71, 104] width 75 height 21
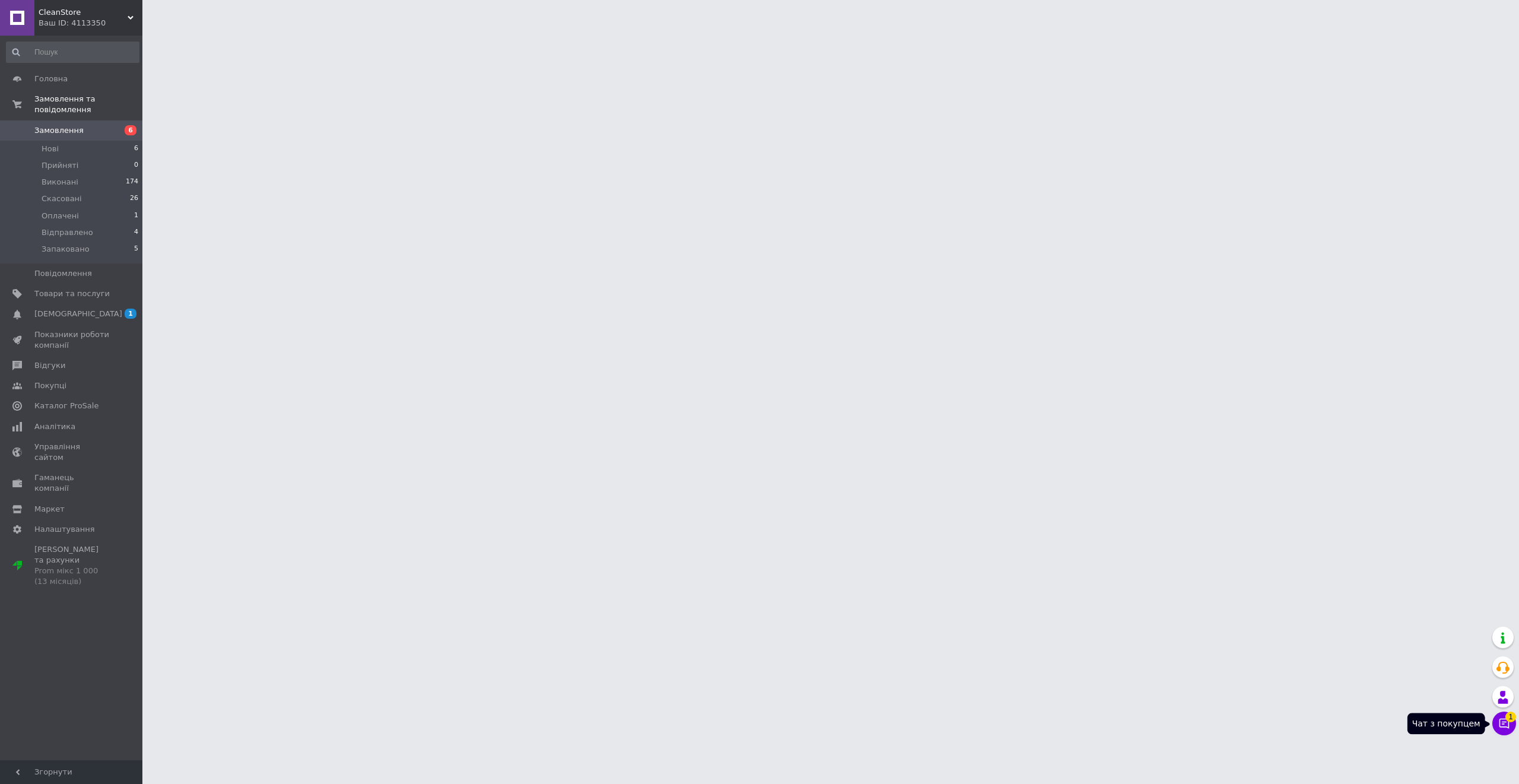
click at [1499, 724] on icon at bounding box center [1504, 723] width 12 height 12
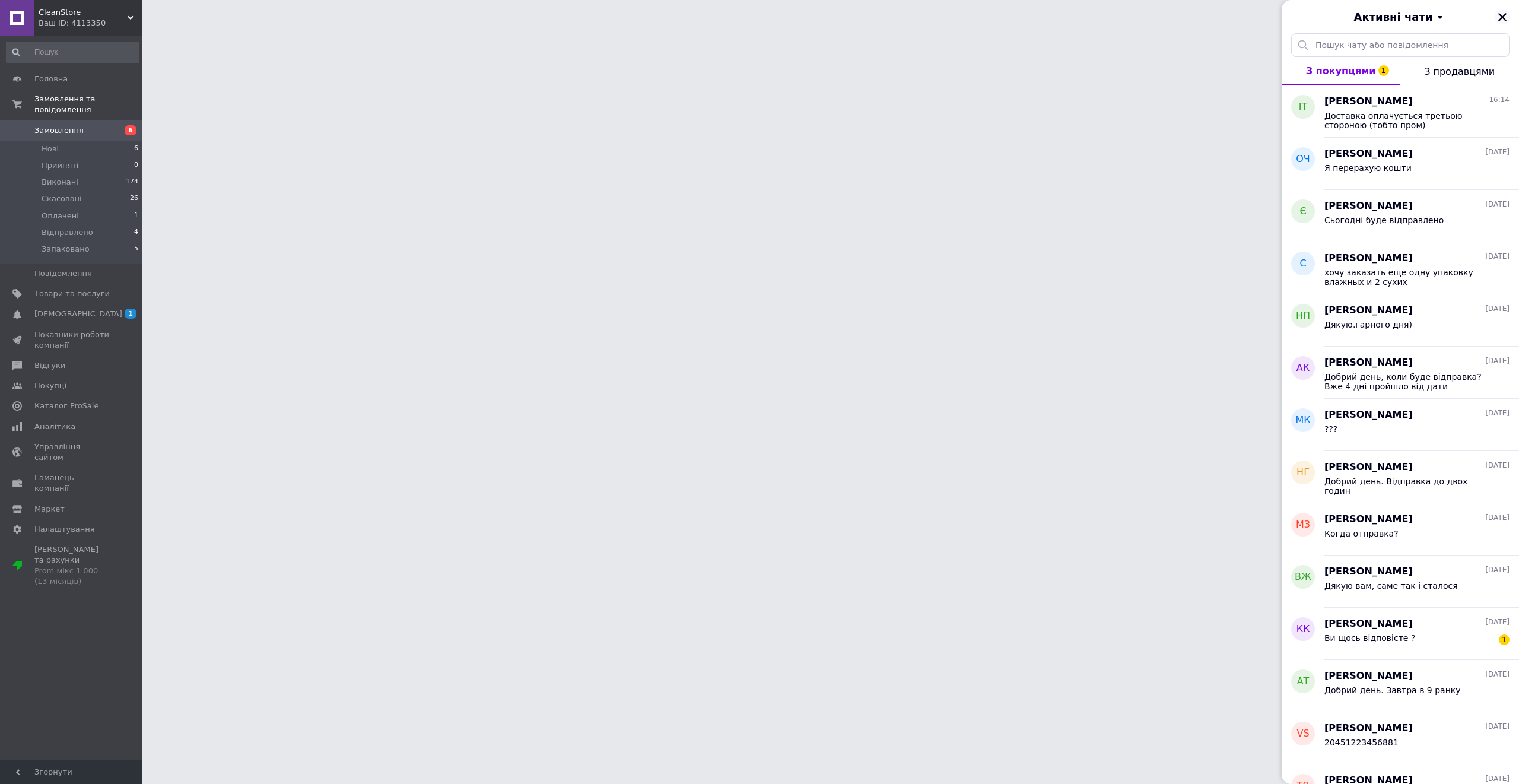
click at [1505, 19] on icon "Закрити" at bounding box center [1502, 17] width 9 height 9
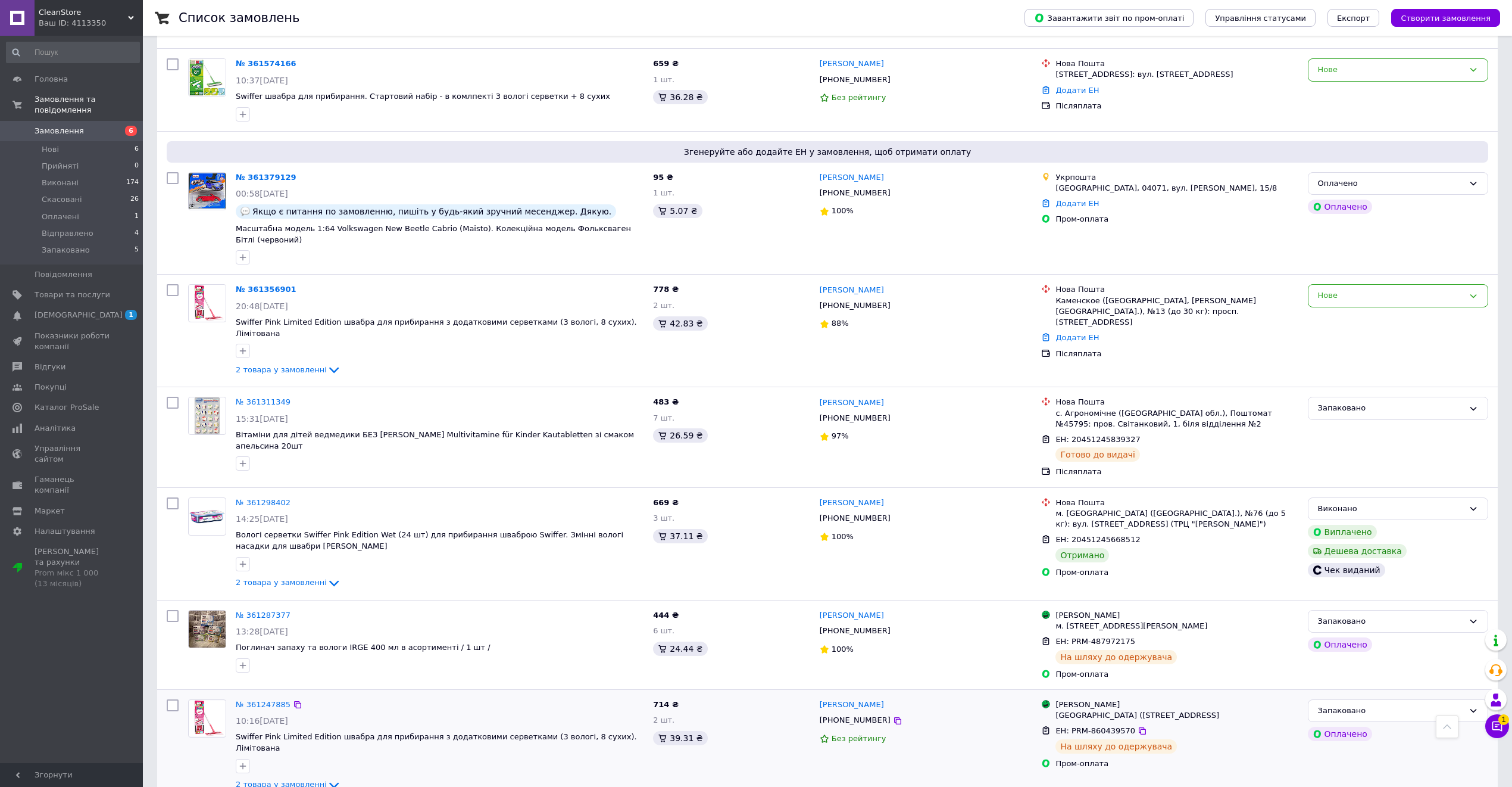
scroll to position [158, 0]
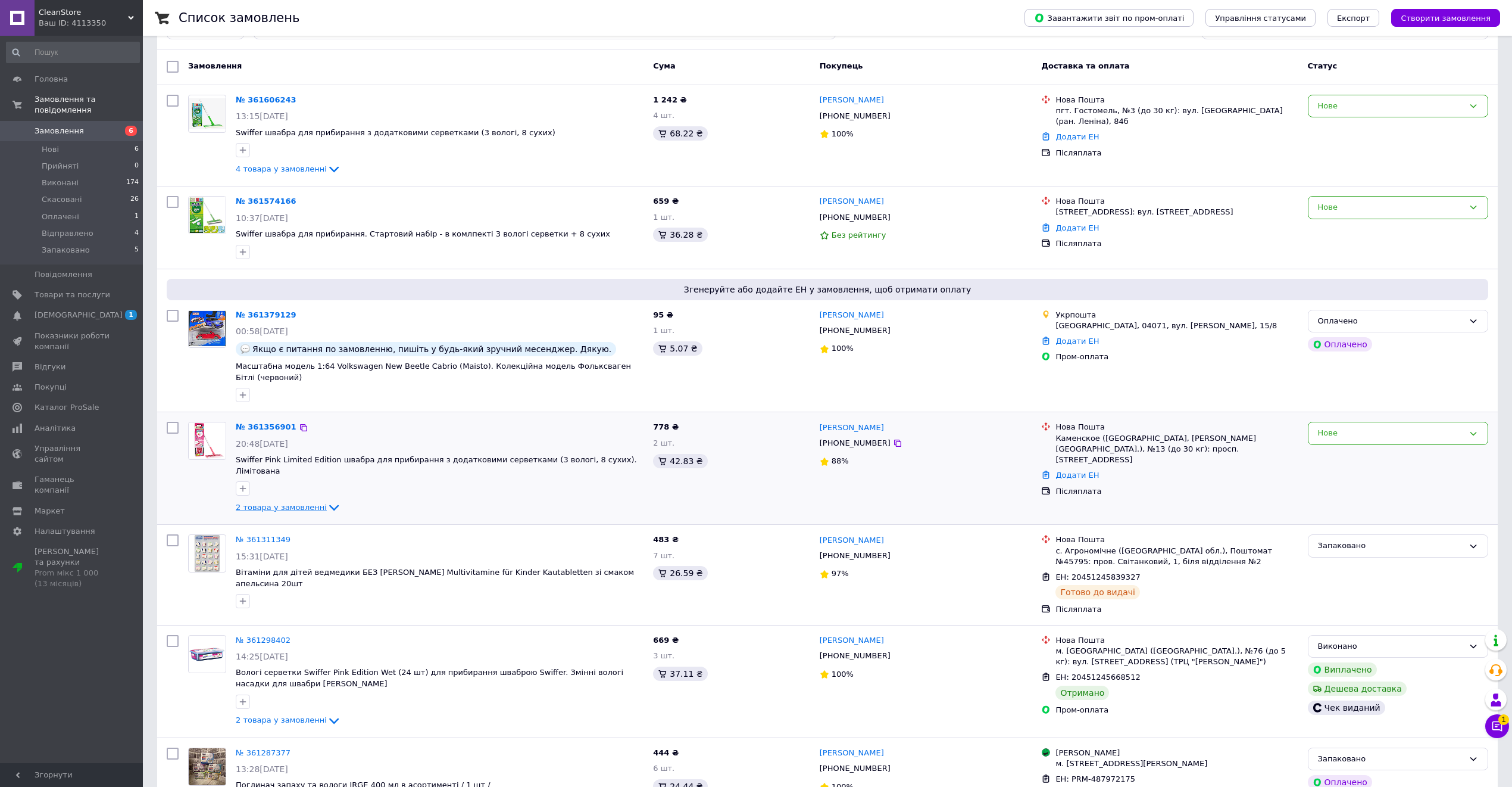
click at [287, 503] on span "2 товара у замовленні" at bounding box center [281, 506] width 91 height 9
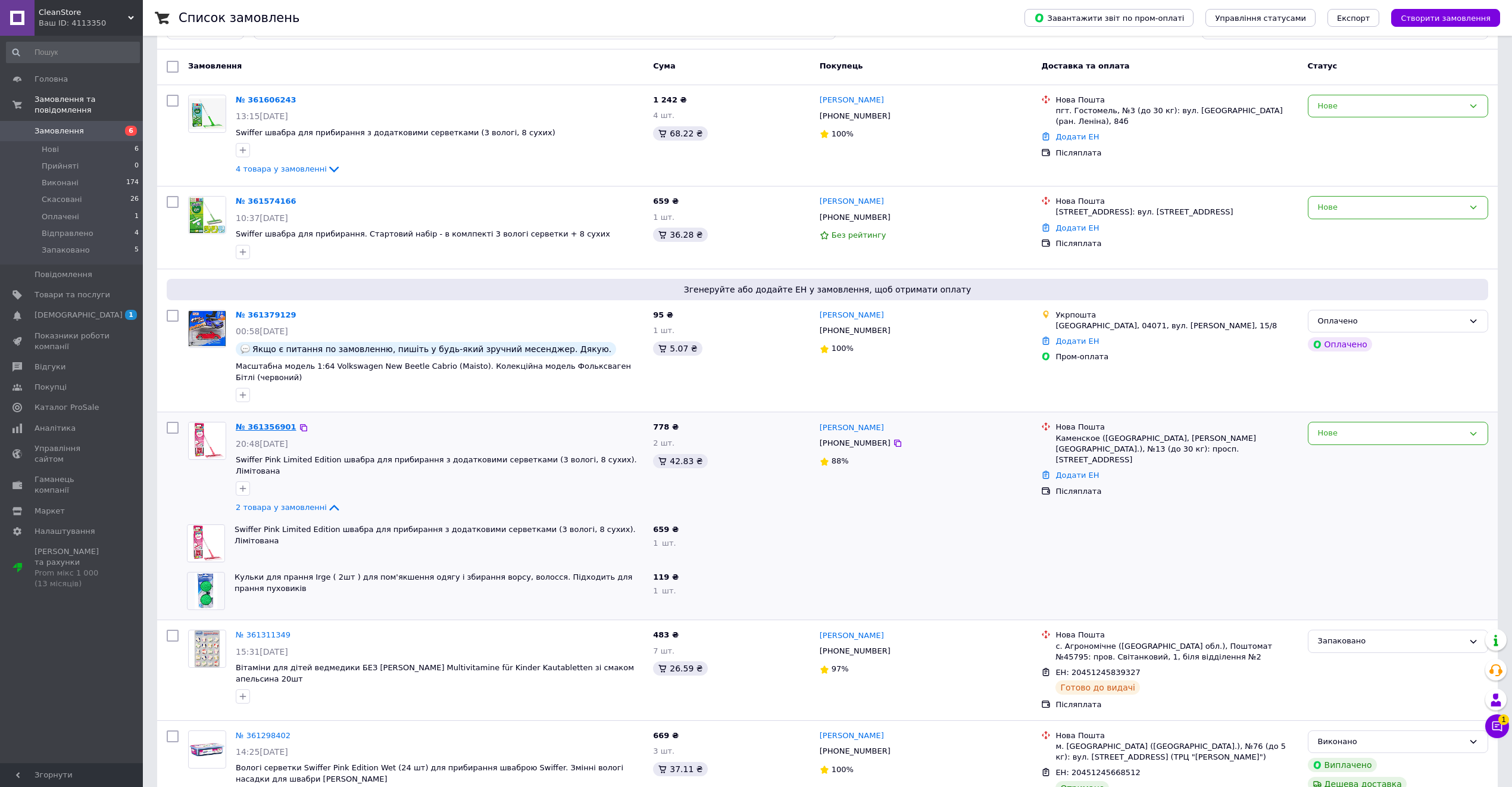
click at [269, 422] on link "№ 361356901" at bounding box center [266, 426] width 61 height 9
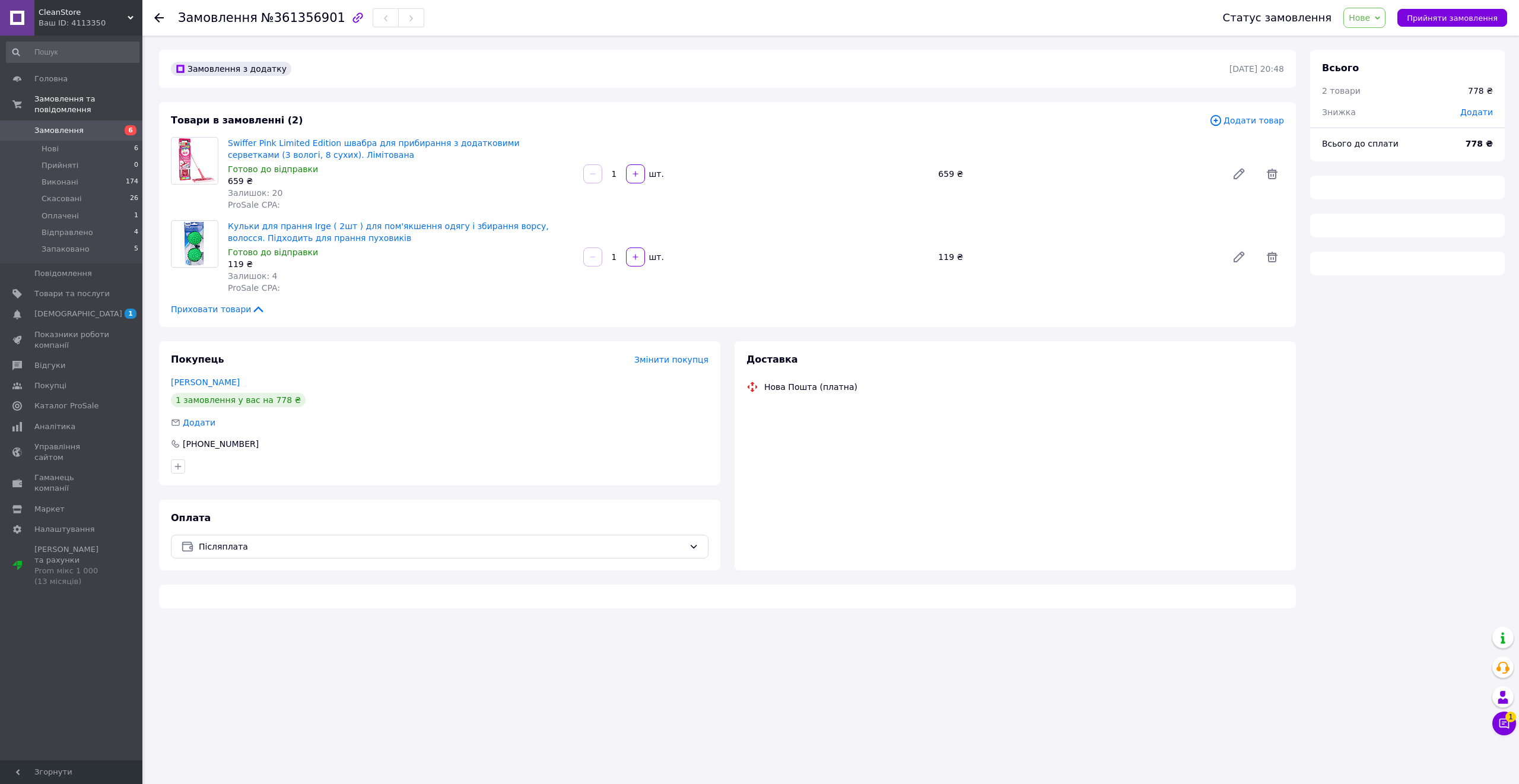
click at [1356, 20] on span "Нове" at bounding box center [1364, 18] width 42 height 20
click at [1370, 33] on li "Прийнято" at bounding box center [1376, 42] width 63 height 18
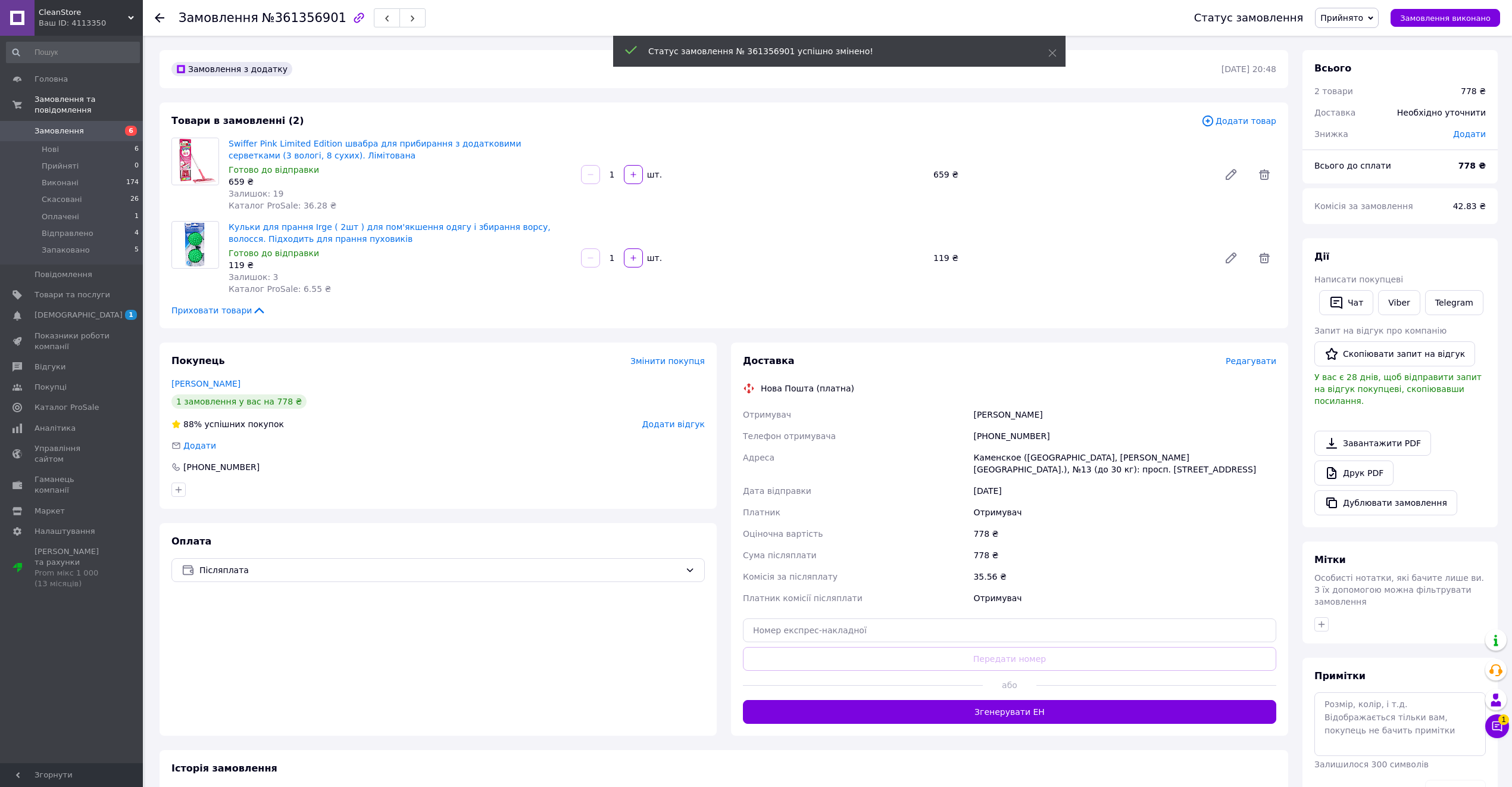
click at [1361, 11] on span "Прийнято" at bounding box center [1347, 18] width 64 height 21
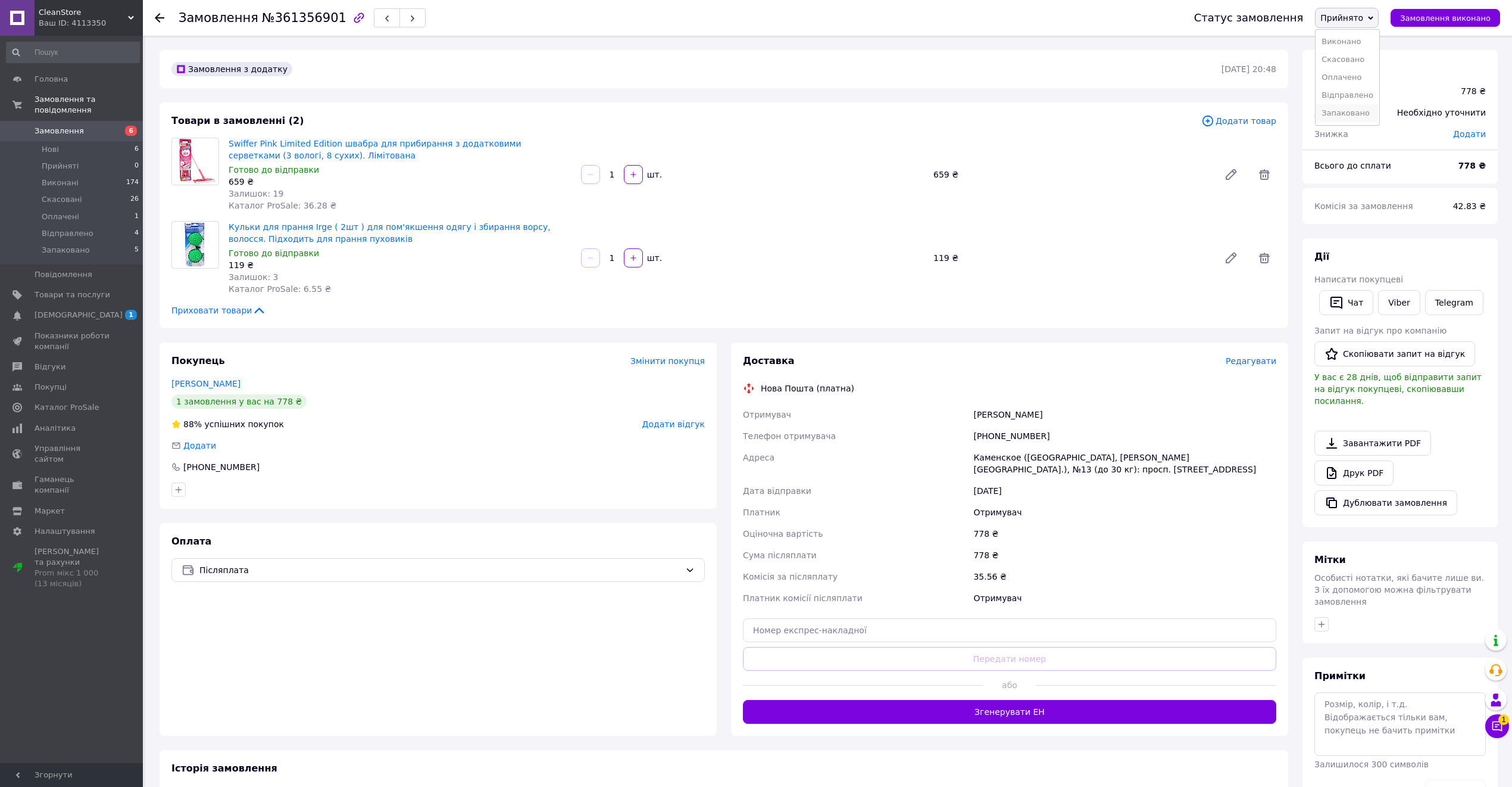
click at [1364, 112] on li "Запаковано" at bounding box center [1347, 113] width 64 height 18
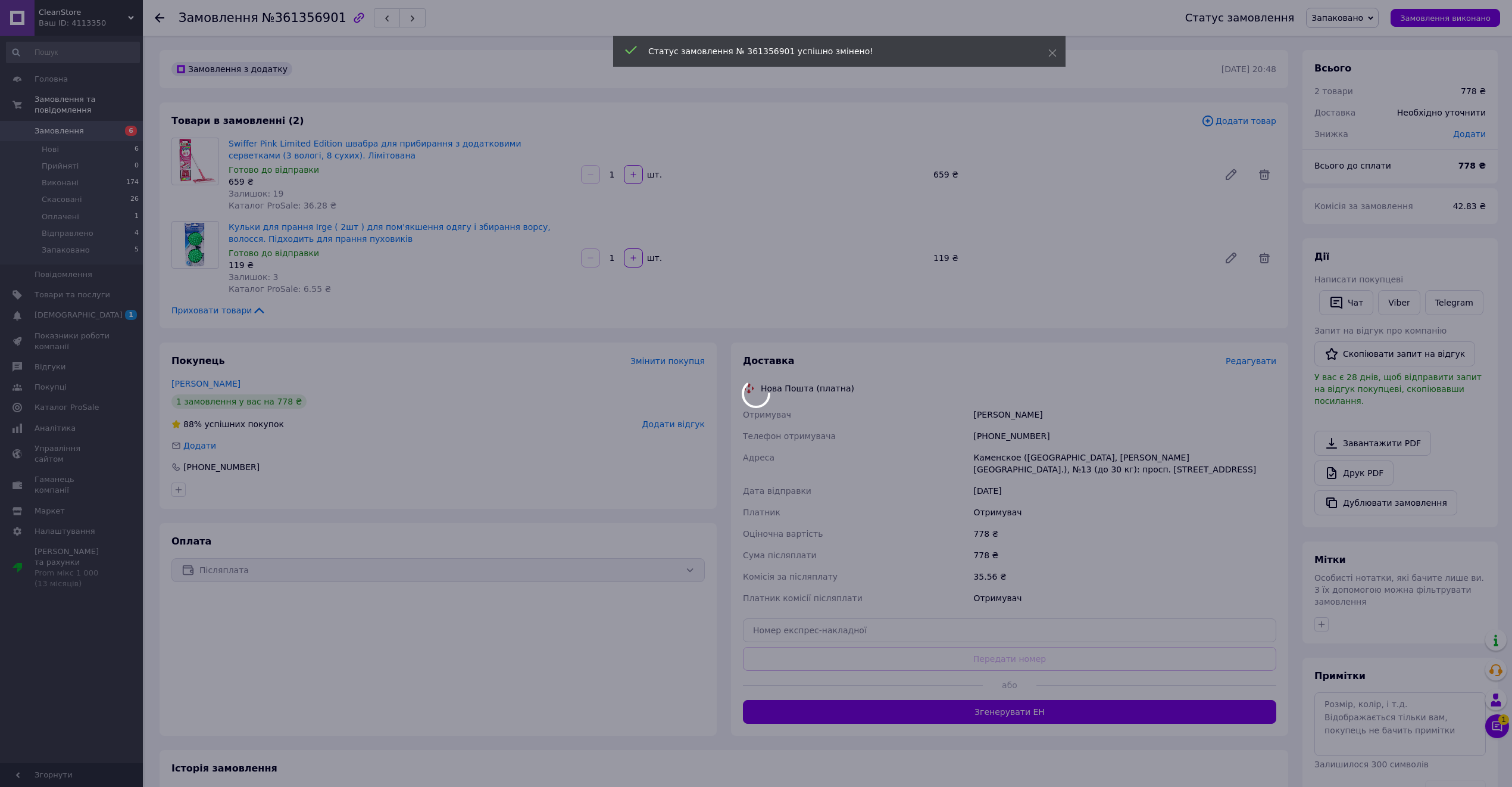
click at [1008, 436] on div at bounding box center [756, 393] width 1512 height 787
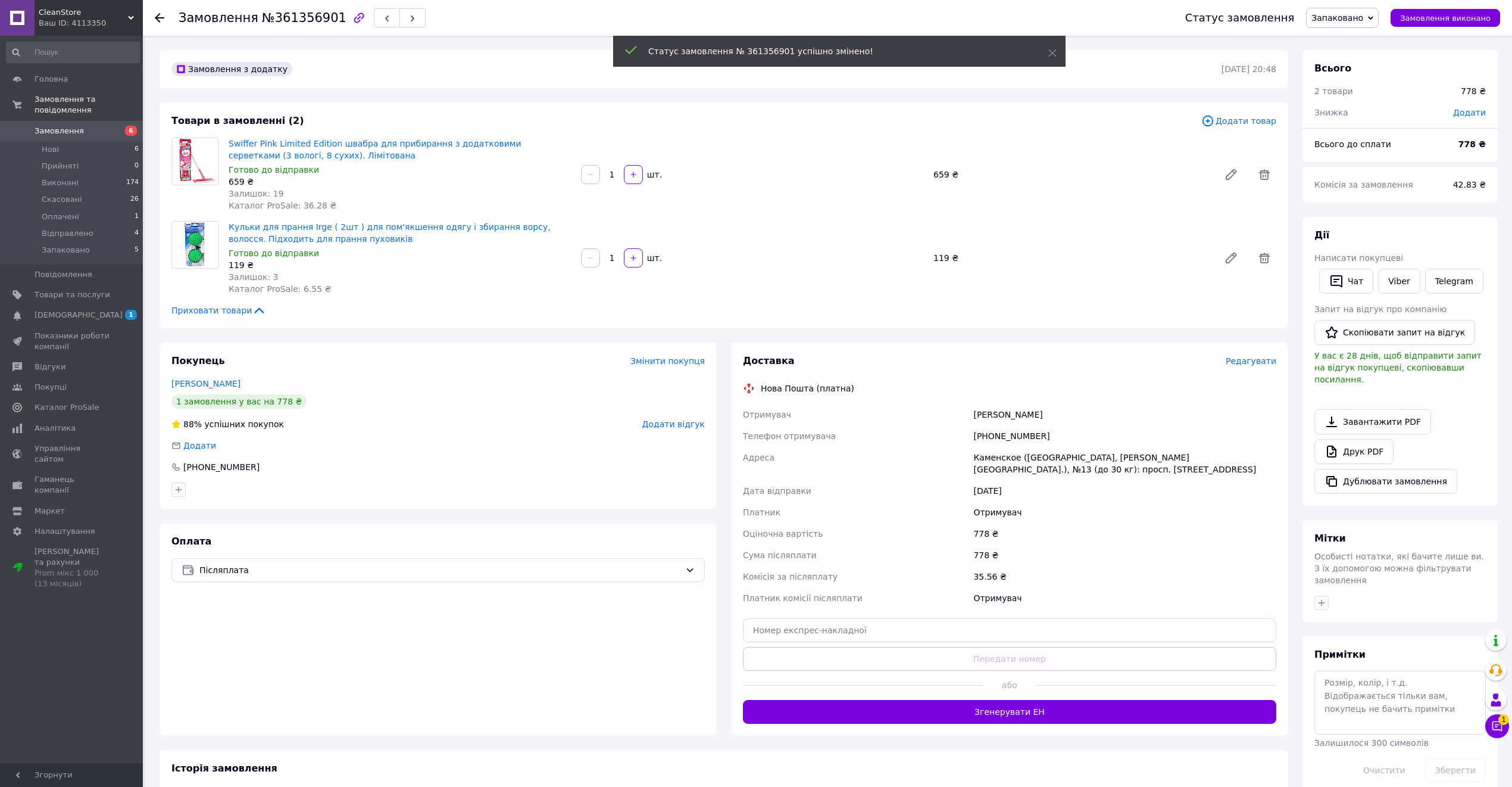
click at [1012, 432] on div "[PHONE_NUMBER]" at bounding box center [1124, 436] width 308 height 22
copy div "380679468045"
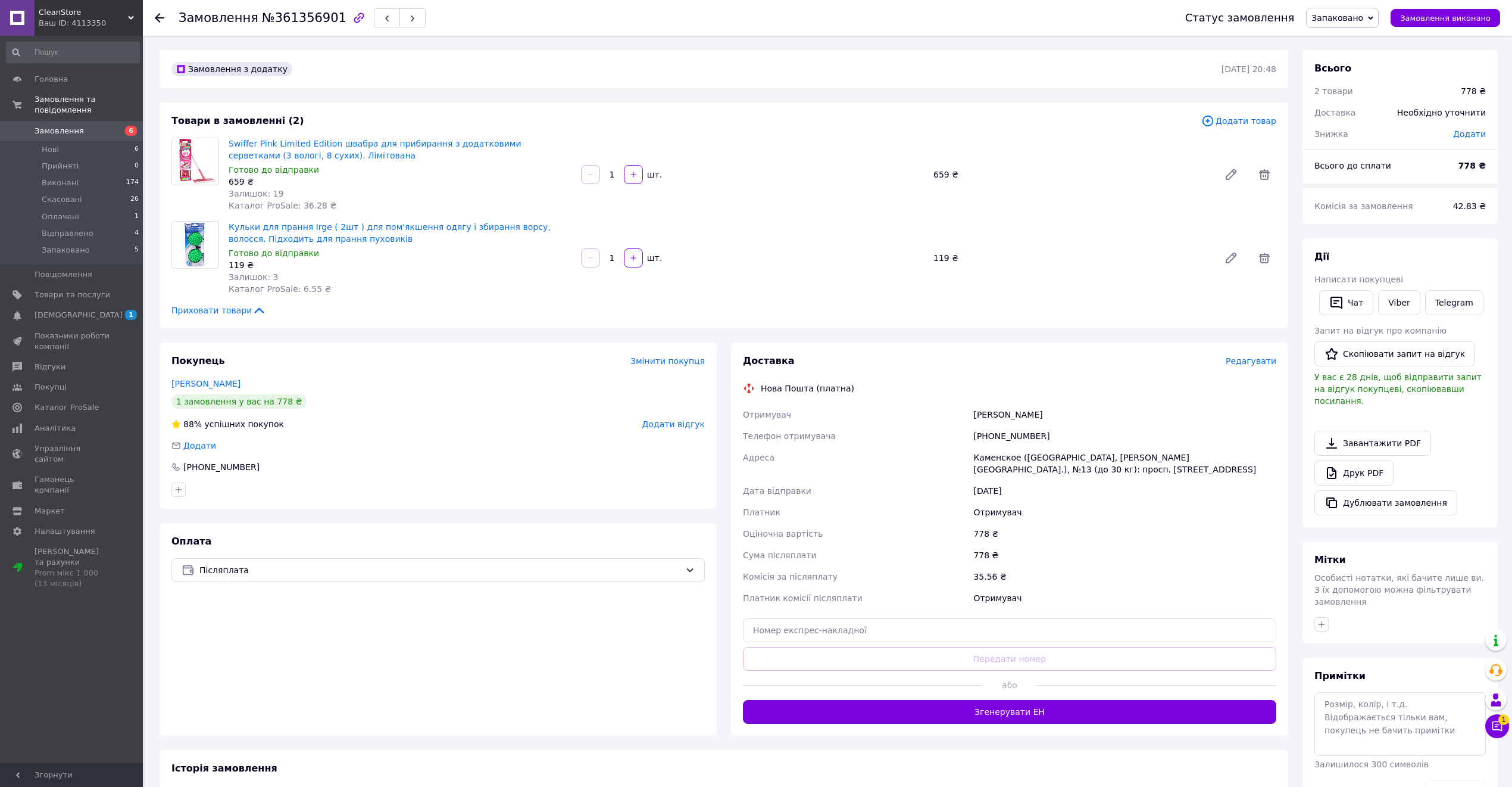
click at [996, 462] on div "Каменское ([GEOGRAPHIC_DATA], [PERSON_NAME][GEOGRAPHIC_DATA].), №13 (до 30 кг):…" at bounding box center [1124, 463] width 308 height 33
copy div "Каменское"
click at [1003, 620] on input "text" at bounding box center [1010, 630] width 534 height 23
paste input "20451247324872"
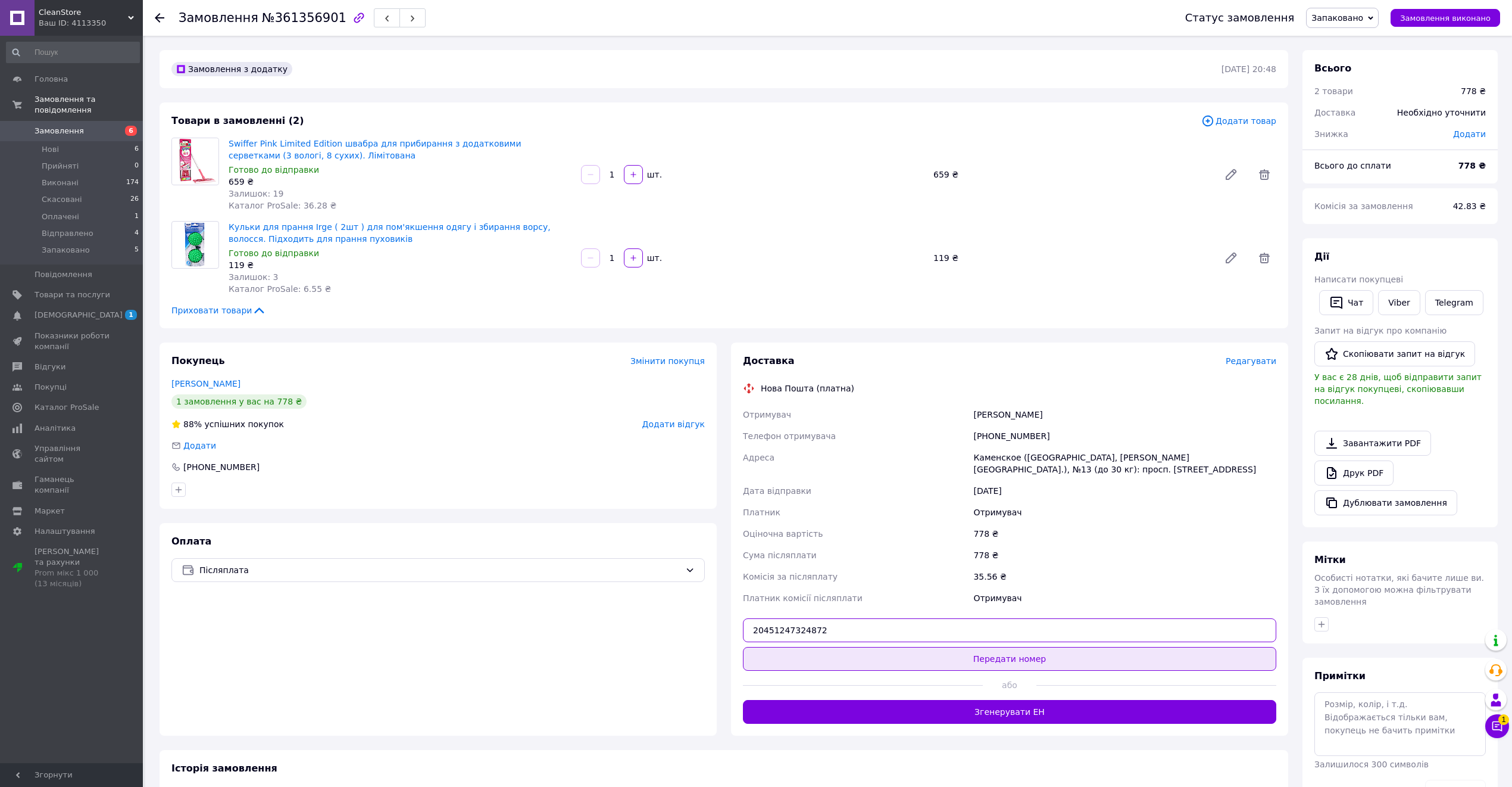
type input "20451247324872"
click at [991, 653] on button "Передати номер" at bounding box center [1010, 659] width 534 height 23
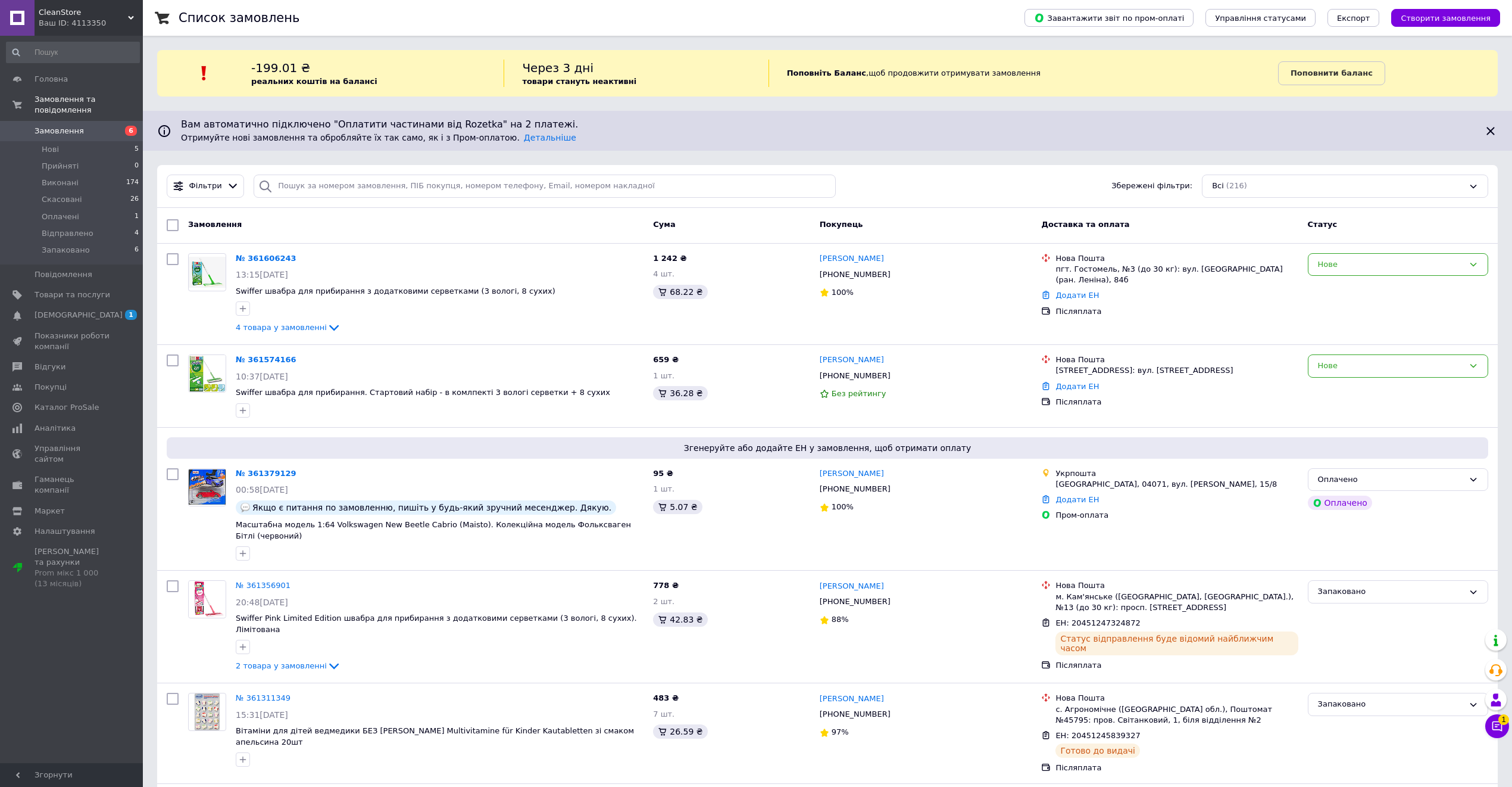
click at [1505, 724] on button "Чат з покупцем 1" at bounding box center [1497, 725] width 23 height 23
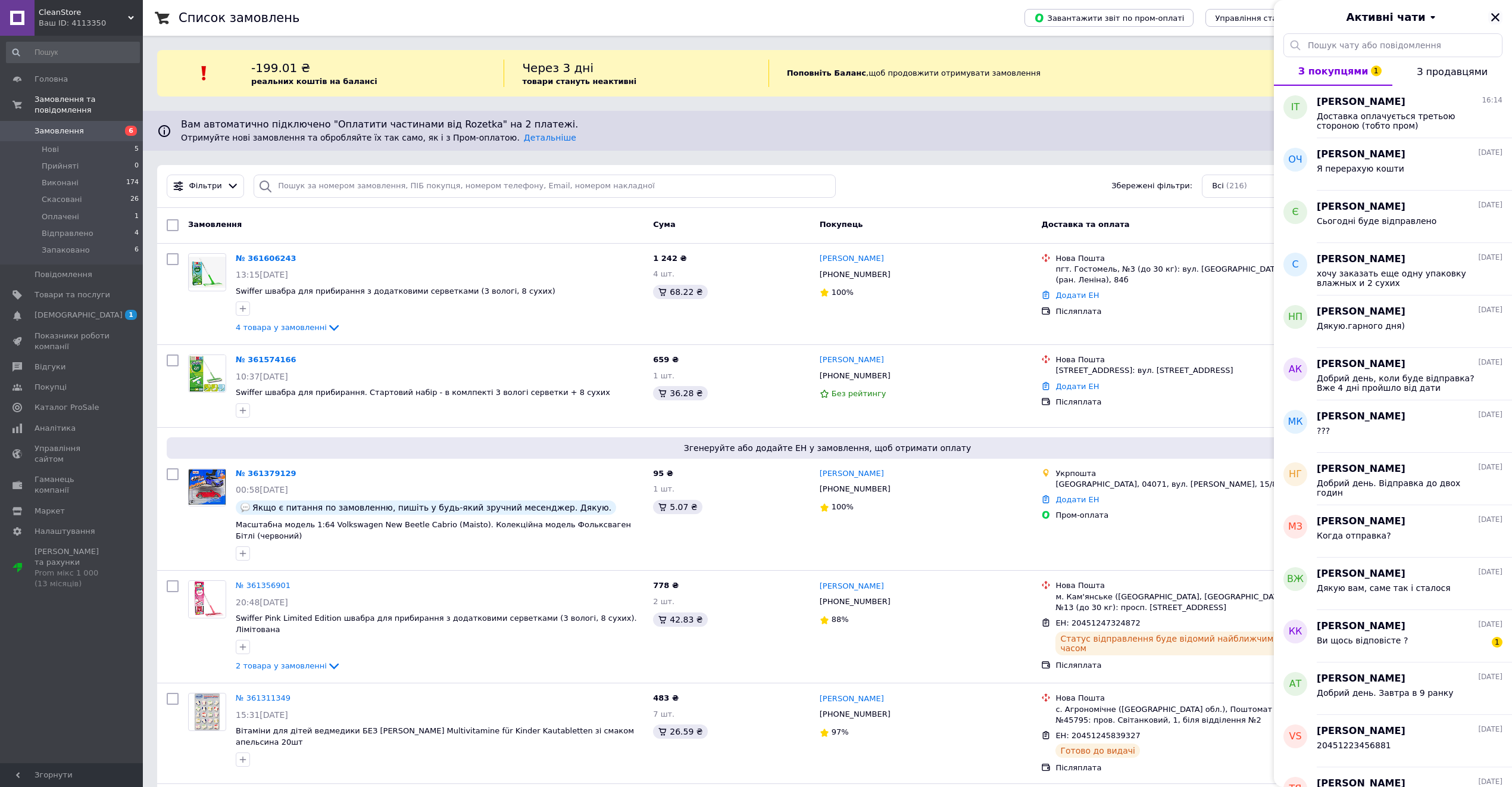
click at [1498, 22] on button "Закрити" at bounding box center [1495, 17] width 15 height 15
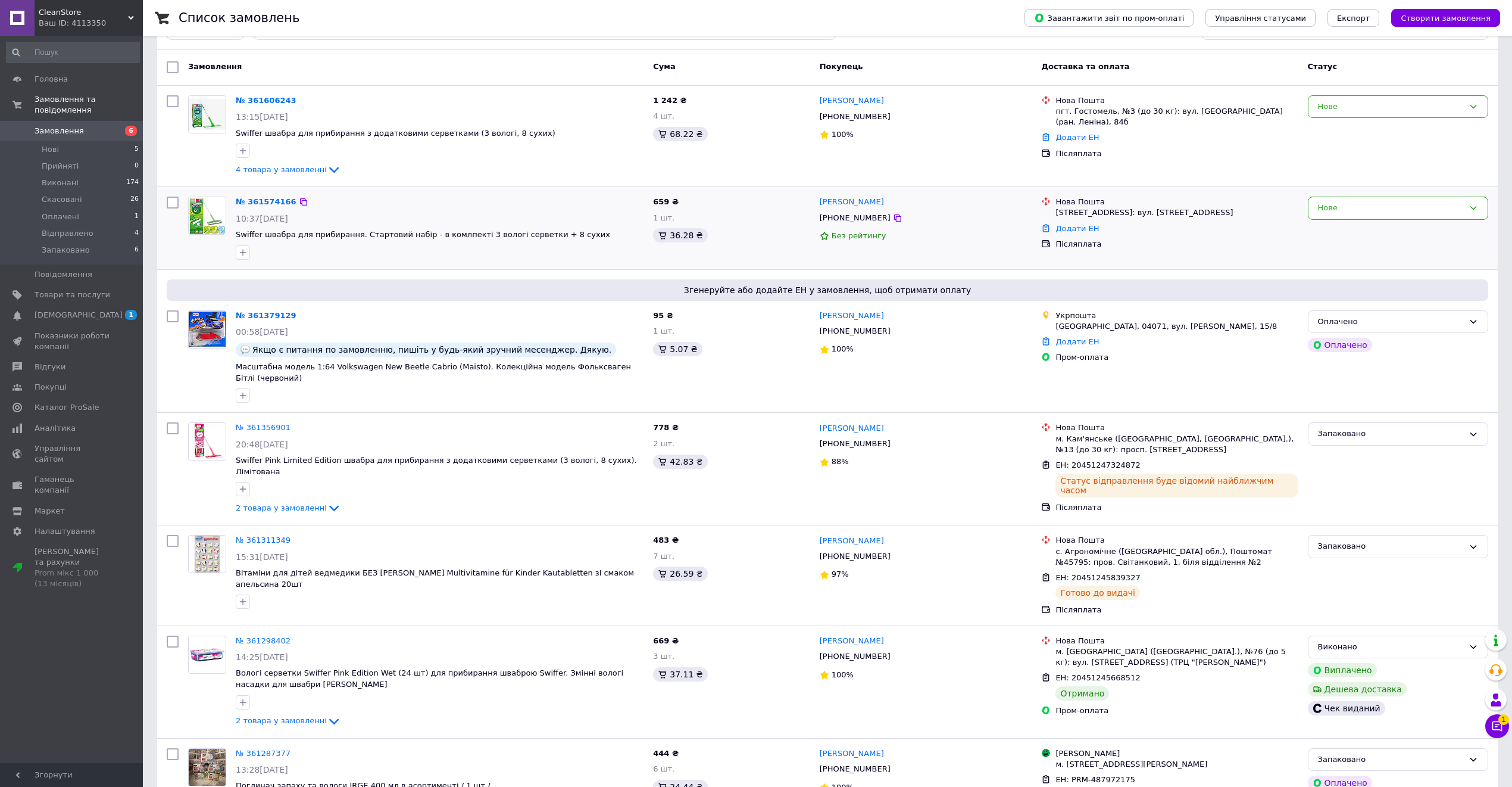
scroll to position [158, 0]
click at [252, 203] on link "№ 361574166" at bounding box center [266, 200] width 61 height 9
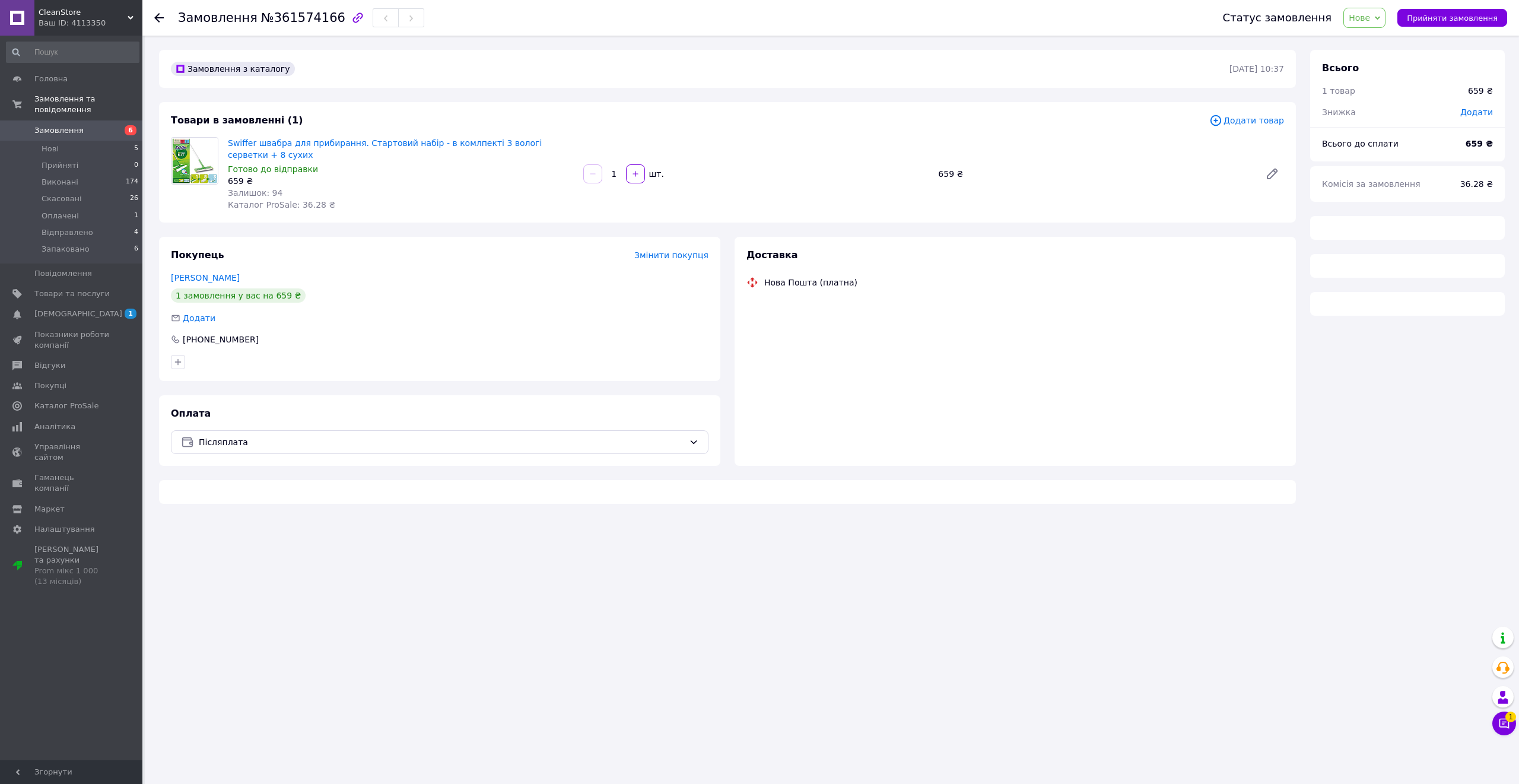
click at [1361, 21] on span "Нове" at bounding box center [1360, 18] width 21 height 10
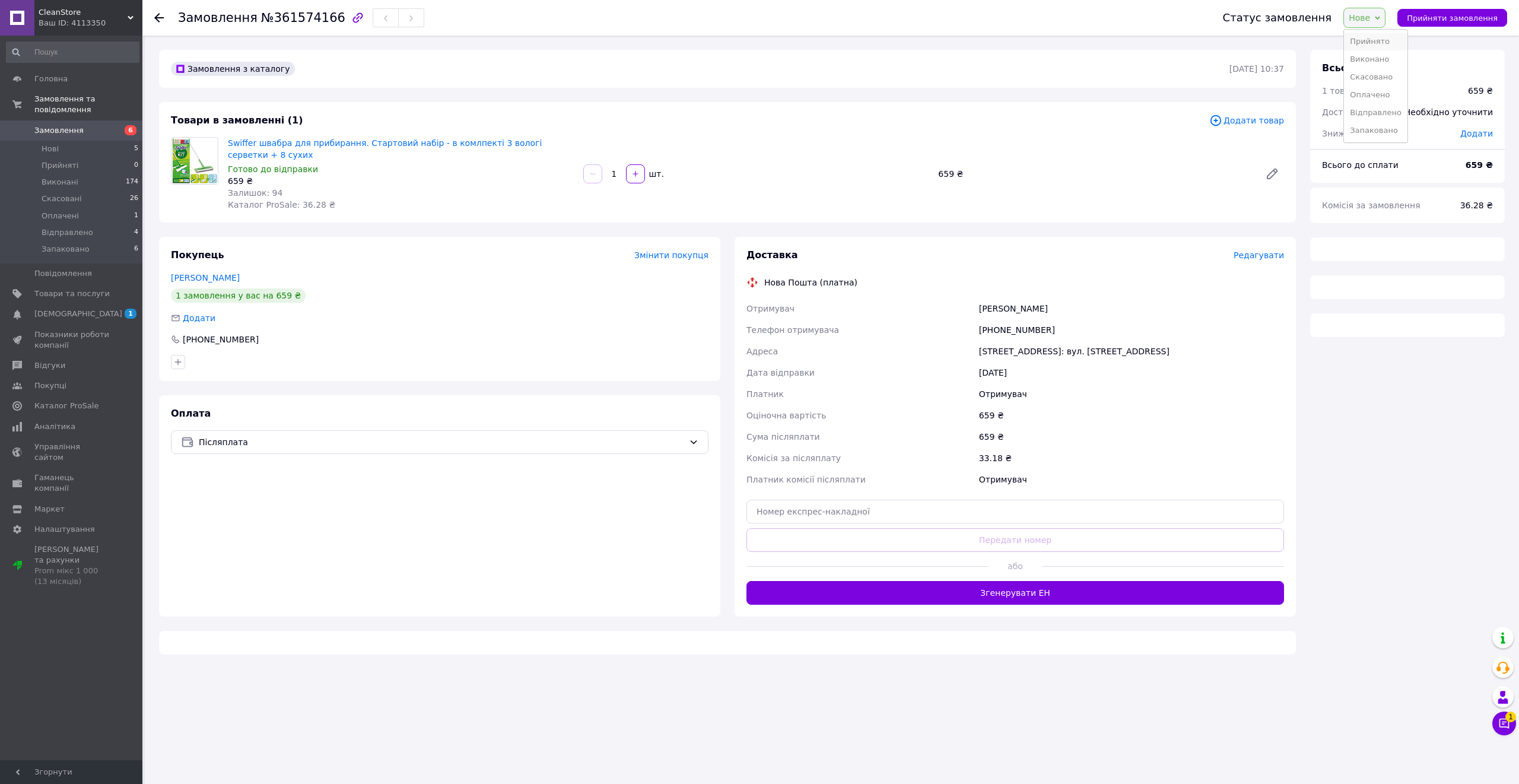
click at [1368, 34] on li "Прийнято" at bounding box center [1376, 42] width 63 height 18
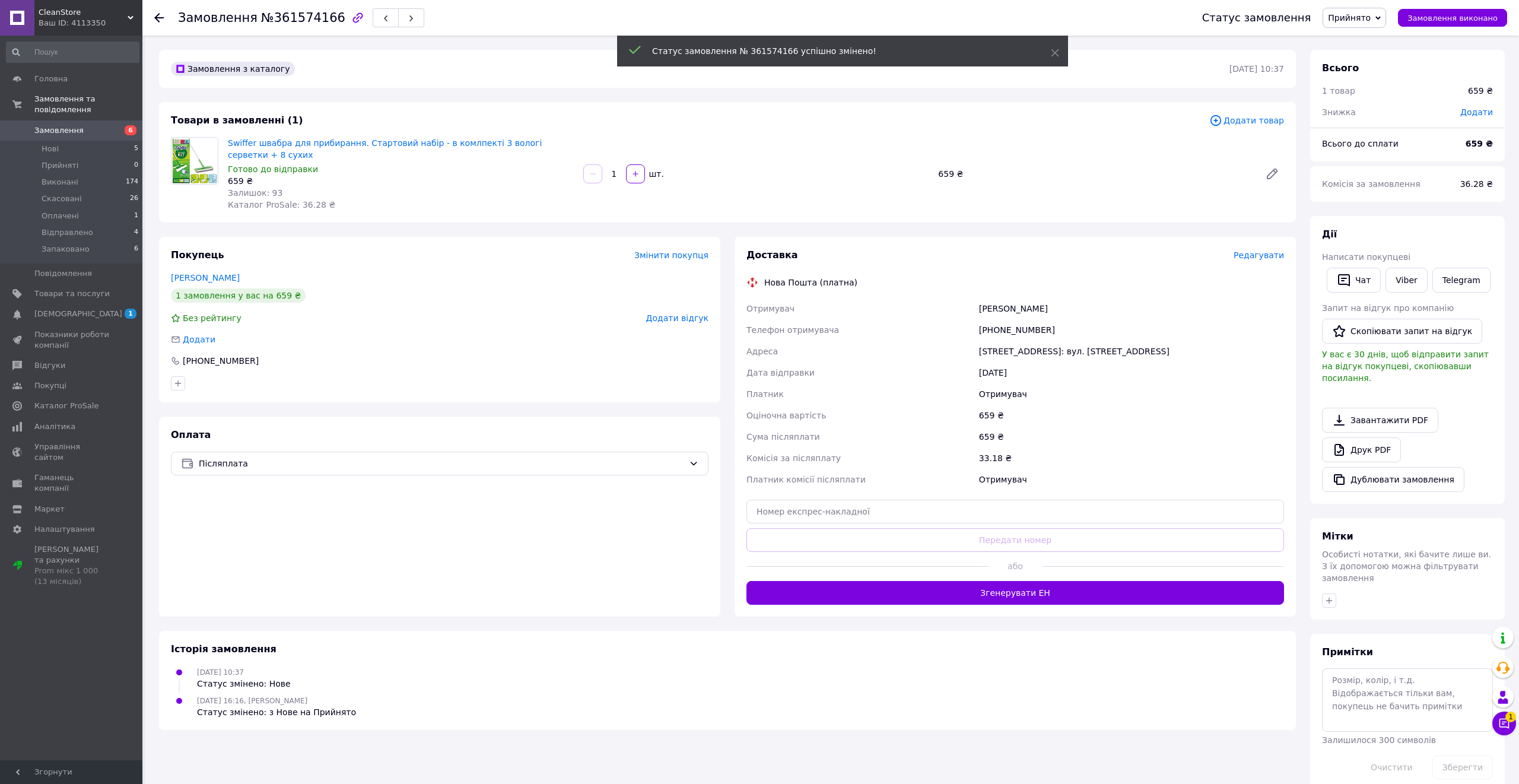
click at [1358, 18] on span "Прийнято" at bounding box center [1349, 18] width 43 height 10
click at [1378, 104] on li "Запаковано" at bounding box center [1354, 113] width 63 height 18
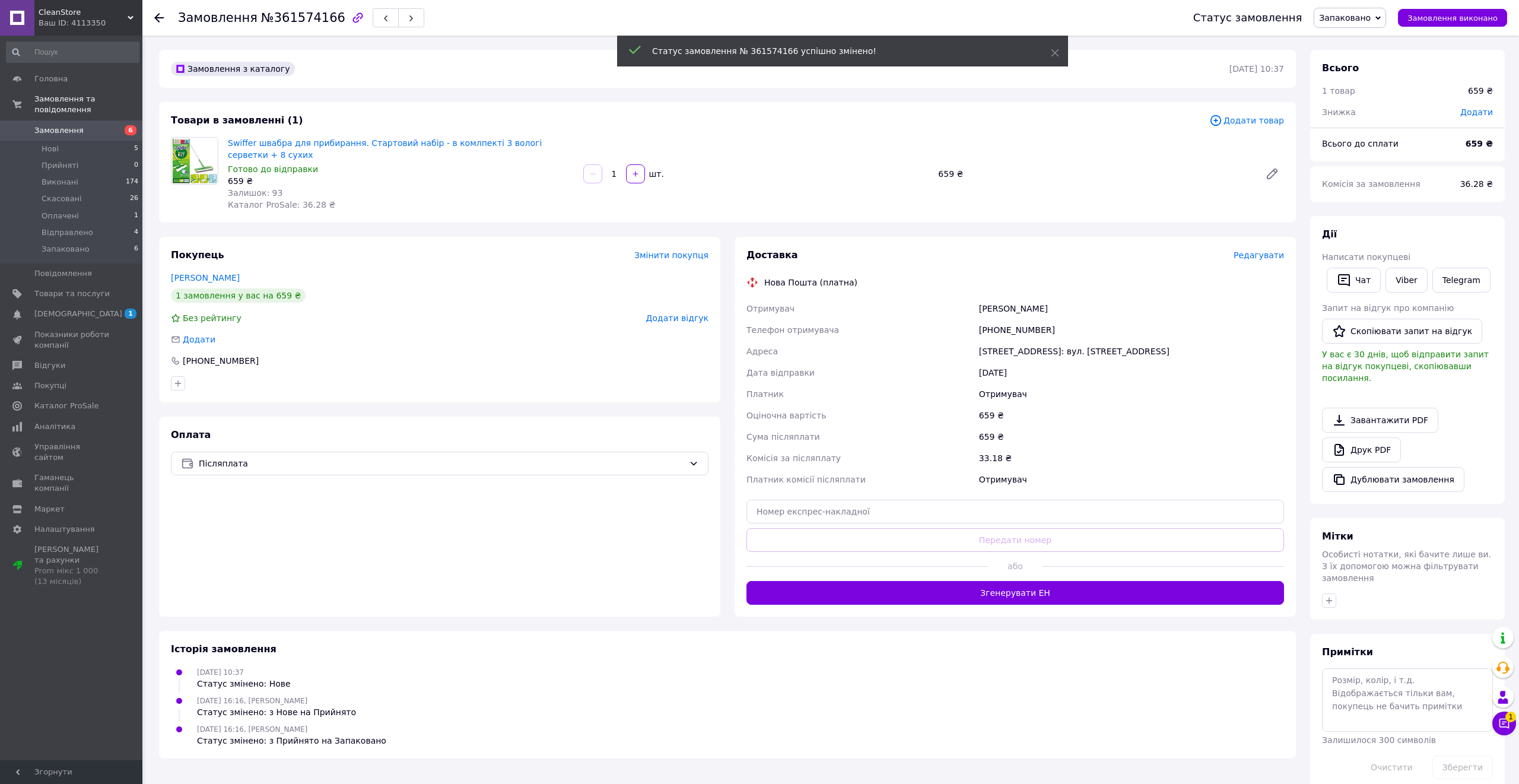
click at [1006, 328] on div "[PHONE_NUMBER]" at bounding box center [1132, 330] width 310 height 21
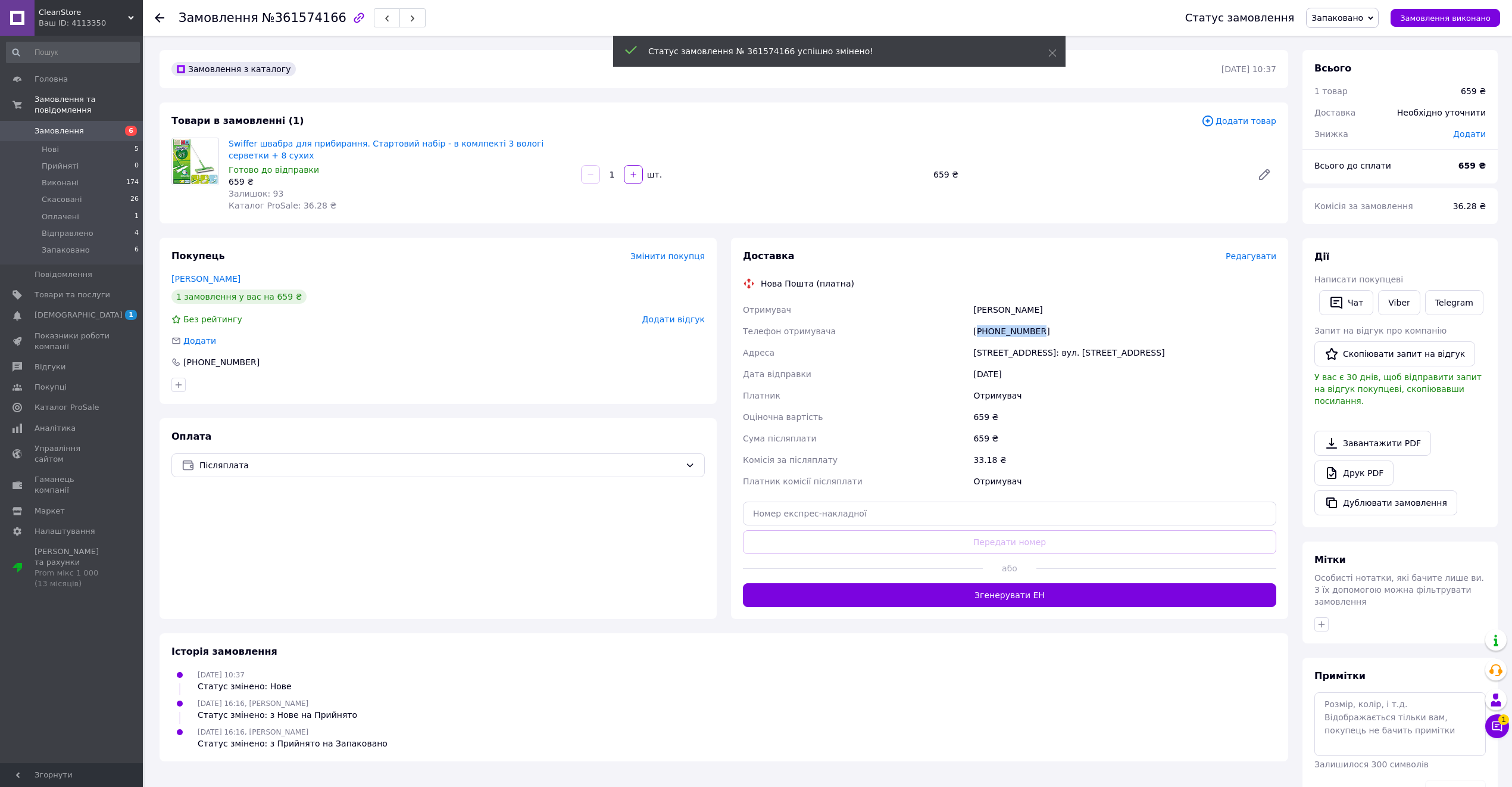
click at [1009, 329] on div "[PHONE_NUMBER]" at bounding box center [1124, 331] width 308 height 22
copy div "380675958092"
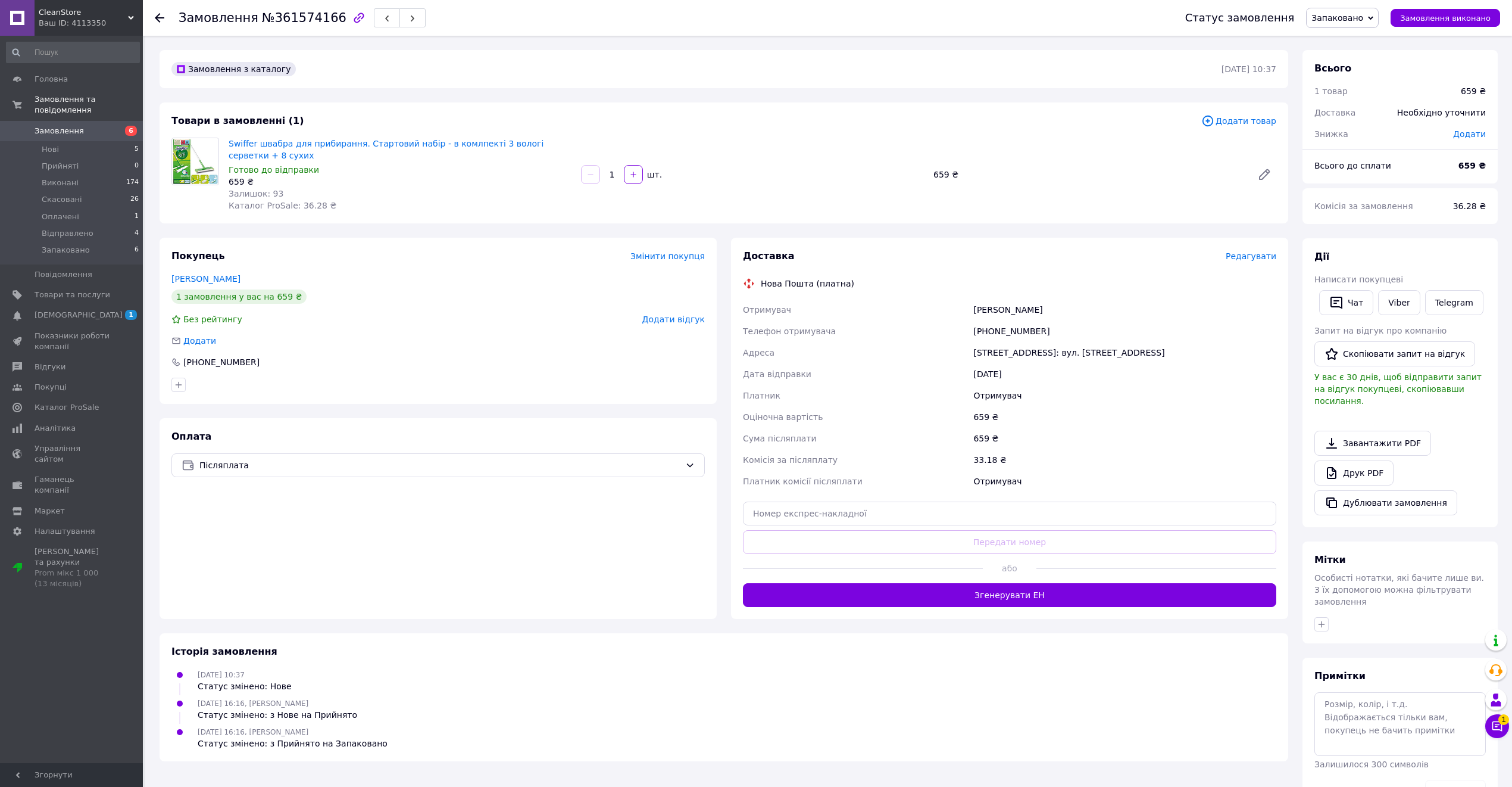
click at [994, 354] on div "[STREET_ADDRESS]: вул. [STREET_ADDRESS]" at bounding box center [1124, 353] width 308 height 22
copy div "Комарно"
click at [886, 505] on input "text" at bounding box center [1010, 513] width 534 height 23
paste input "20451247326611"
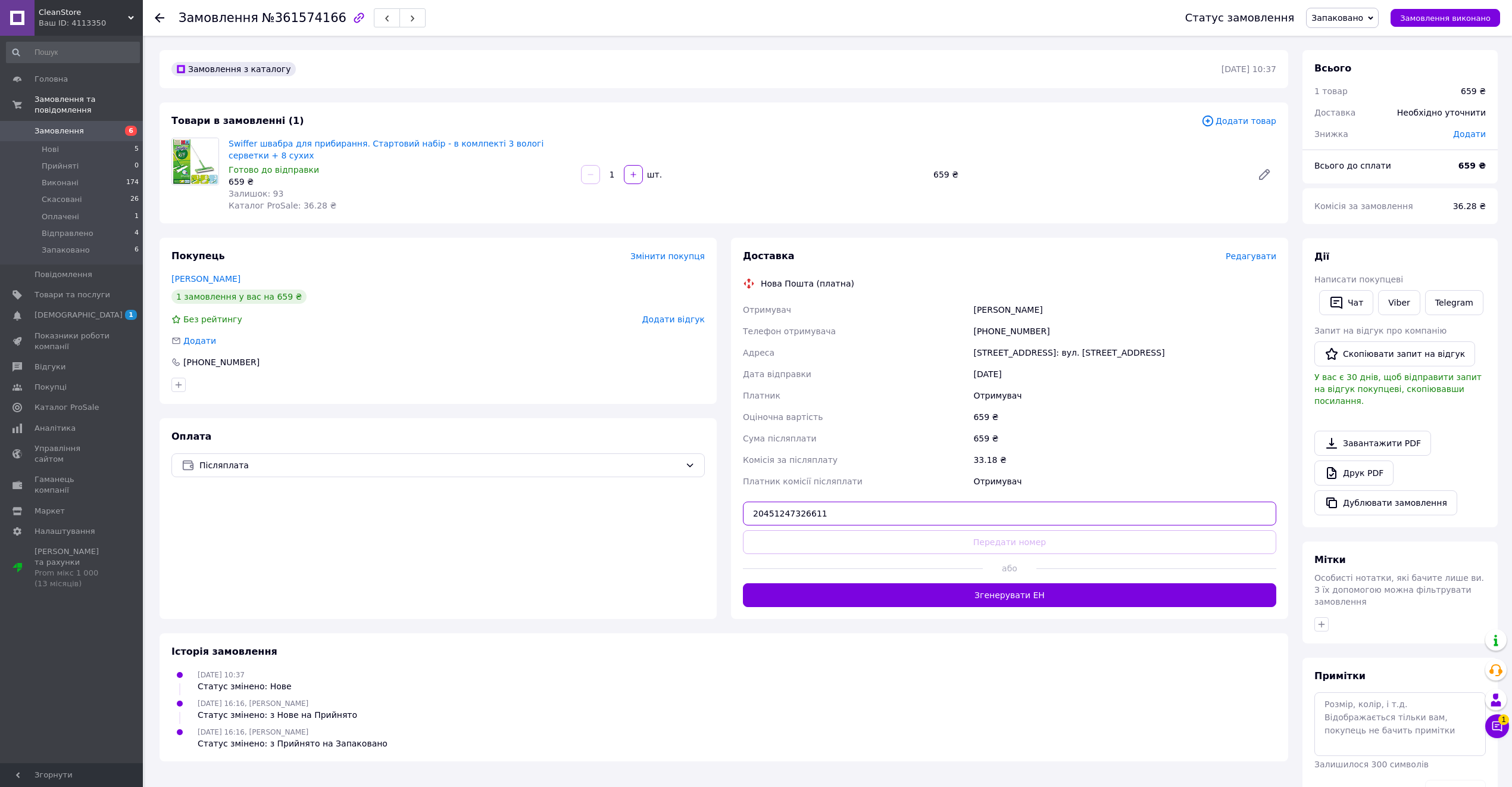
type input "20451247326611"
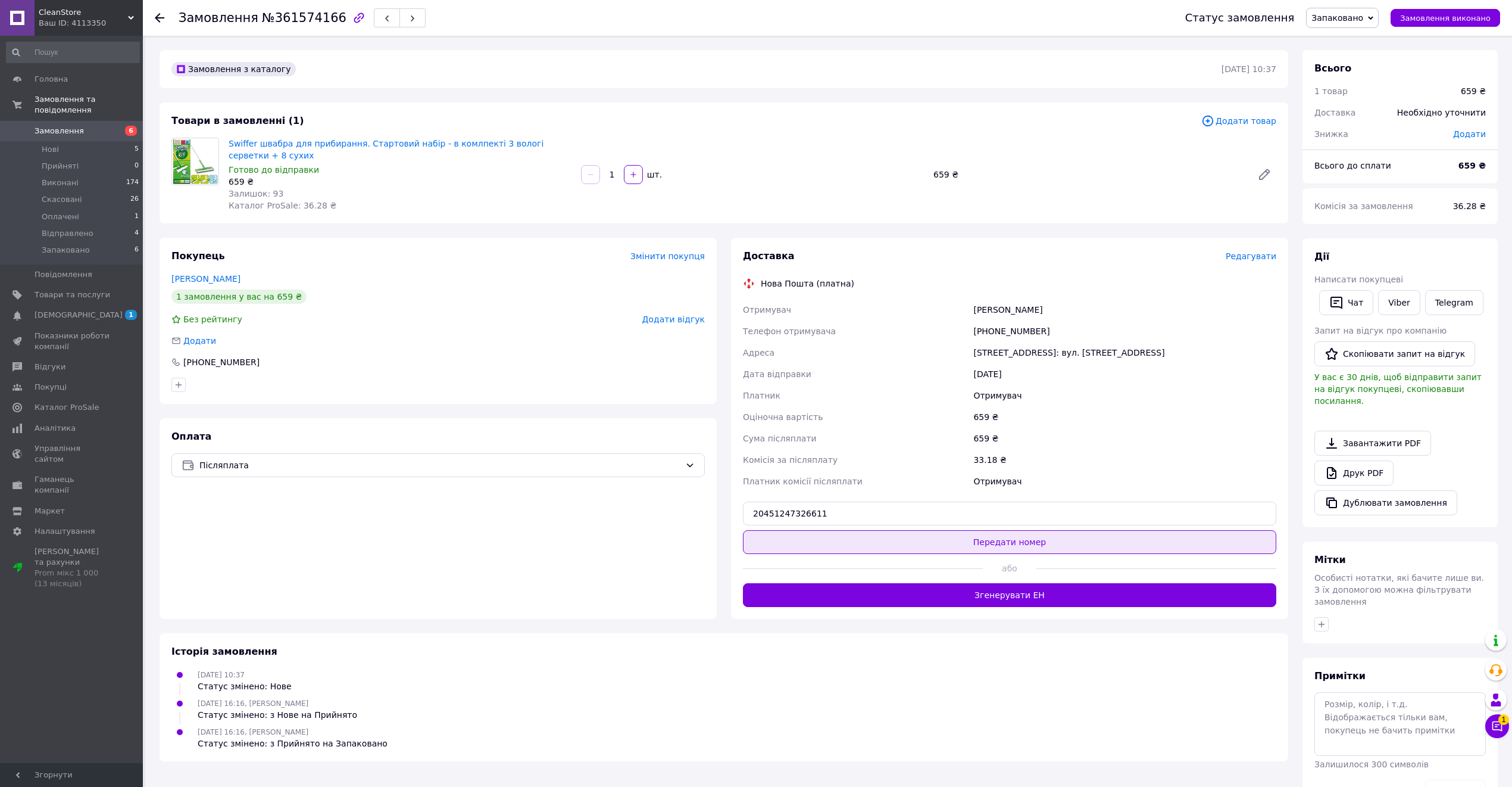
click at [902, 549] on button "Передати номер" at bounding box center [1010, 542] width 534 height 23
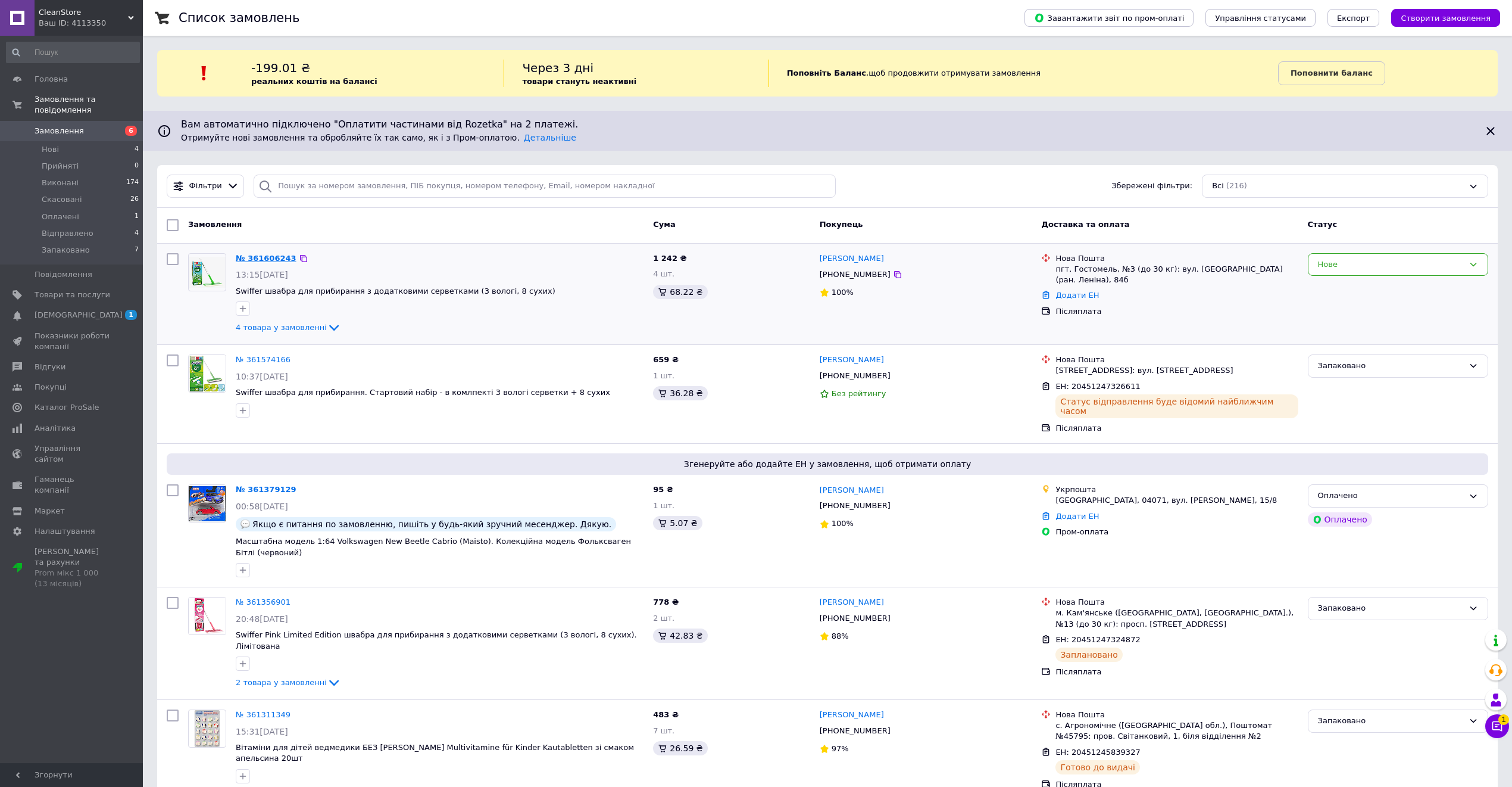
click at [260, 258] on link "№ 361606243" at bounding box center [266, 257] width 61 height 9
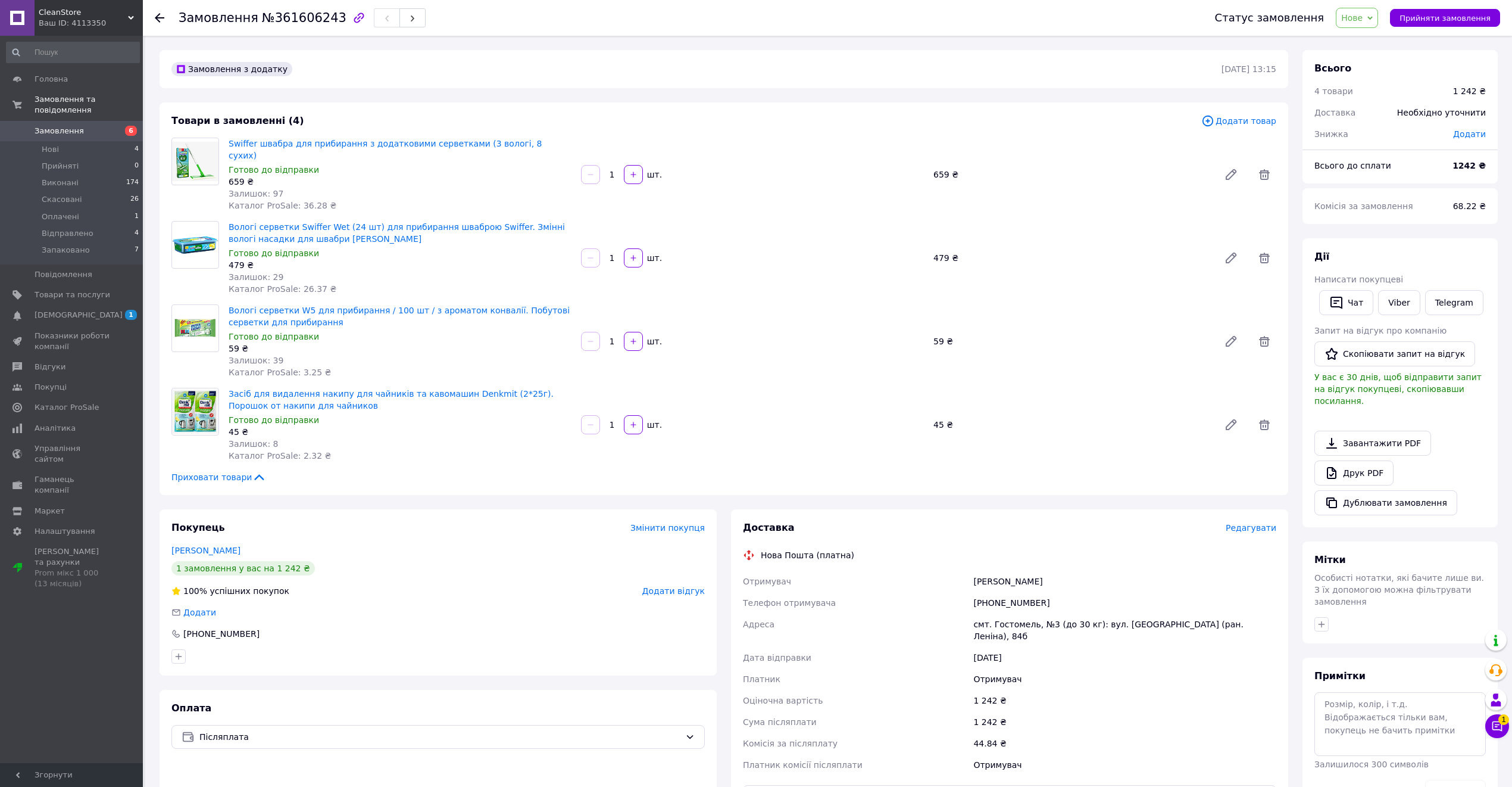
click at [1362, 18] on span "Нове" at bounding box center [1352, 18] width 22 height 10
click at [1362, 41] on li "Прийнято" at bounding box center [1367, 42] width 64 height 18
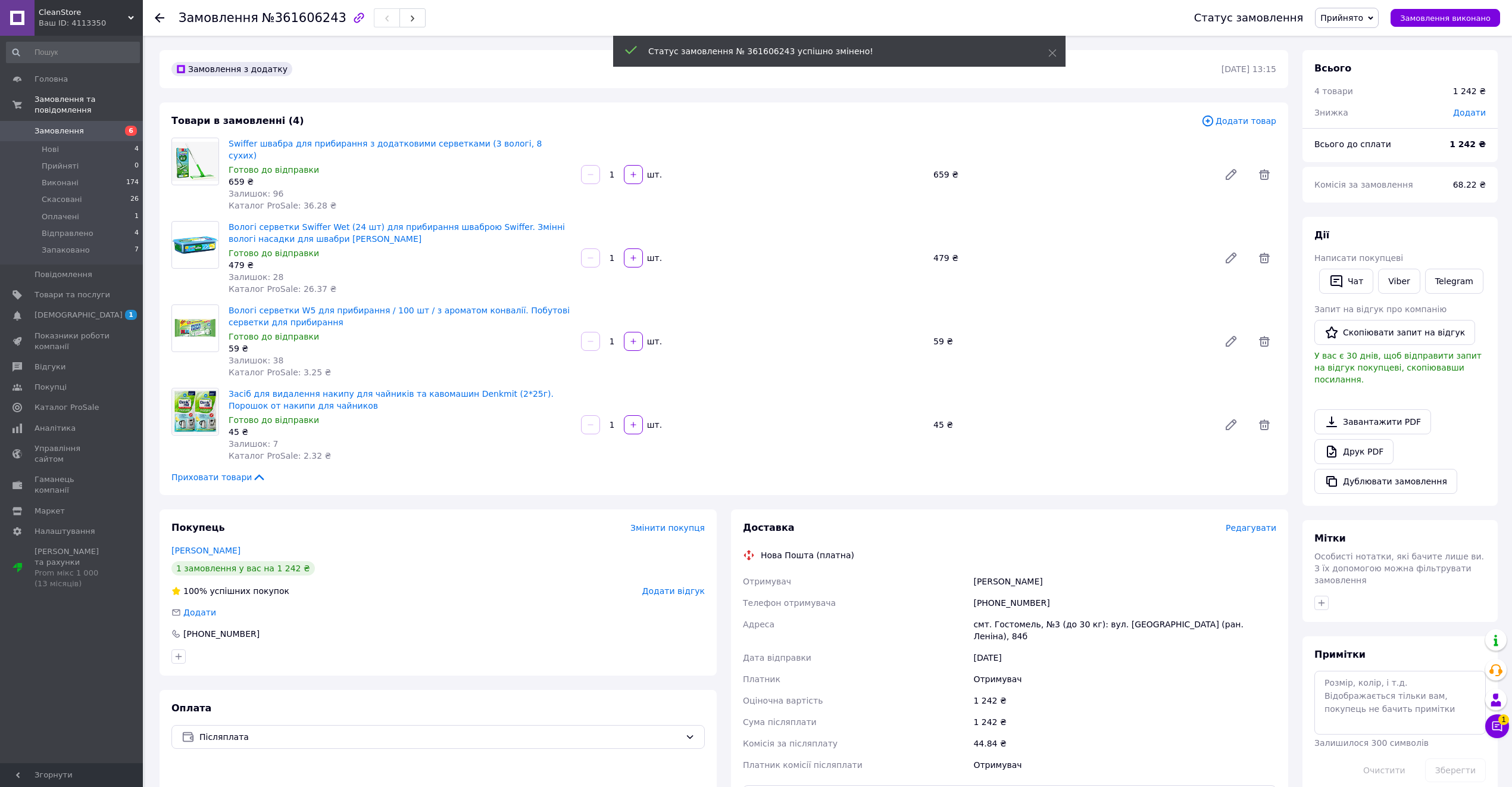
click at [1360, 1] on div "Статус замовлення Прийнято Виконано Скасовано Оплачено Відправлено Запаковано З…" at bounding box center [1335, 18] width 329 height 36
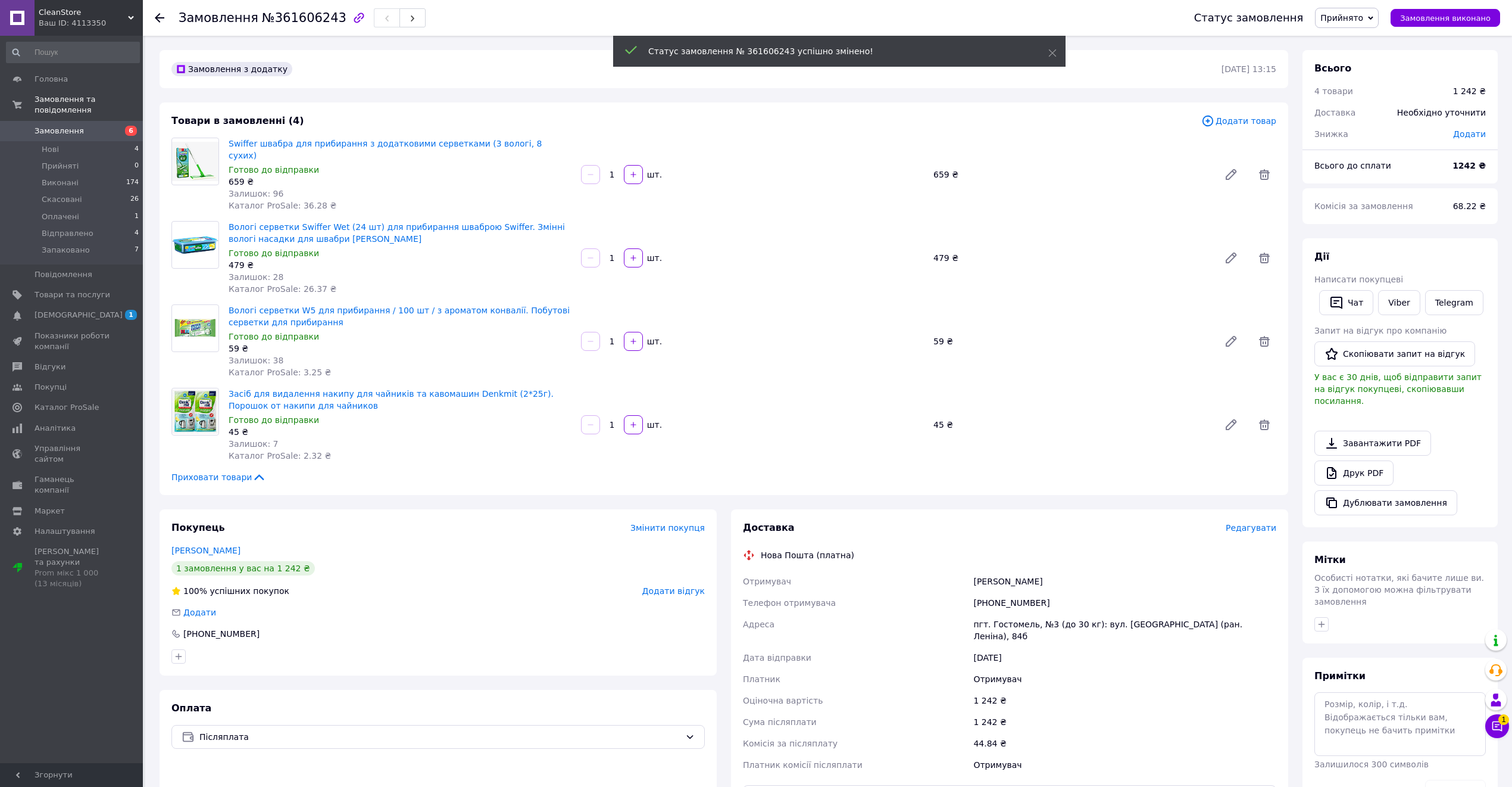
click at [1360, 8] on span "Прийнято" at bounding box center [1347, 18] width 64 height 21
click at [1361, 113] on li "Запаковано" at bounding box center [1347, 113] width 64 height 18
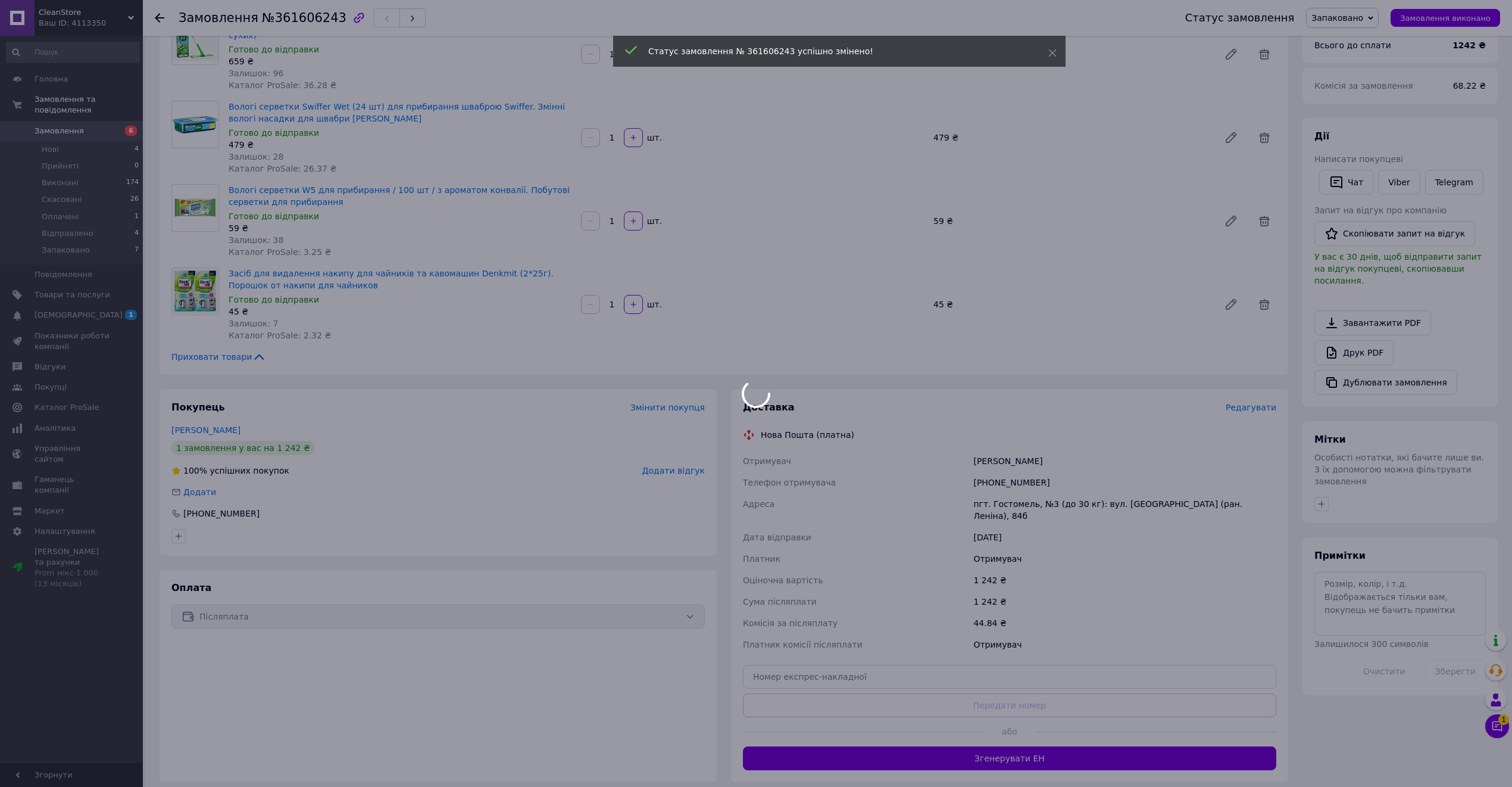
scroll to position [220, 0]
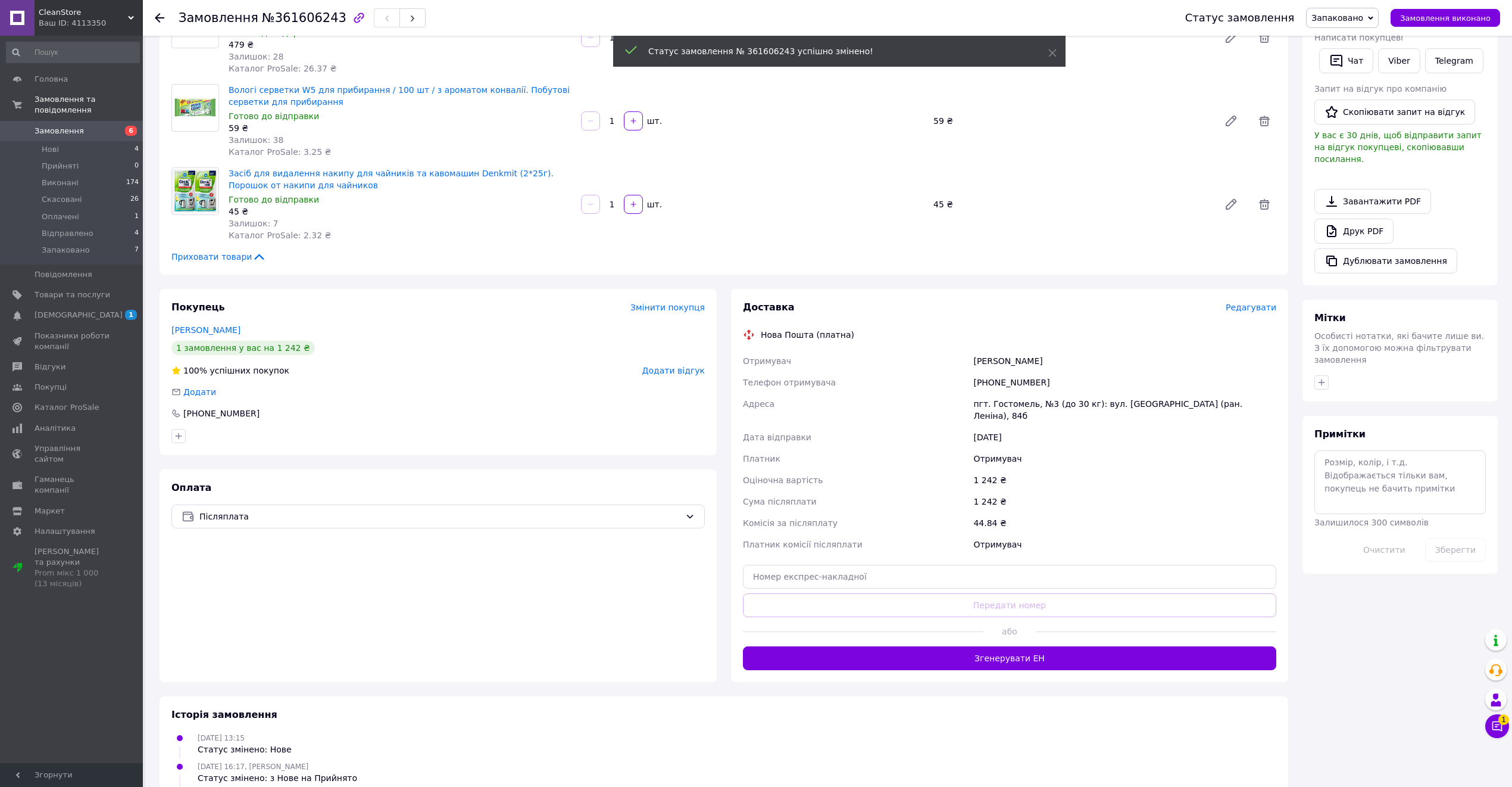
click at [1013, 372] on div "[PHONE_NUMBER]" at bounding box center [1124, 382] width 308 height 22
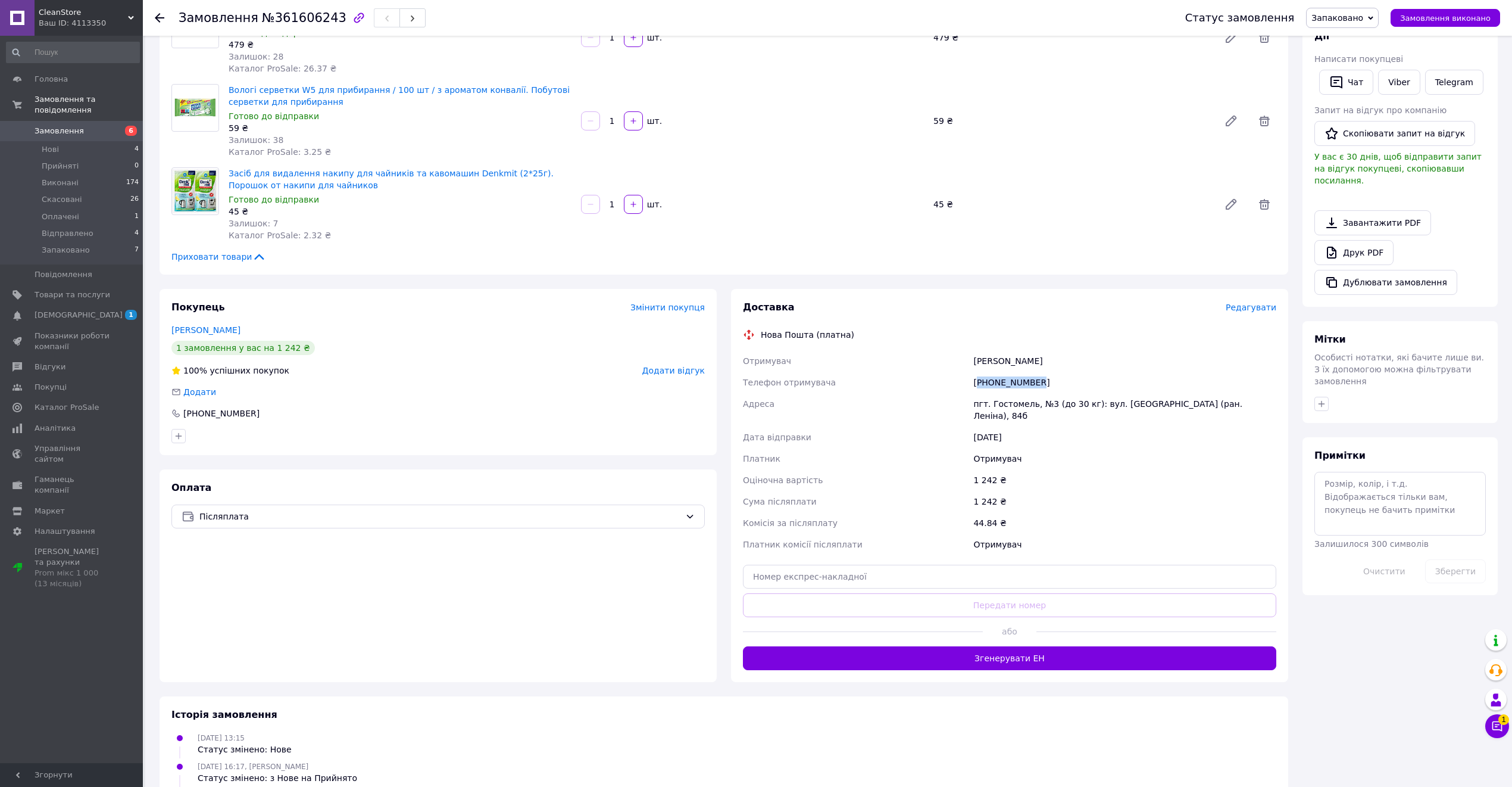
copy div "380678501473"
click at [1013, 393] on div "пгт. Гостомель, №3 (до 30 кг): вул. [GEOGRAPHIC_DATA] (ран. Леніна), 84б" at bounding box center [1124, 410] width 308 height 33
copy div "Гостомель"
click at [944, 564] on input "text" at bounding box center [1010, 576] width 534 height 23
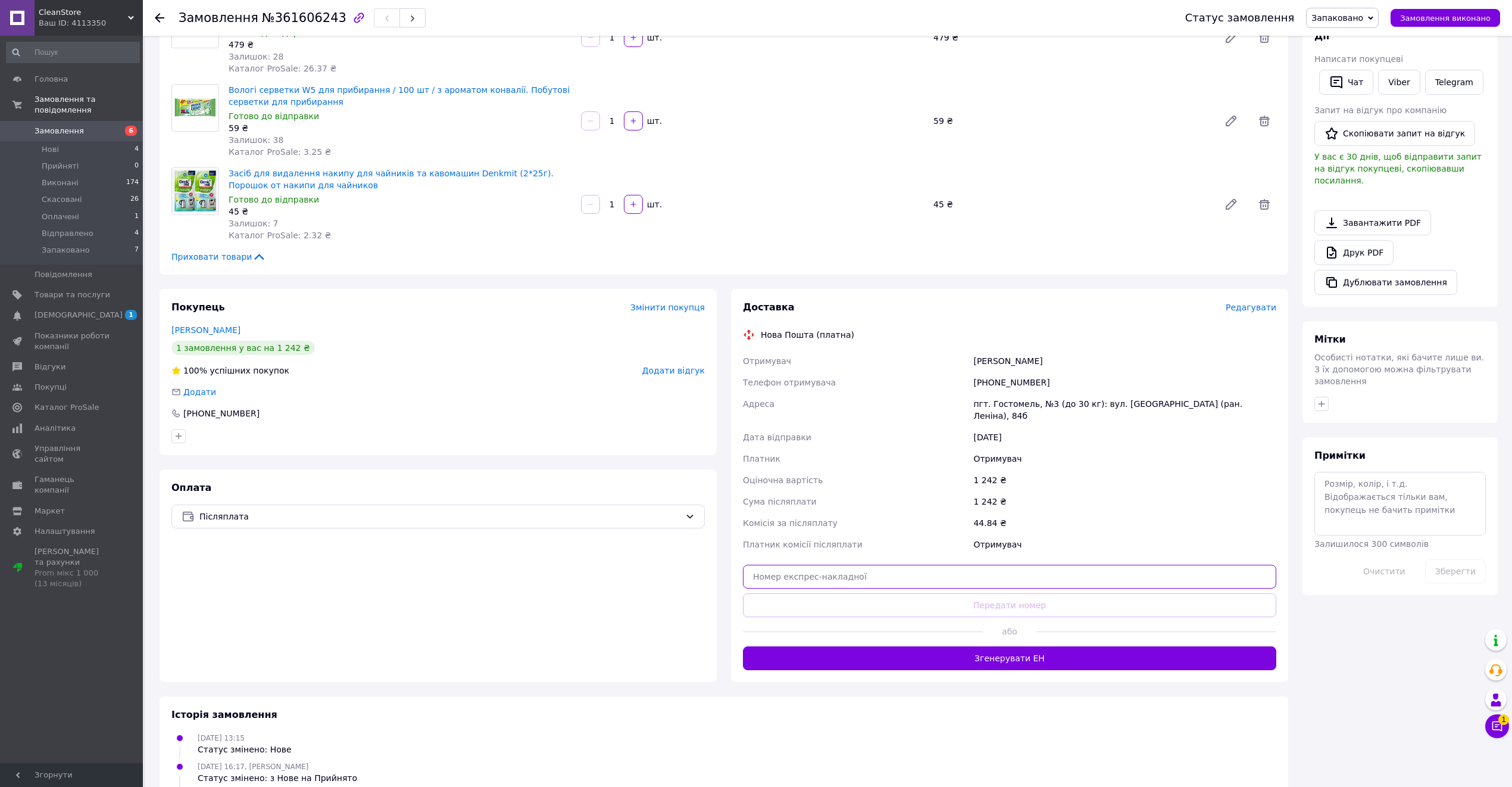
paste input "20451247328298"
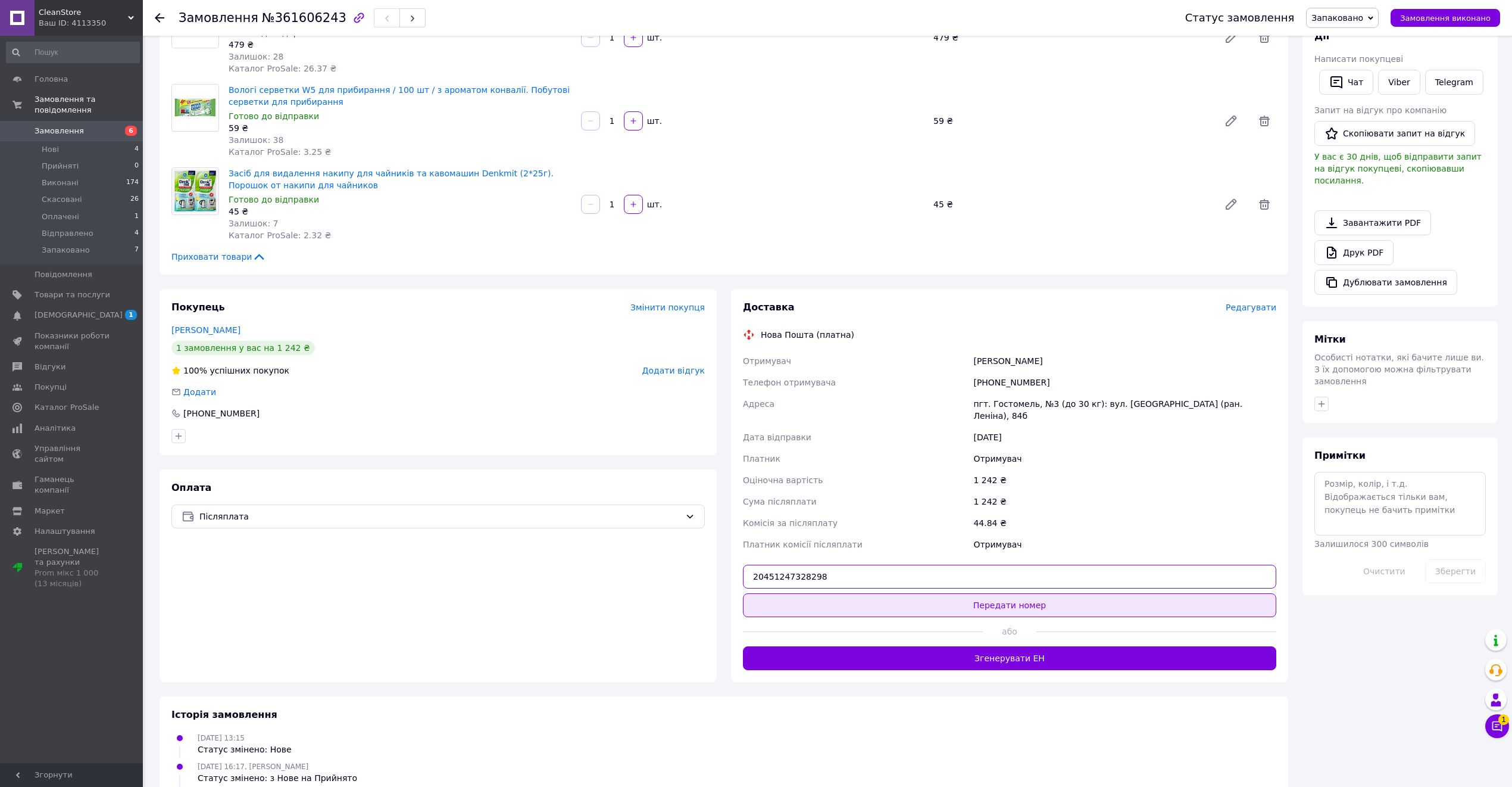
type input "20451247328298"
click at [946, 593] on button "Передати номер" at bounding box center [1010, 605] width 534 height 23
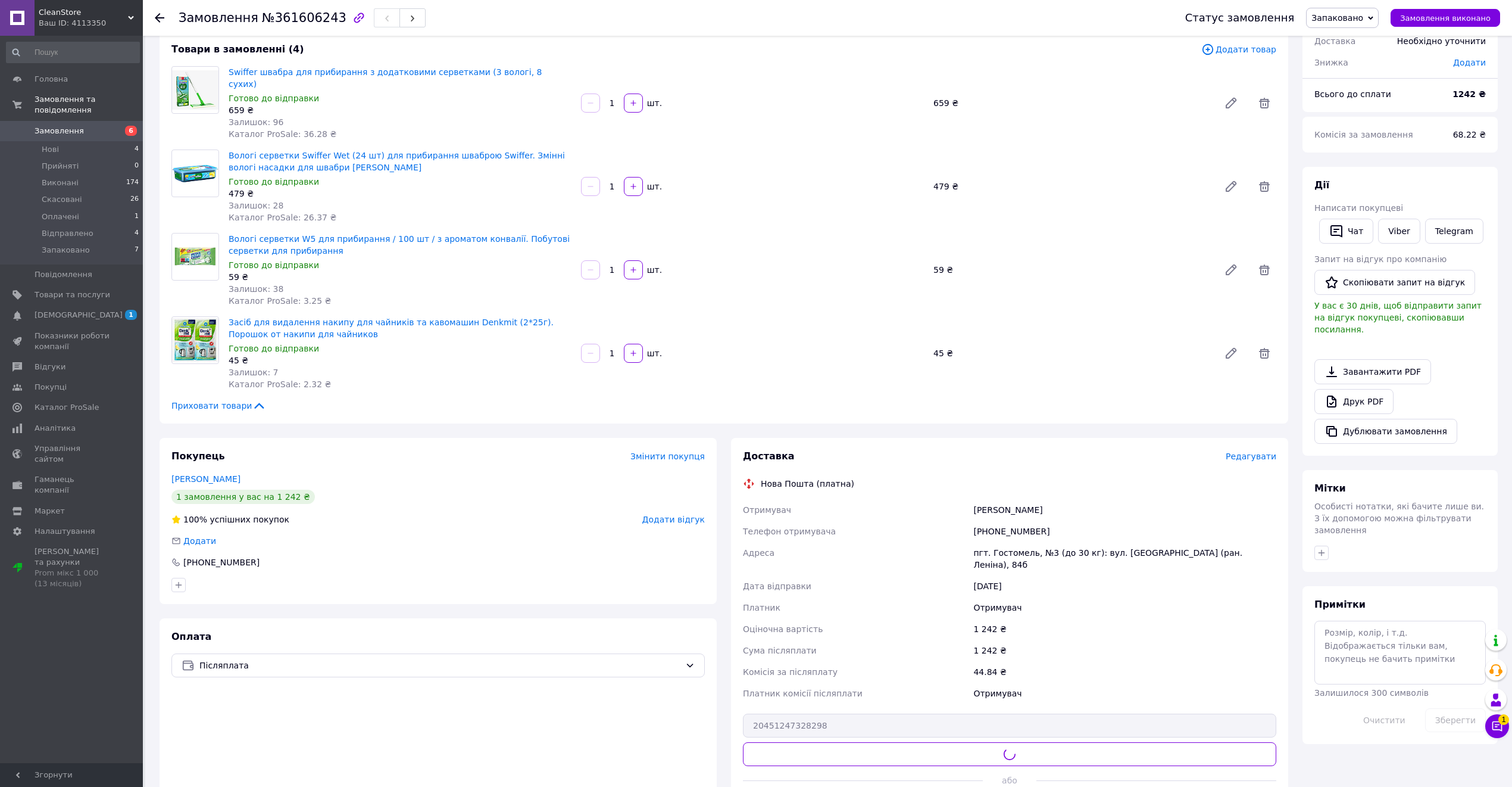
scroll to position [0, 0]
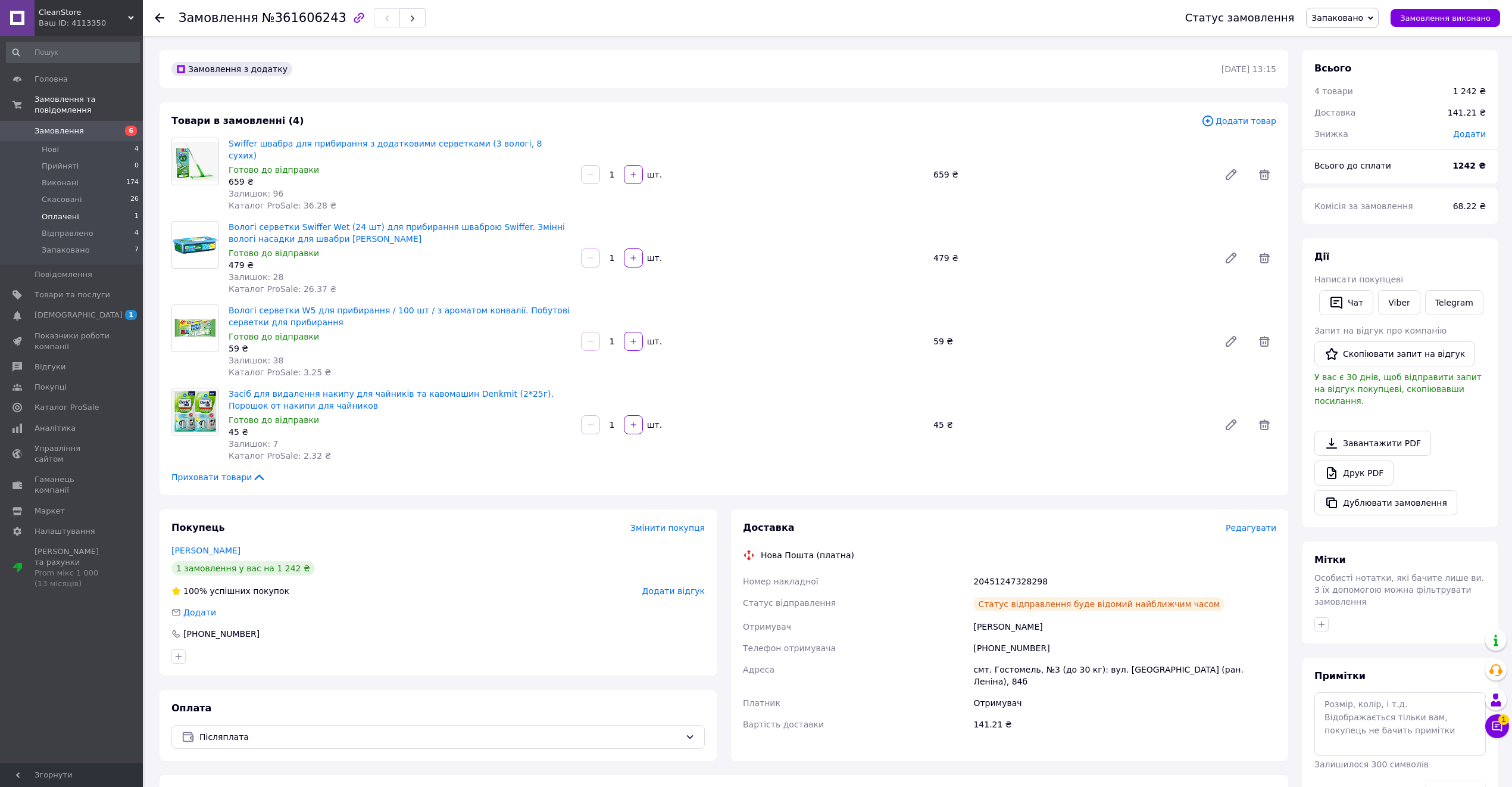
click at [106, 208] on li "Оплачені 1" at bounding box center [72, 216] width 146 height 17
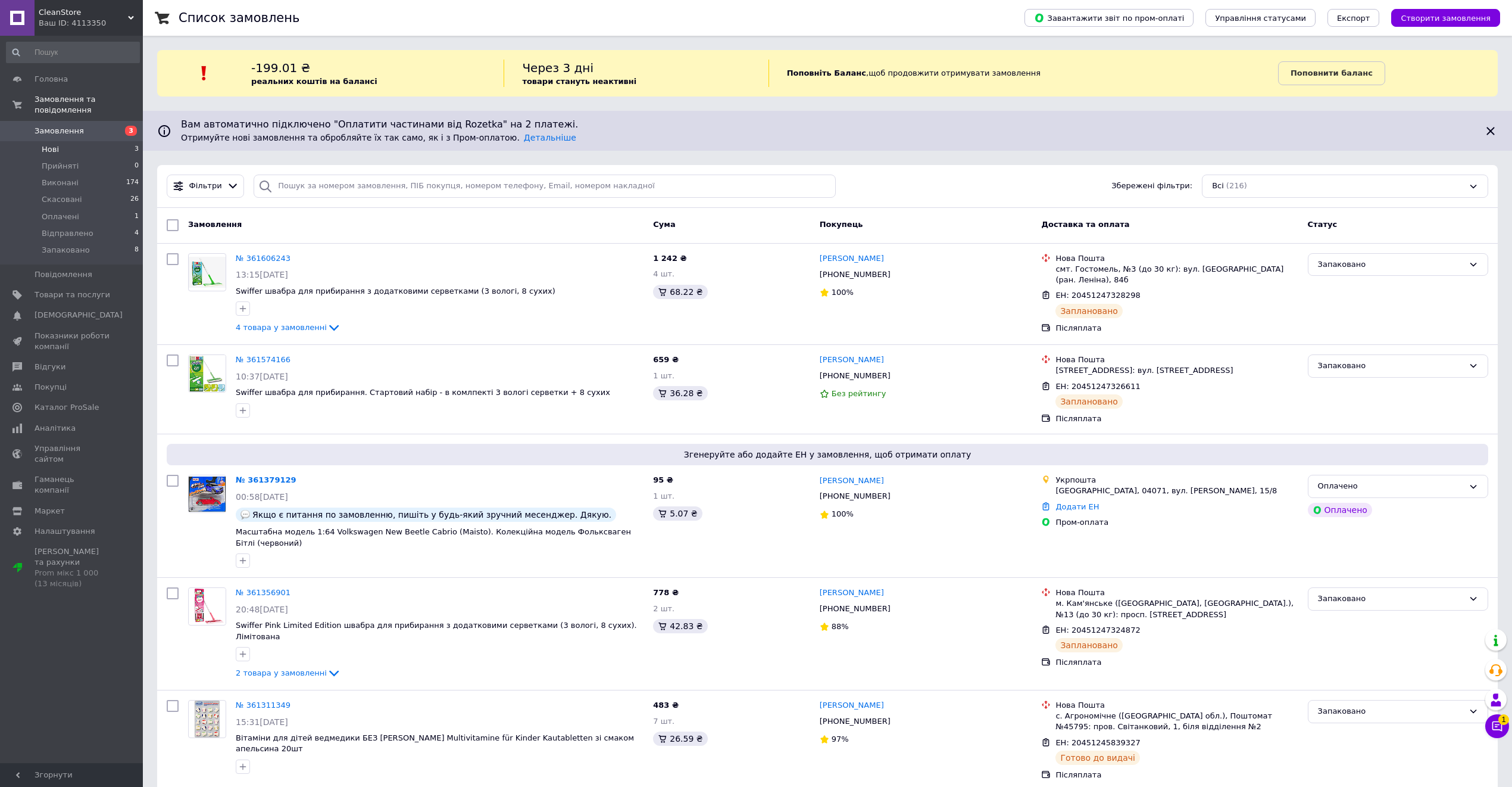
click at [115, 141] on li "Нові 3" at bounding box center [72, 149] width 146 height 17
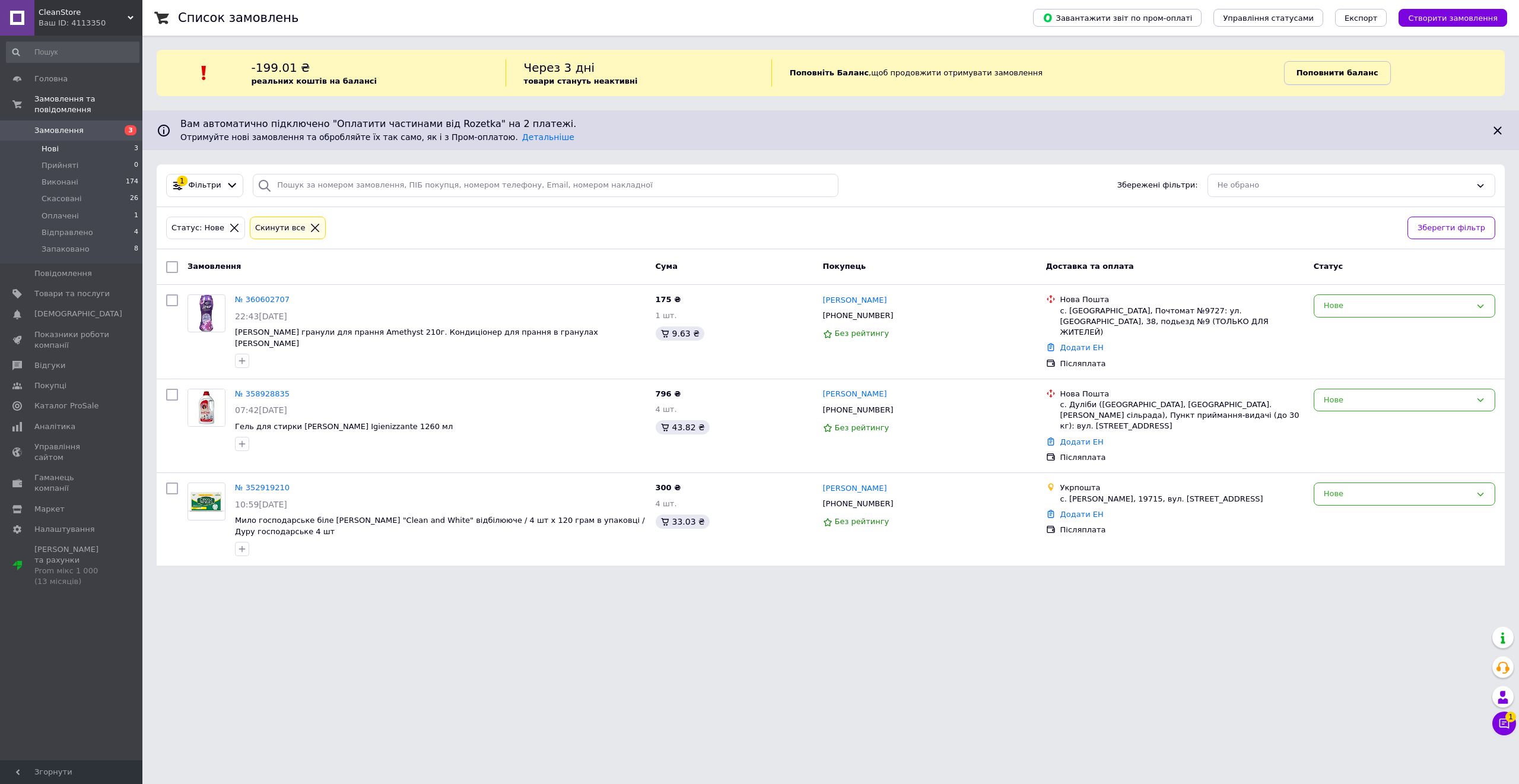
click at [1305, 66] on link "Поповнити баланс" at bounding box center [1338, 73] width 107 height 23
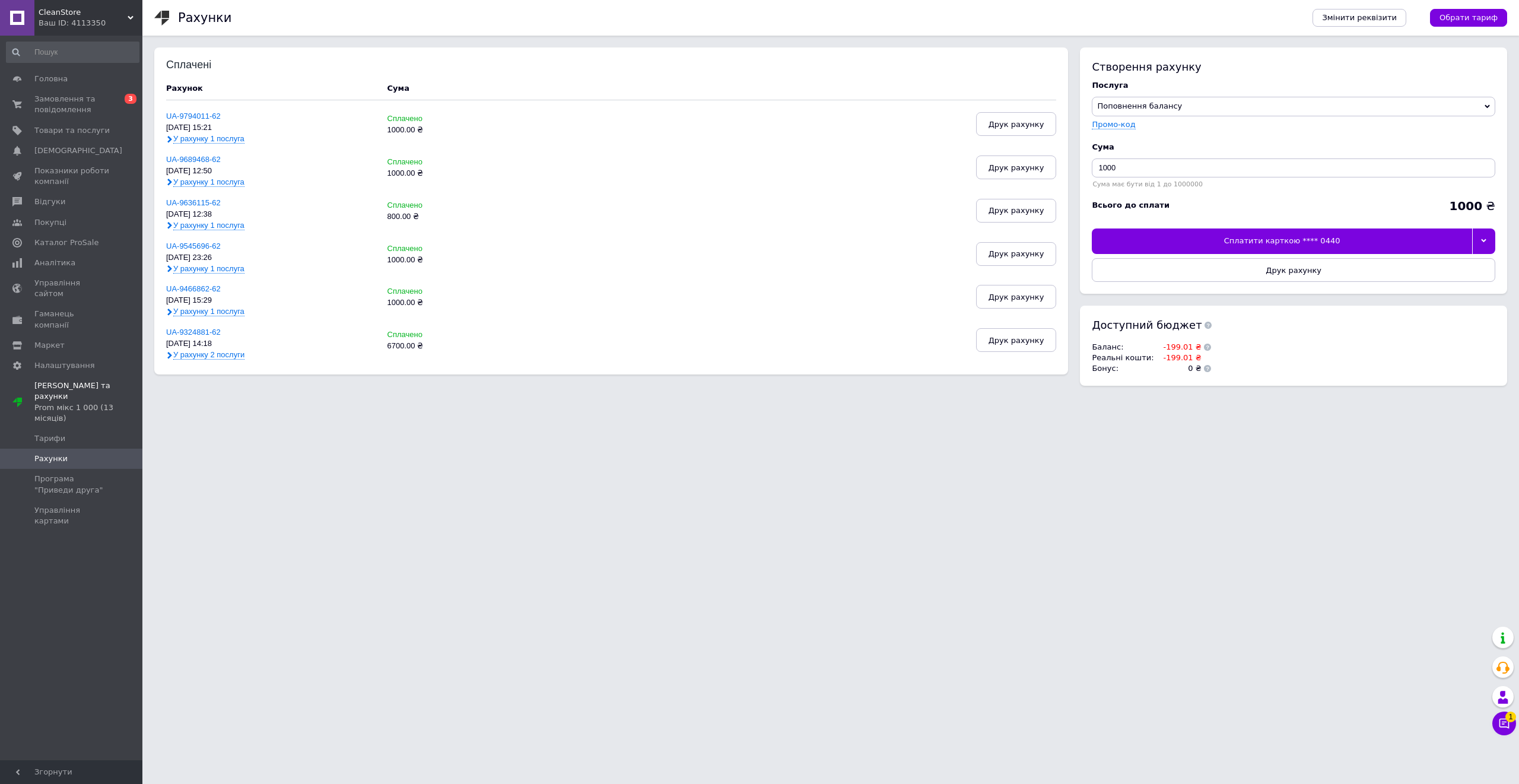
click at [1484, 236] on div at bounding box center [1484, 242] width 23 height 25
click at [1201, 295] on div "Сплатити карткою **** 3045" at bounding box center [1293, 291] width 391 height 11
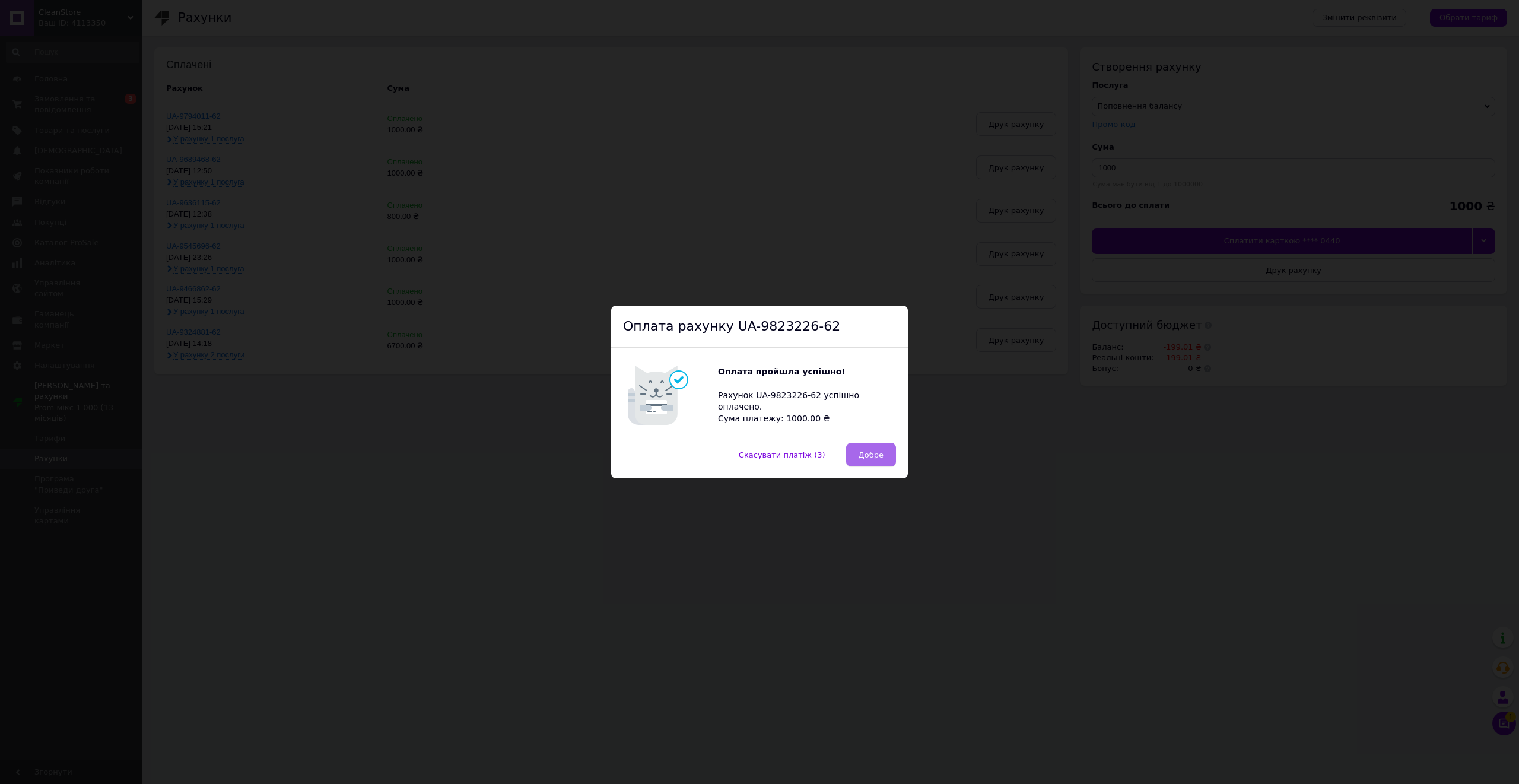
click at [872, 448] on button "Добре" at bounding box center [871, 454] width 50 height 23
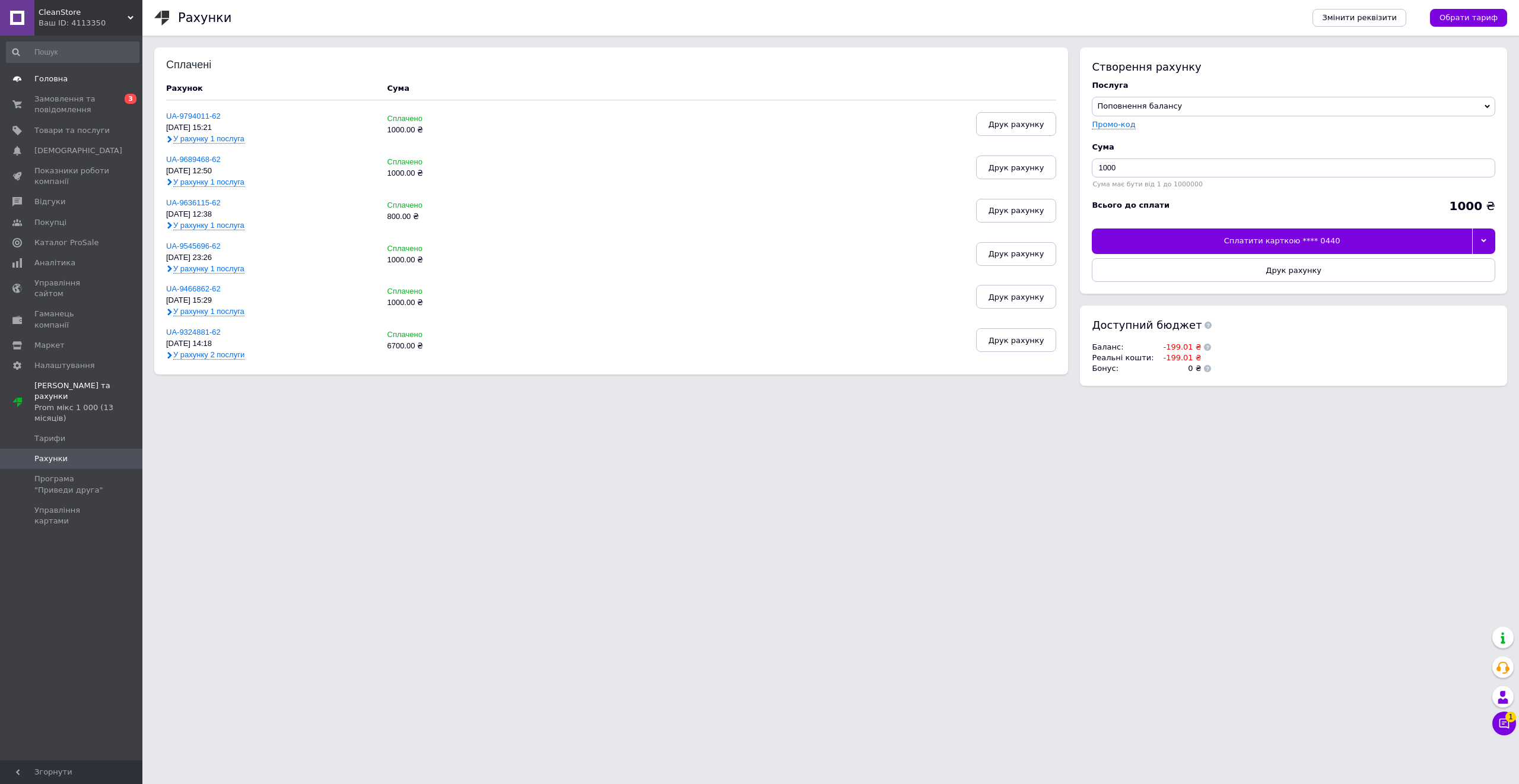
click at [60, 79] on span "Головна" at bounding box center [51, 79] width 33 height 11
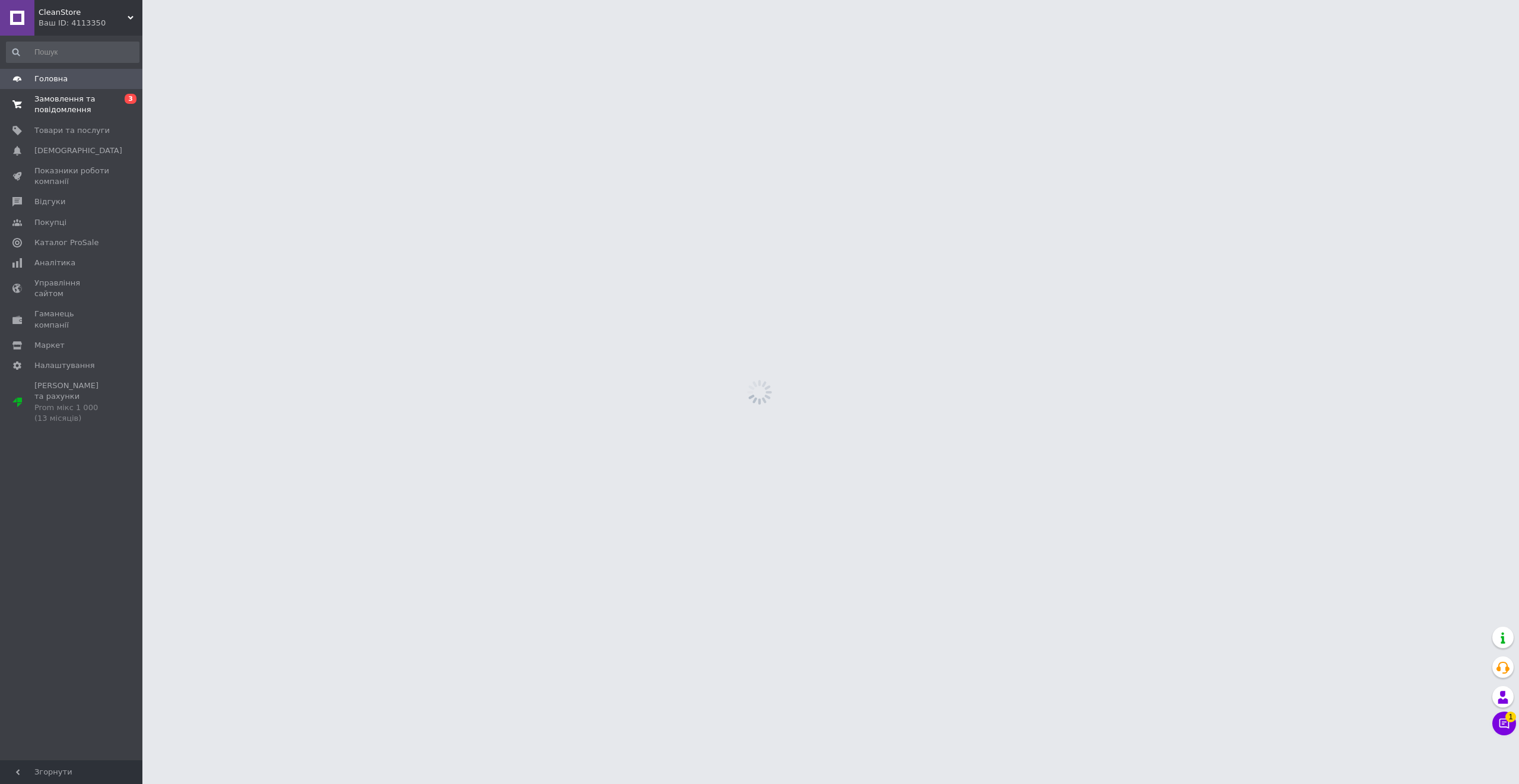
click at [91, 100] on span "Замовлення та повідомлення" at bounding box center [71, 104] width 75 height 21
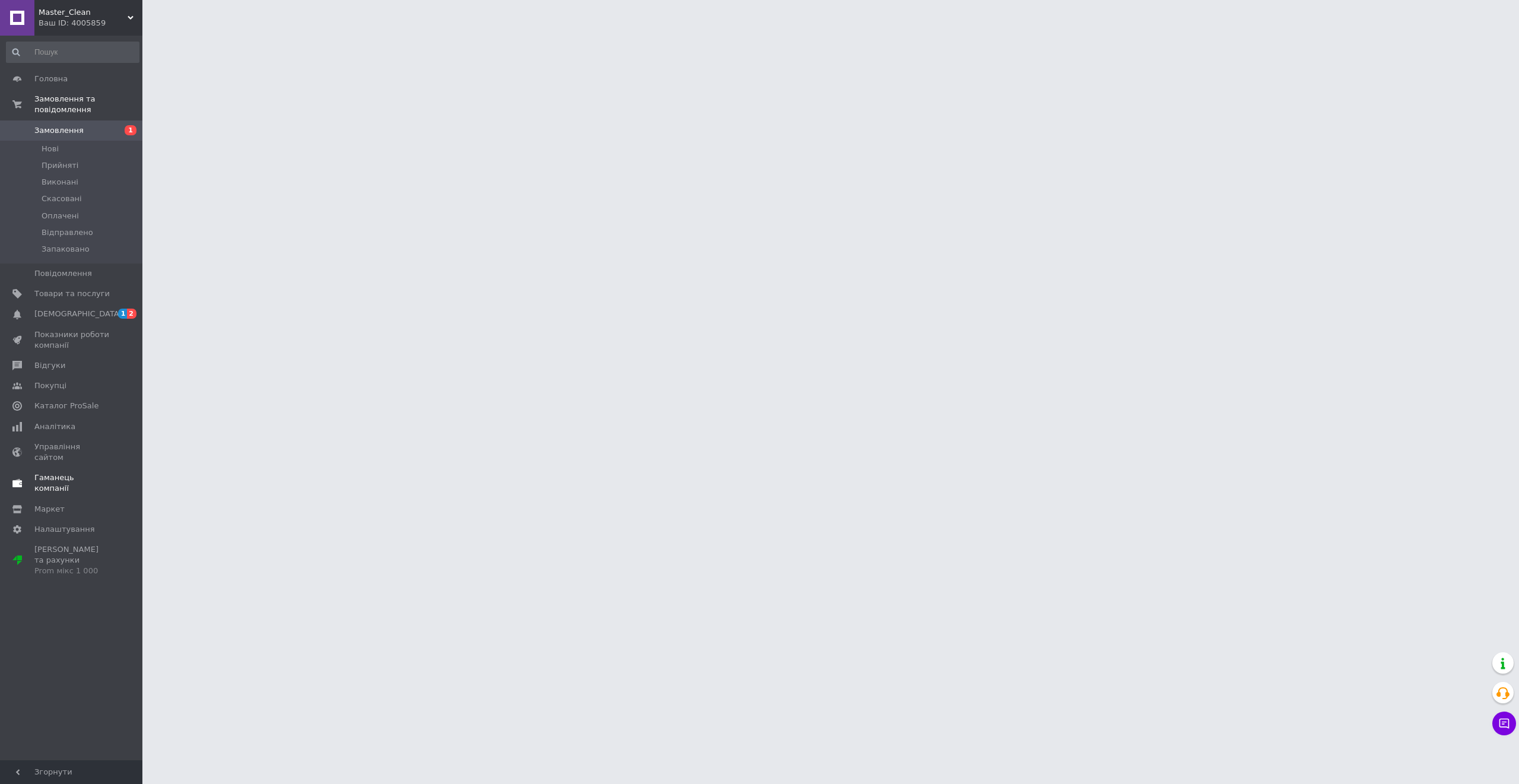
click at [125, 309] on span "1" at bounding box center [123, 314] width 10 height 10
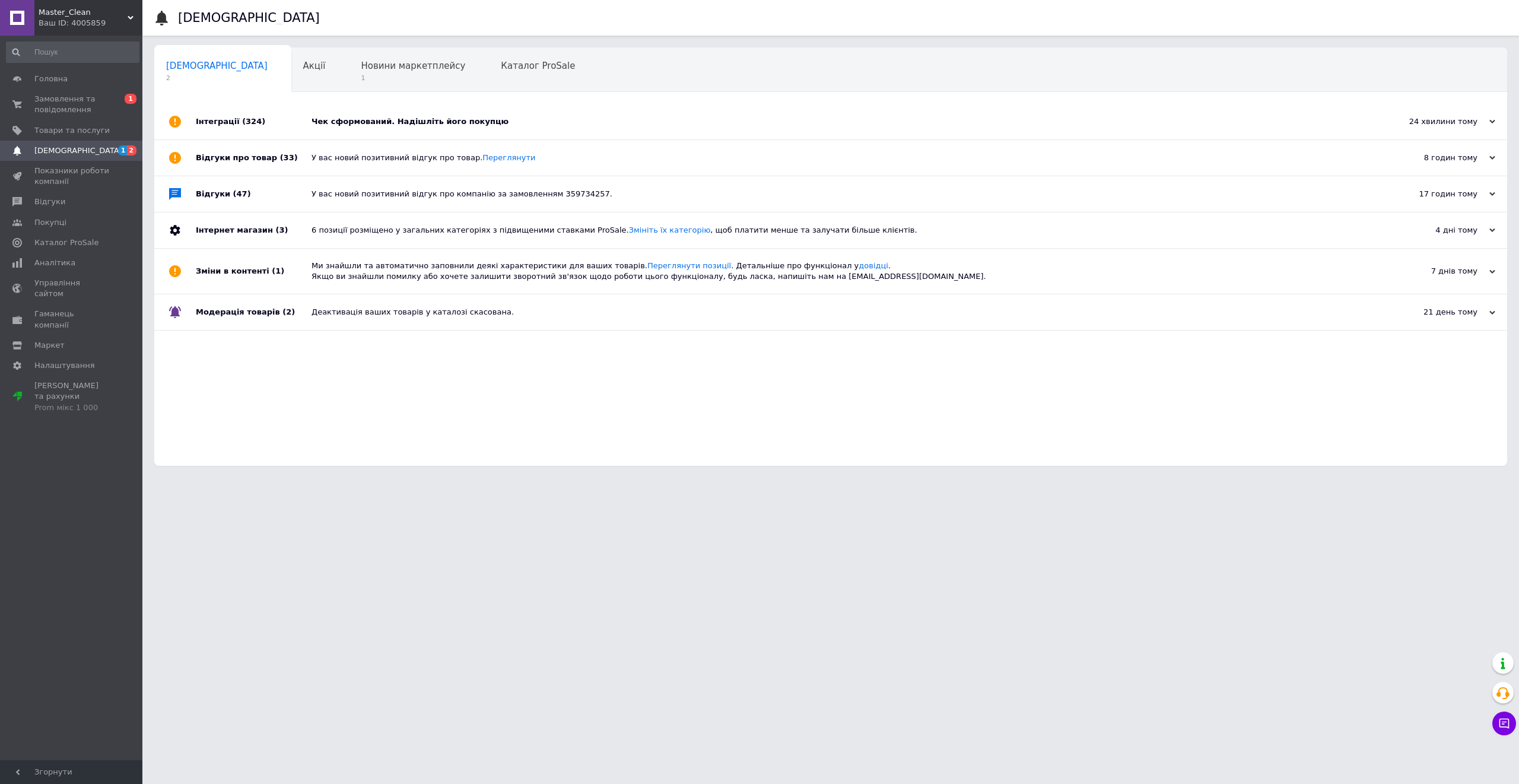
click at [393, 108] on div "Чек сформований. Надішліть його покупцю" at bounding box center [844, 122] width 1065 height 36
click at [82, 110] on span "Замовлення та повідомлення" at bounding box center [71, 104] width 75 height 21
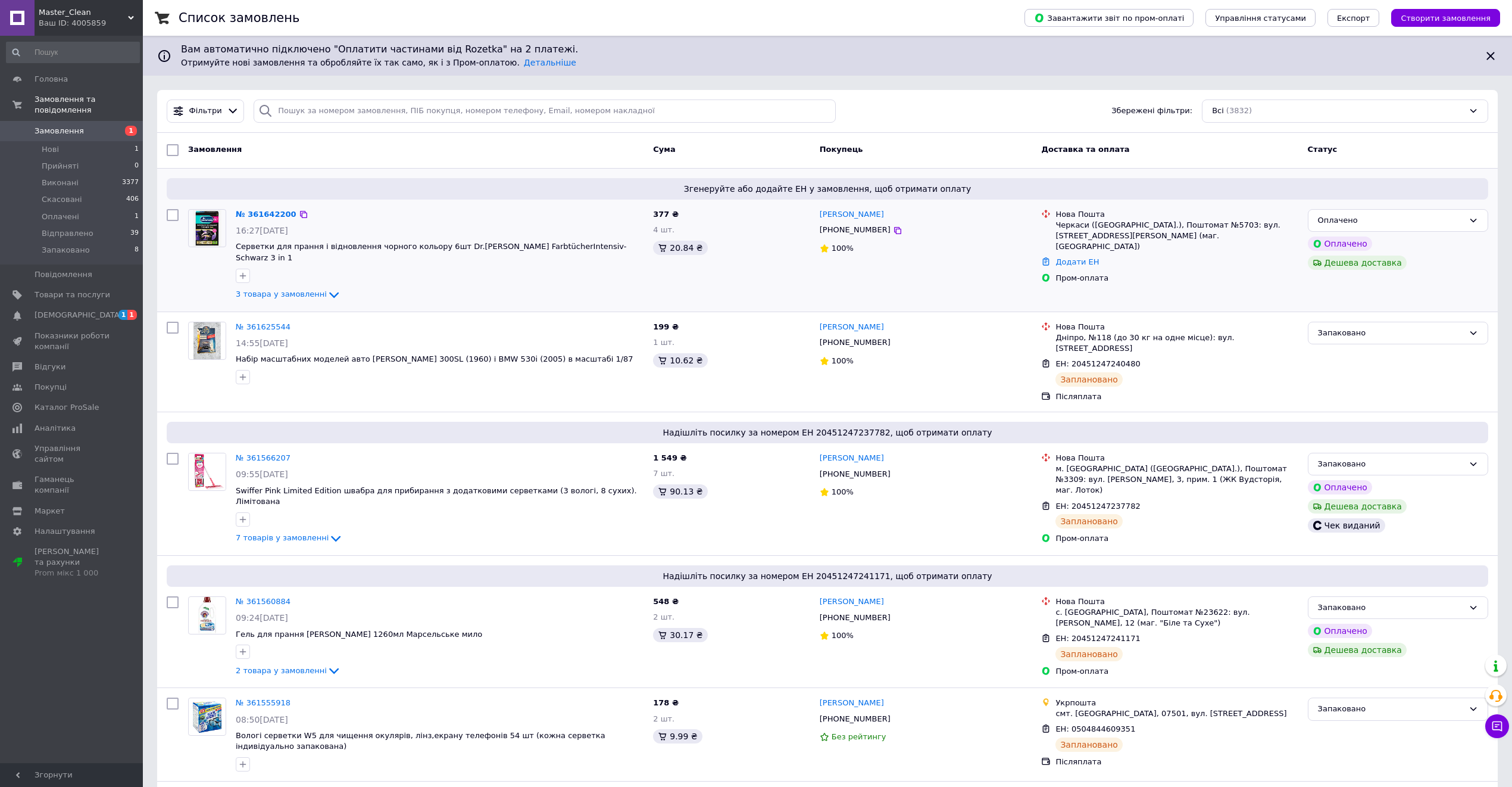
click at [273, 274] on div at bounding box center [440, 275] width 412 height 19
click at [273, 289] on span "3 товара у замовленні" at bounding box center [281, 293] width 91 height 9
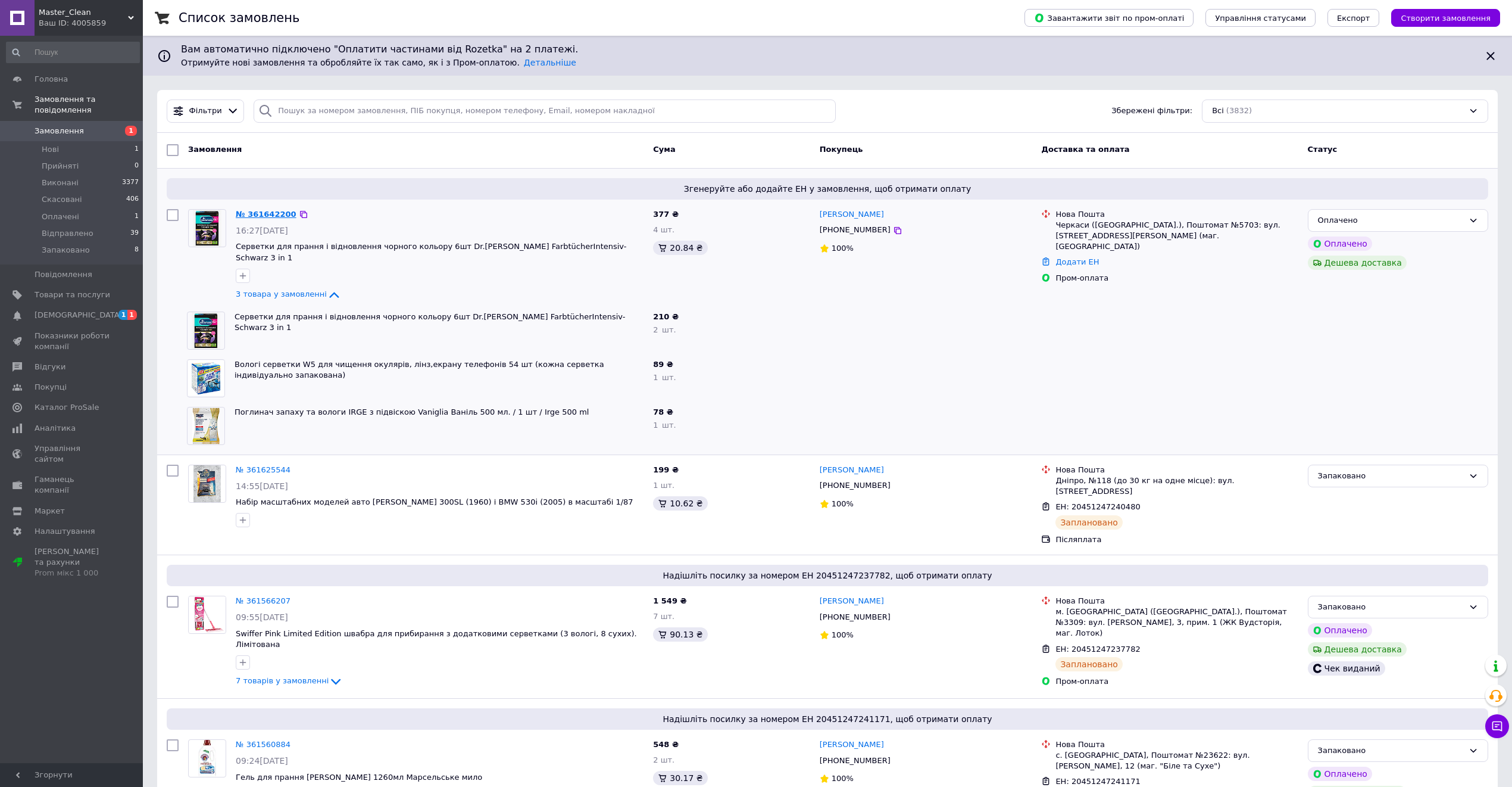
click at [269, 210] on link "№ 361642200" at bounding box center [266, 213] width 61 height 9
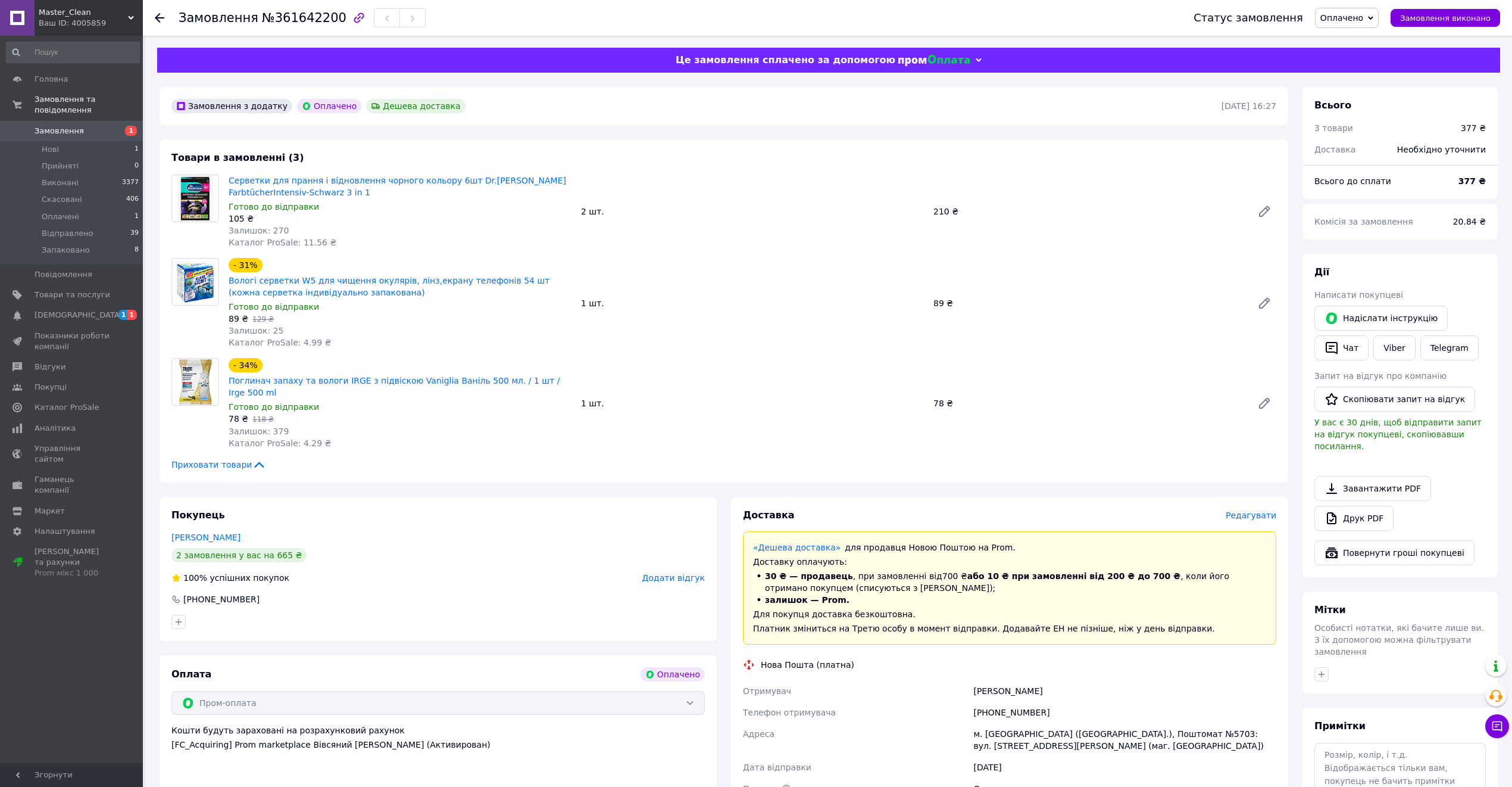
click at [1353, 13] on span "Оплачено" at bounding box center [1342, 18] width 43 height 10
click at [1349, 38] on li "Прийнято" at bounding box center [1347, 42] width 64 height 18
click at [1361, 16] on span "Прийнято" at bounding box center [1342, 18] width 43 height 10
click at [1363, 113] on li "Запаковано" at bounding box center [1347, 113] width 64 height 18
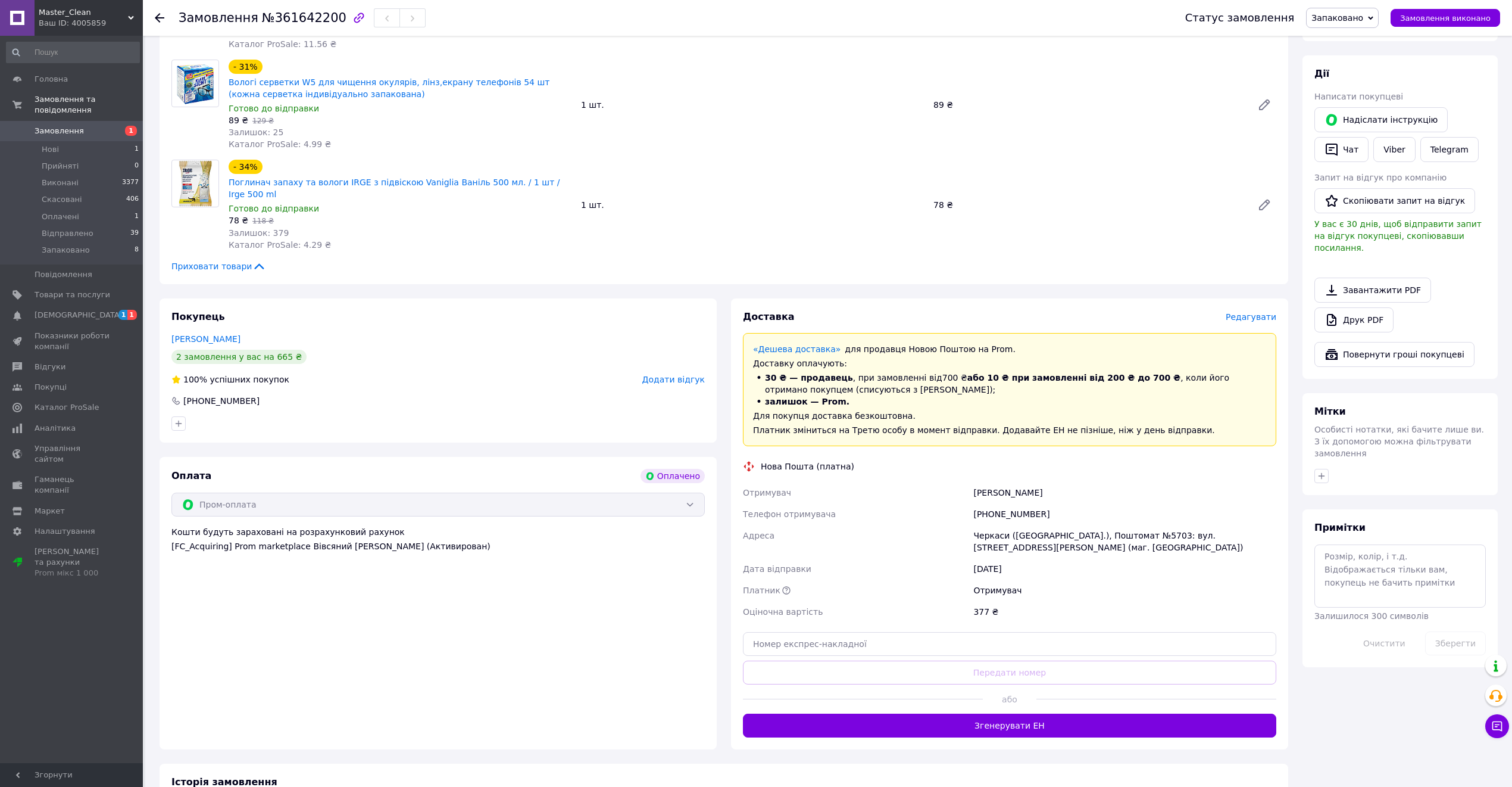
scroll to position [307, 0]
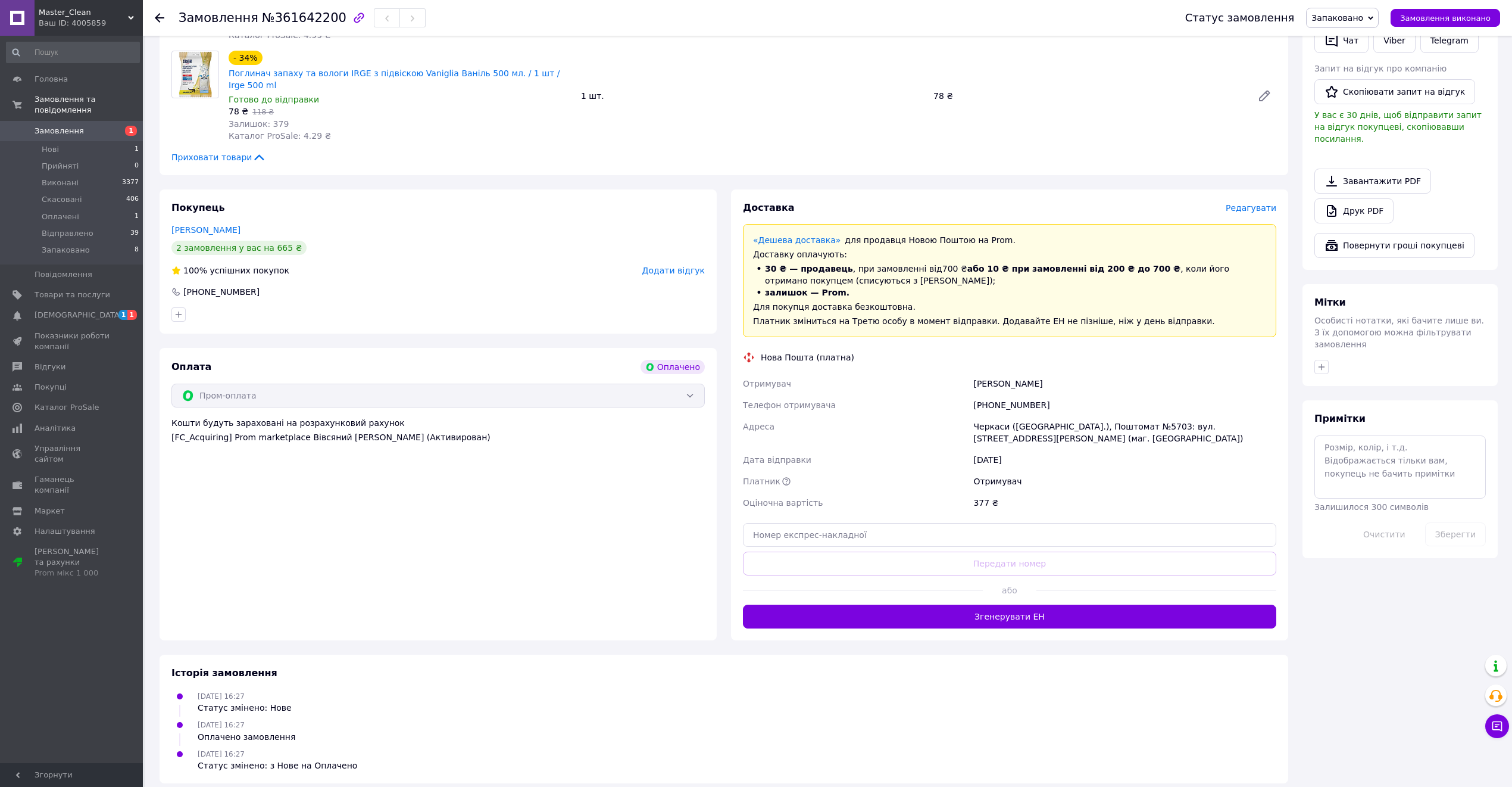
click at [1046, 625] on div "Доставка Редагувати «Дешева доставка»   для продавця Новою Поштою на Prom. Дост…" at bounding box center [1010, 415] width 557 height 452
click at [1032, 616] on button "Згенерувати ЕН" at bounding box center [1010, 616] width 534 height 23
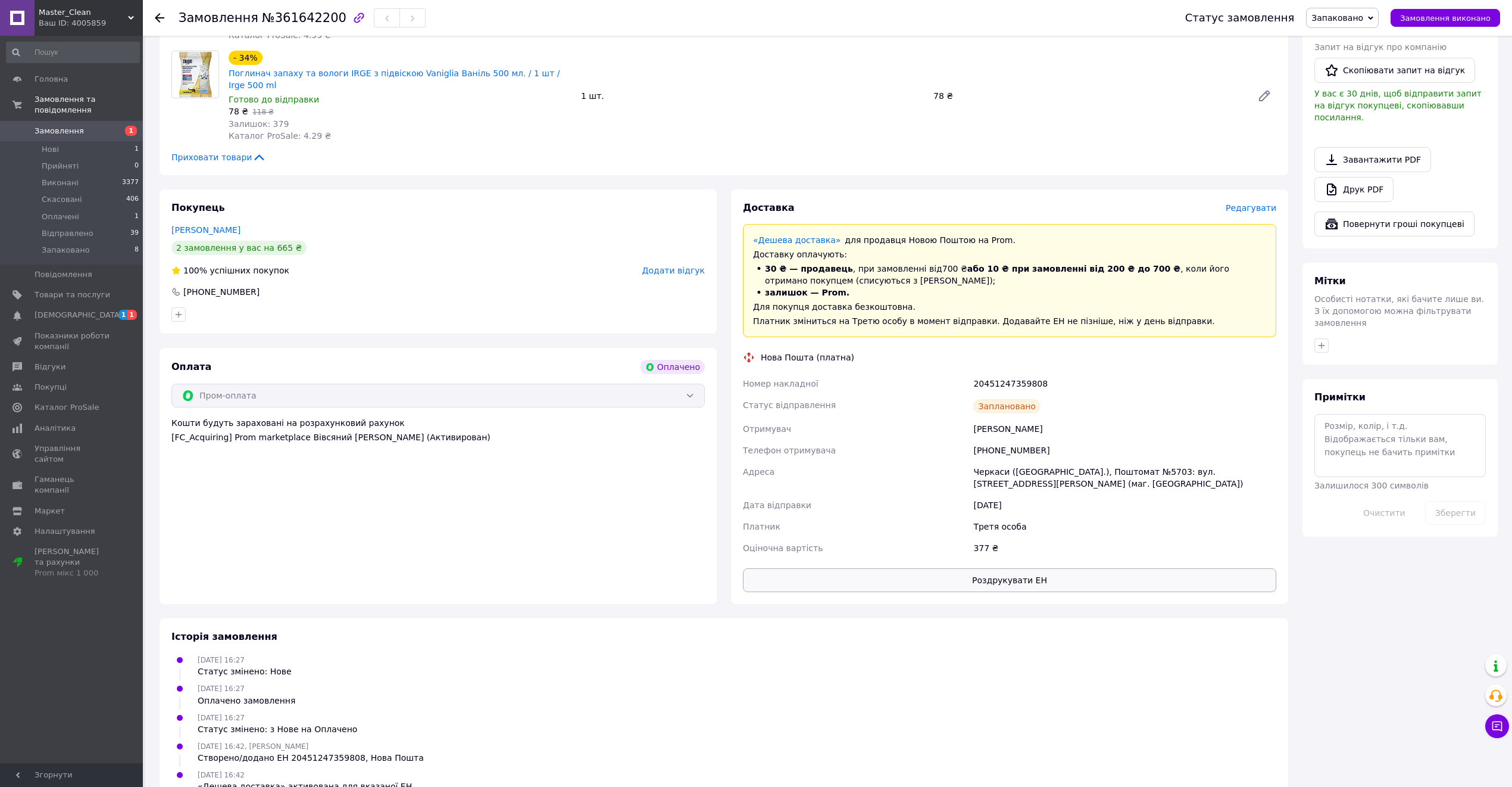
click at [1054, 572] on button "Роздрукувати ЕН" at bounding box center [1010, 580] width 534 height 23
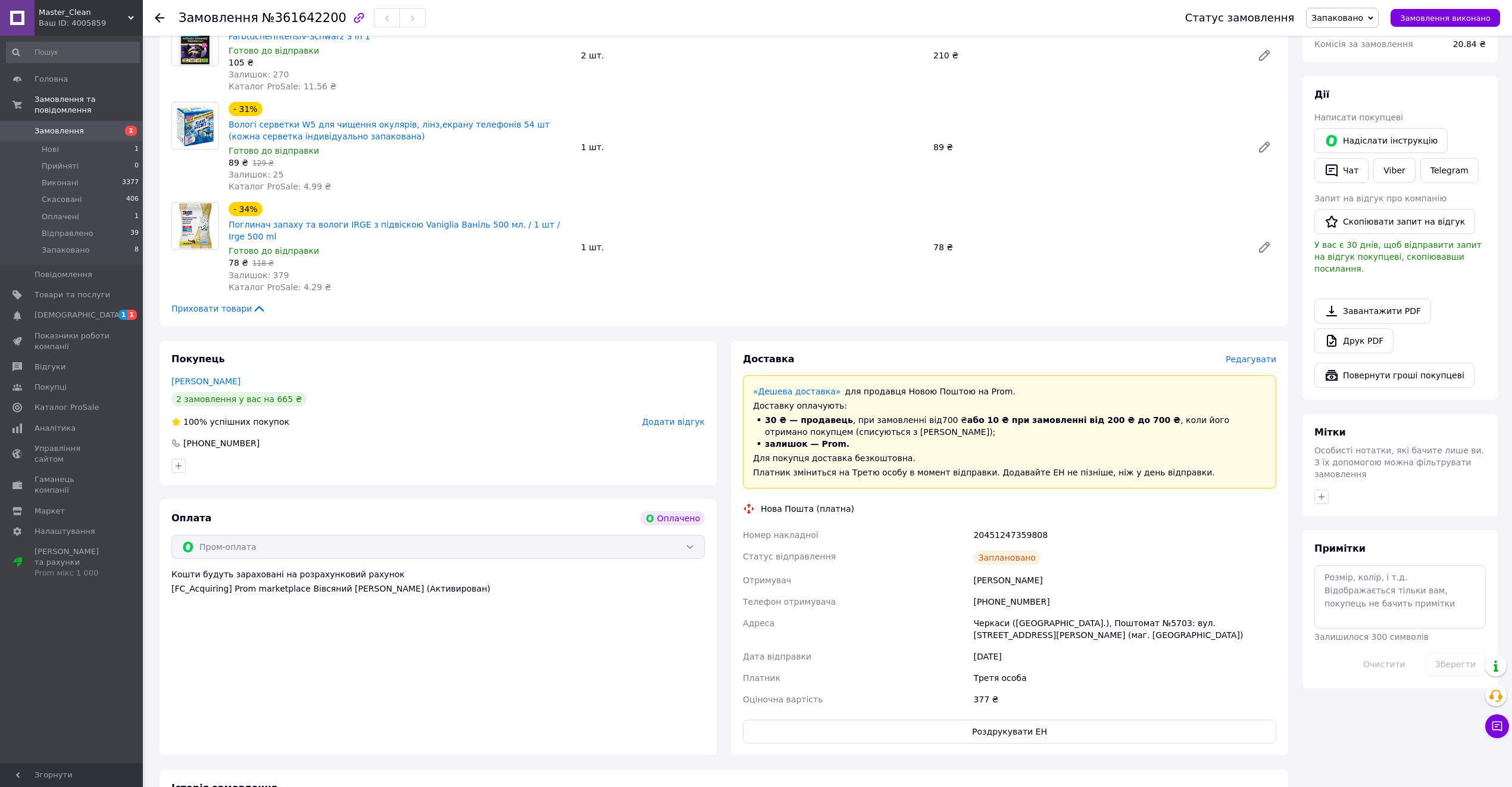
scroll to position [157, 0]
click at [127, 310] on span "1" at bounding box center [132, 315] width 10 height 10
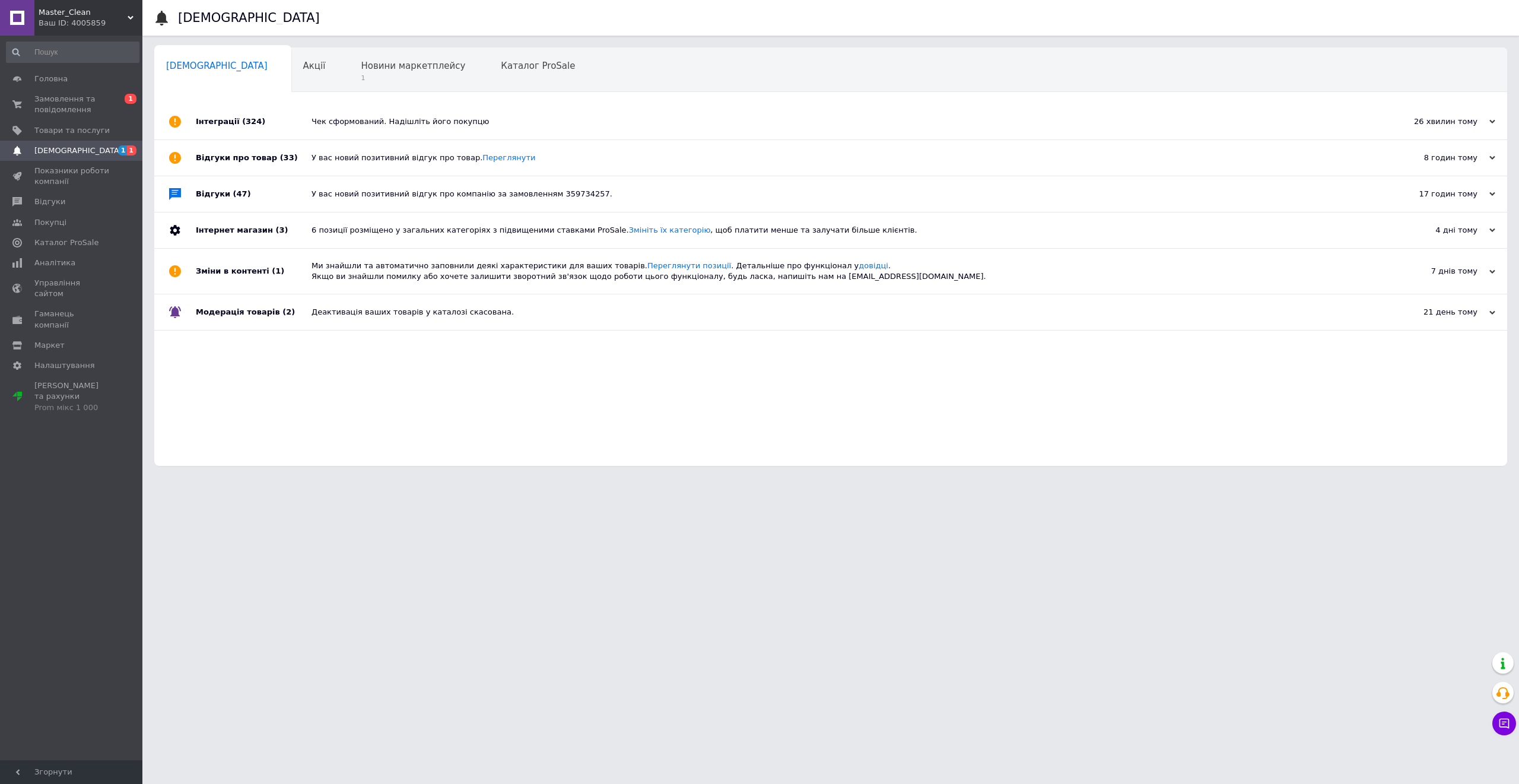
click at [412, 133] on div "Чек сформований. Надішліть його покупцю" at bounding box center [844, 122] width 1065 height 36
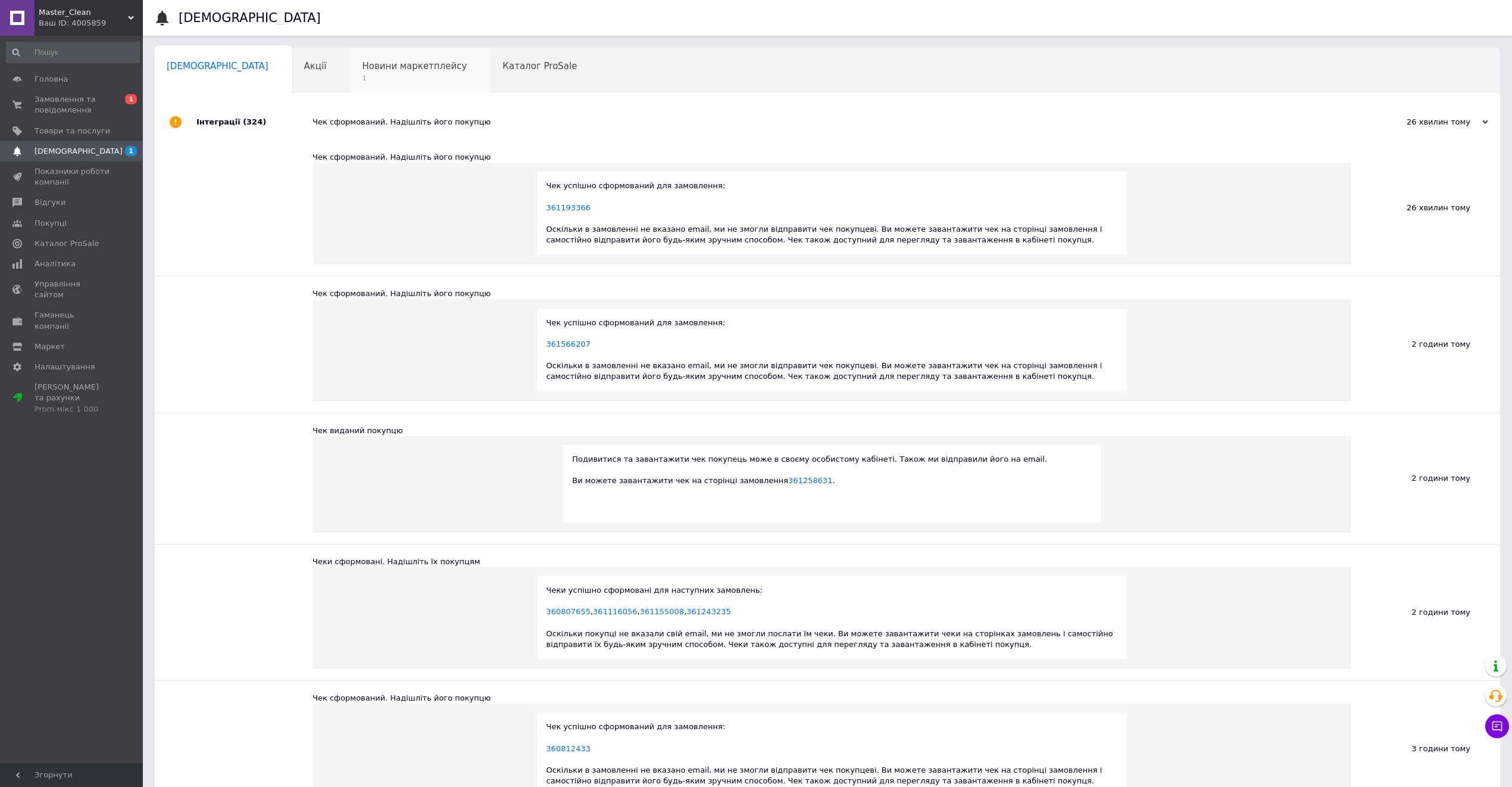
click at [366, 80] on span "1" at bounding box center [413, 78] width 105 height 9
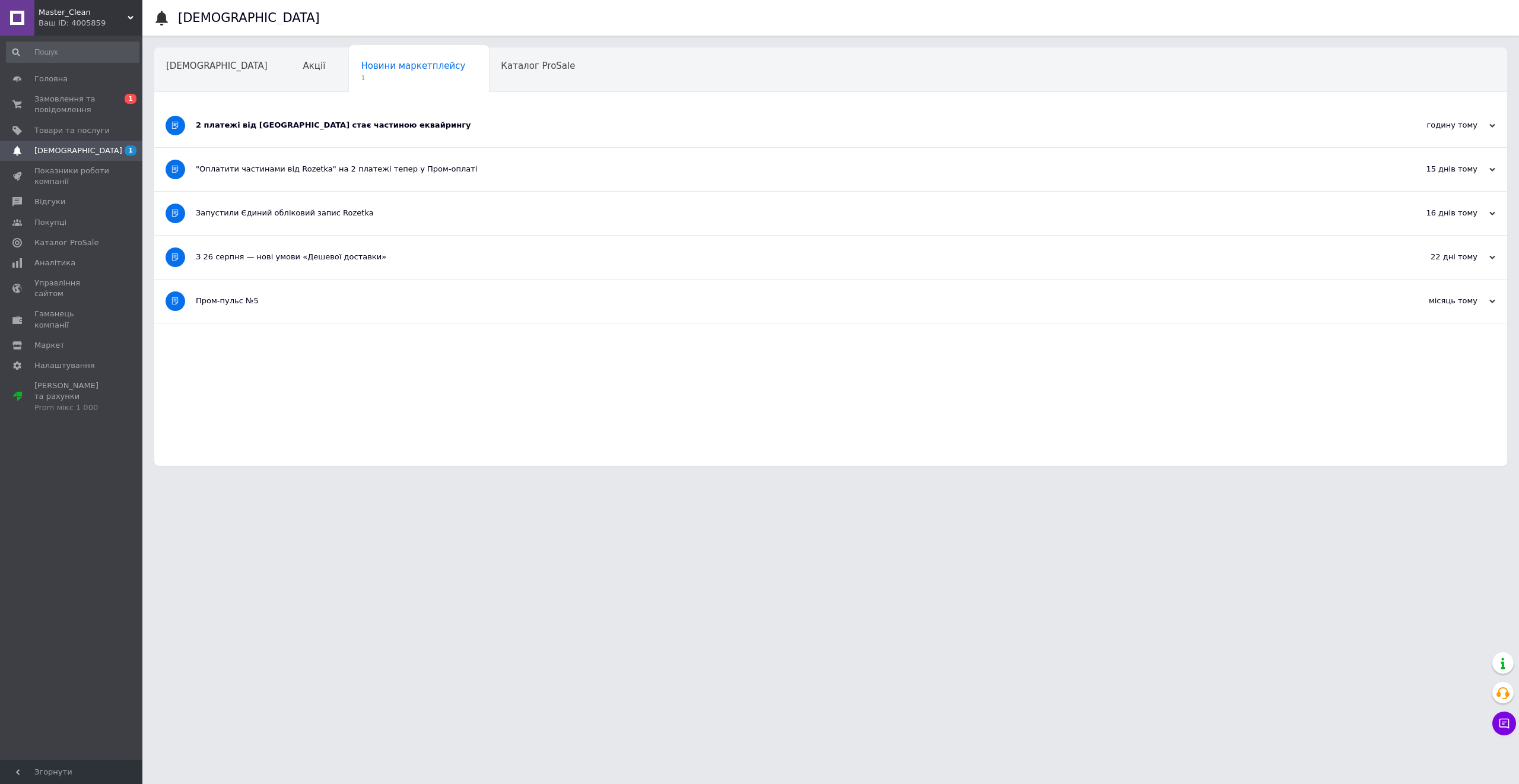
click at [352, 131] on div "2 платежі від [GEOGRAPHIC_DATA] стає частиною еквайрингу" at bounding box center [786, 125] width 1181 height 11
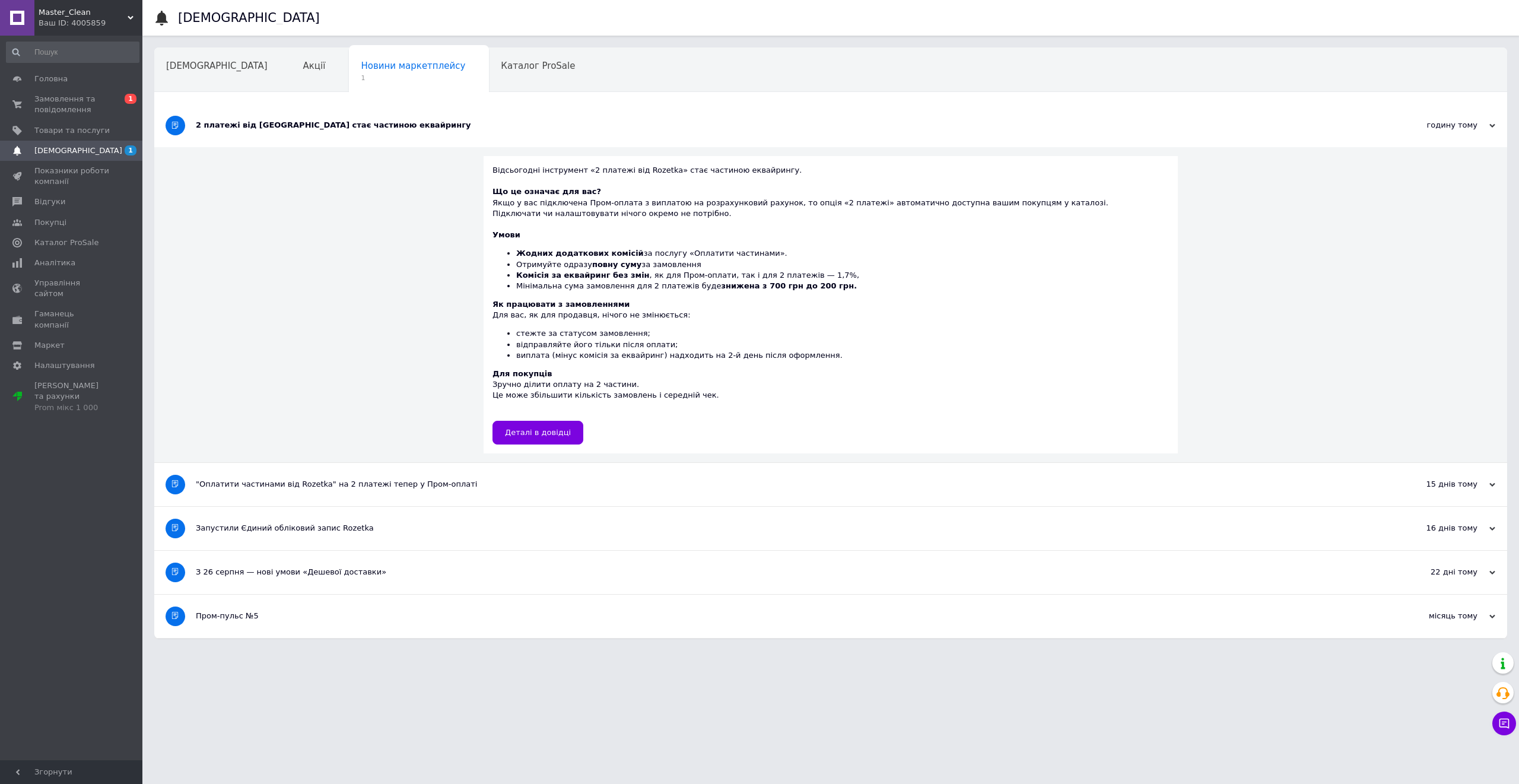
drag, startPoint x: 508, startPoint y: 252, endPoint x: 737, endPoint y: 267, distance: 229.5
click at [737, 267] on ul "Жодних додаткових комісій за послугу «Оплатити частинами». Отримуйте одразу пов…" at bounding box center [831, 270] width 676 height 43
click at [686, 277] on li "Комісія за еквайринг без змін , як для Пром-оплати, так і для 2 платежів — 1,7%," at bounding box center [843, 275] width 653 height 11
click at [631, 277] on li "Комісія за еквайринг без змін , як для Пром-оплати, так і для 2 платежів — 1,7%," at bounding box center [843, 275] width 653 height 11
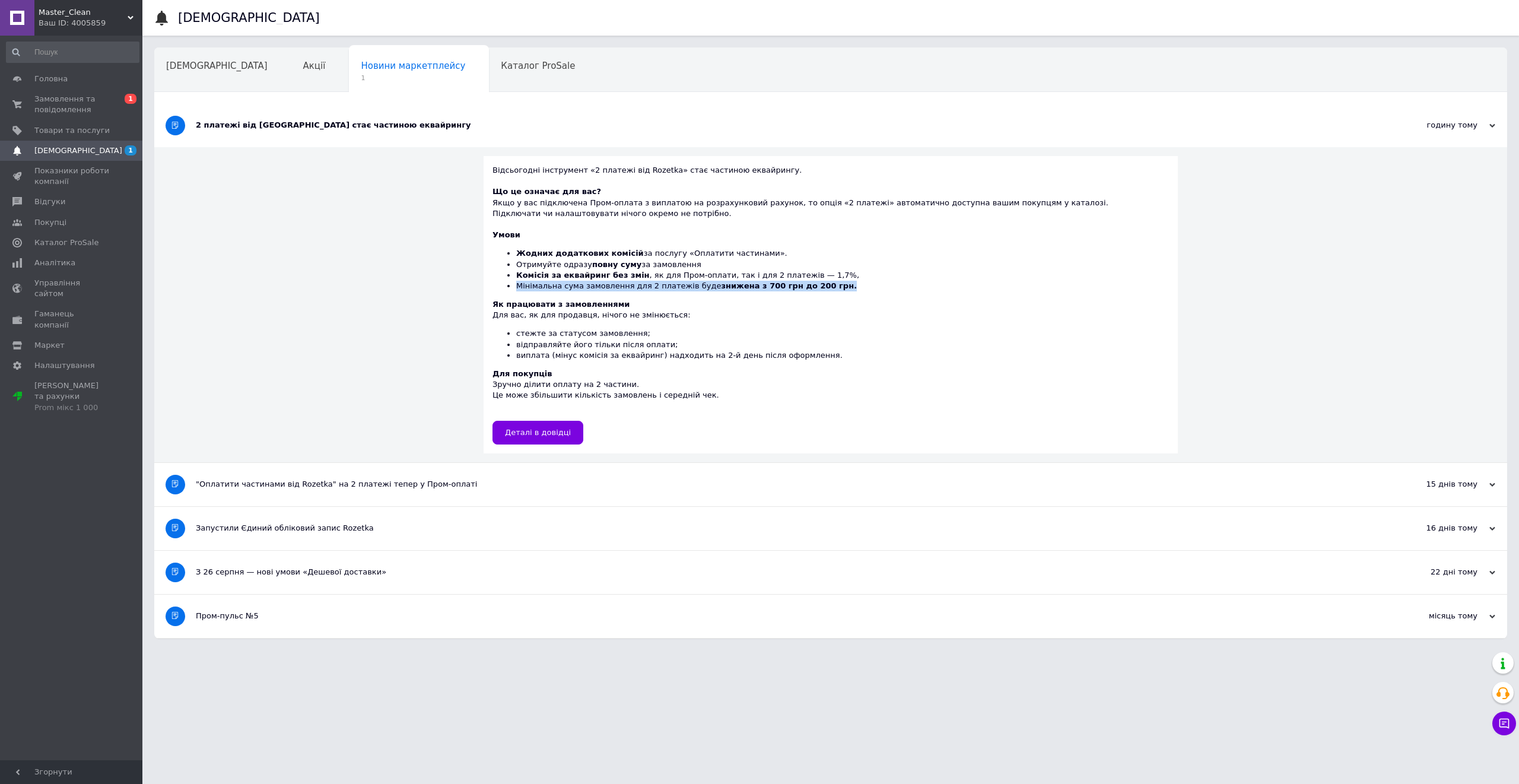
drag, startPoint x: 511, startPoint y: 288, endPoint x: 825, endPoint y: 283, distance: 314.0
click at [825, 283] on ul "Жодних додаткових комісій за послугу «Оплатити частинами». Отримуйте одразу пов…" at bounding box center [831, 270] width 676 height 43
click at [825, 283] on li "Мінімальна сума замовлення для 2 платежів буде знижена з 700 грн до 200 грн." at bounding box center [843, 285] width 653 height 11
drag, startPoint x: 484, startPoint y: 305, endPoint x: 707, endPoint y: 319, distance: 223.4
click at [707, 319] on div "Відсьогодні інструмент «2 платежі від Rozetka» стає частиною еквайрингу. Що це …" at bounding box center [830, 304] width 695 height 297
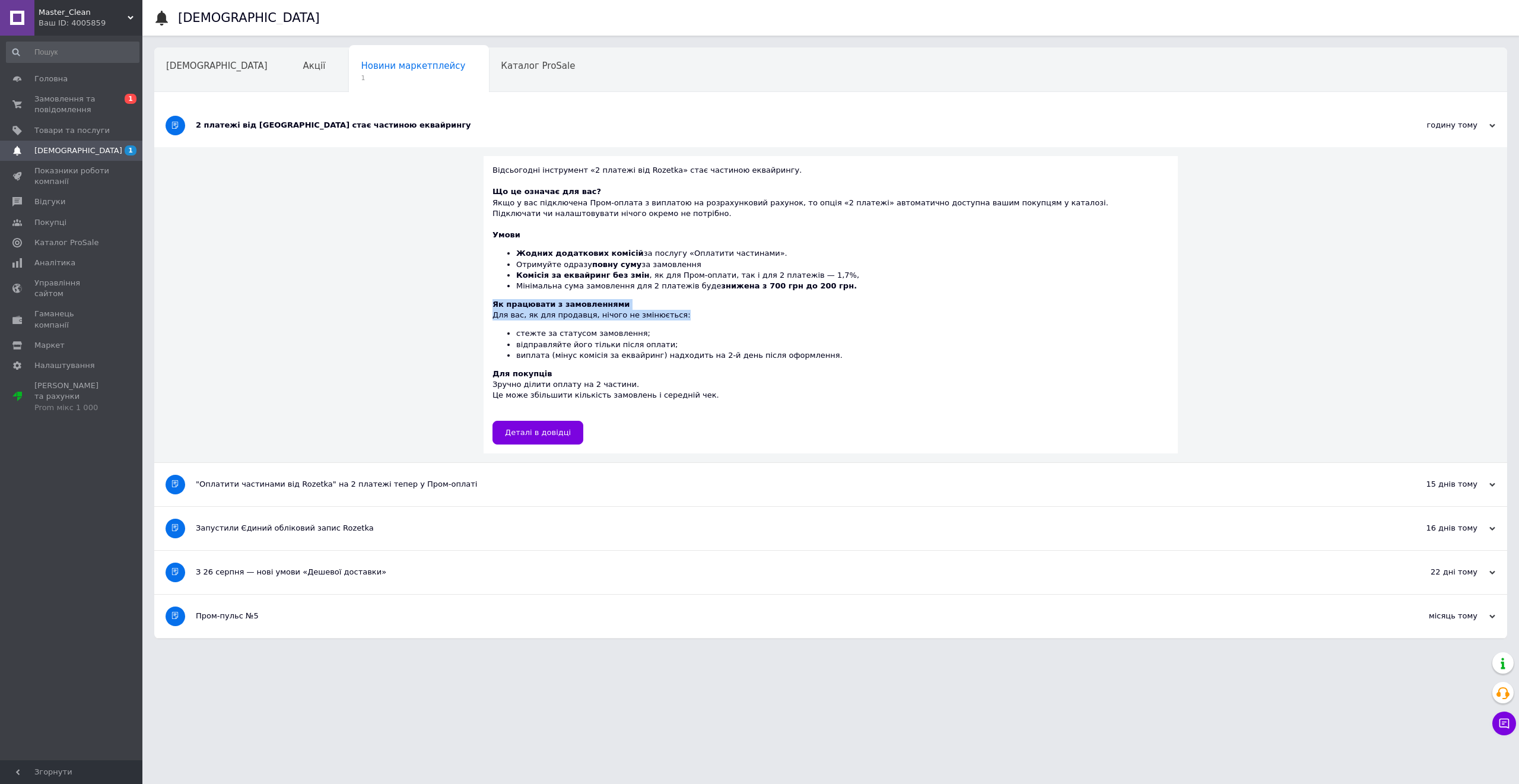
click at [682, 317] on div "Як працювати з замовленнями Для вас, як для продавця, нічого не змінюється: сте…" at bounding box center [831, 329] width 676 height 61
drag, startPoint x: 513, startPoint y: 331, endPoint x: 805, endPoint y: 359, distance: 293.3
click at [805, 359] on ul "стежте за статусом замовлення; відправляйте його тільки після оплати; виплата (…" at bounding box center [831, 345] width 676 height 33
click at [774, 386] on div "Для покупців Зручно ділити оплату на 2 частини. Це може збільшити кількість зам…" at bounding box center [831, 390] width 676 height 43
drag, startPoint x: 490, startPoint y: 382, endPoint x: 665, endPoint y: 377, distance: 175.1
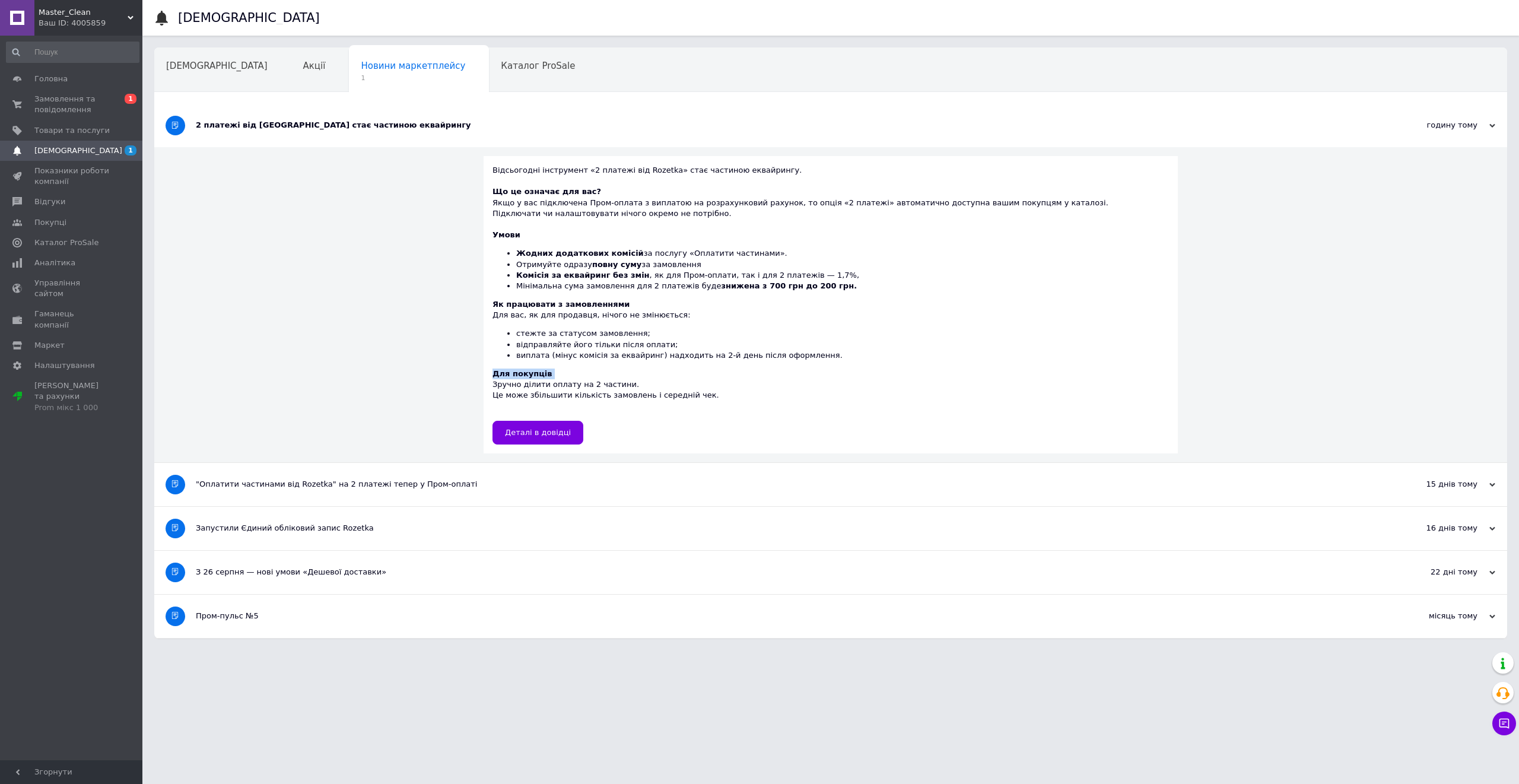
click at [665, 377] on div "Відсьогодні інструмент «2 платежі від Rozetka» стає частиною еквайрингу. Що це …" at bounding box center [830, 304] width 695 height 297
click at [670, 392] on div "Для покупців Зручно ділити оплату на 2 частини. Це може збільшити кількість зам…" at bounding box center [831, 390] width 676 height 43
drag, startPoint x: 710, startPoint y: 395, endPoint x: 584, endPoint y: 392, distance: 126.0
click at [689, 395] on div "Для покупців Зручно ділити оплату на 2 частини. Це може збільшити кількість зам…" at bounding box center [831, 390] width 676 height 43
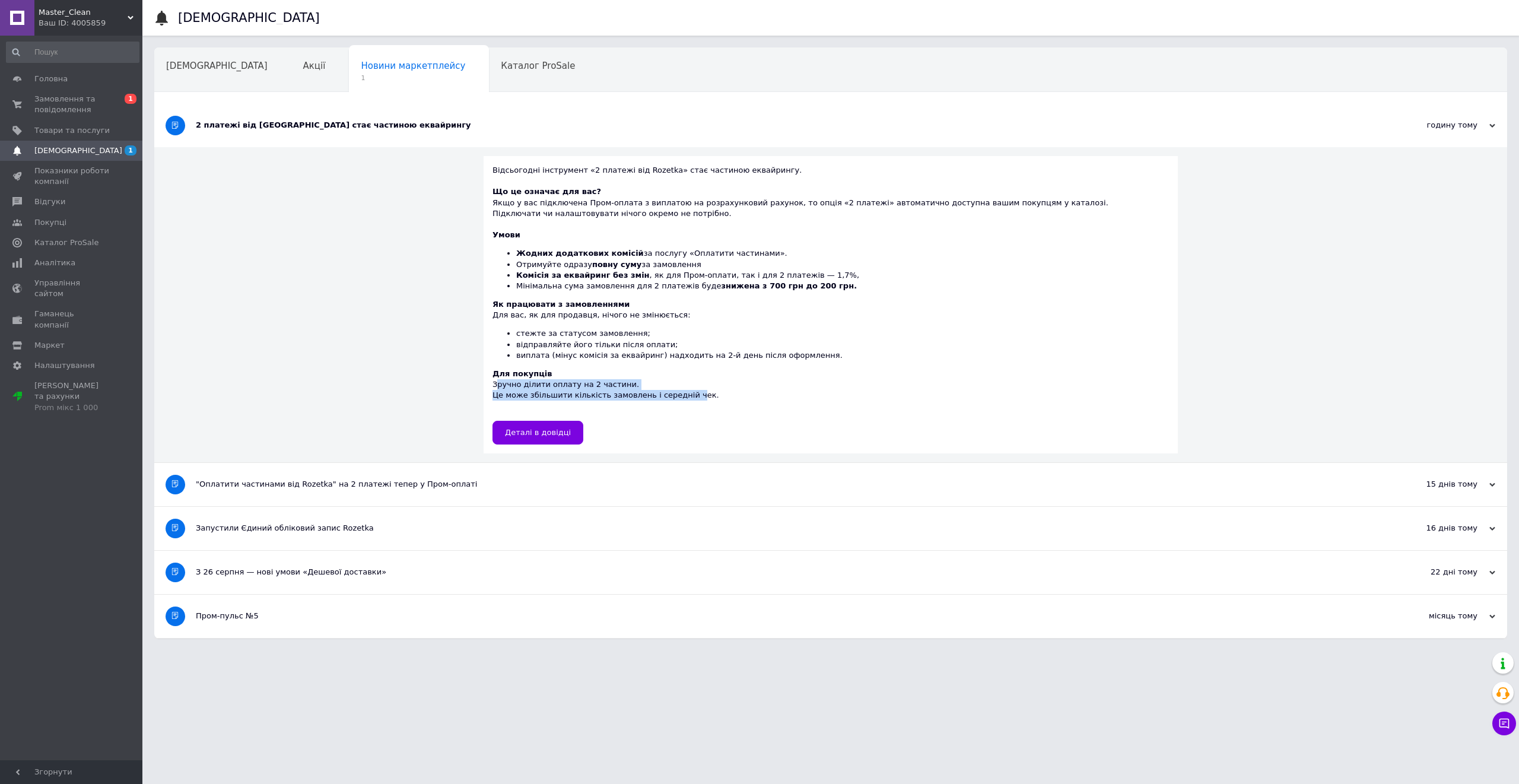
drag, startPoint x: 584, startPoint y: 392, endPoint x: 497, endPoint y: 388, distance: 87.1
click at [497, 388] on div "Для покупців Зручно ділити оплату на 2 частини. Це може збільшити кількість зам…" at bounding box center [831, 390] width 676 height 43
click at [705, 393] on div "Для покупців Зручно ділити оплату на 2 частини. Це може збільшити кількість зам…" at bounding box center [831, 390] width 676 height 43
drag, startPoint x: 631, startPoint y: 380, endPoint x: 490, endPoint y: 388, distance: 141.2
click at [490, 388] on div "Відсьогодні інструмент «2 платежі від Rozetka» стає частиною еквайрингу. Що це …" at bounding box center [830, 304] width 695 height 297
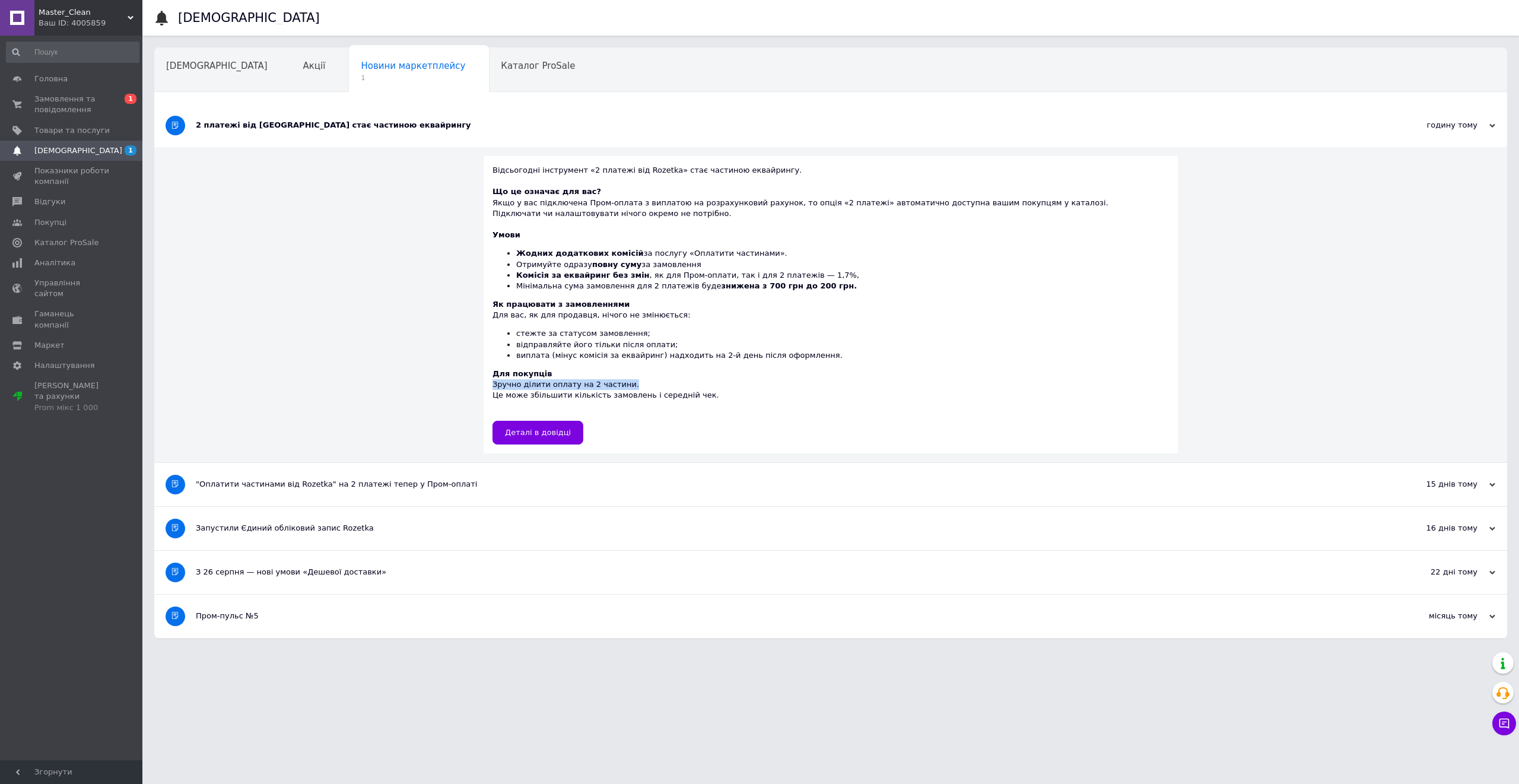
click at [587, 383] on div "Для покупців Зручно ділити оплату на 2 частини. Це може збільшити кількість зам…" at bounding box center [831, 390] width 676 height 43
click at [94, 89] on link "Замовлення та повідомлення 0 1" at bounding box center [72, 104] width 145 height 31
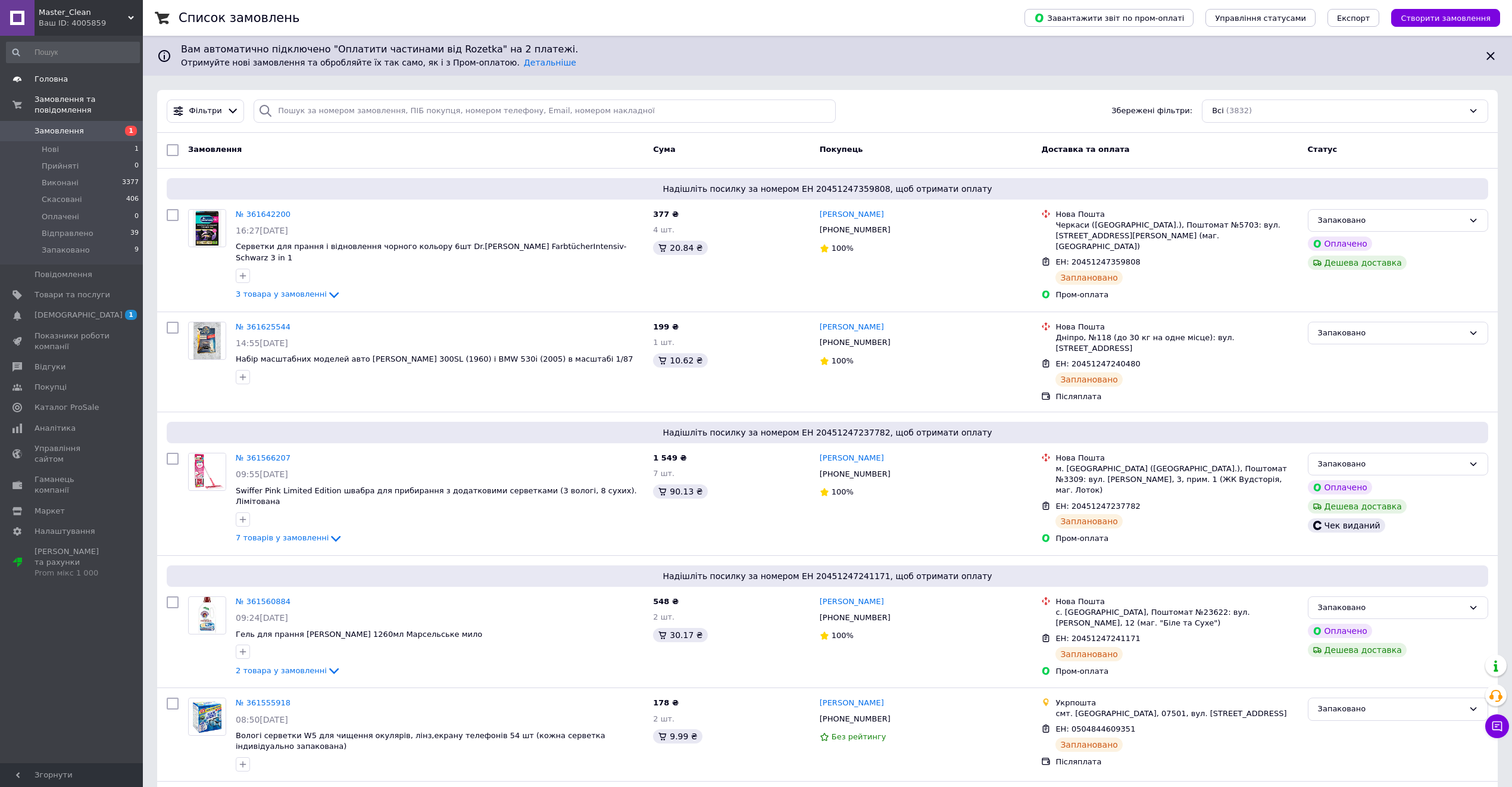
click at [97, 79] on span "Головна" at bounding box center [71, 79] width 75 height 11
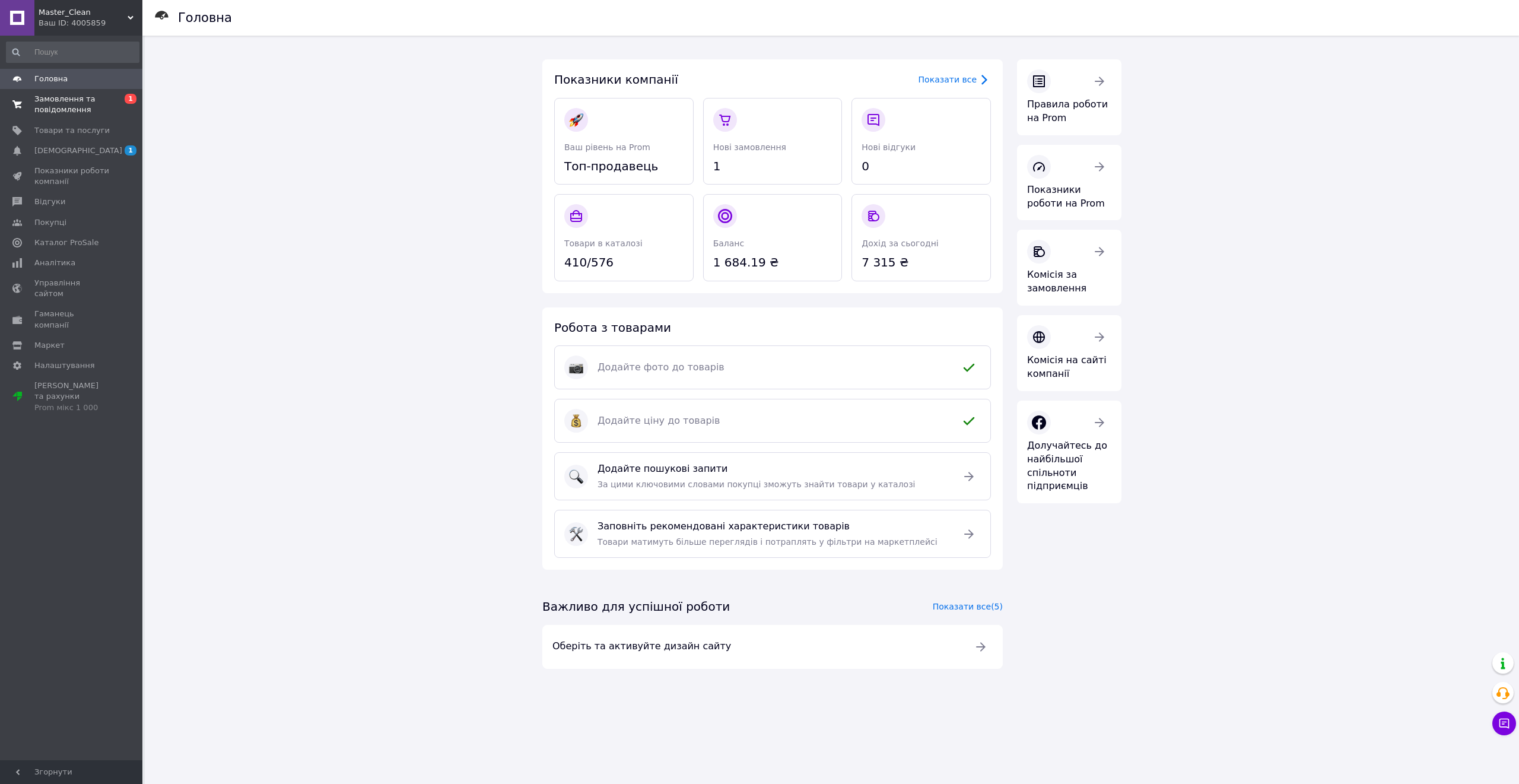
click at [23, 110] on span at bounding box center [17, 104] width 34 height 21
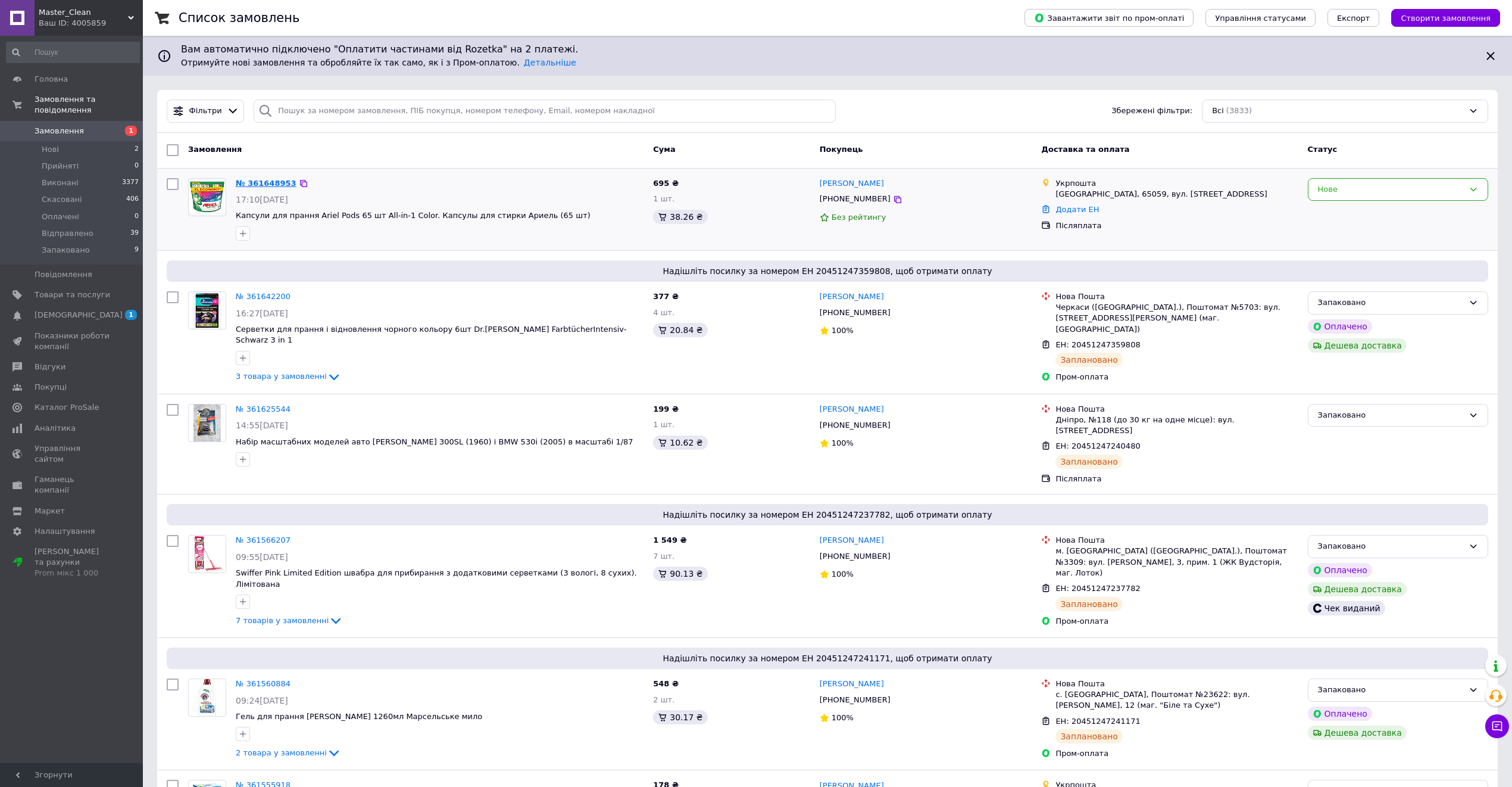
click at [255, 182] on link "№ 361648953" at bounding box center [266, 183] width 61 height 9
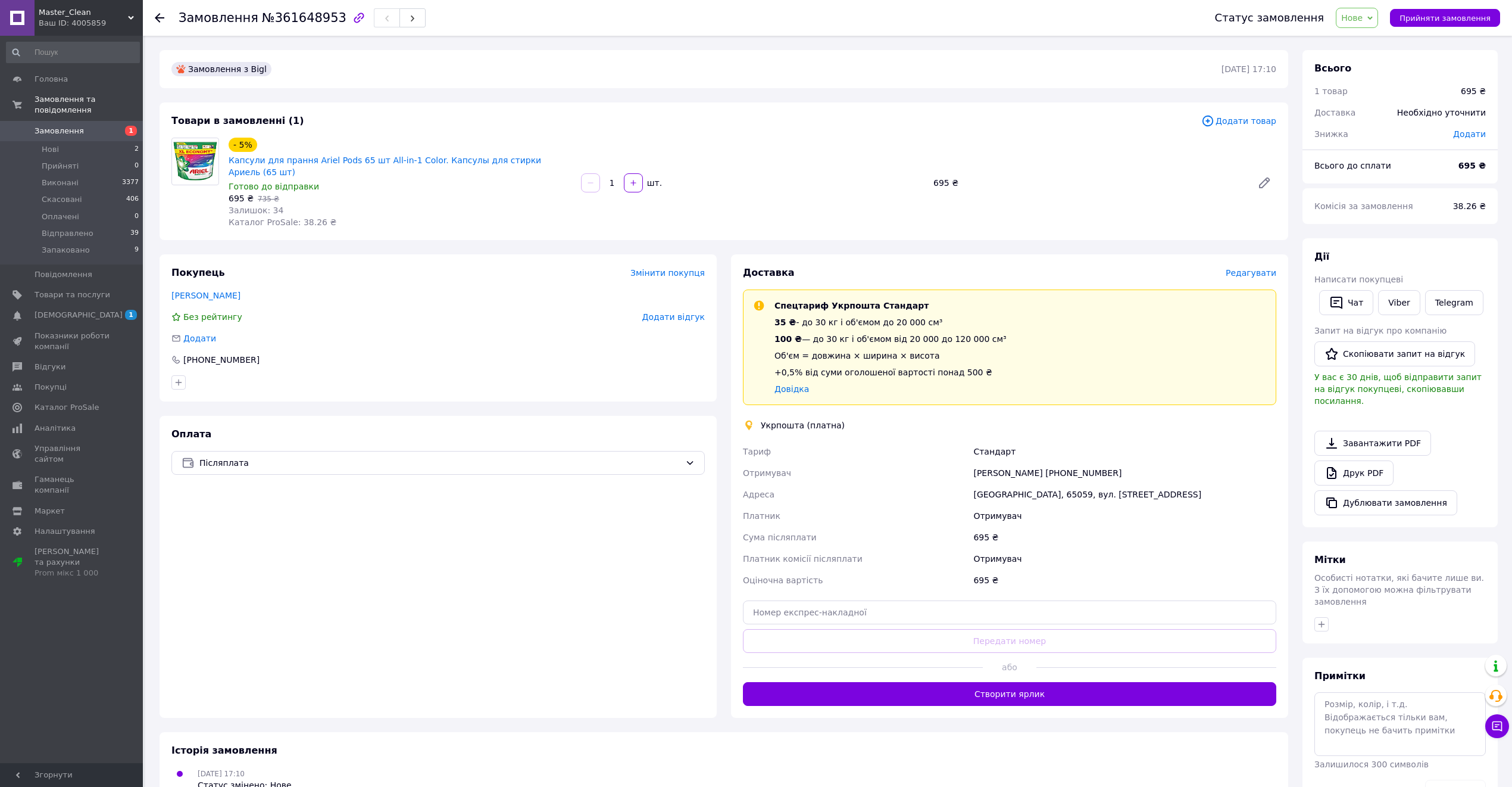
click at [1376, 18] on span "Нове" at bounding box center [1357, 18] width 42 height 21
click at [1370, 37] on li "Прийнято" at bounding box center [1367, 42] width 64 height 18
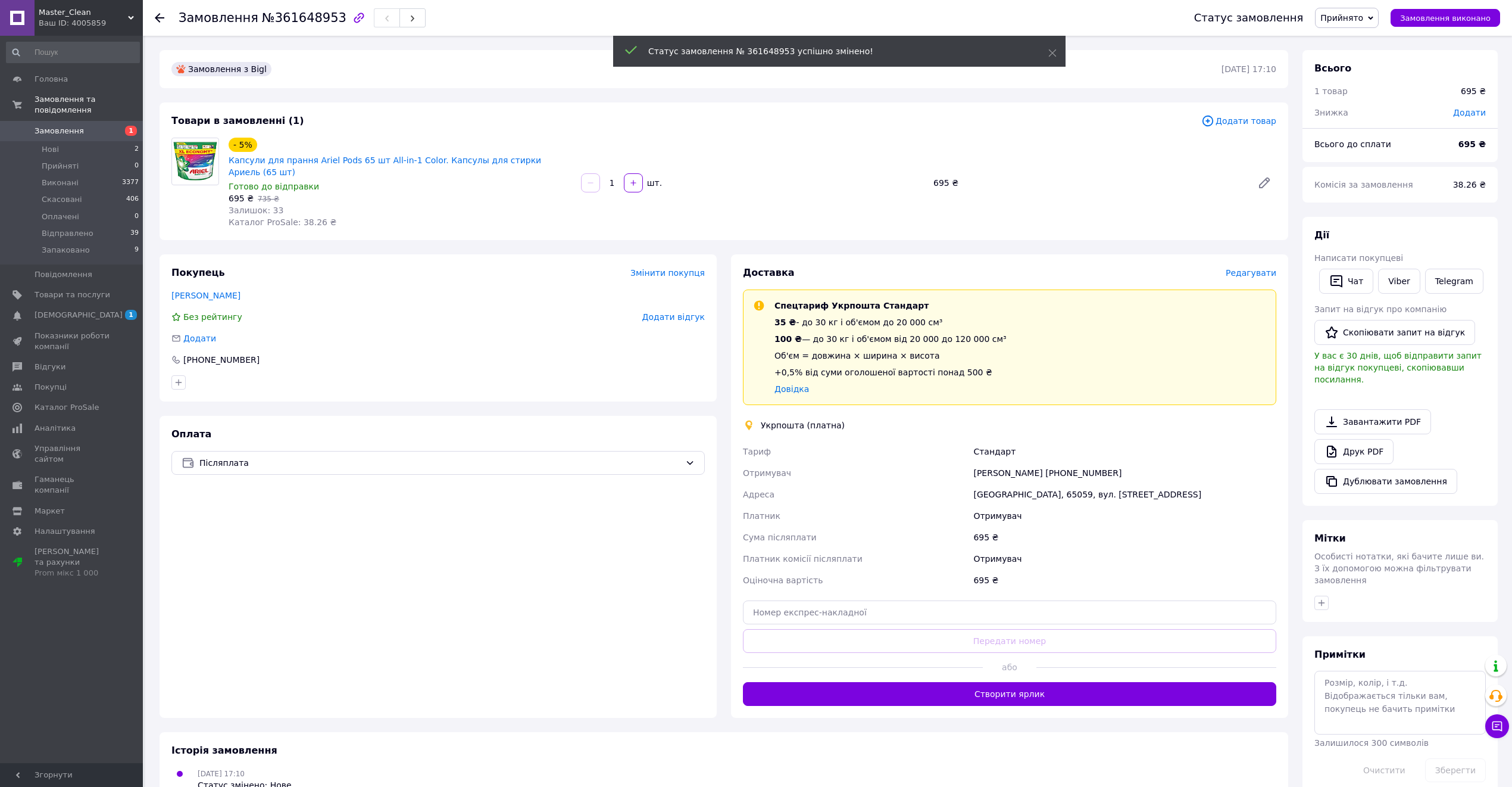
click at [1363, 18] on span "Прийнято" at bounding box center [1342, 18] width 43 height 10
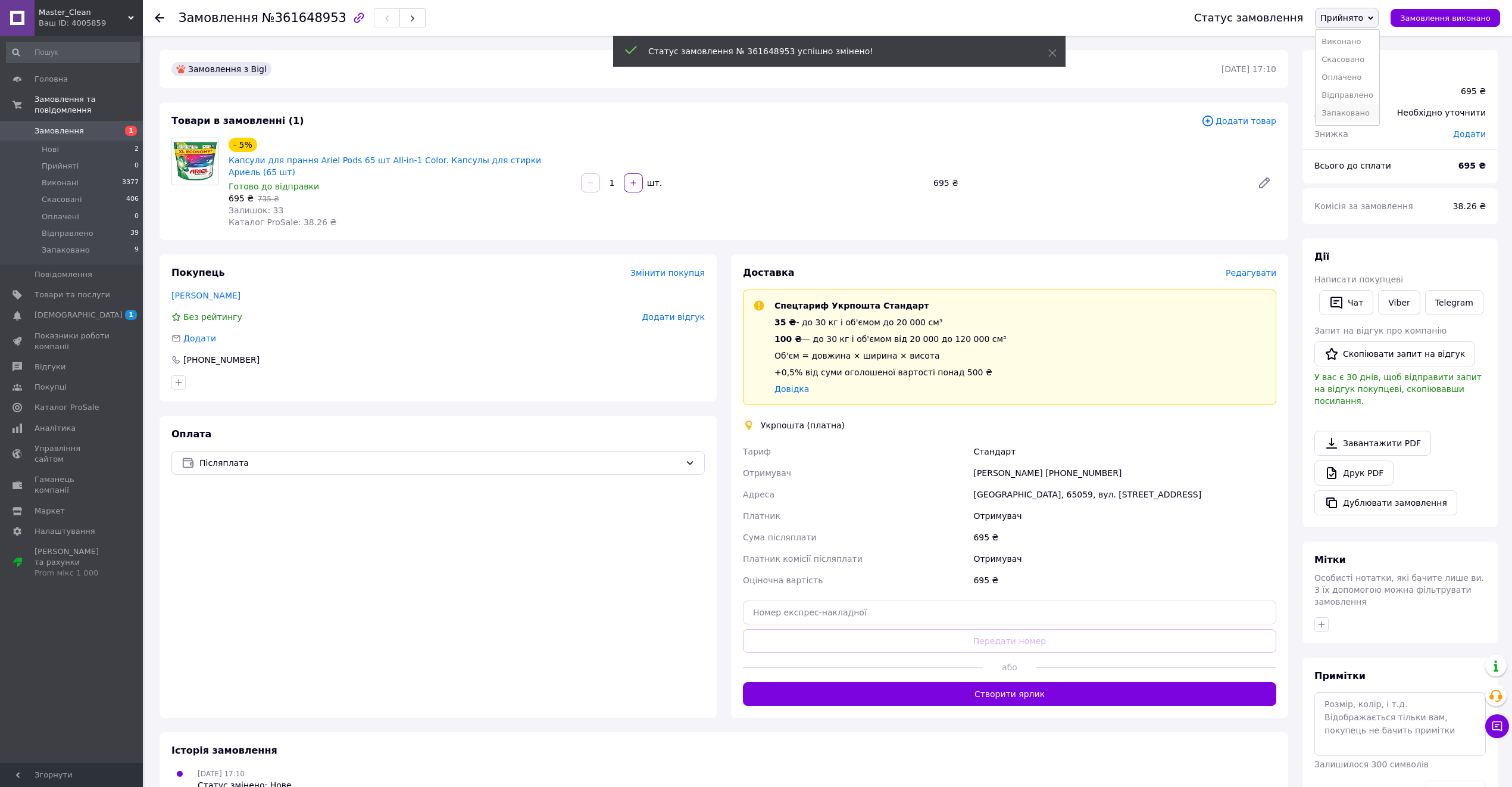
click at [1375, 109] on li "Запаковано" at bounding box center [1347, 113] width 64 height 18
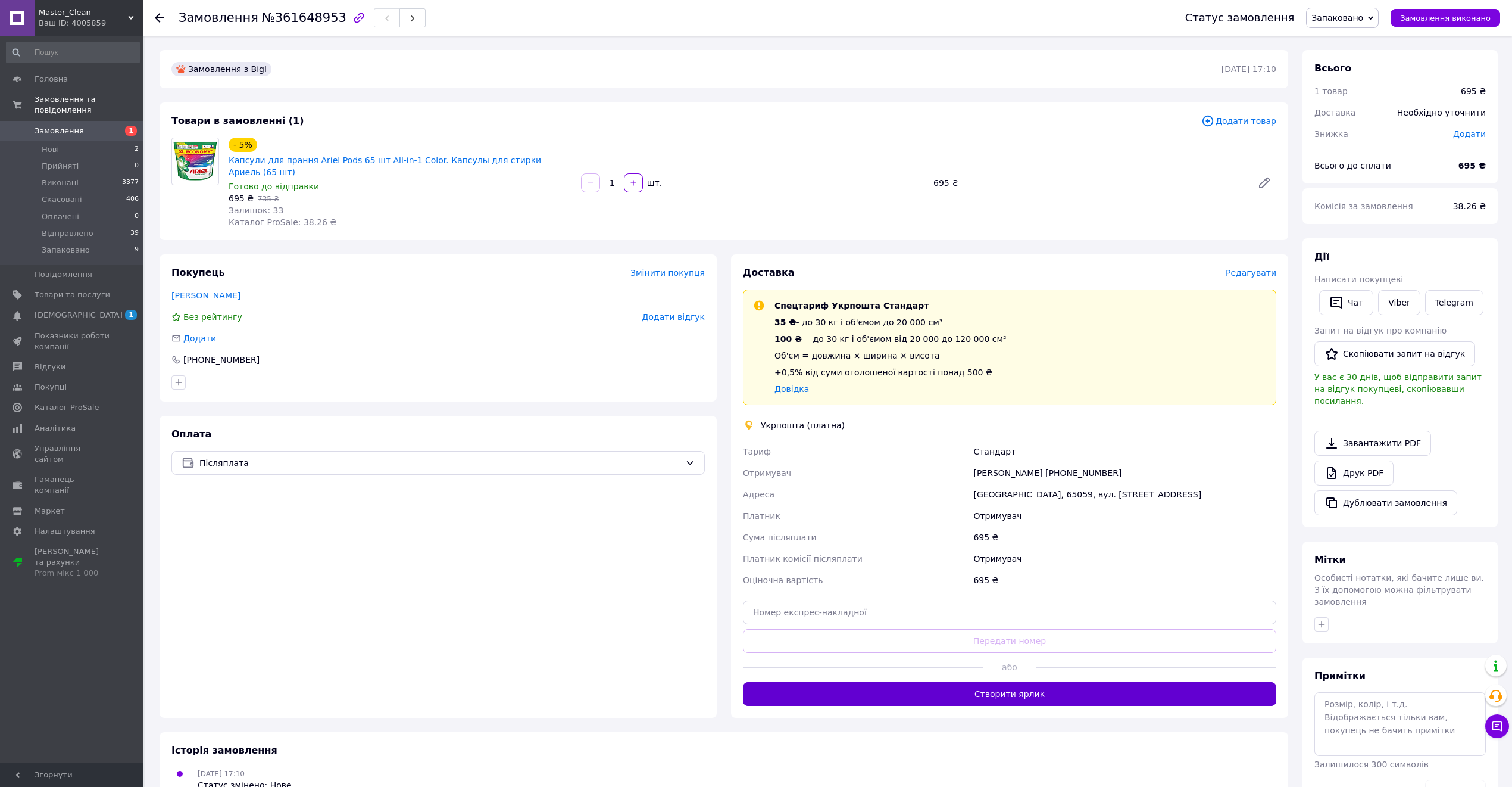
click at [1050, 713] on div "Замовлення з Bigl 12.09.2025 | 17:10 Товари в замовленні (1) Додати товар - 5% …" at bounding box center [724, 432] width 1144 height 765
click at [1043, 693] on button "Створити ярлик" at bounding box center [1010, 693] width 534 height 23
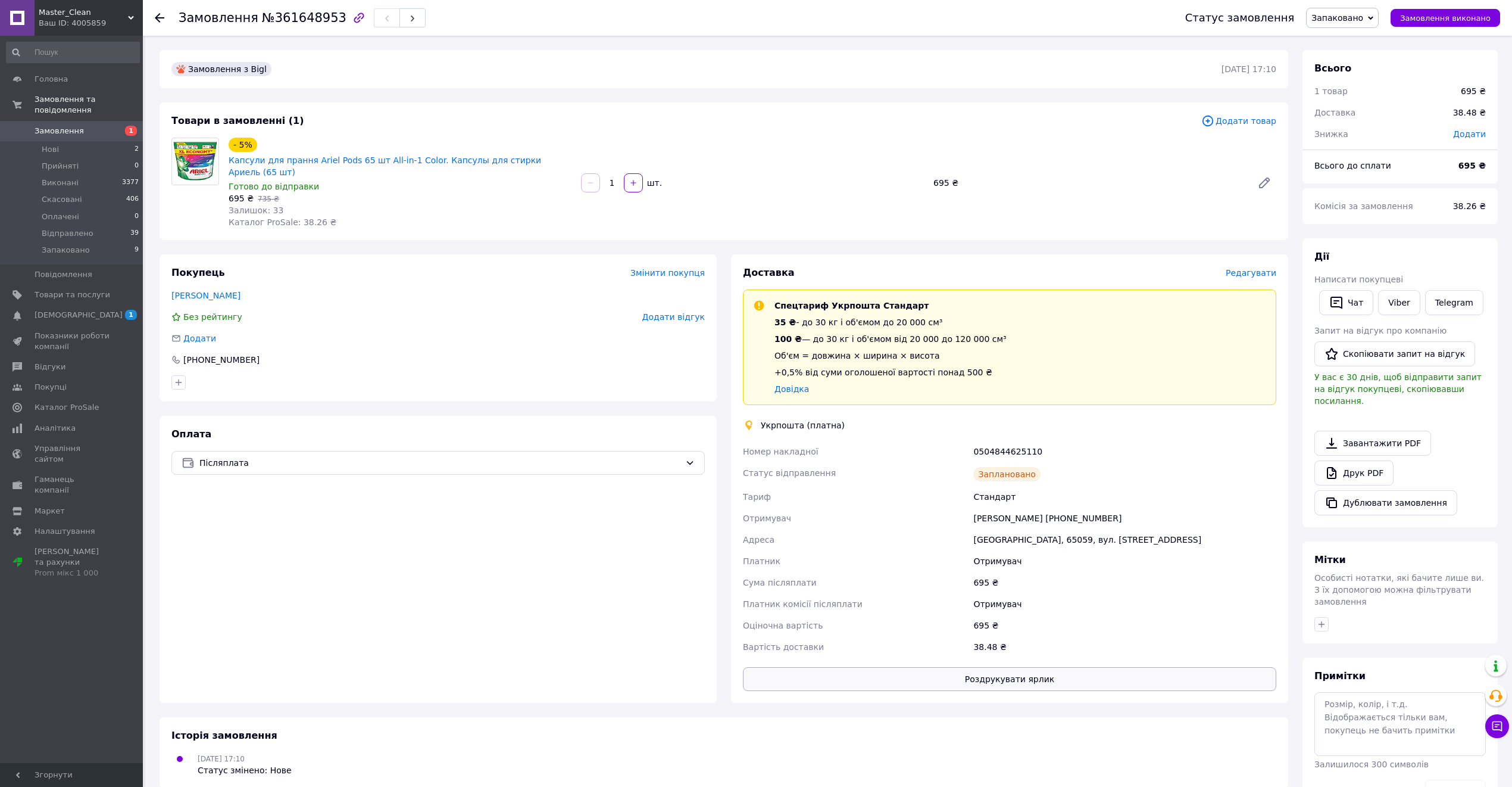
click at [988, 667] on button "Роздрукувати ярлик" at bounding box center [1010, 678] width 534 height 23
